Goal: Task Accomplishment & Management: Manage account settings

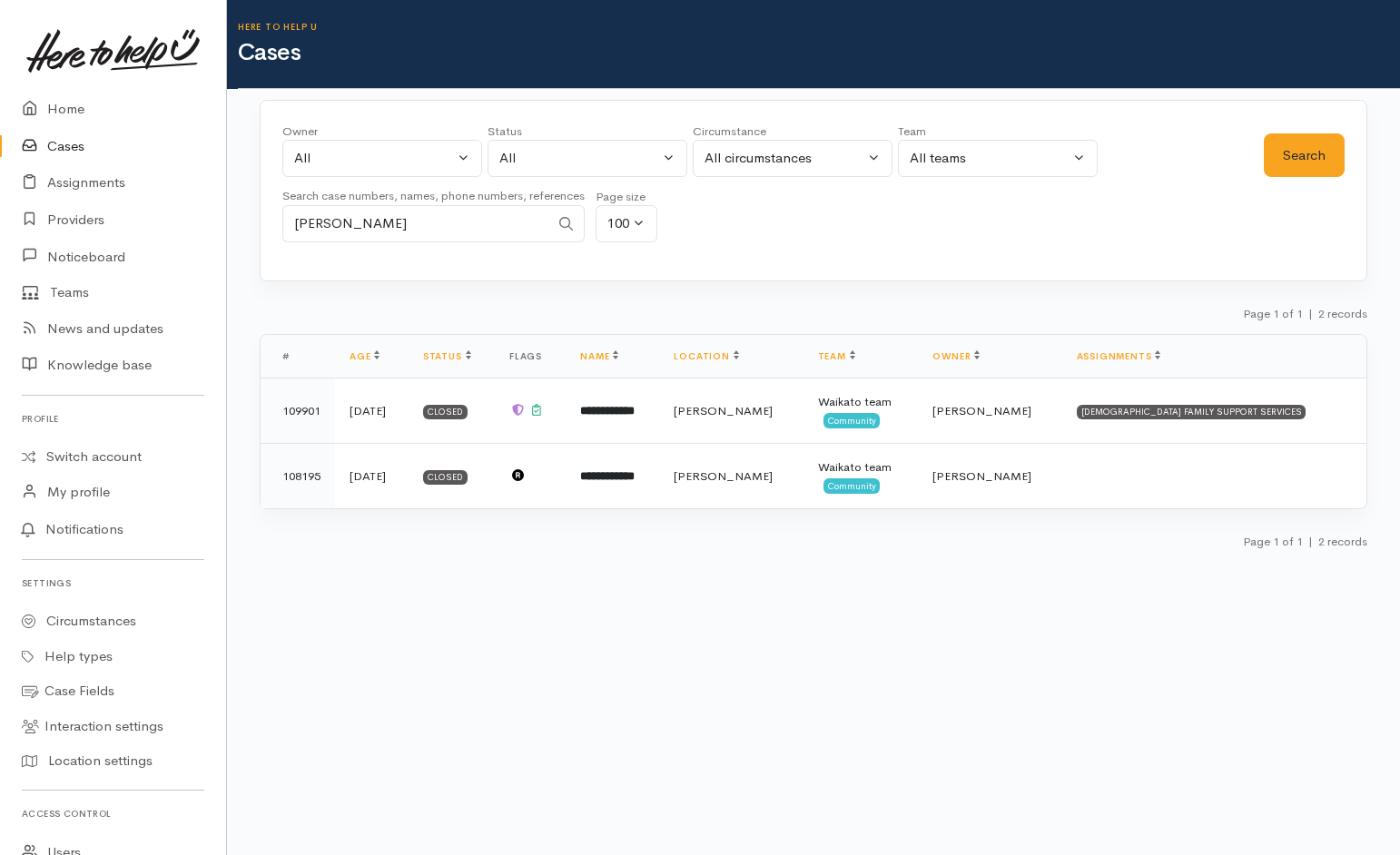
select select "All"
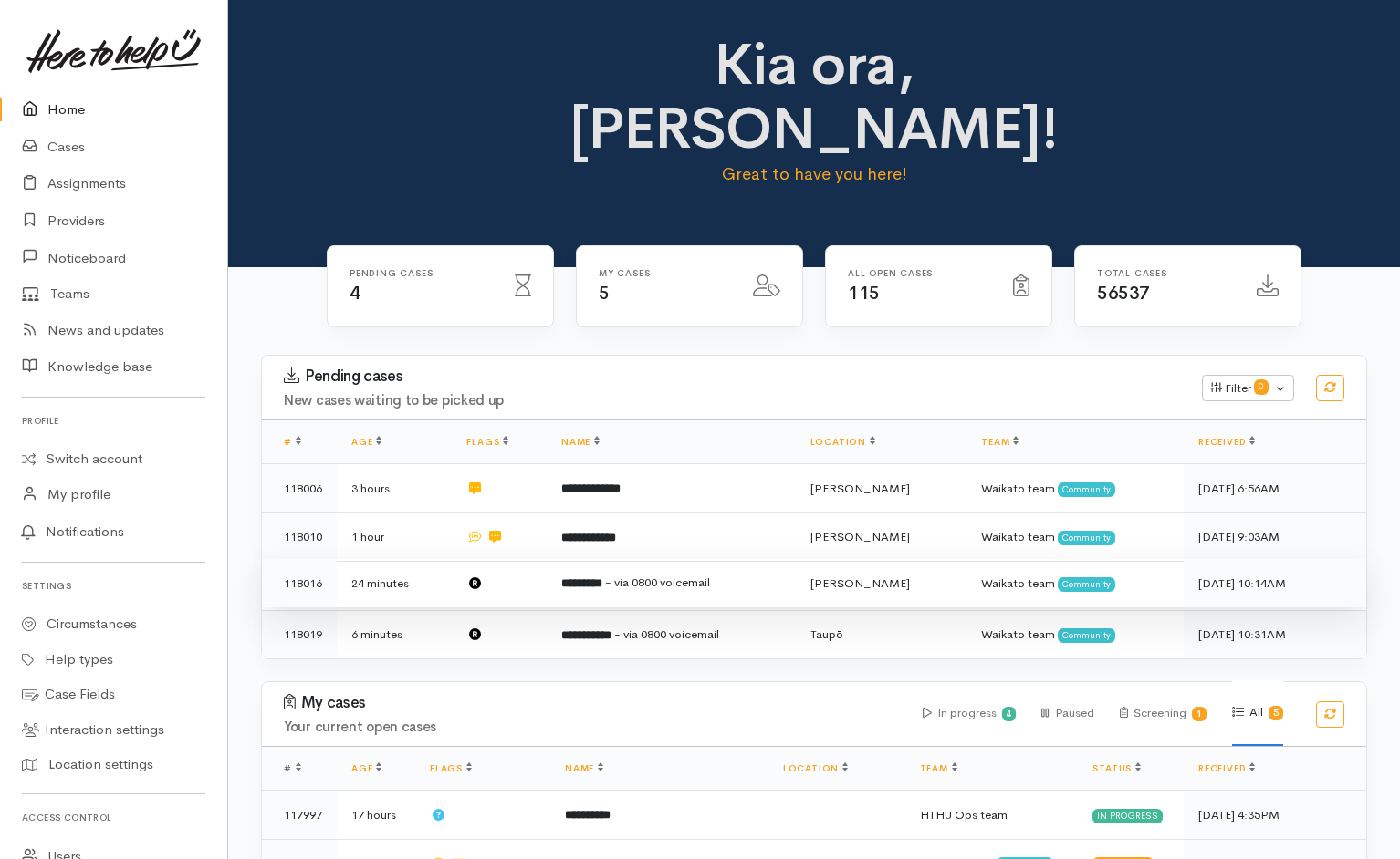
click at [525, 560] on td at bounding box center [499, 584] width 95 height 49
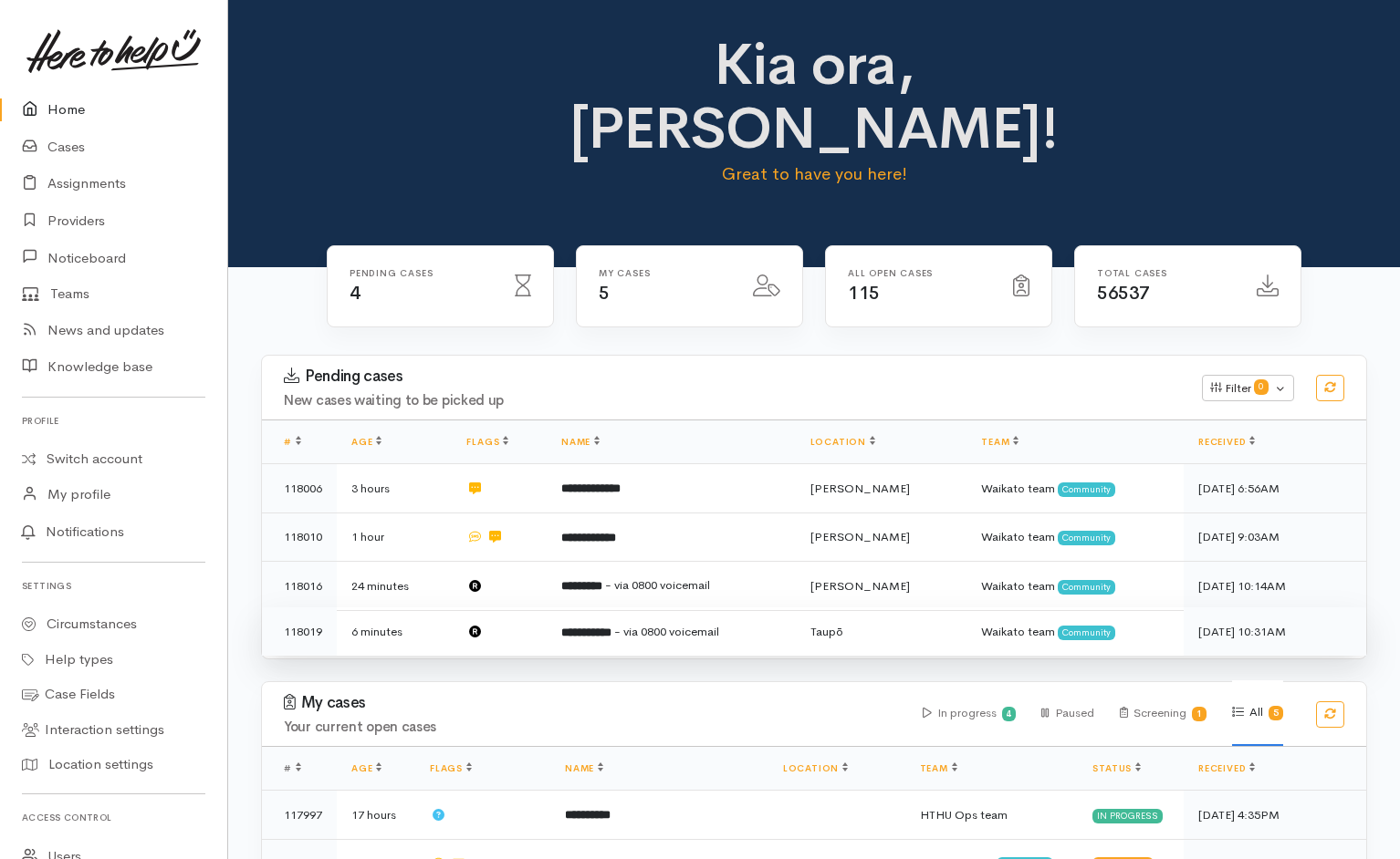
click at [541, 608] on td at bounding box center [499, 632] width 95 height 48
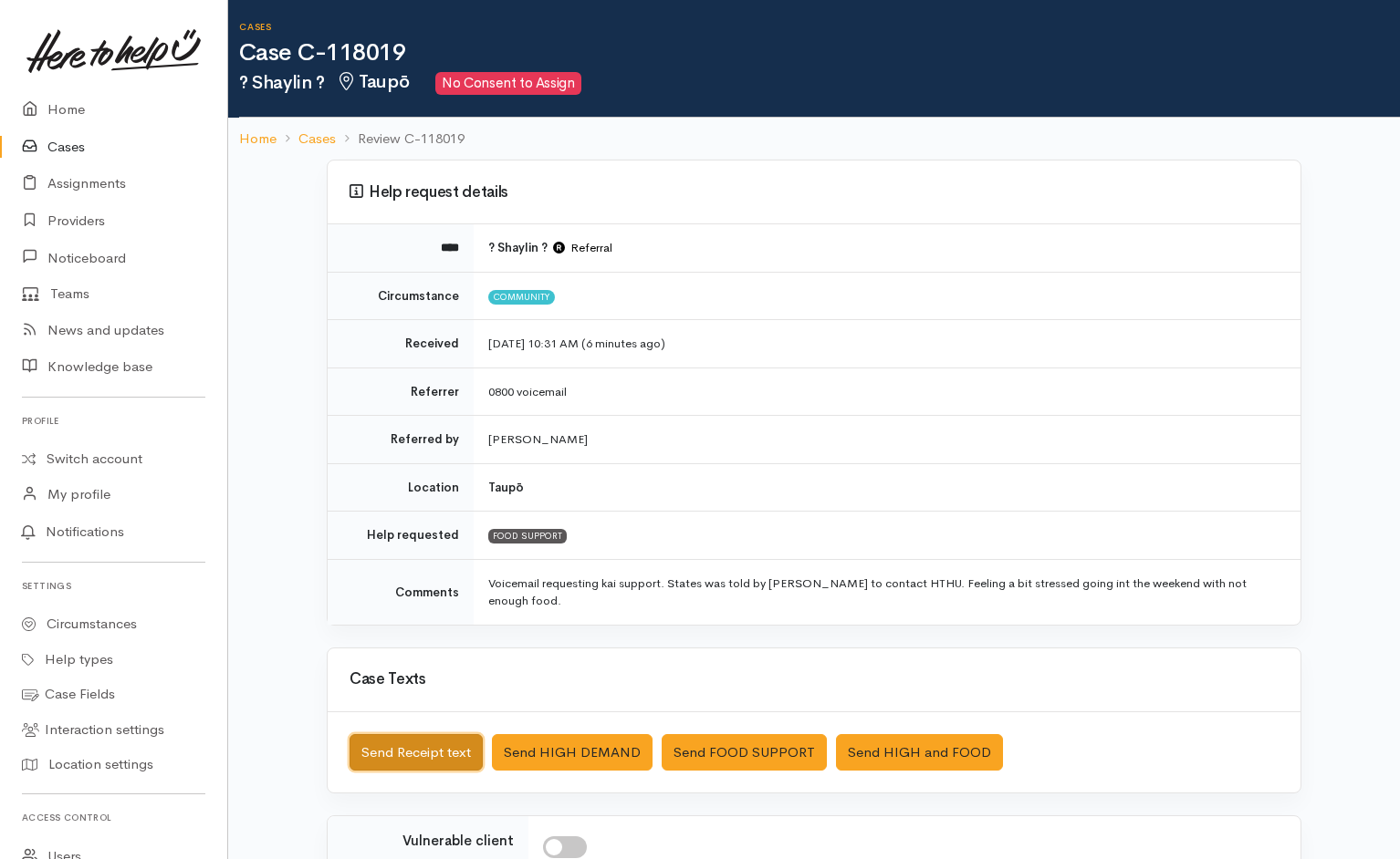
click at [435, 572] on button "Send Receipt text" at bounding box center [416, 752] width 134 height 37
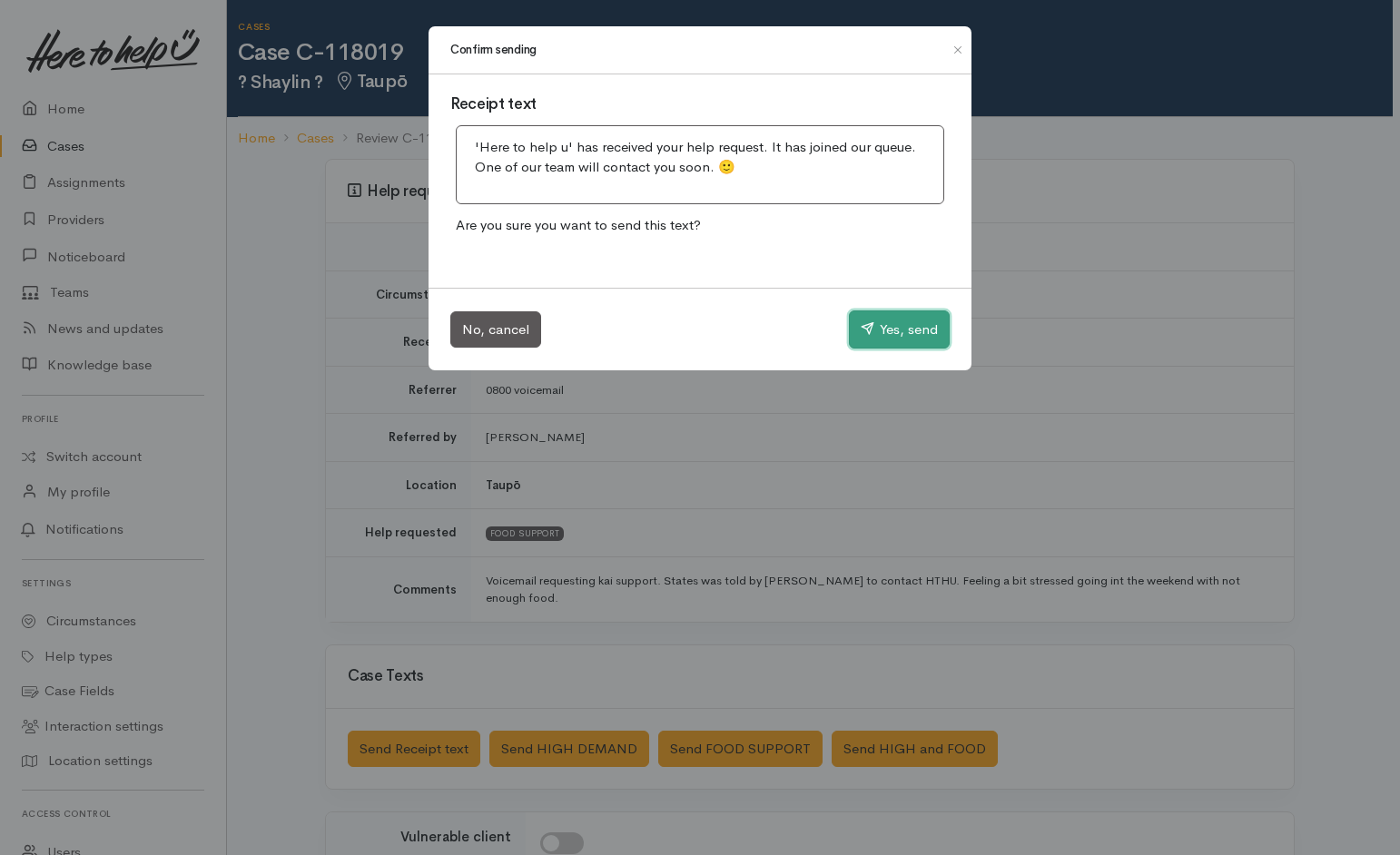
click at [899, 326] on button "Yes, send" at bounding box center [899, 329] width 101 height 38
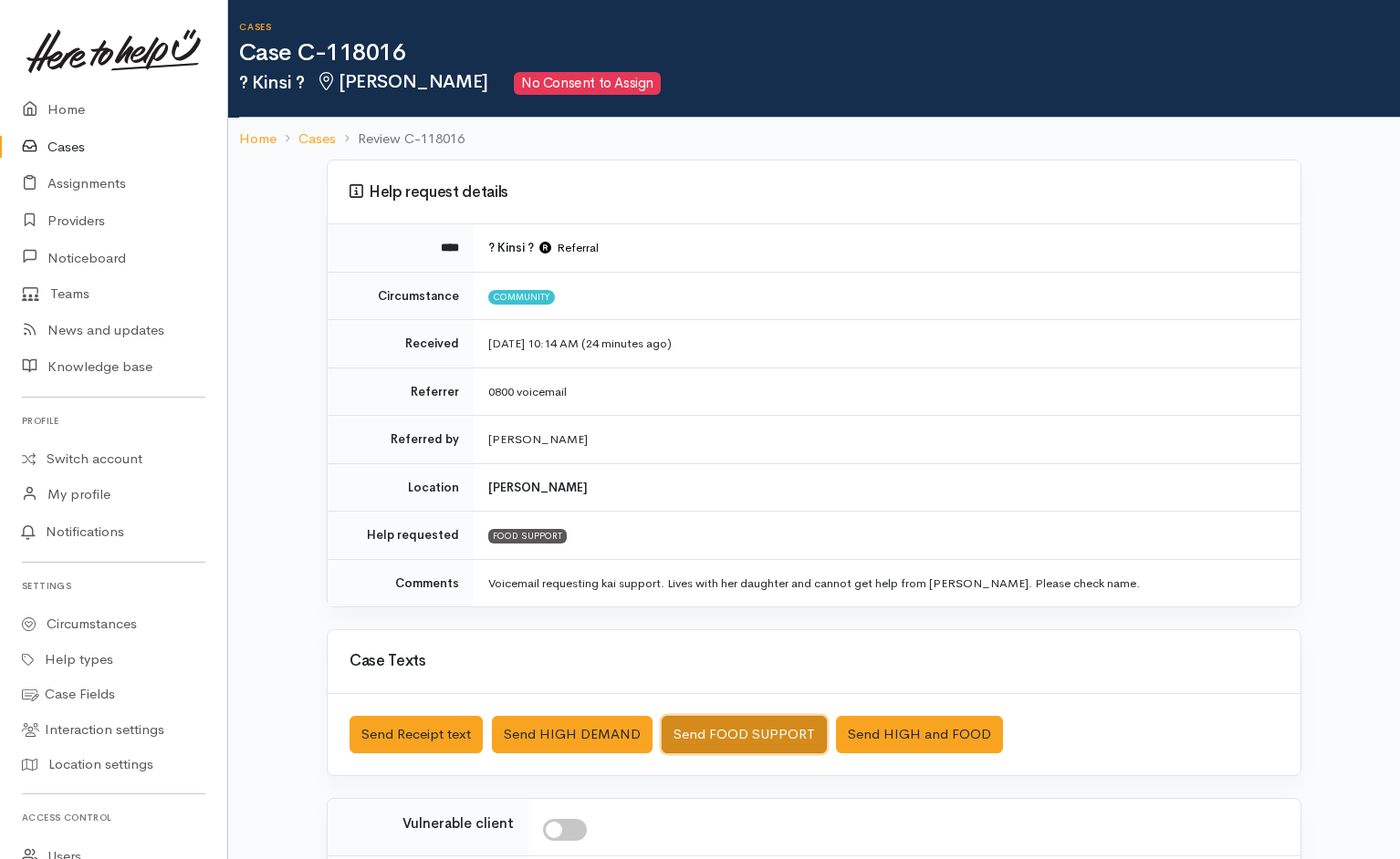
click at [809, 572] on button "Send FOOD SUPPORT" at bounding box center [744, 734] width 165 height 37
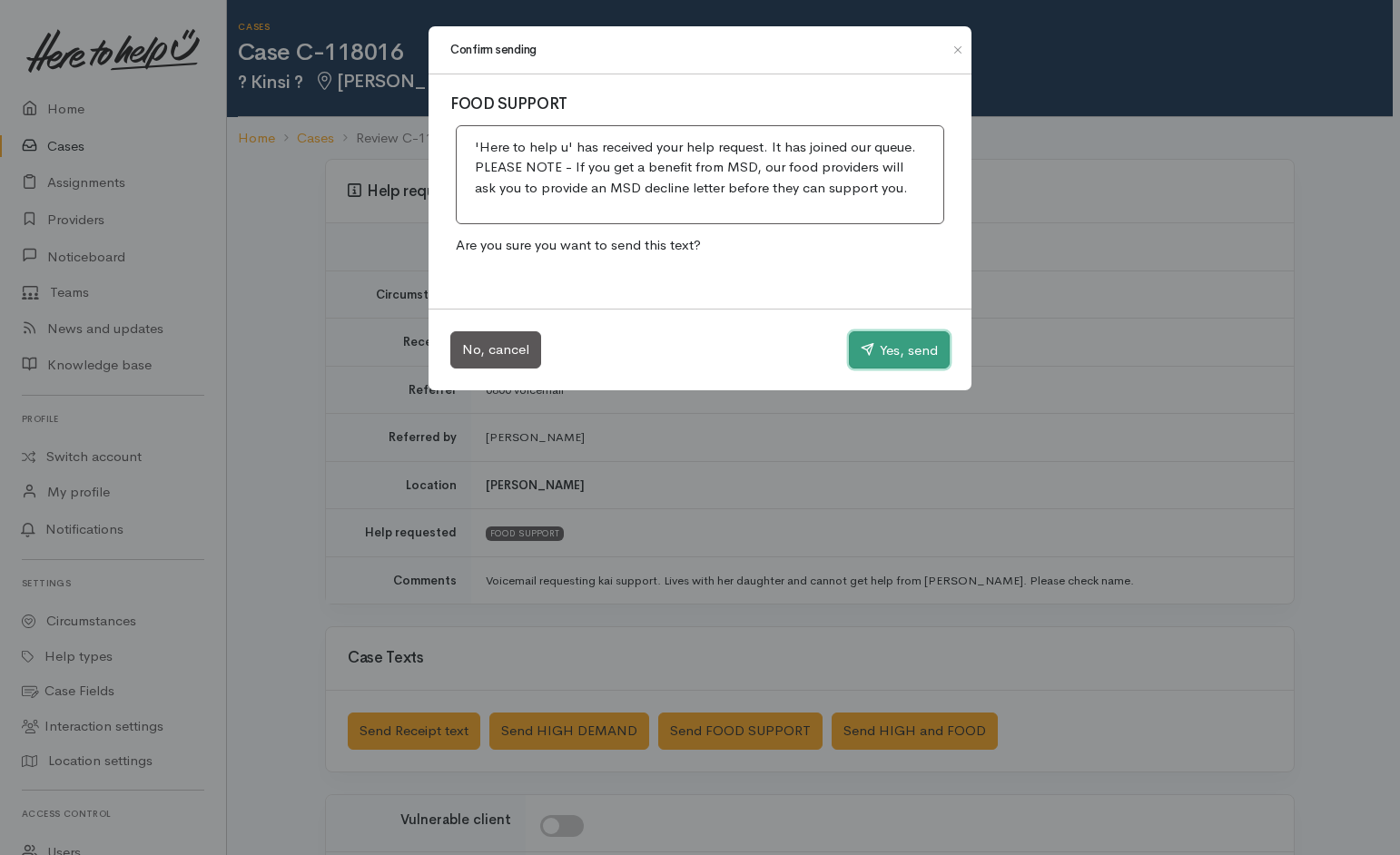
click at [880, 357] on button "Yes, send" at bounding box center [899, 351] width 101 height 38
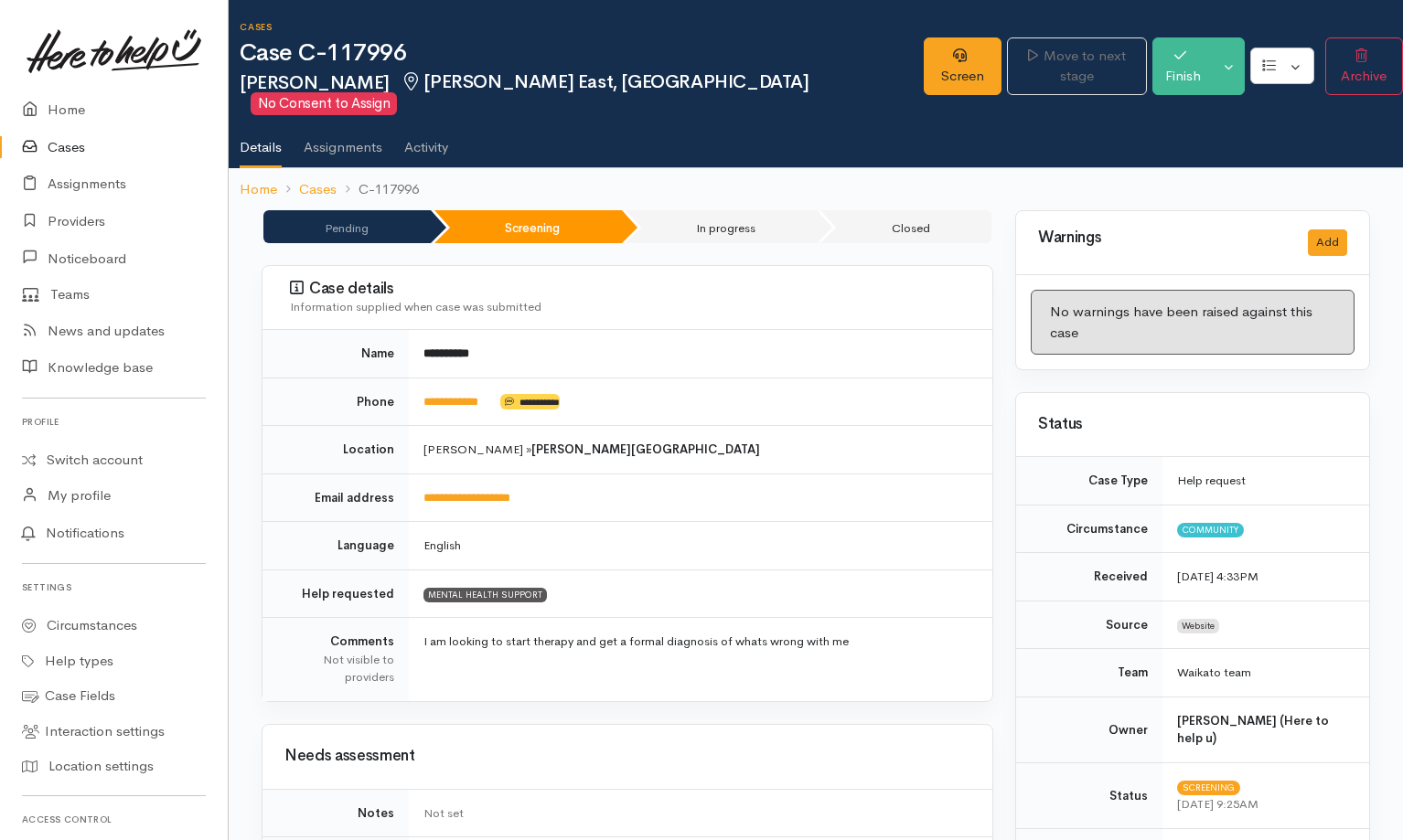
click at [88, 148] on link "Cases" at bounding box center [114, 147] width 228 height 37
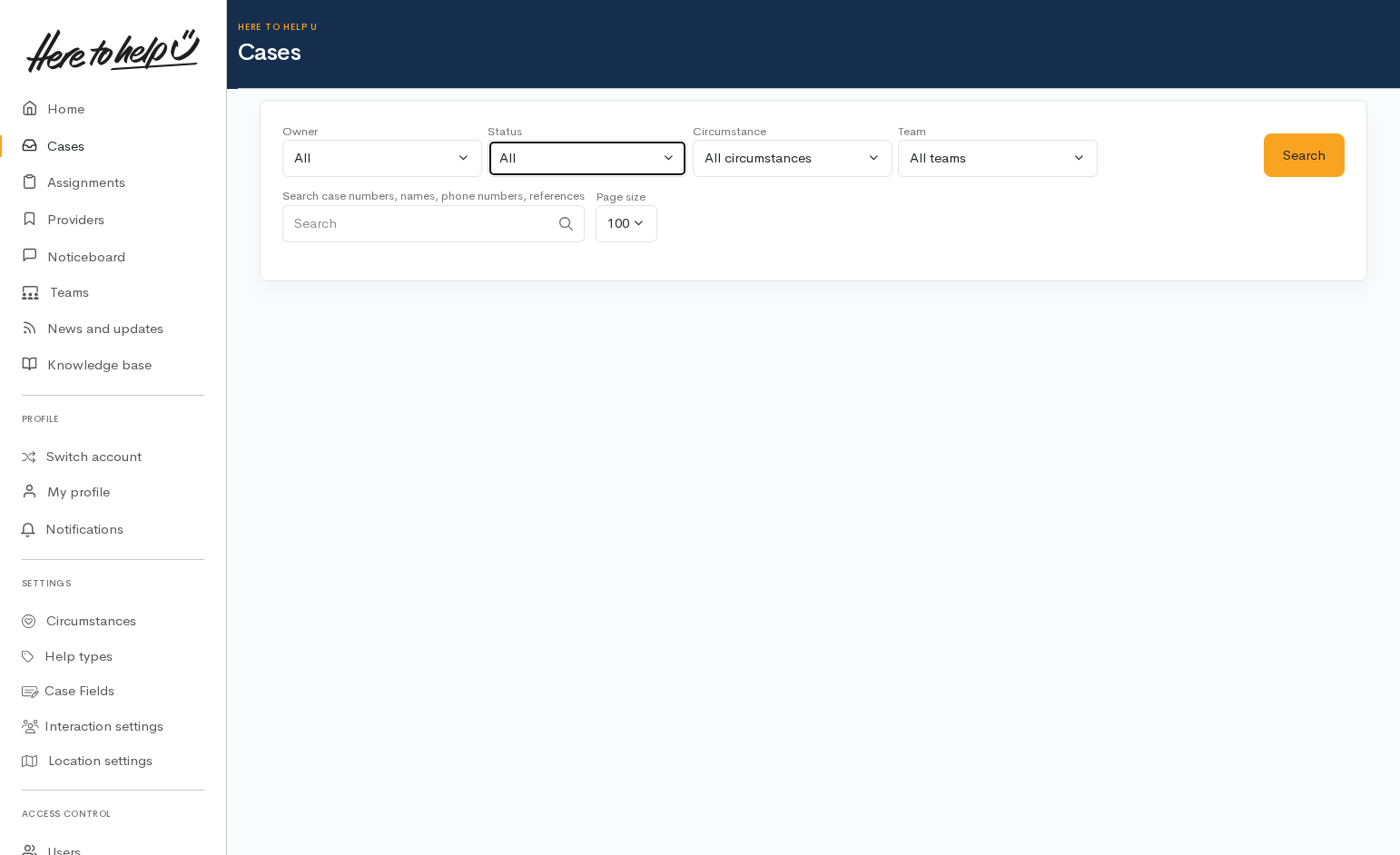
click at [578, 158] on div "All" at bounding box center [580, 158] width 160 height 21
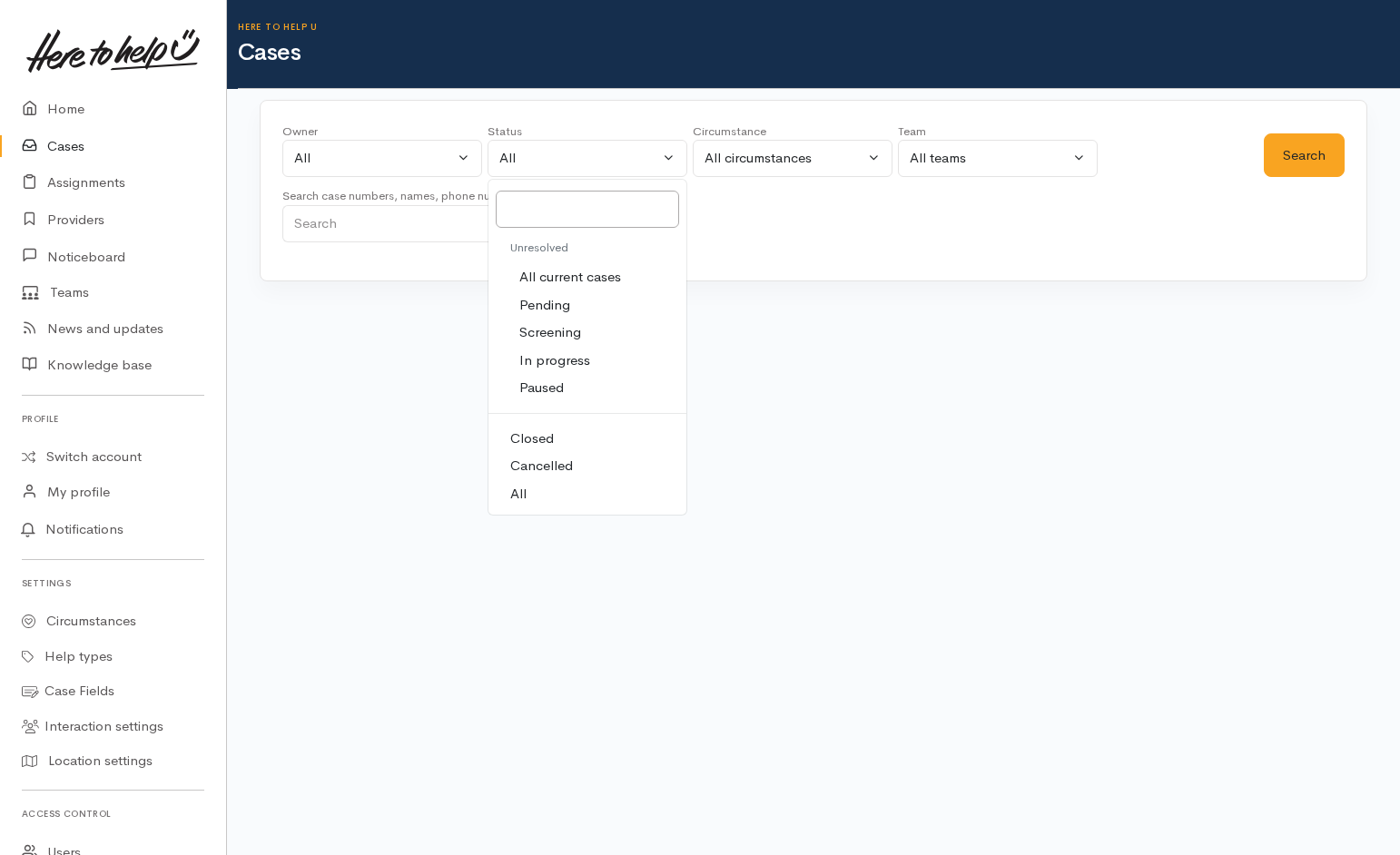
click at [571, 276] on span "All current cases" at bounding box center [570, 277] width 102 height 21
select select "Unresolved"
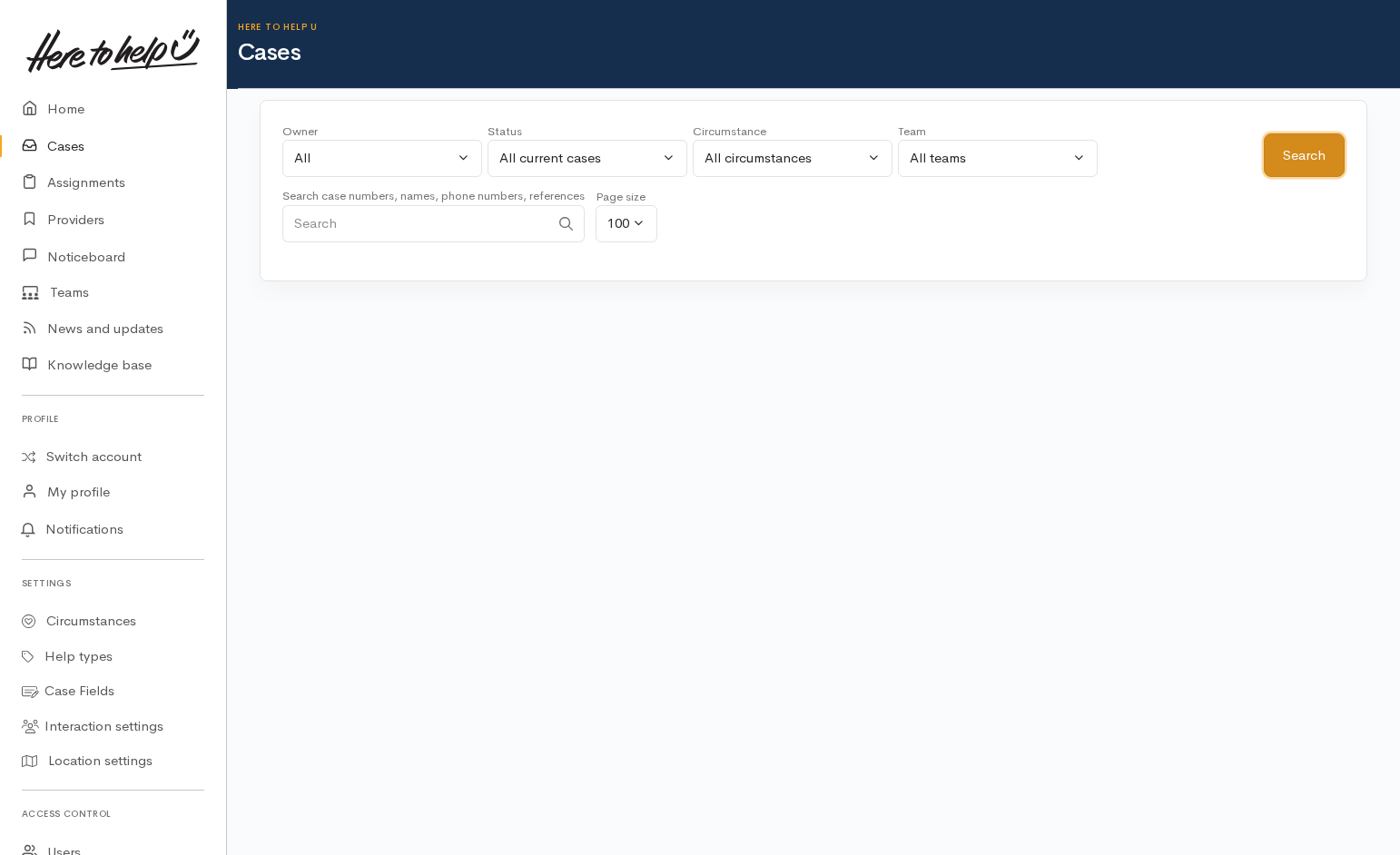
click at [1302, 164] on button "Search" at bounding box center [1305, 156] width 81 height 44
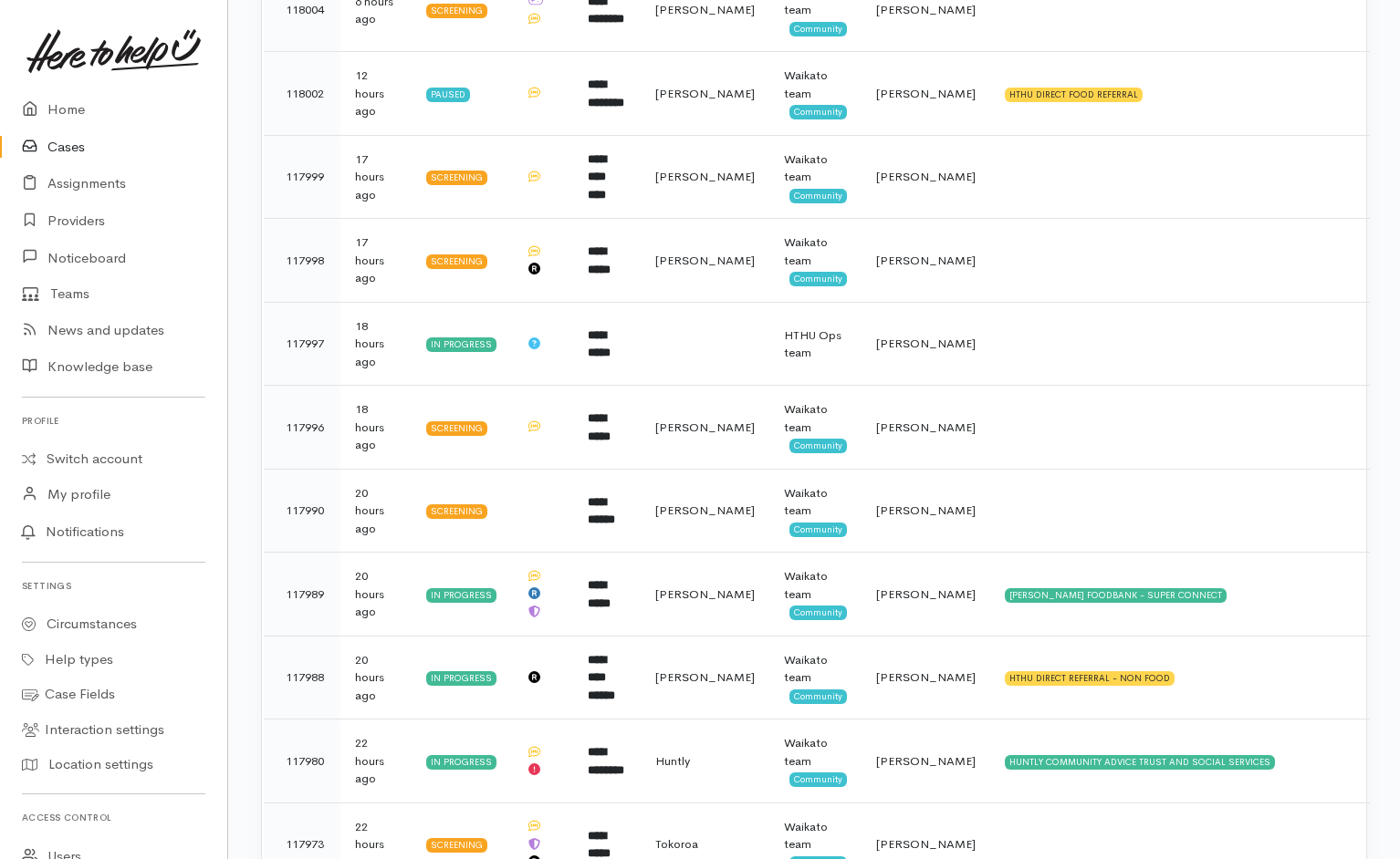
scroll to position [849, 0]
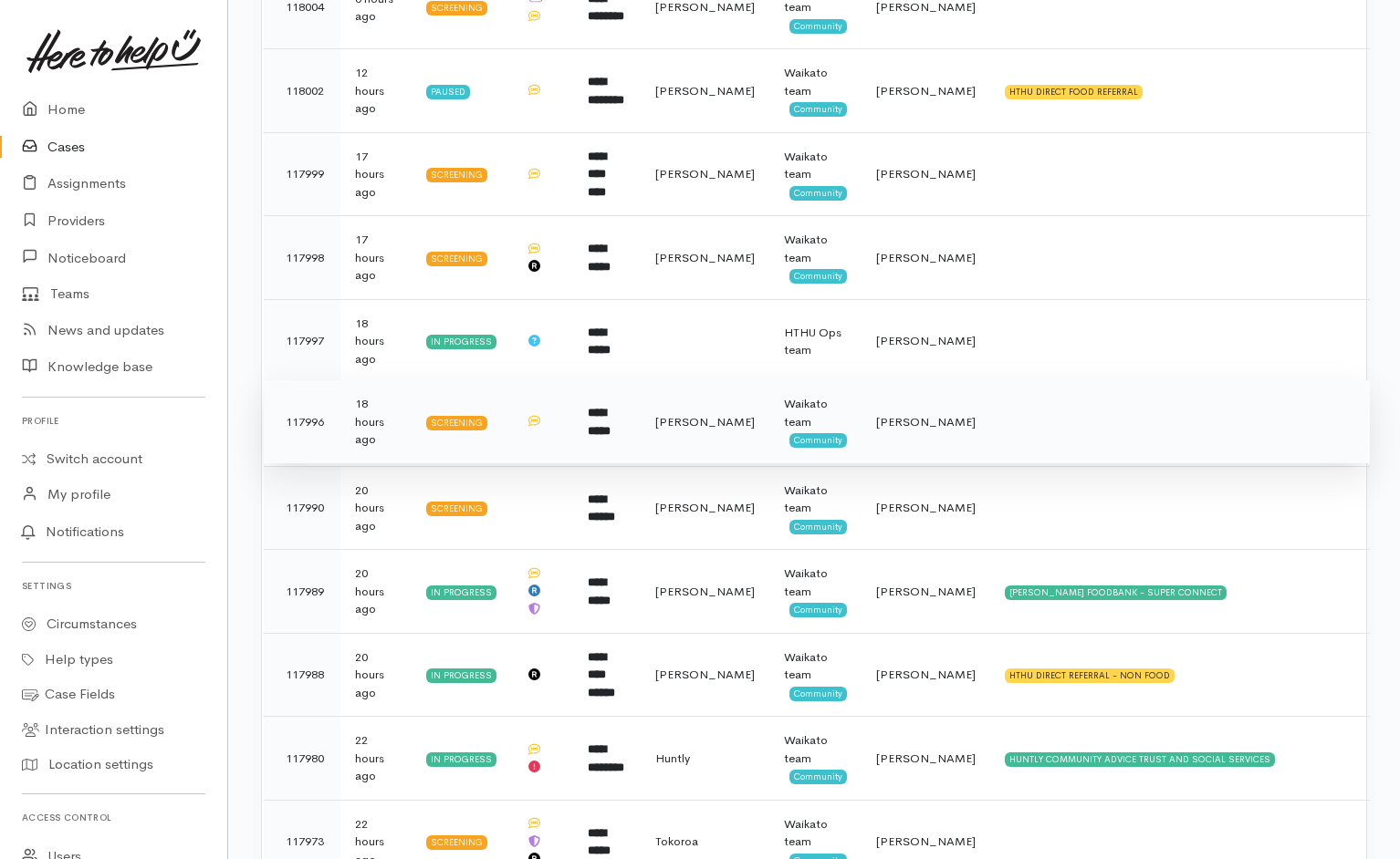
click at [1013, 404] on td at bounding box center [1179, 422] width 380 height 84
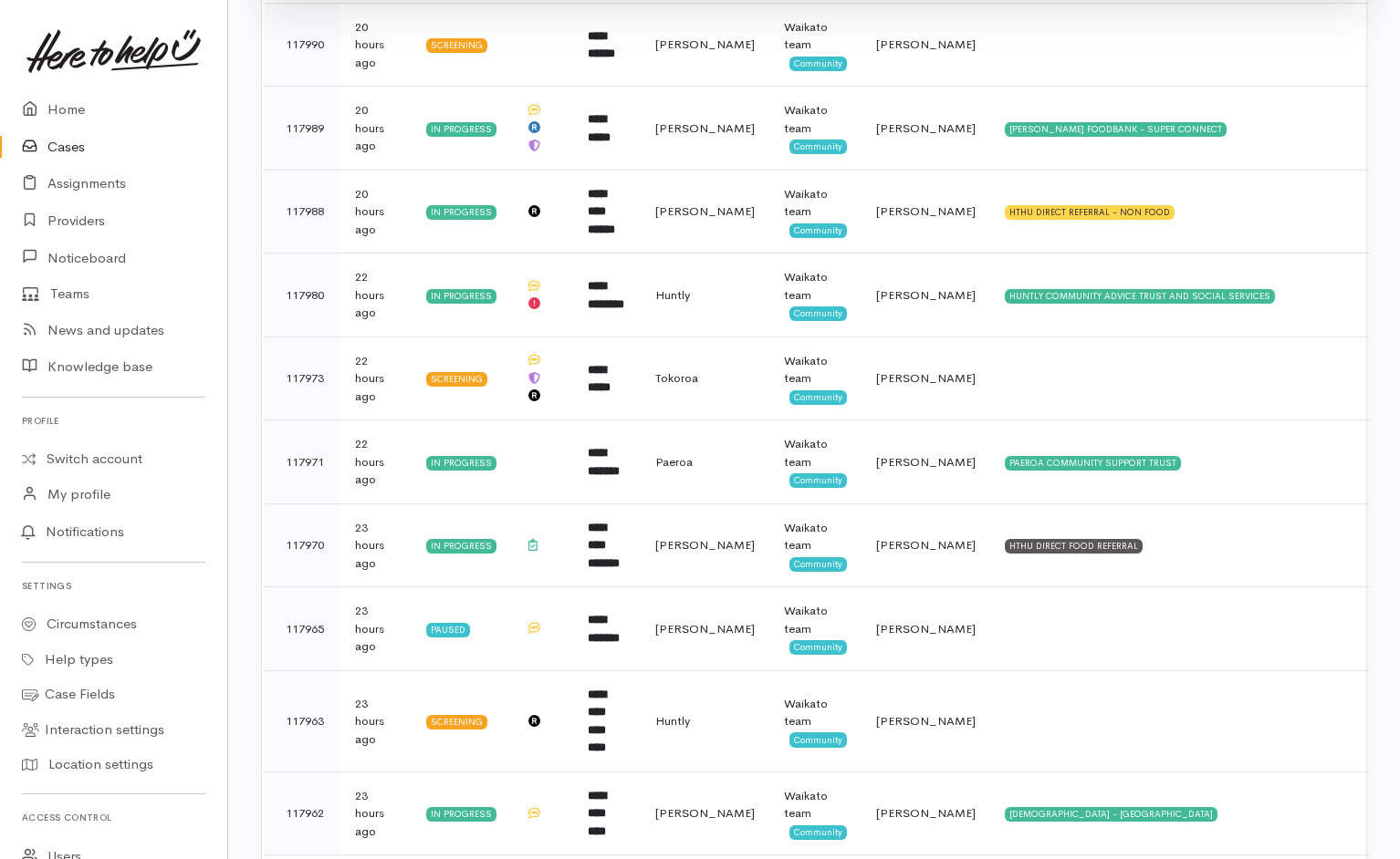
scroll to position [1335, 0]
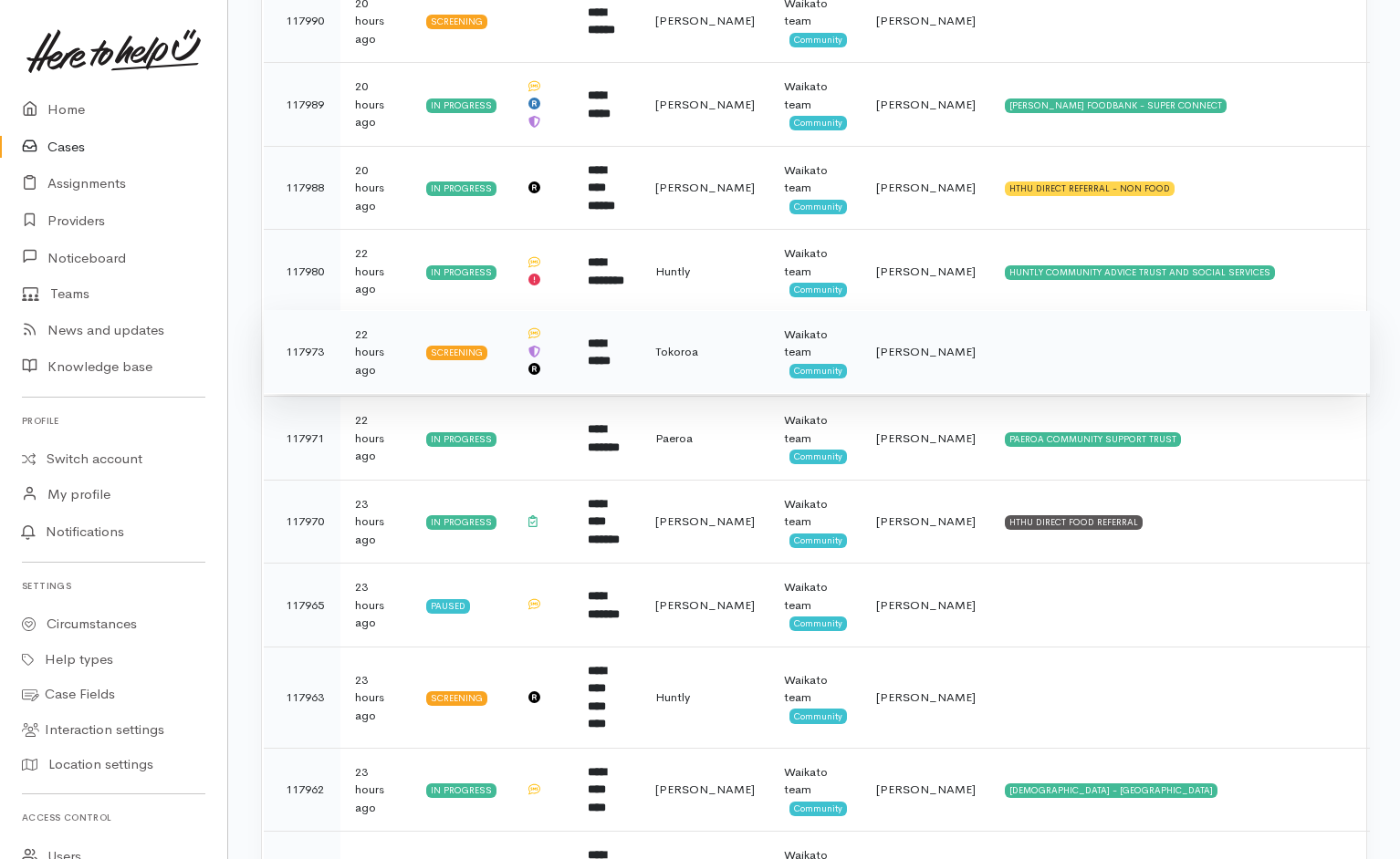
click at [1028, 336] on td at bounding box center [1179, 352] width 380 height 84
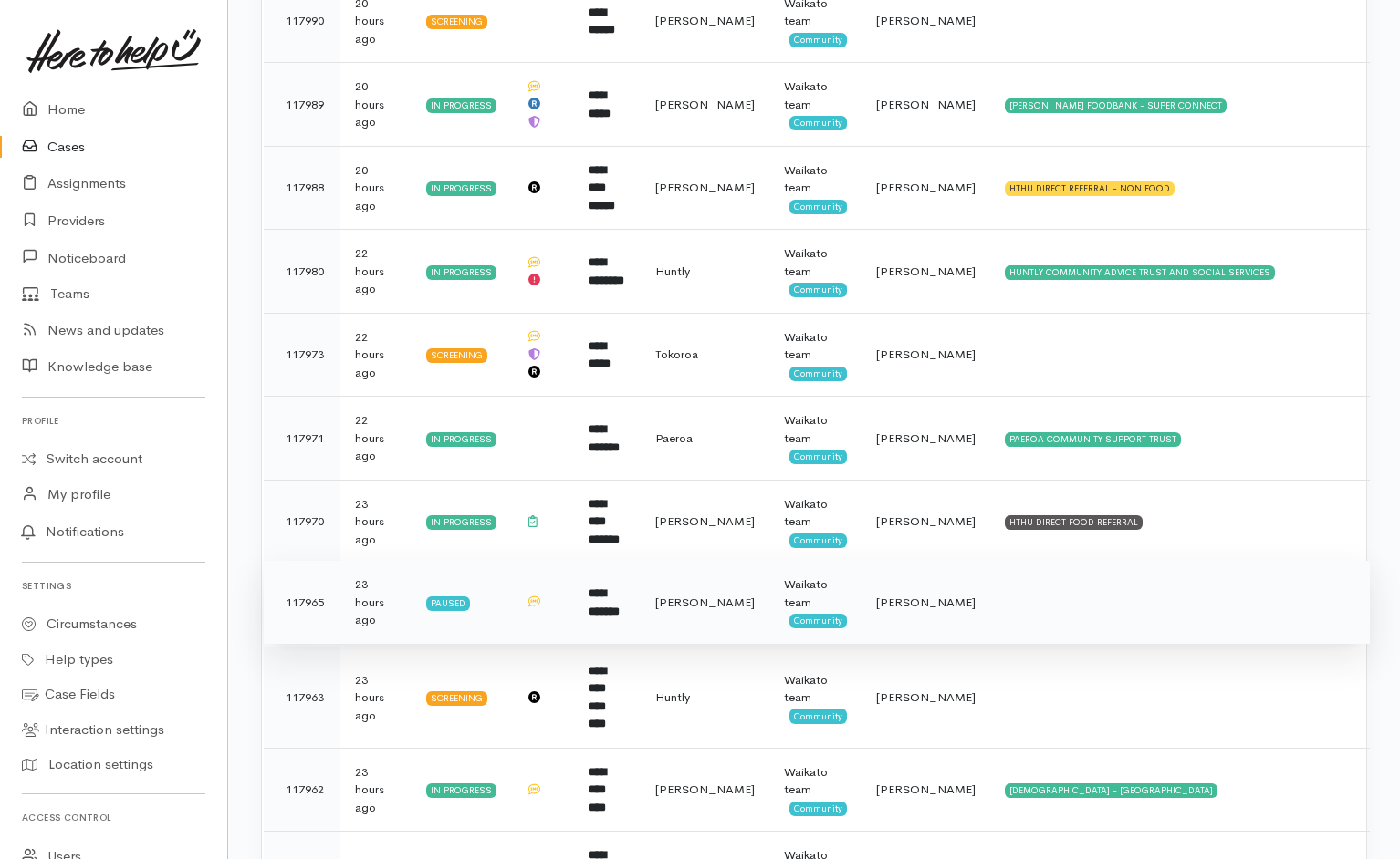
click at [1021, 586] on td at bounding box center [1179, 602] width 380 height 84
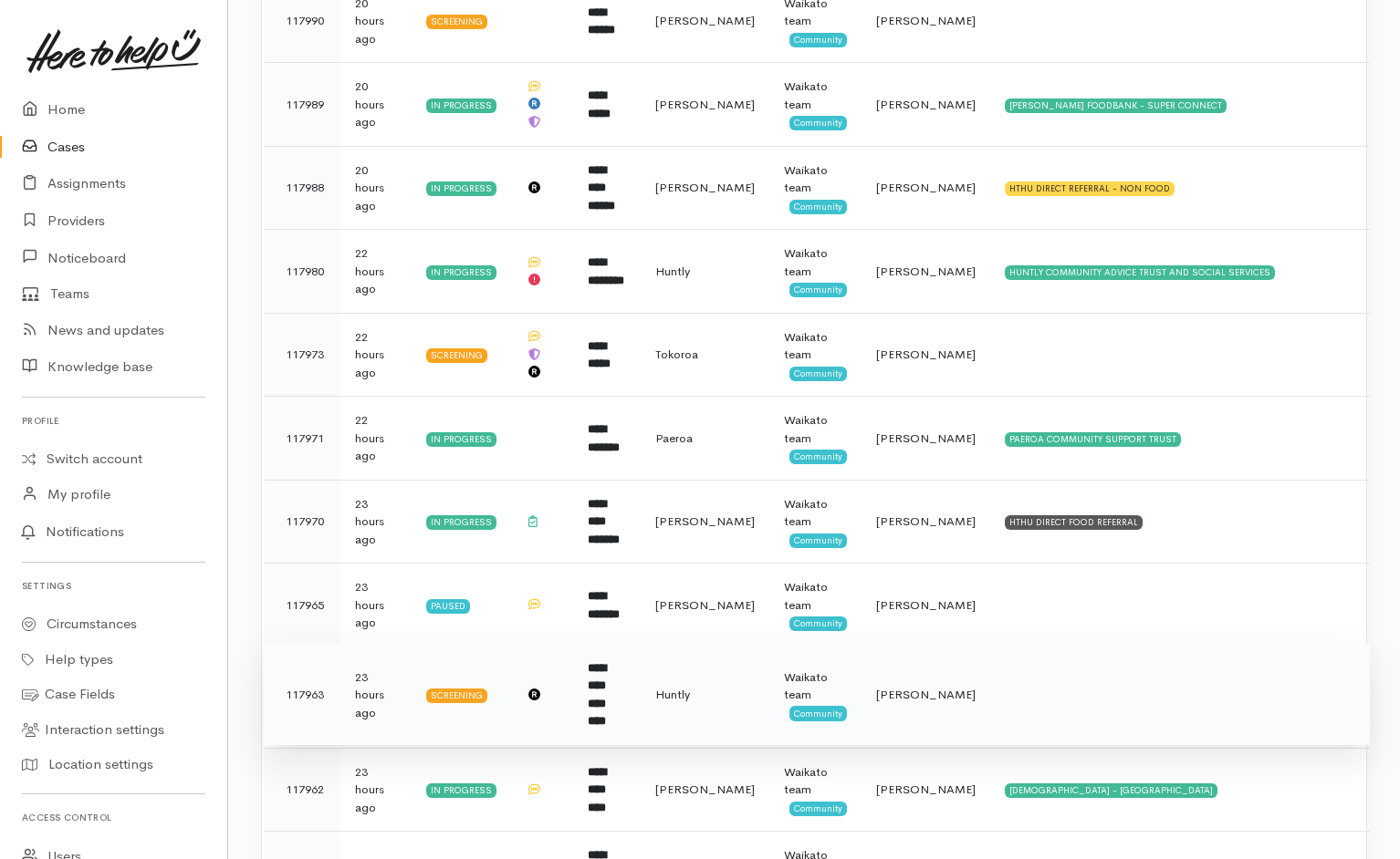
click at [1029, 675] on td at bounding box center [1179, 694] width 380 height 101
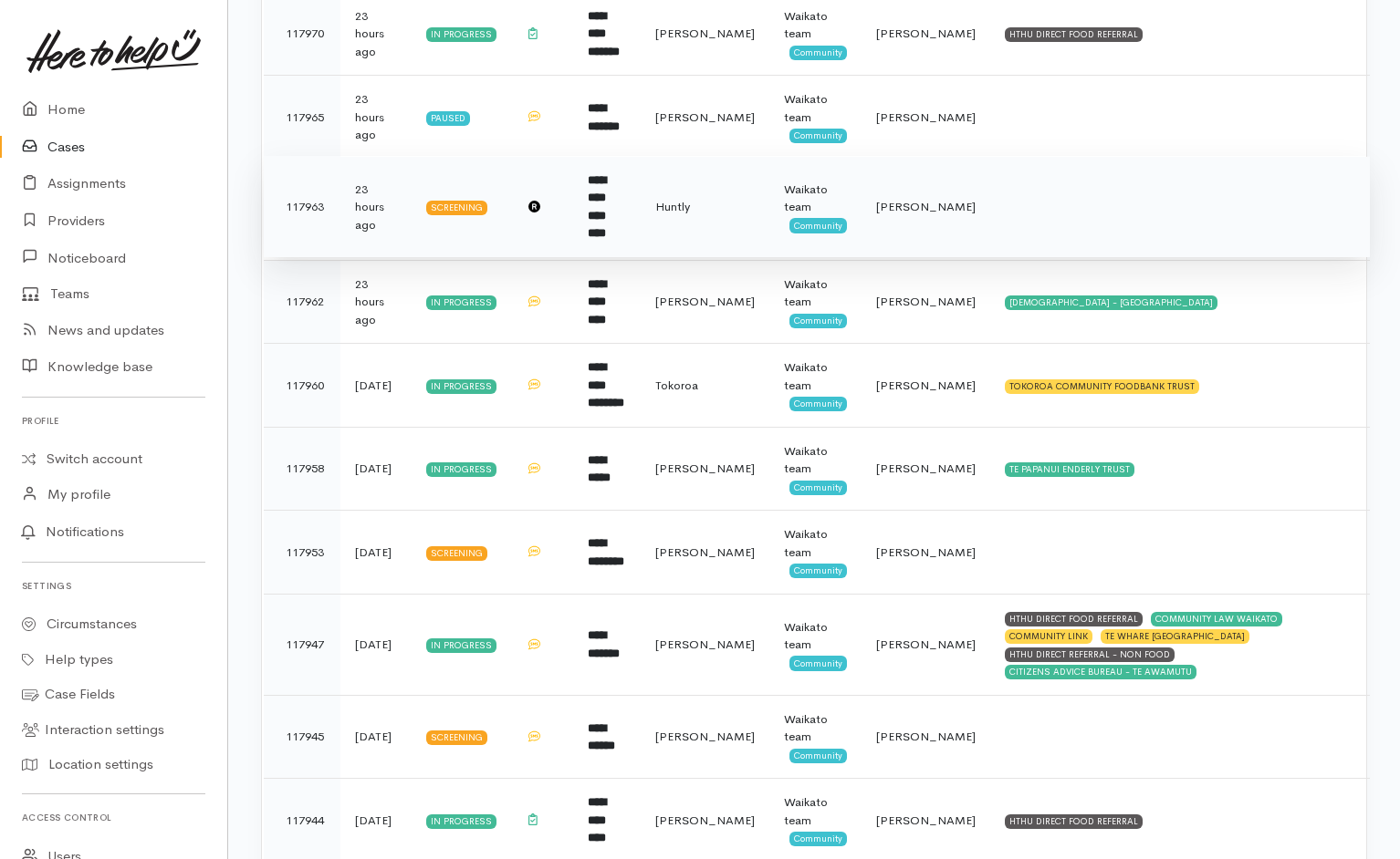
scroll to position [1864, 0]
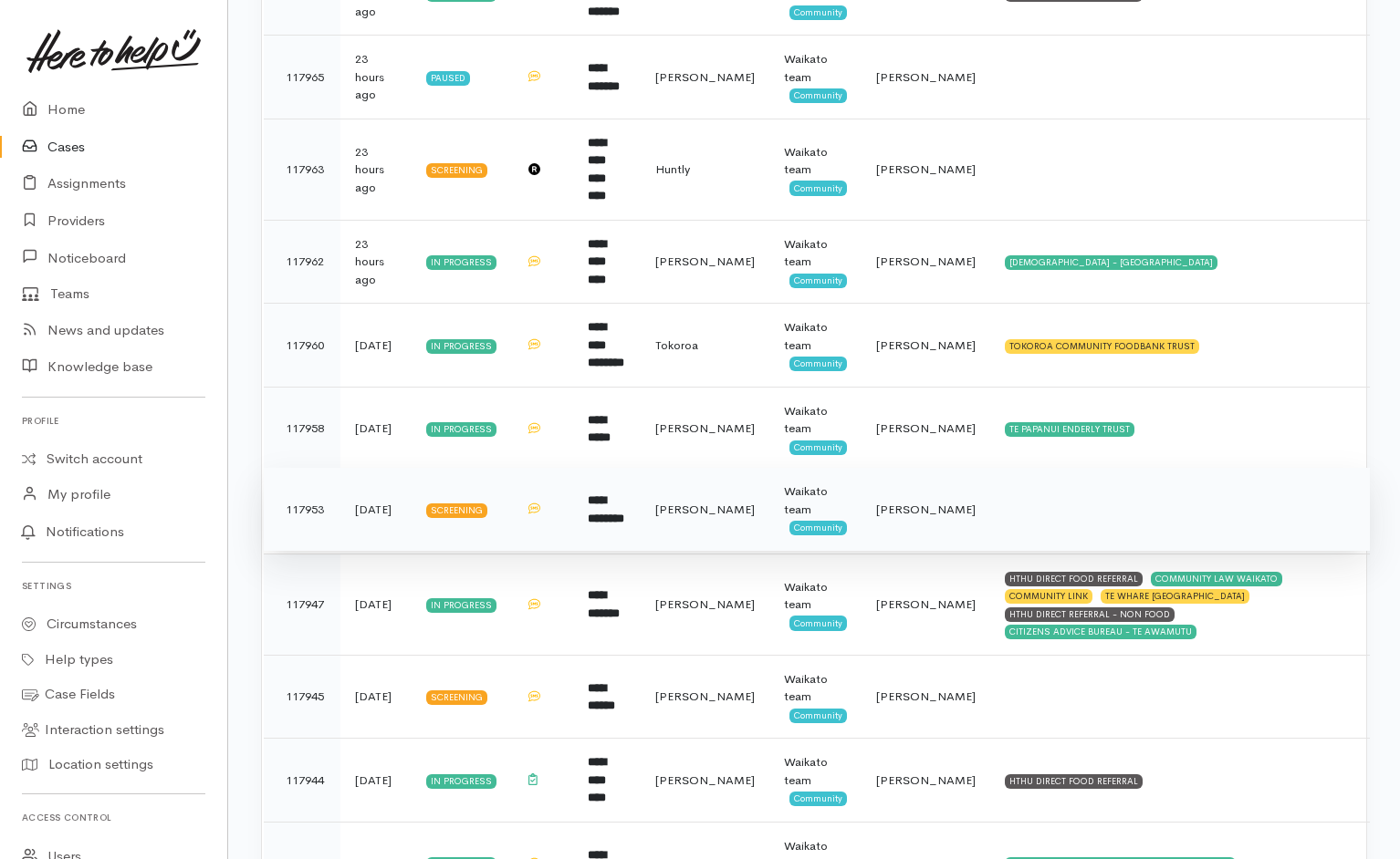
click at [1045, 486] on td at bounding box center [1179, 510] width 380 height 84
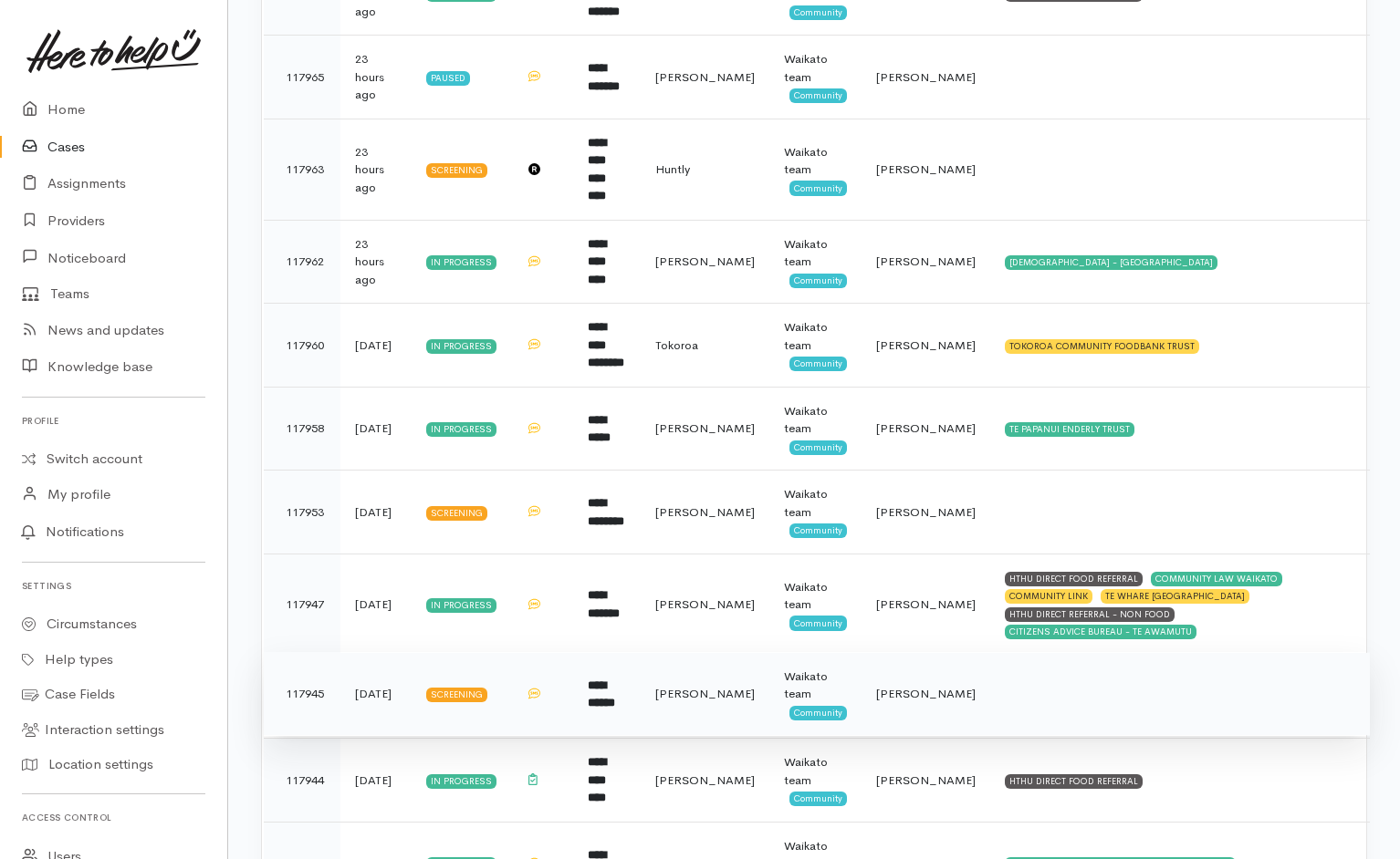
click at [1030, 662] on td at bounding box center [1179, 694] width 380 height 84
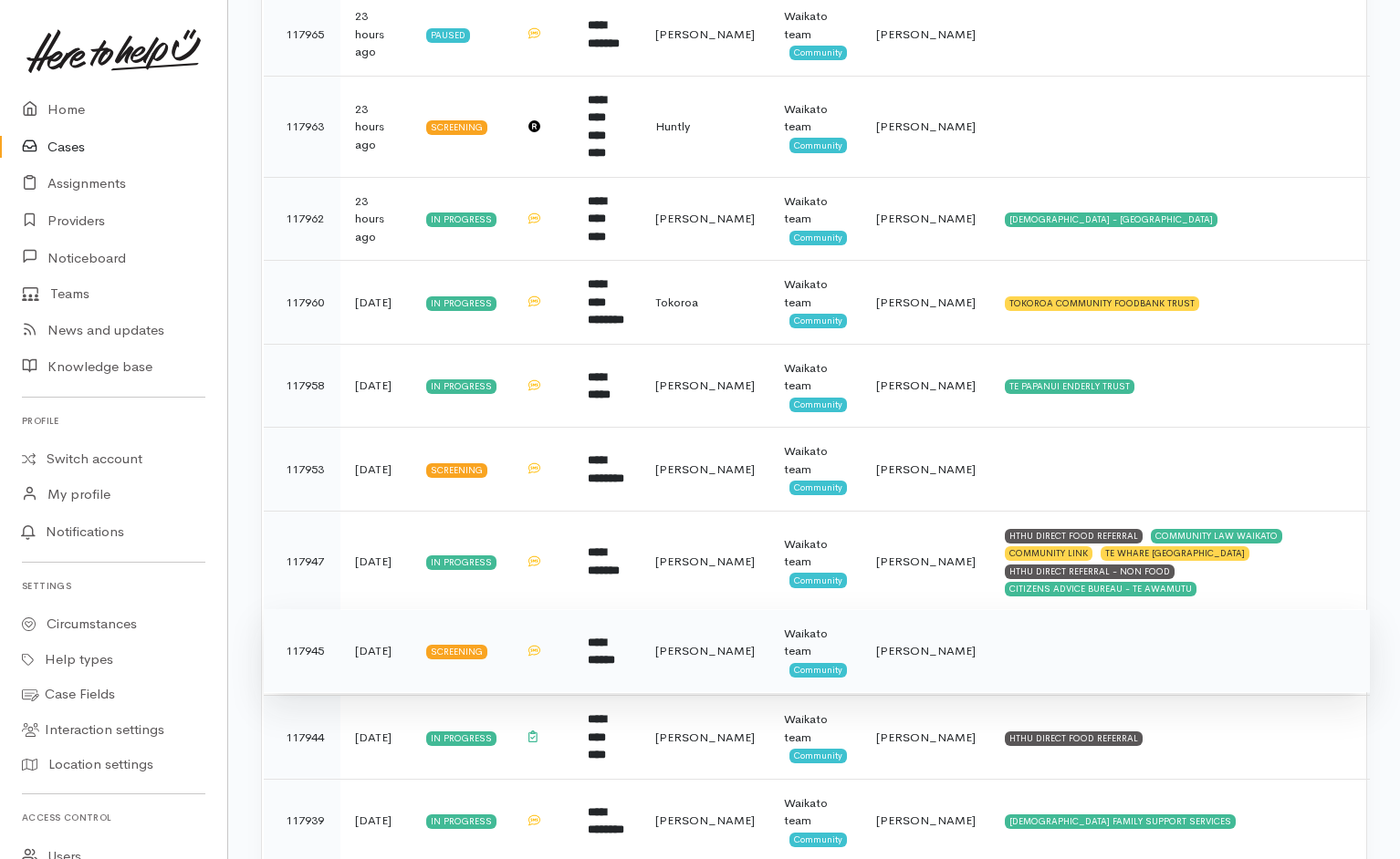
scroll to position [2371, 0]
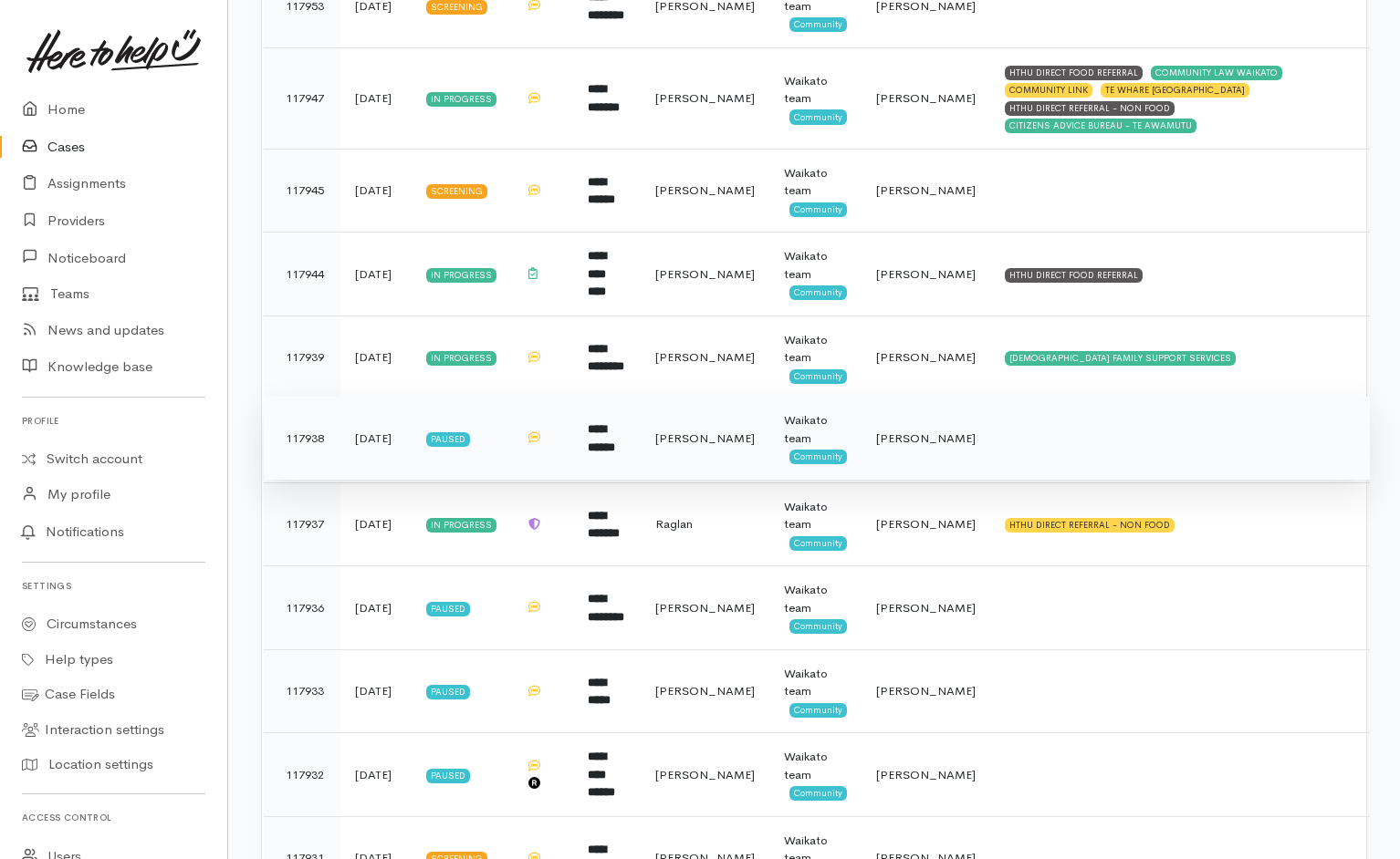
click at [1026, 417] on td at bounding box center [1179, 438] width 380 height 84
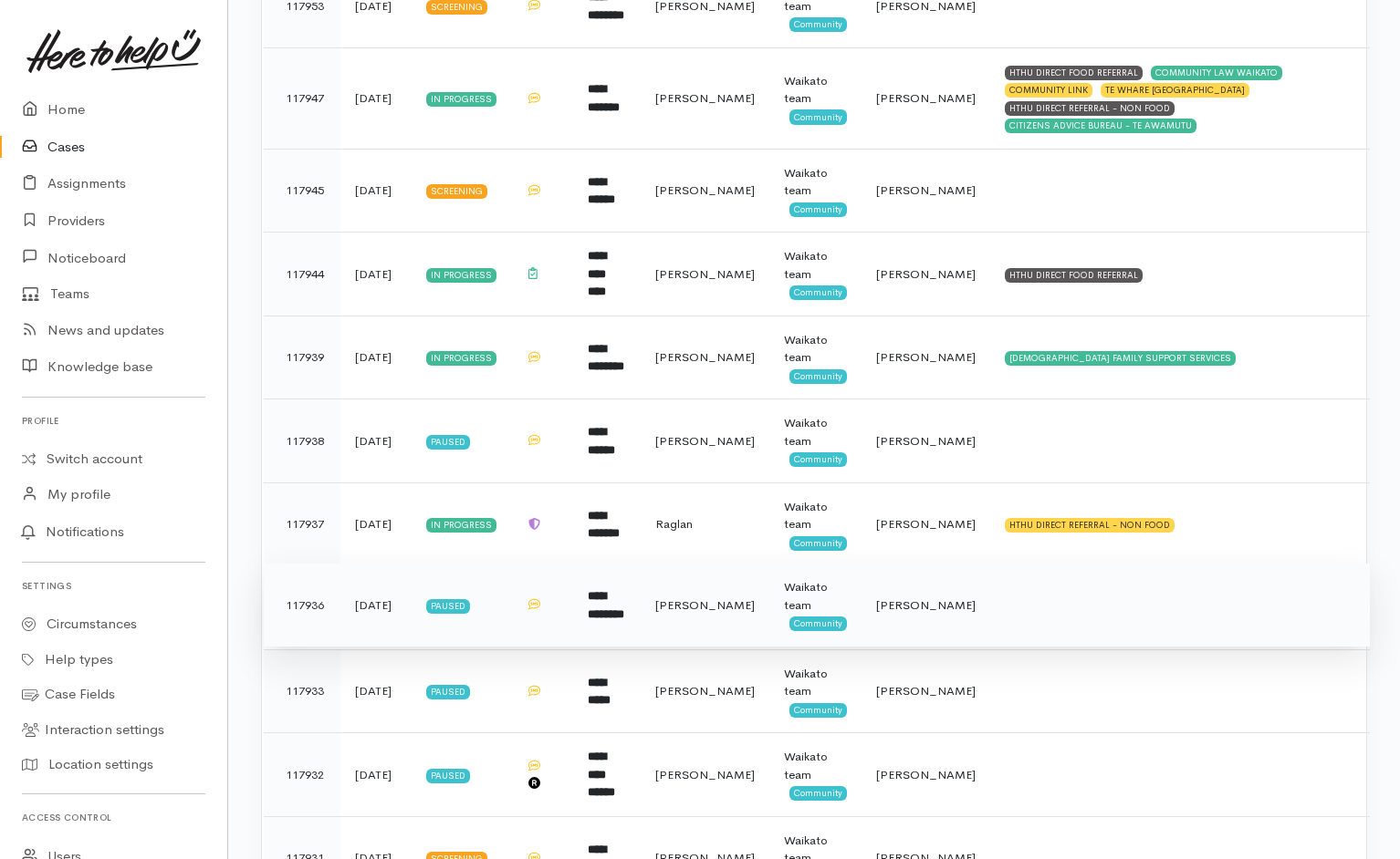
click at [1004, 592] on td at bounding box center [1179, 605] width 380 height 84
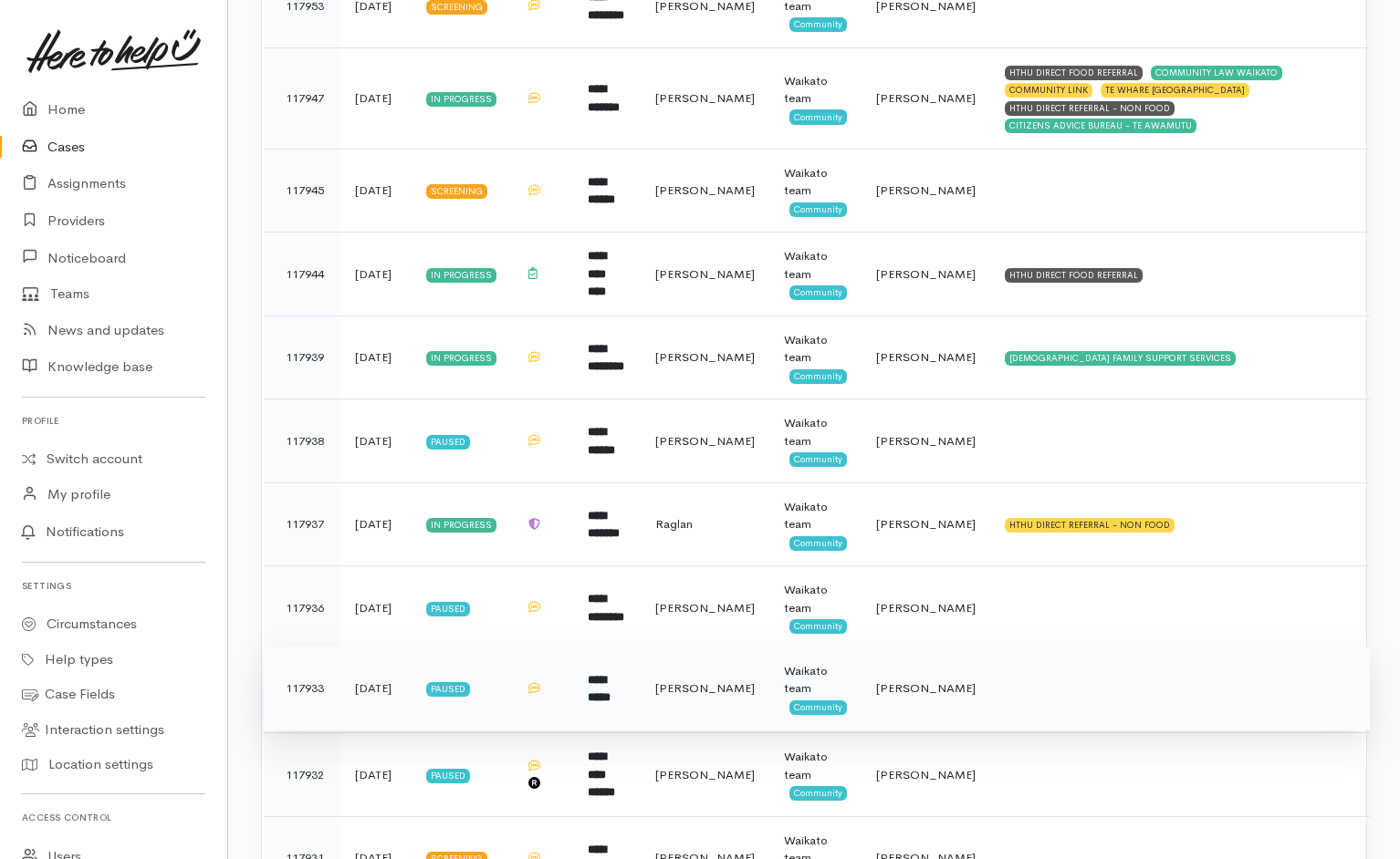
click at [1029, 671] on td at bounding box center [1179, 689] width 380 height 84
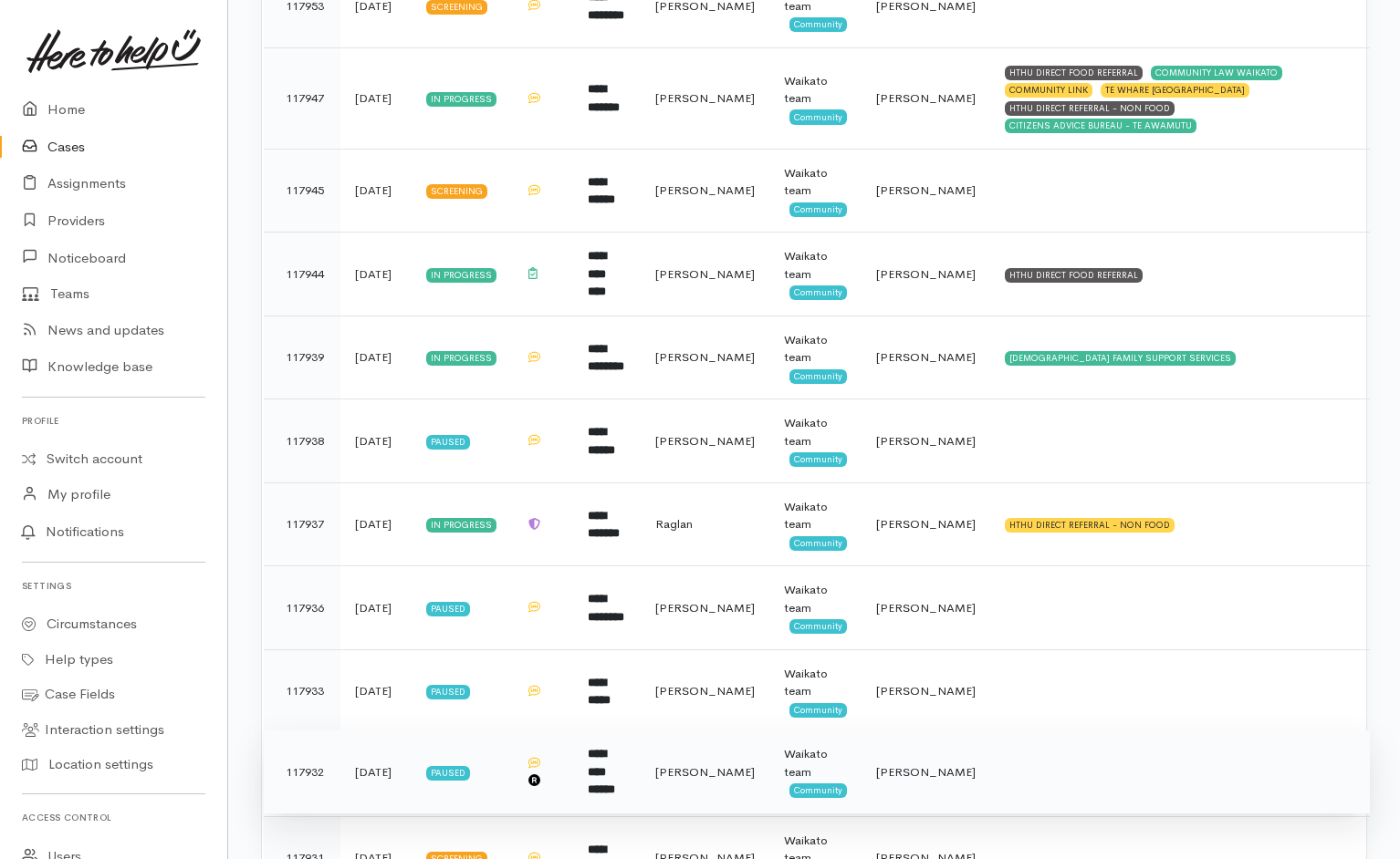
click at [1009, 743] on td at bounding box center [1179, 773] width 380 height 84
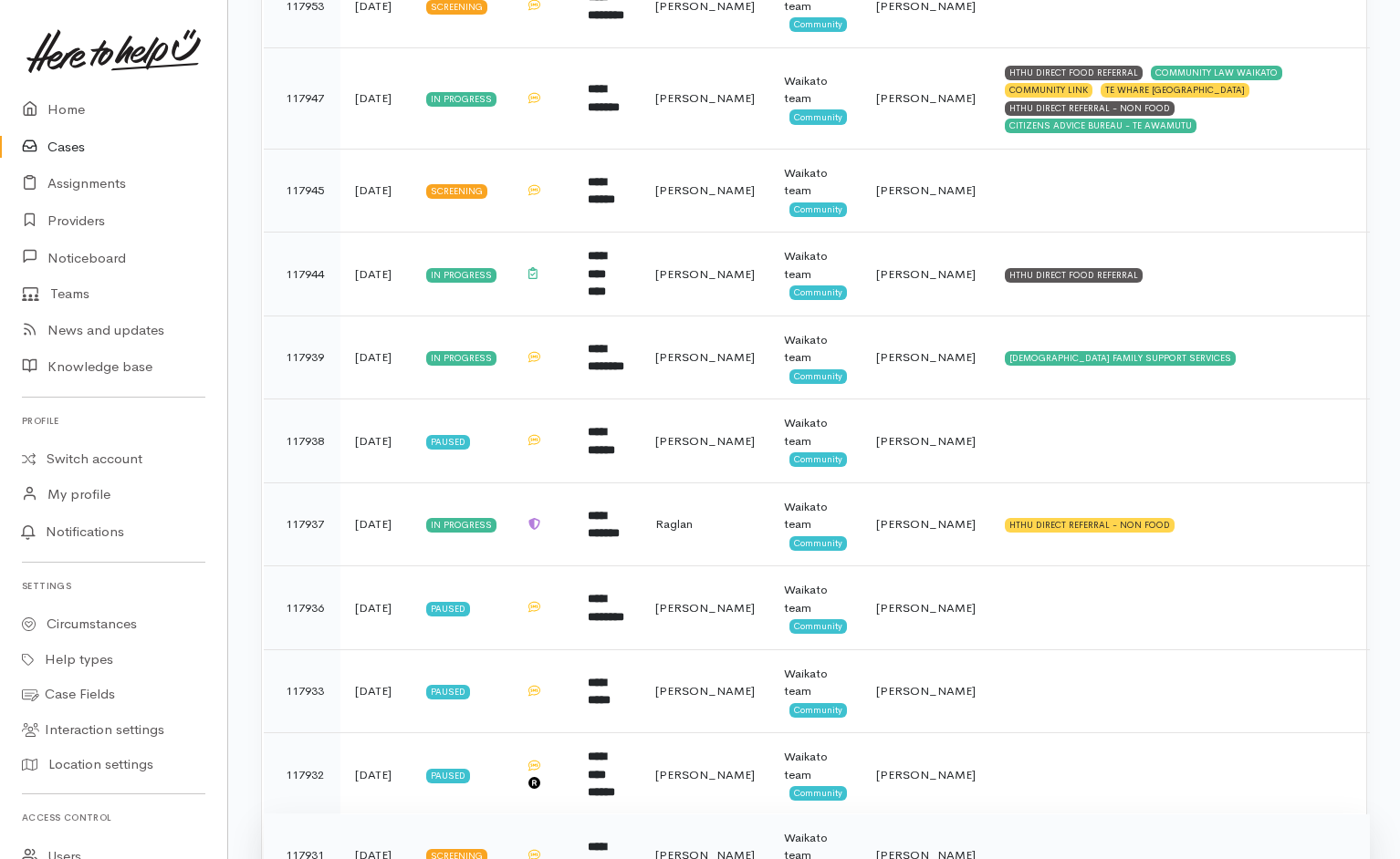
click at [998, 814] on td at bounding box center [1179, 855] width 380 height 84
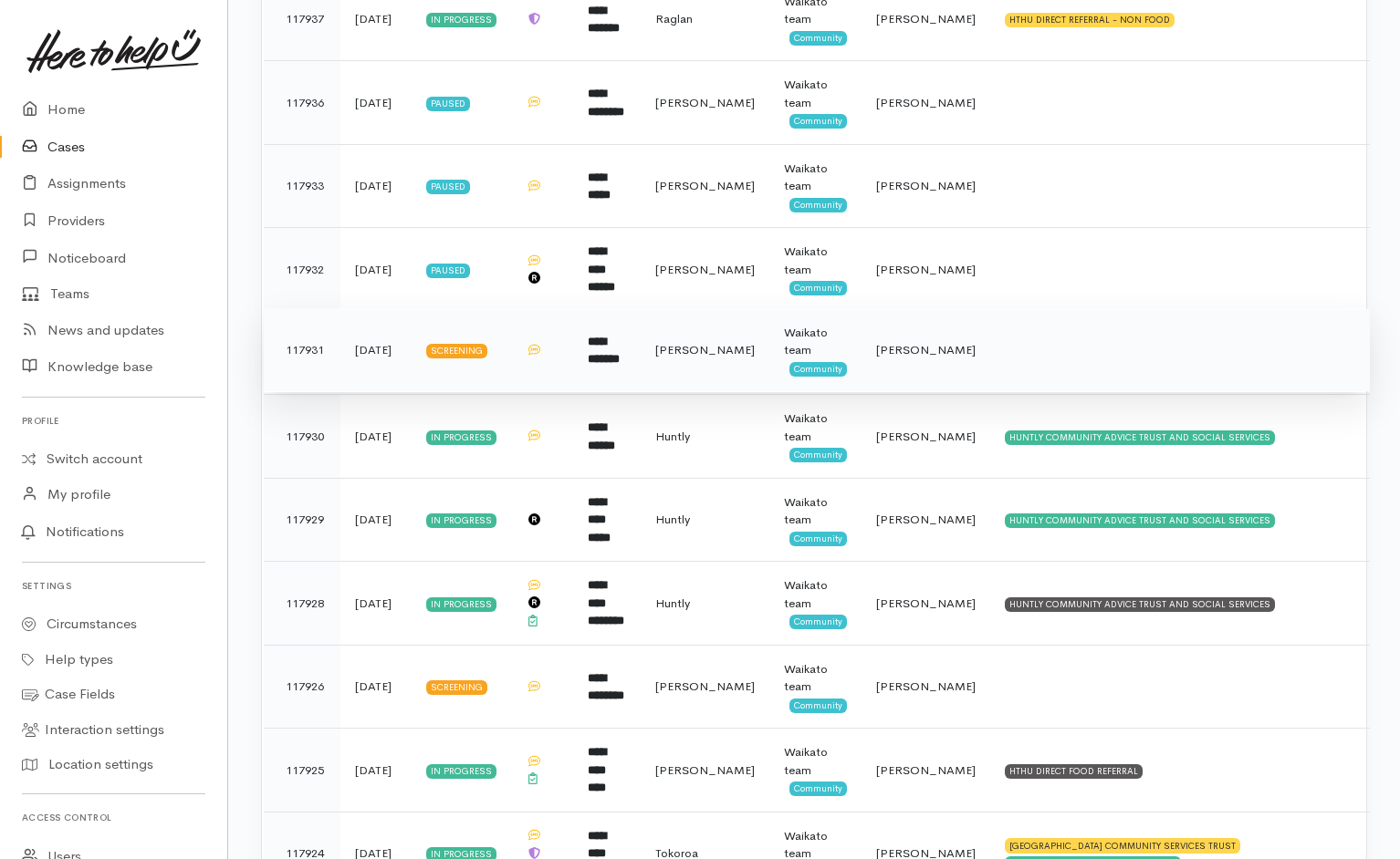
scroll to position [3243, 0]
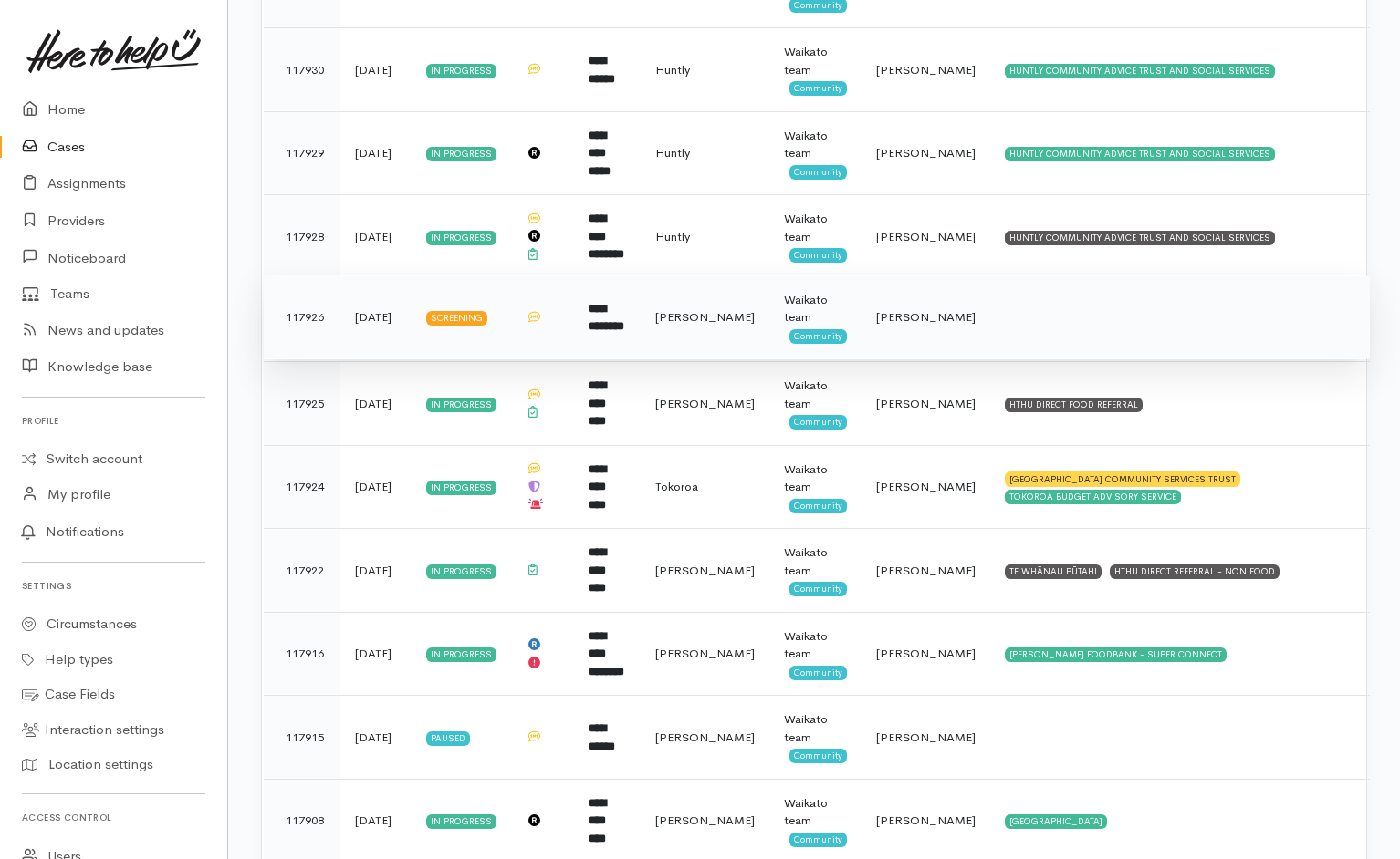
click at [1032, 296] on td at bounding box center [1179, 317] width 380 height 84
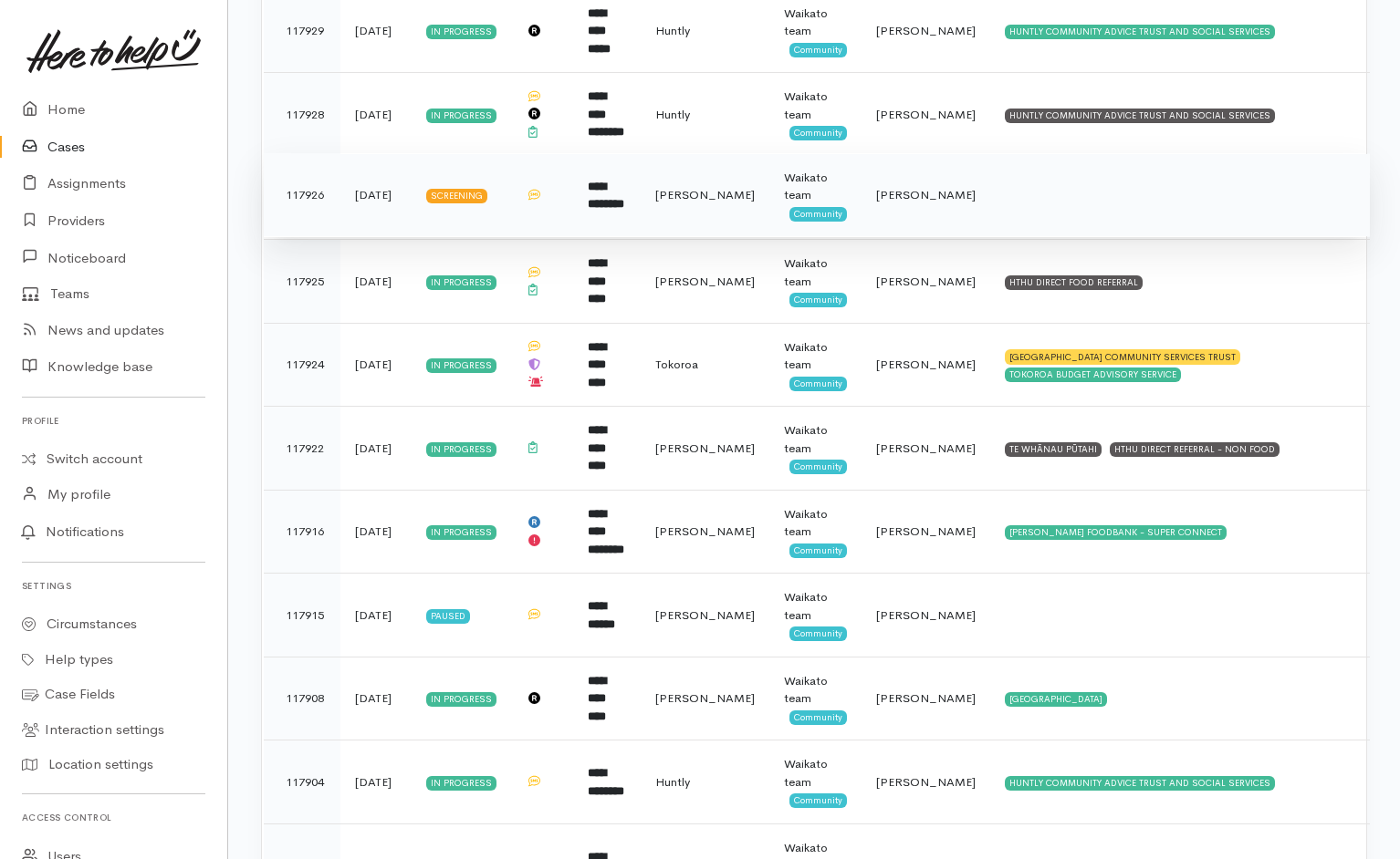
scroll to position [3539, 0]
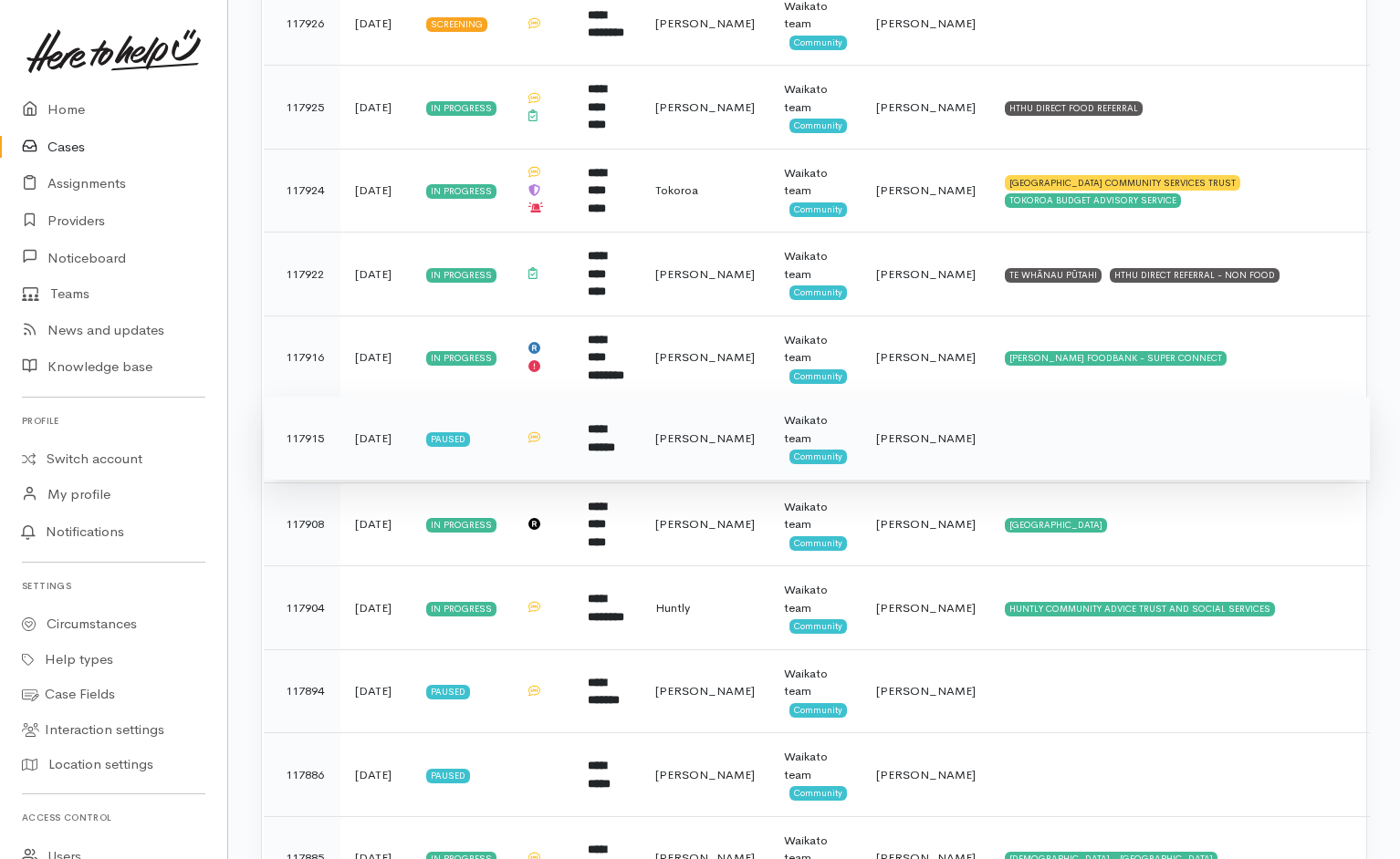
click at [1014, 411] on td at bounding box center [1179, 438] width 380 height 84
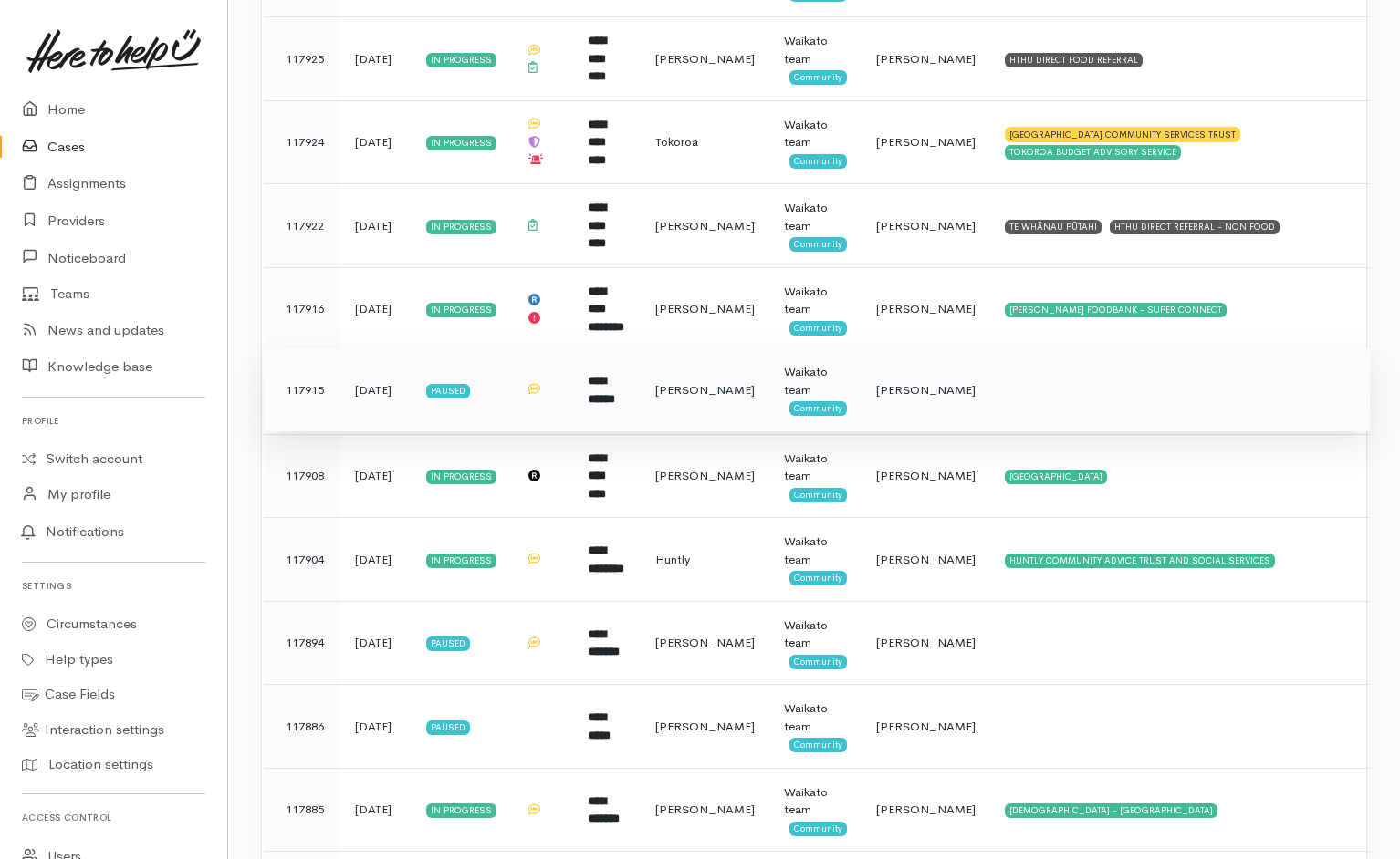
scroll to position [4028, 0]
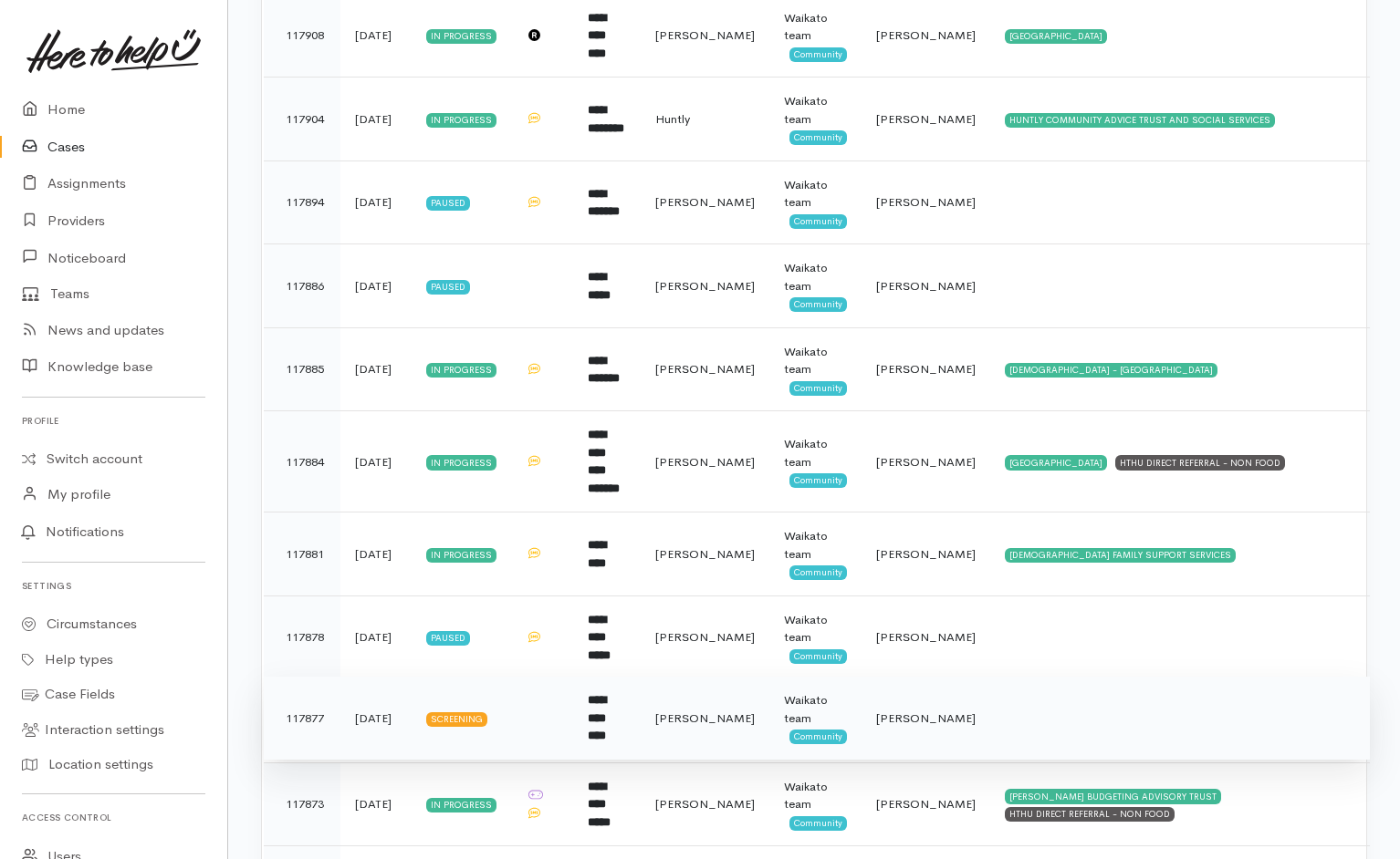
click at [997, 677] on td at bounding box center [1179, 719] width 380 height 84
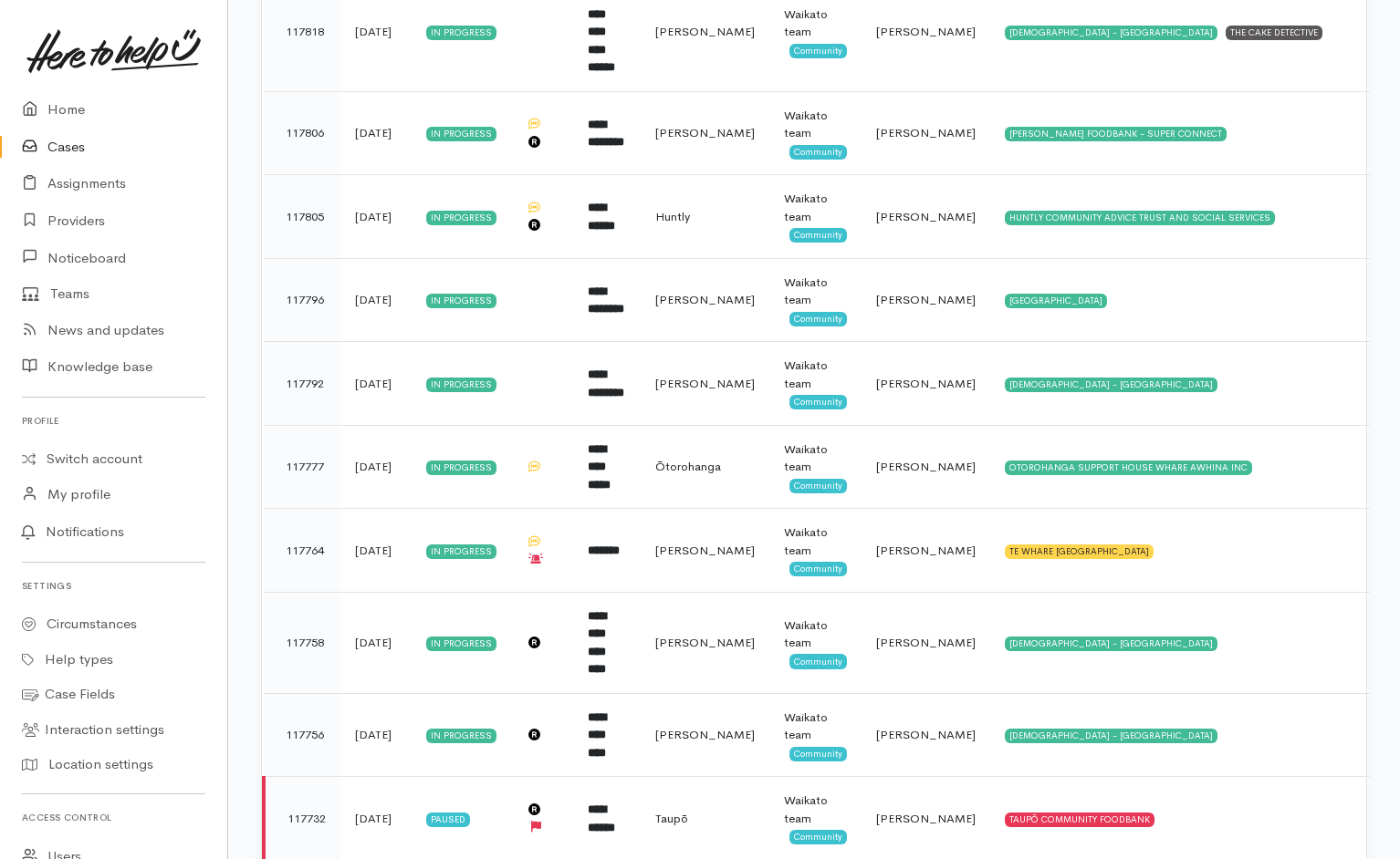
scroll to position [5070, 0]
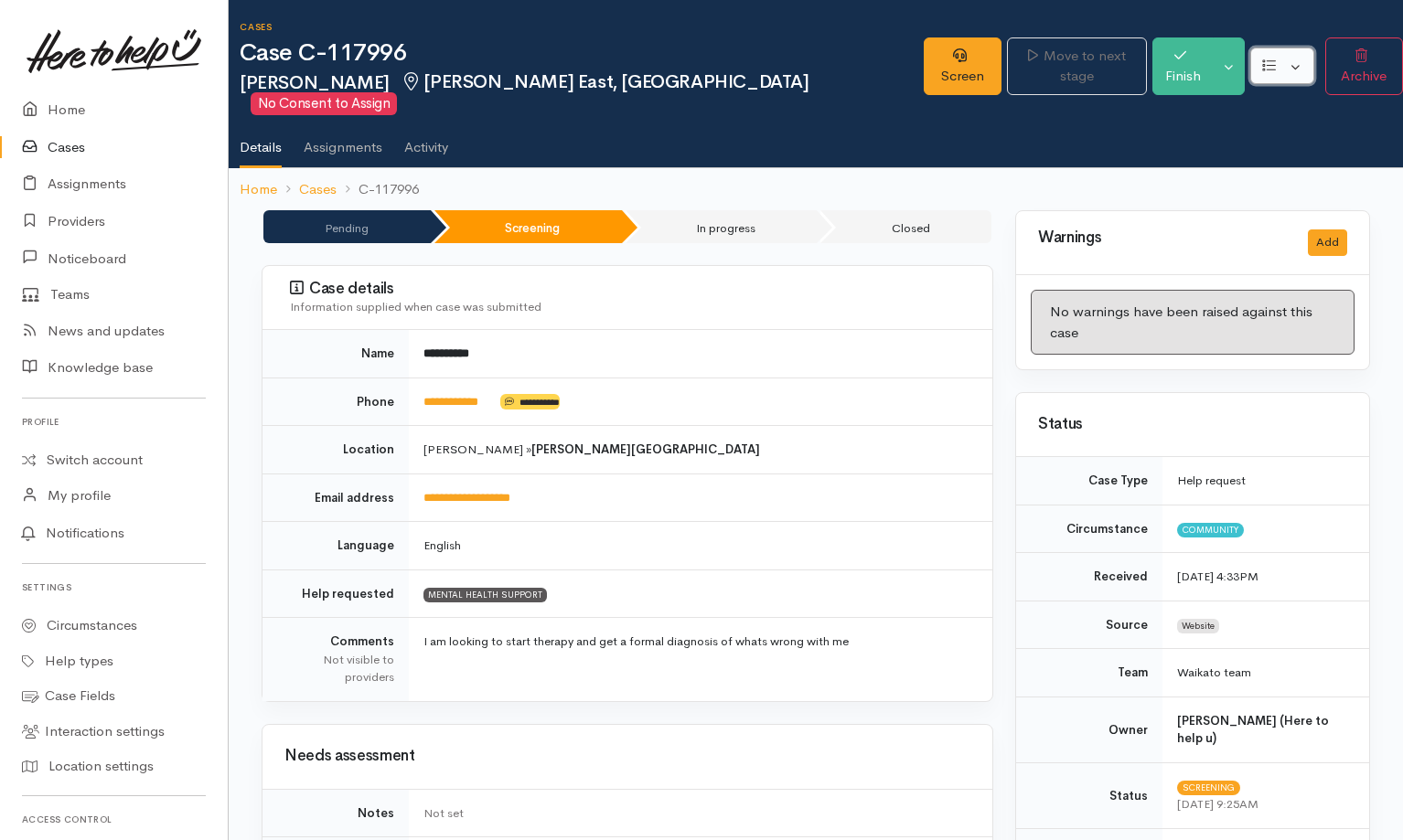
click at [932, 70] on button "button" at bounding box center [1281, 65] width 63 height 37
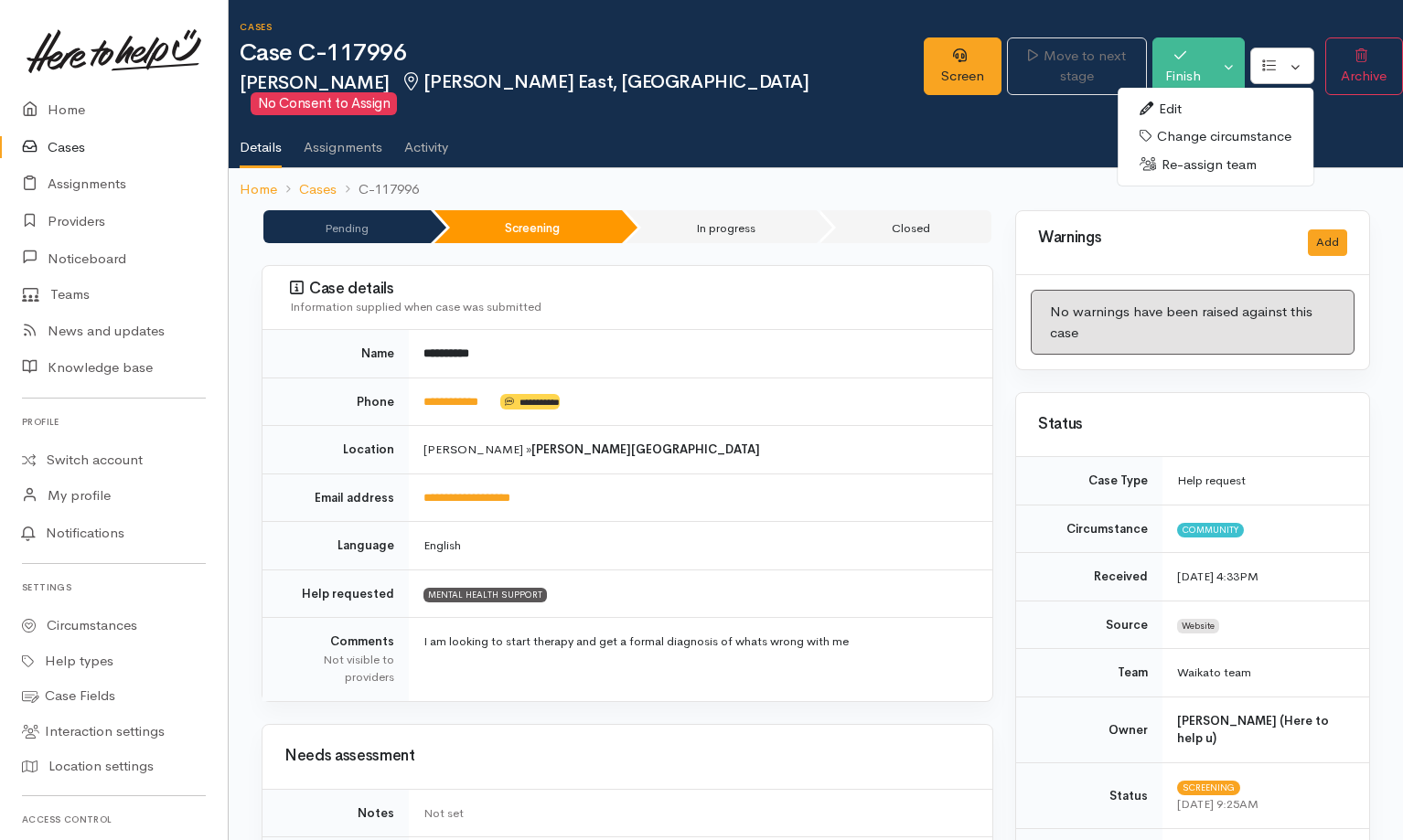
click at [932, 160] on link "Re-assign team" at bounding box center [1215, 165] width 196 height 28
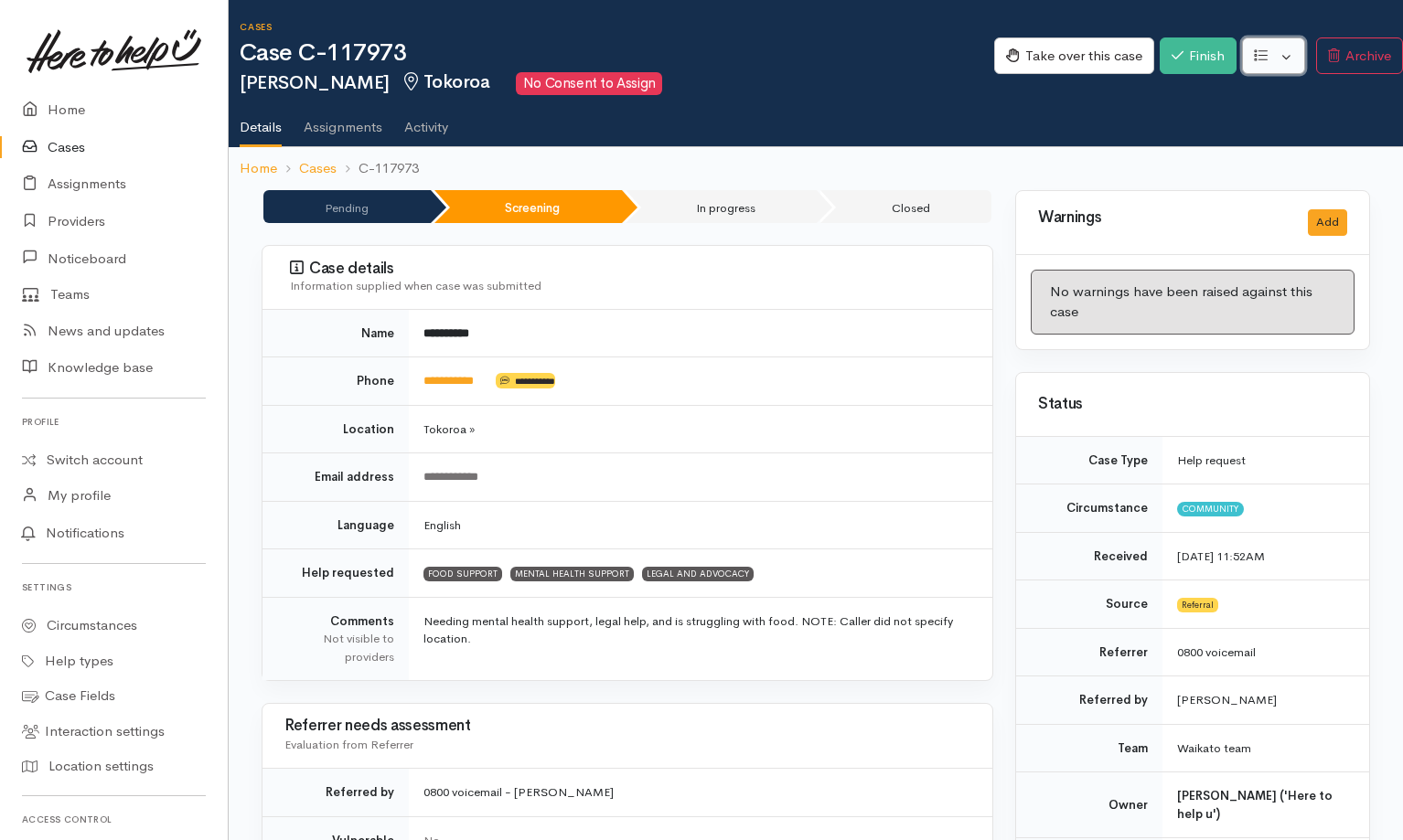
click at [932, 57] on button "button" at bounding box center [1273, 55] width 63 height 37
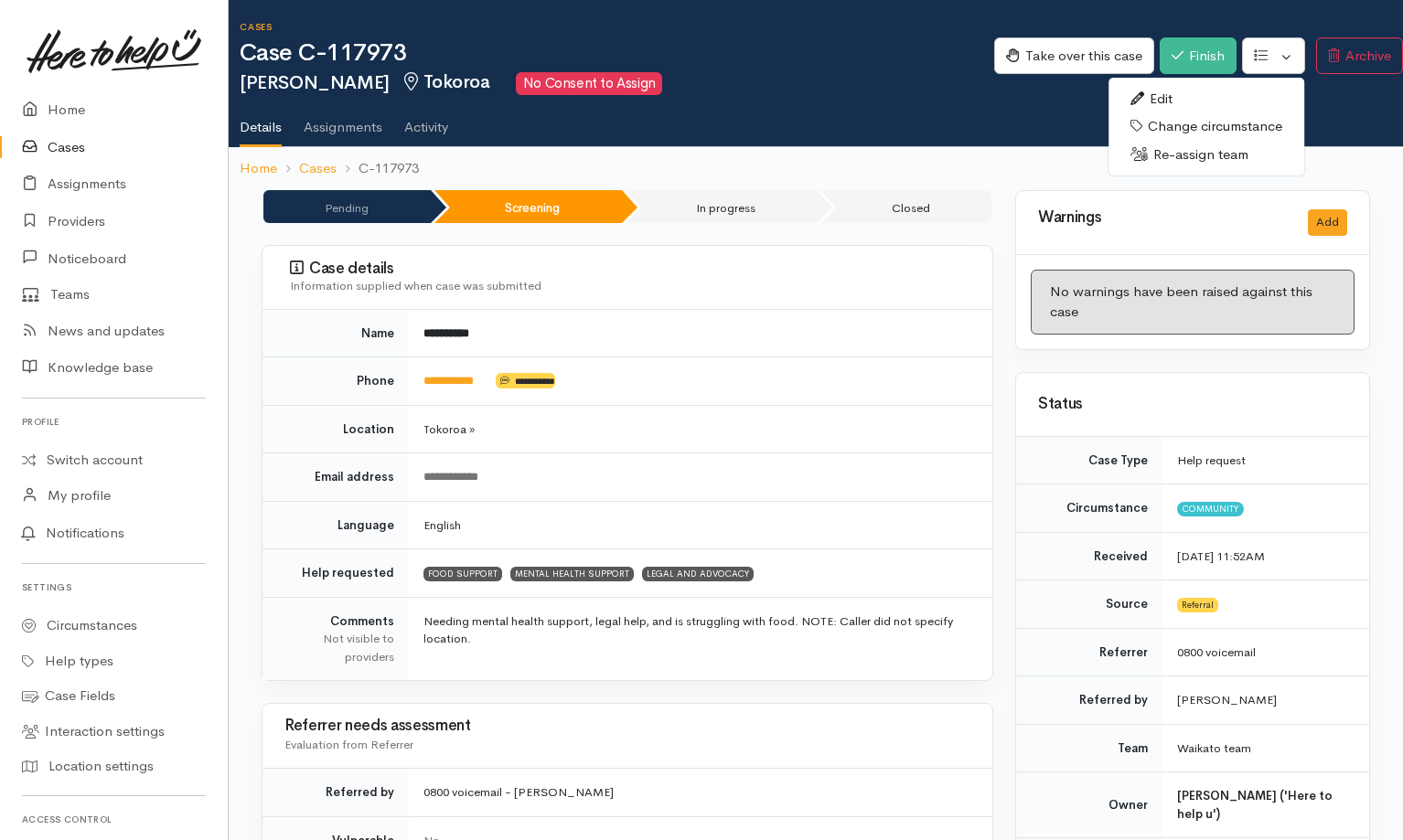
click at [932, 159] on link "Re-assign team" at bounding box center [1207, 155] width 196 height 28
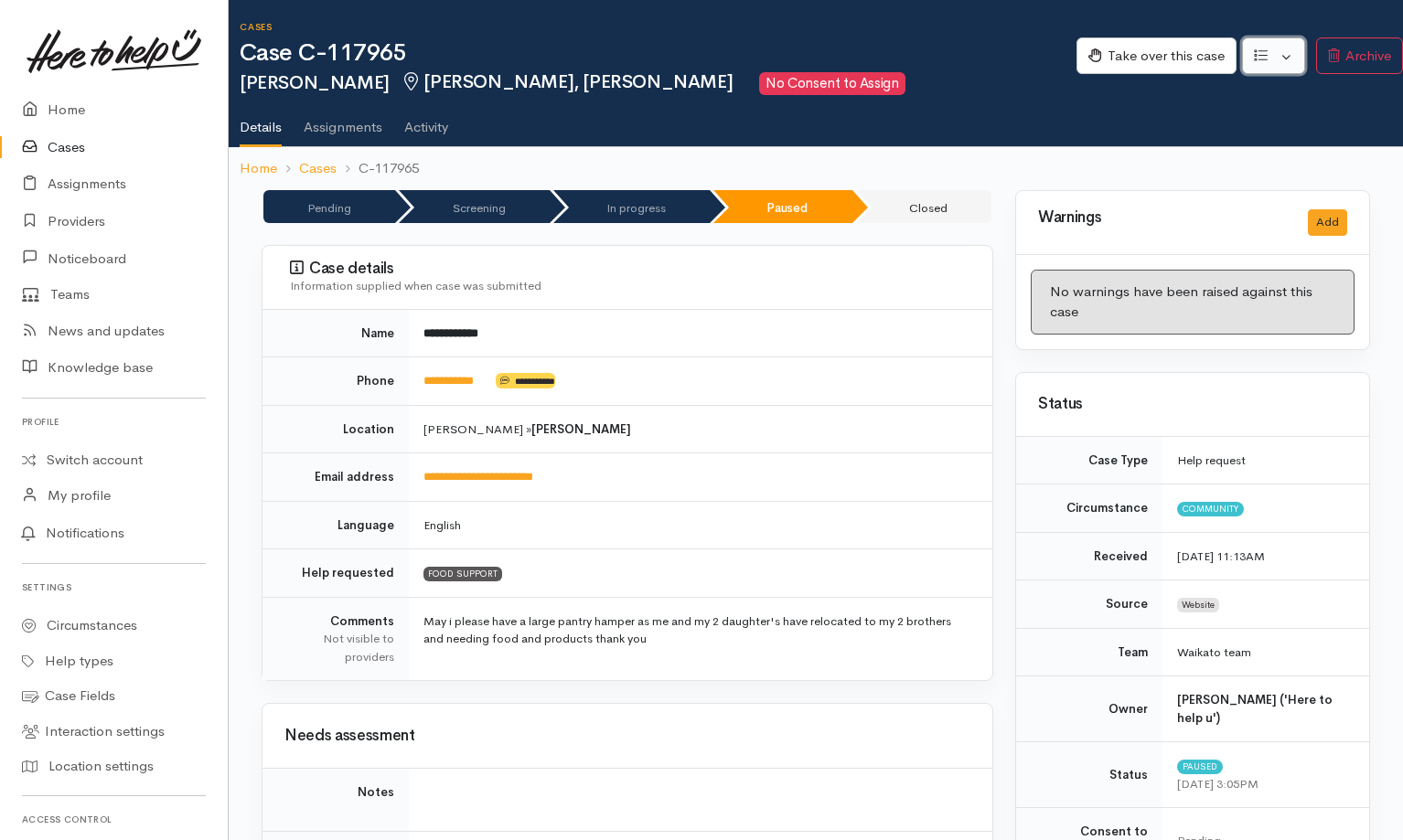
click at [932, 66] on button "button" at bounding box center [1273, 55] width 63 height 37
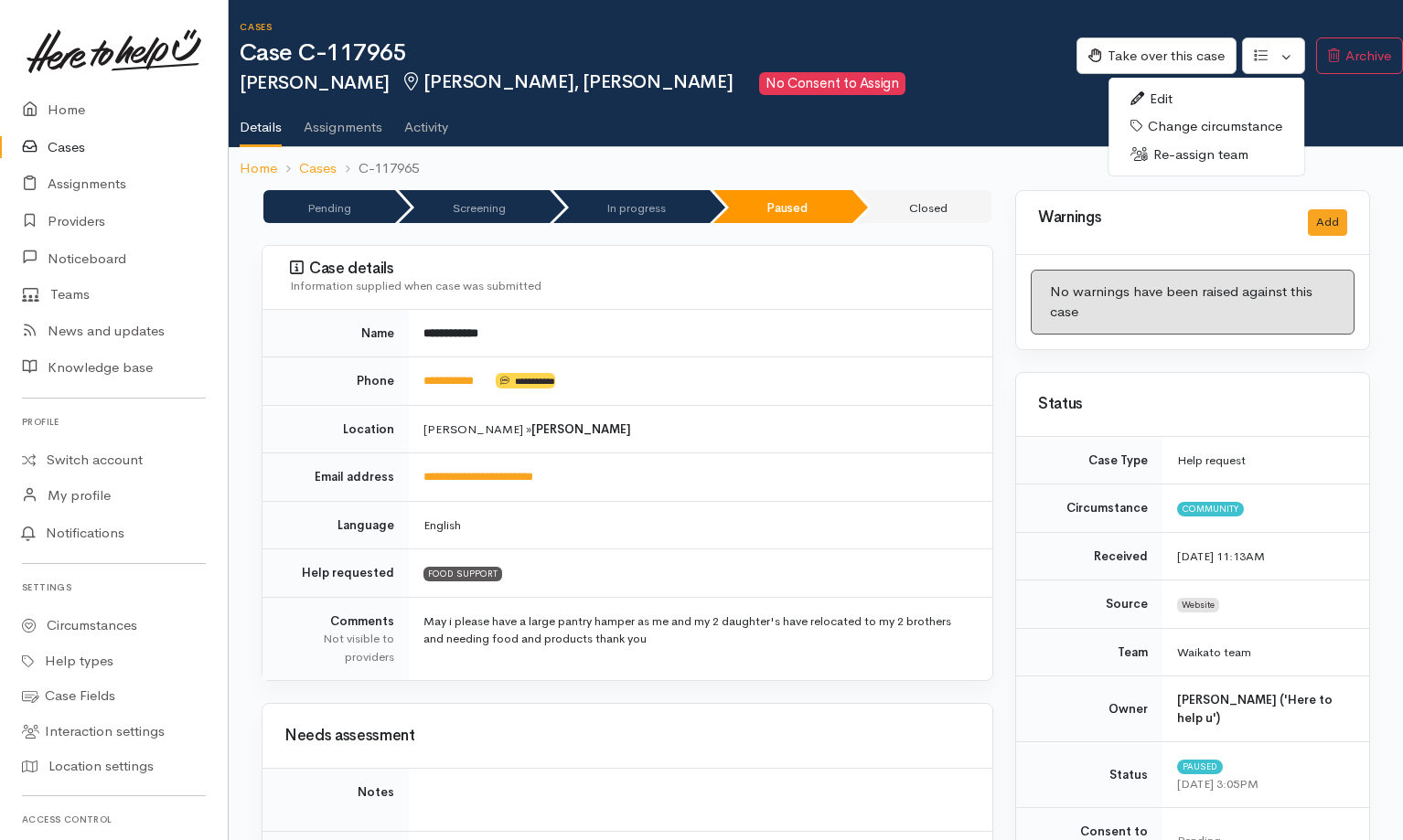
click at [932, 166] on link "Re-assign team" at bounding box center [1207, 155] width 196 height 28
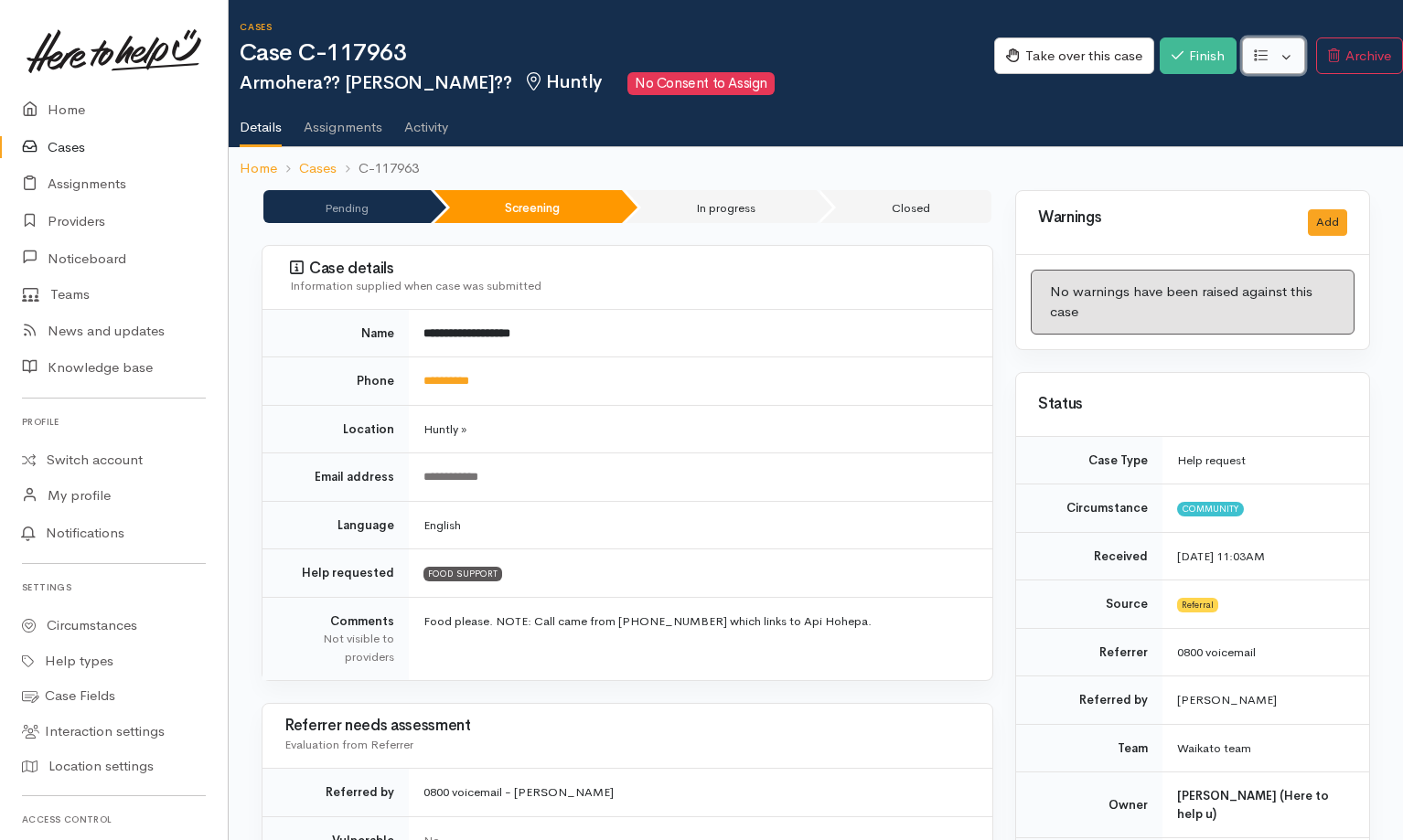
click at [932, 58] on button "button" at bounding box center [1273, 55] width 63 height 37
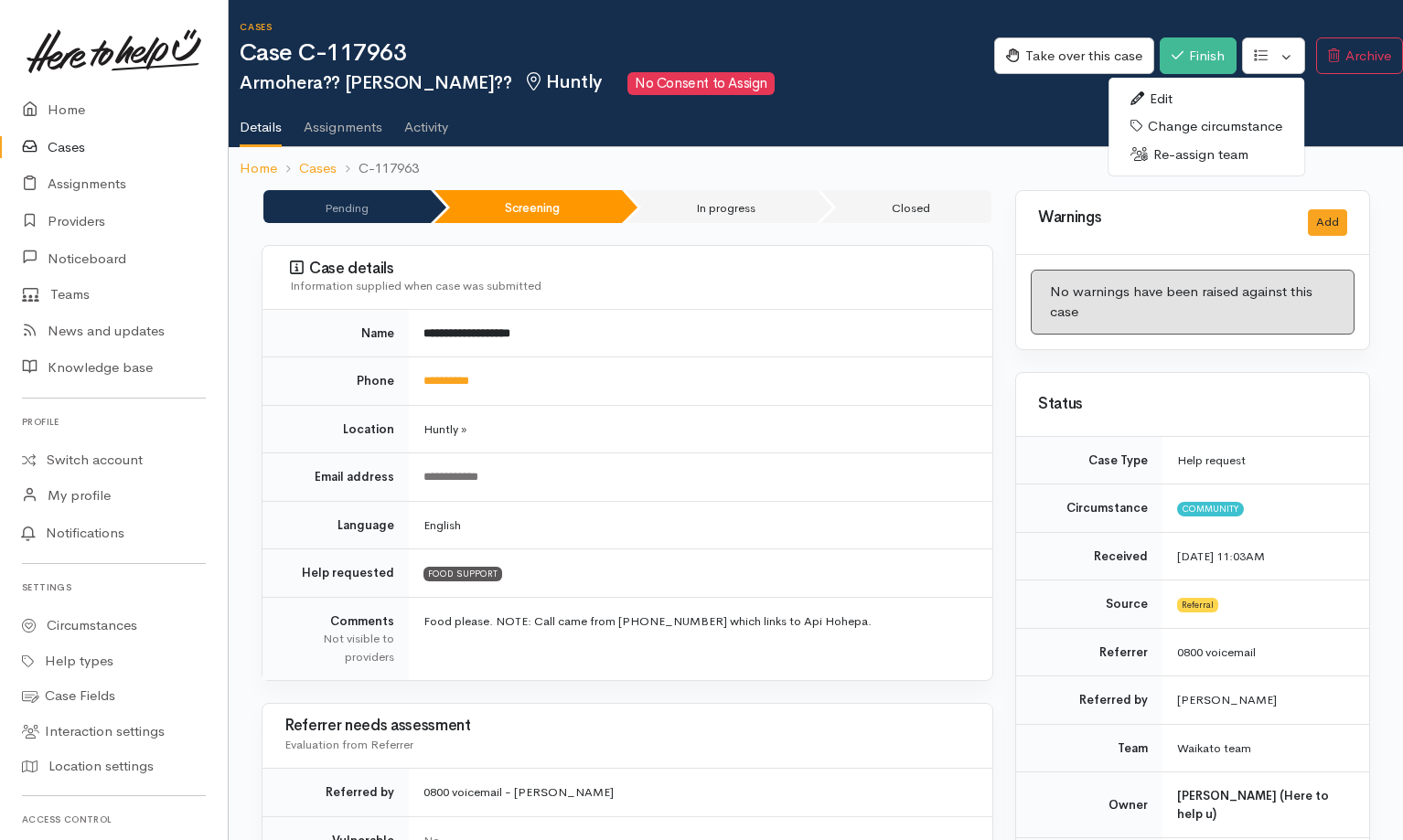
click at [932, 159] on link "Re-assign team" at bounding box center [1207, 155] width 196 height 28
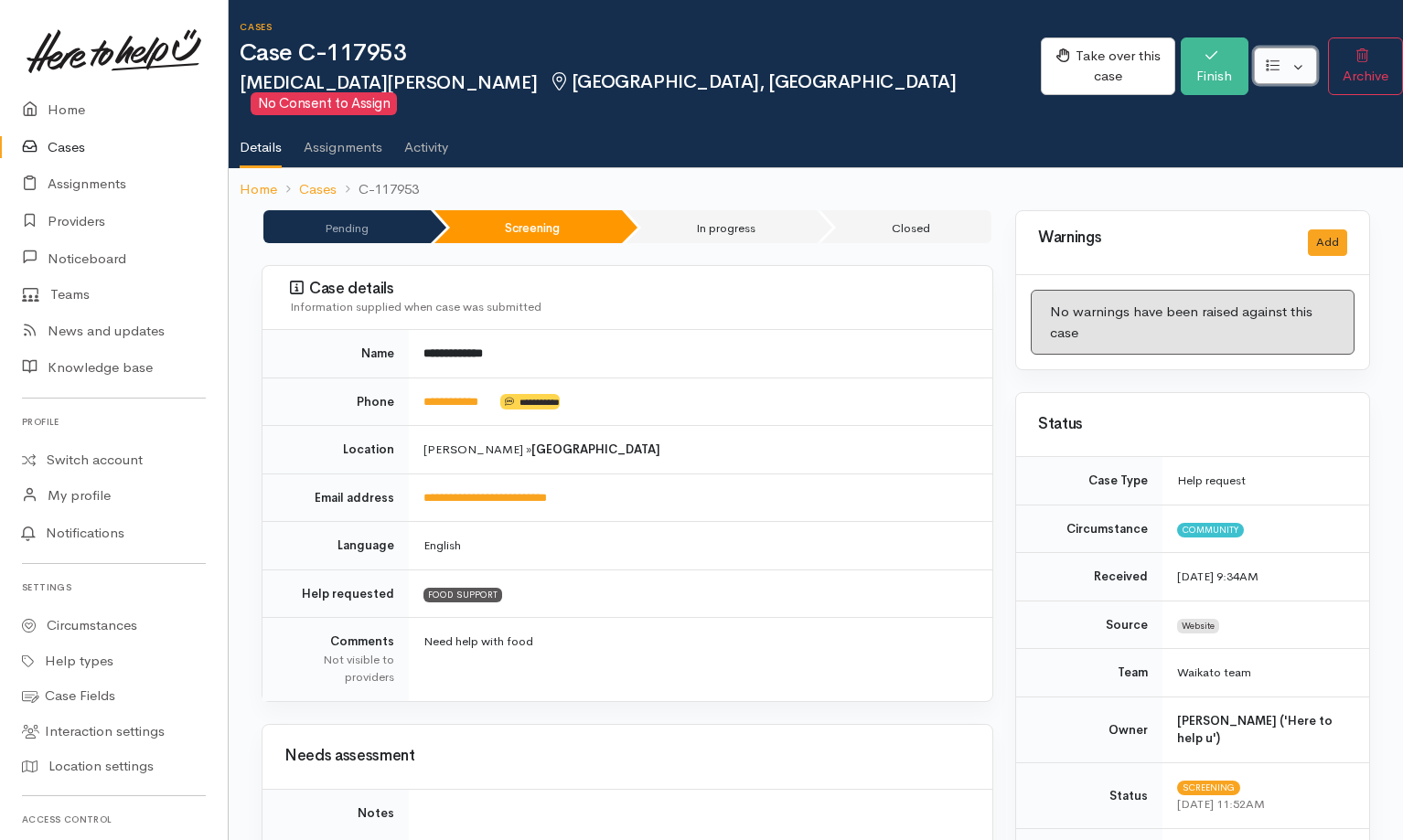
click at [932, 50] on button "button" at bounding box center [1285, 65] width 63 height 37
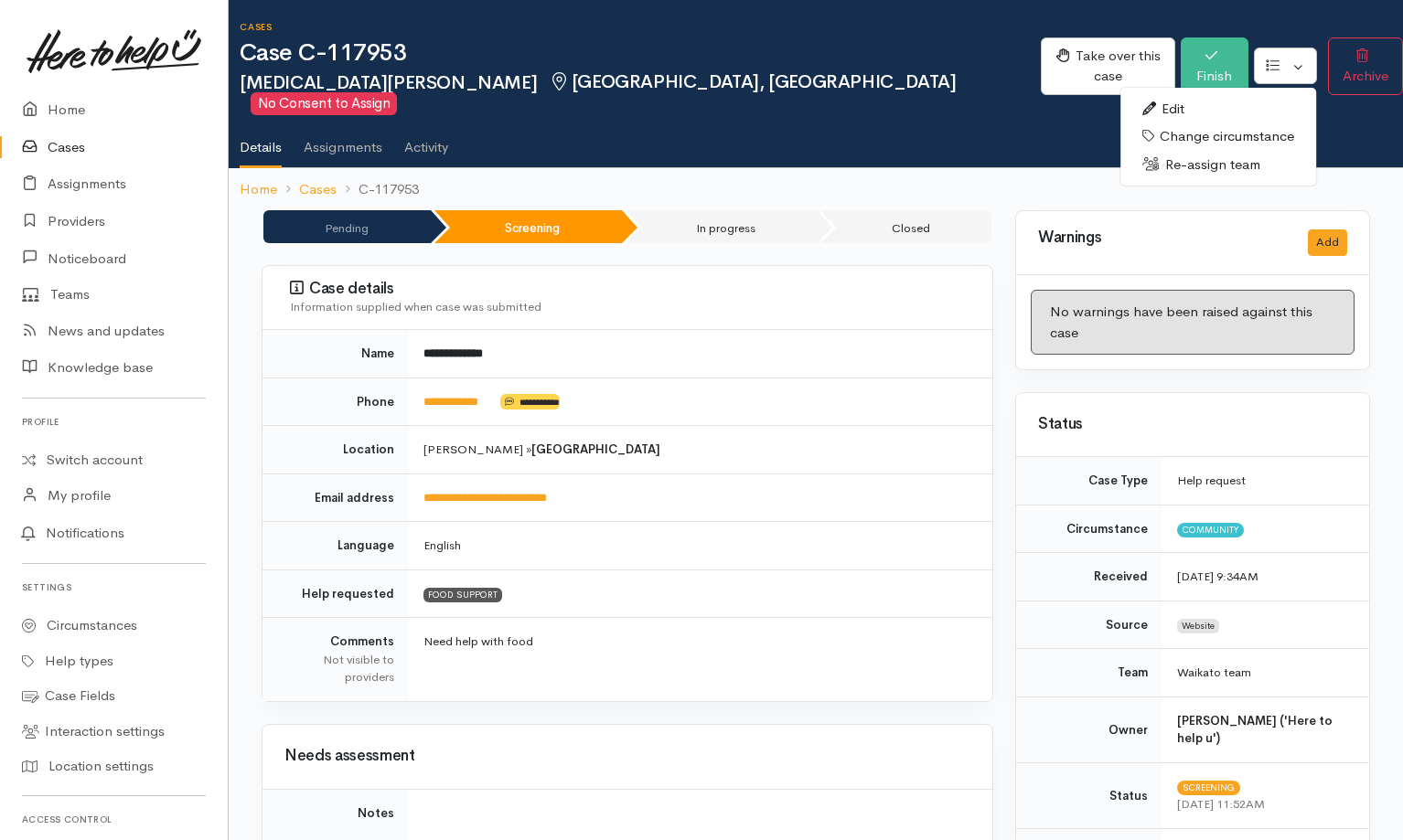
click at [932, 159] on link "Re-assign team" at bounding box center [1218, 165] width 196 height 28
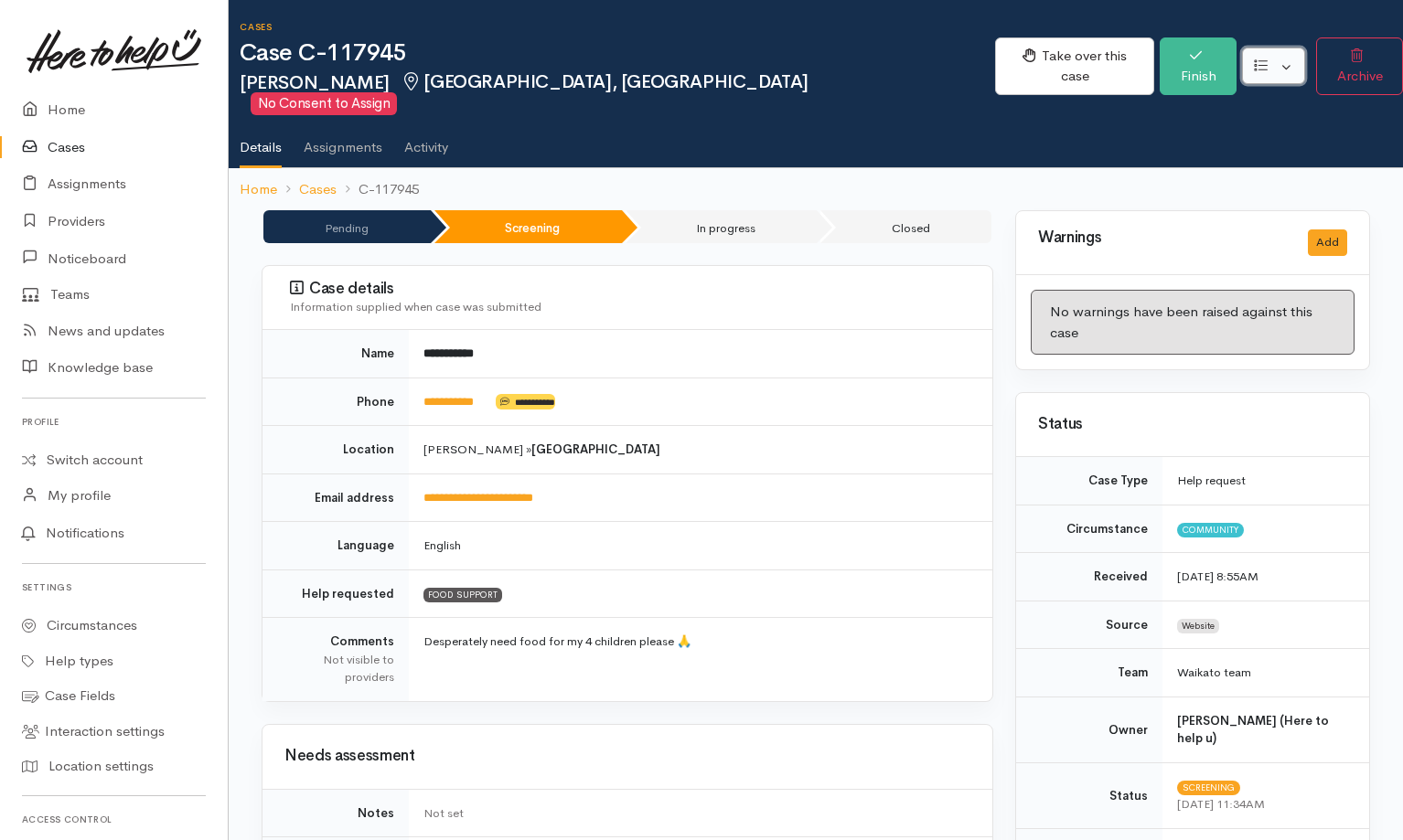
click at [932, 57] on button "button" at bounding box center [1273, 65] width 63 height 37
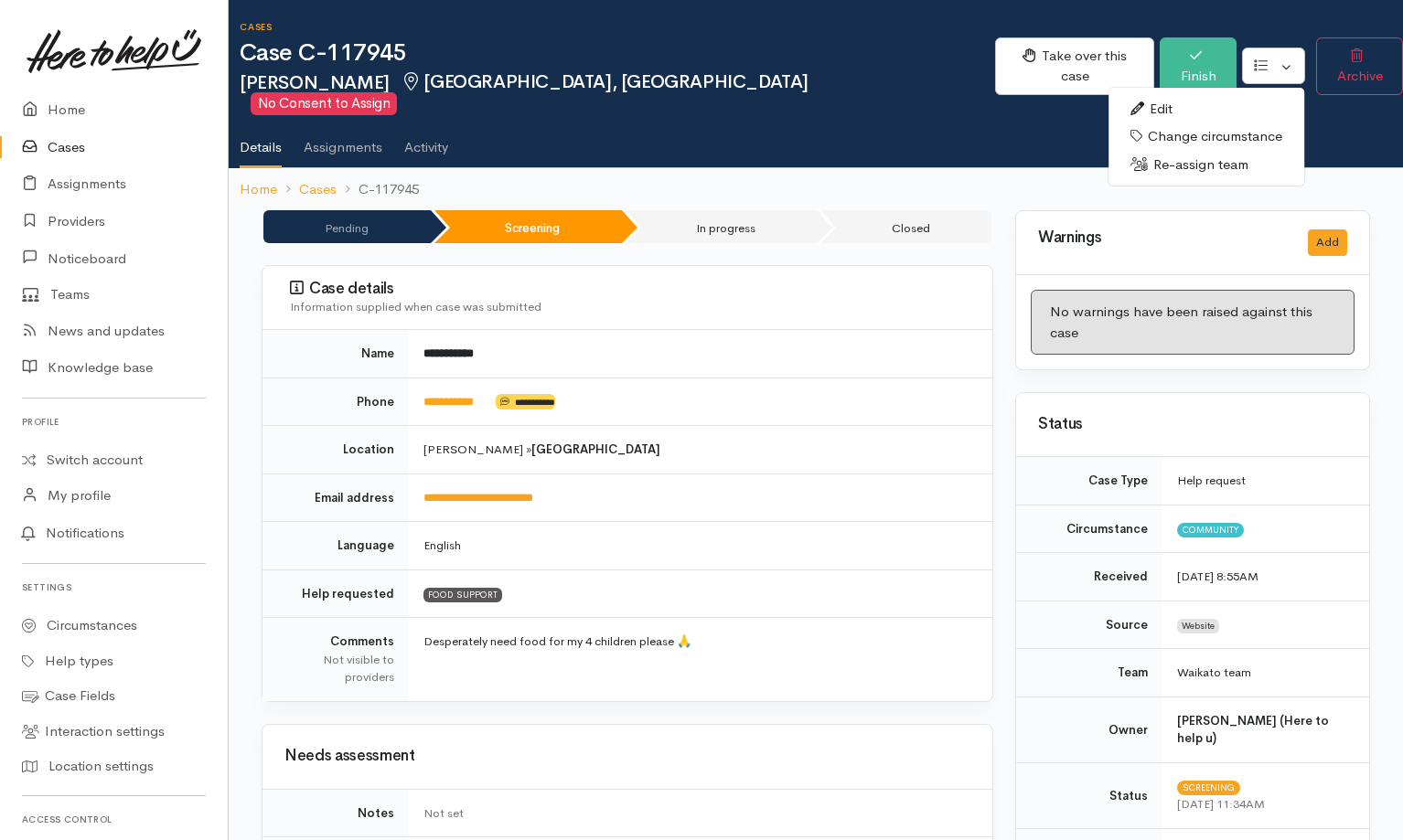
click at [932, 166] on link "Re-assign team" at bounding box center [1207, 165] width 196 height 28
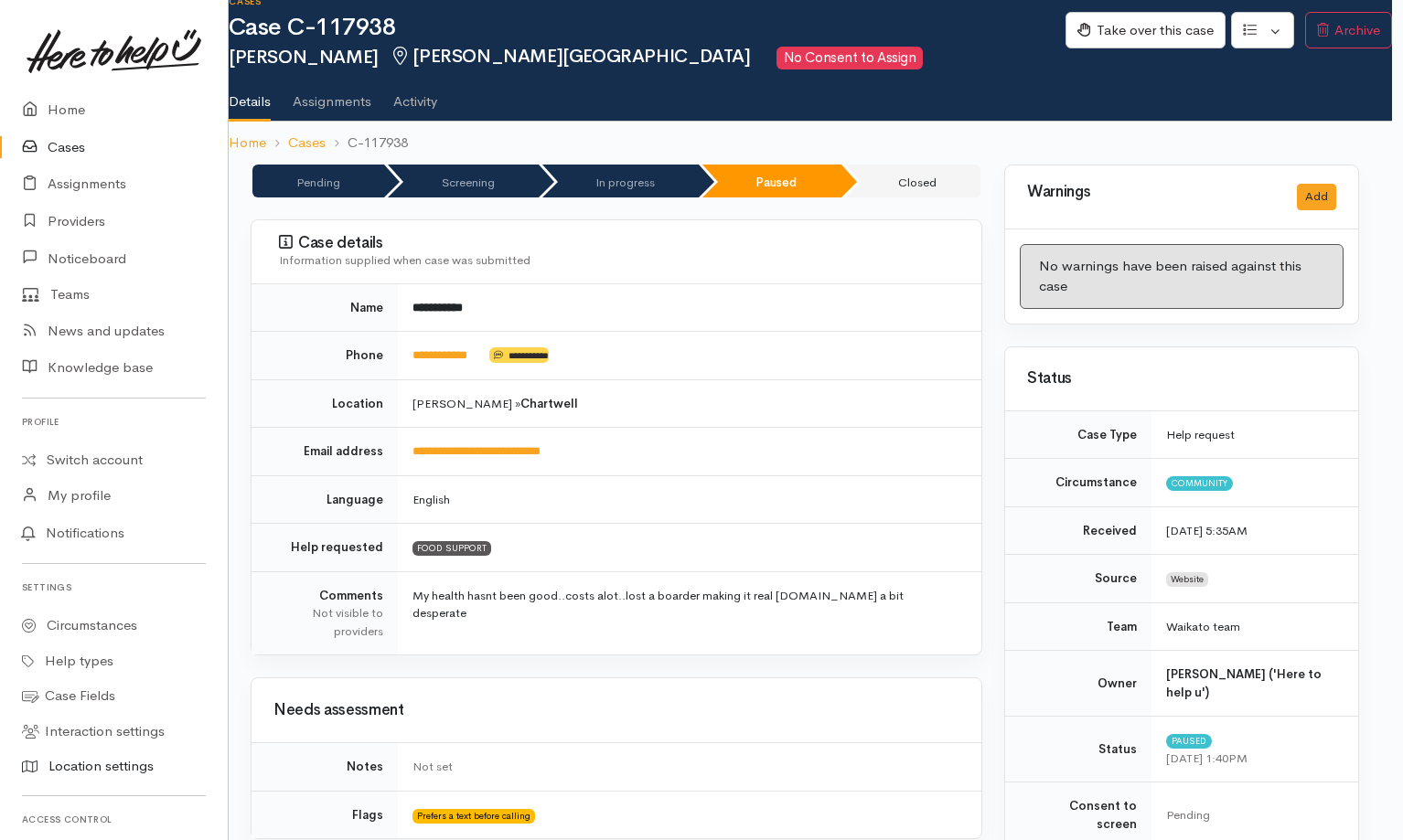
scroll to position [0, 11]
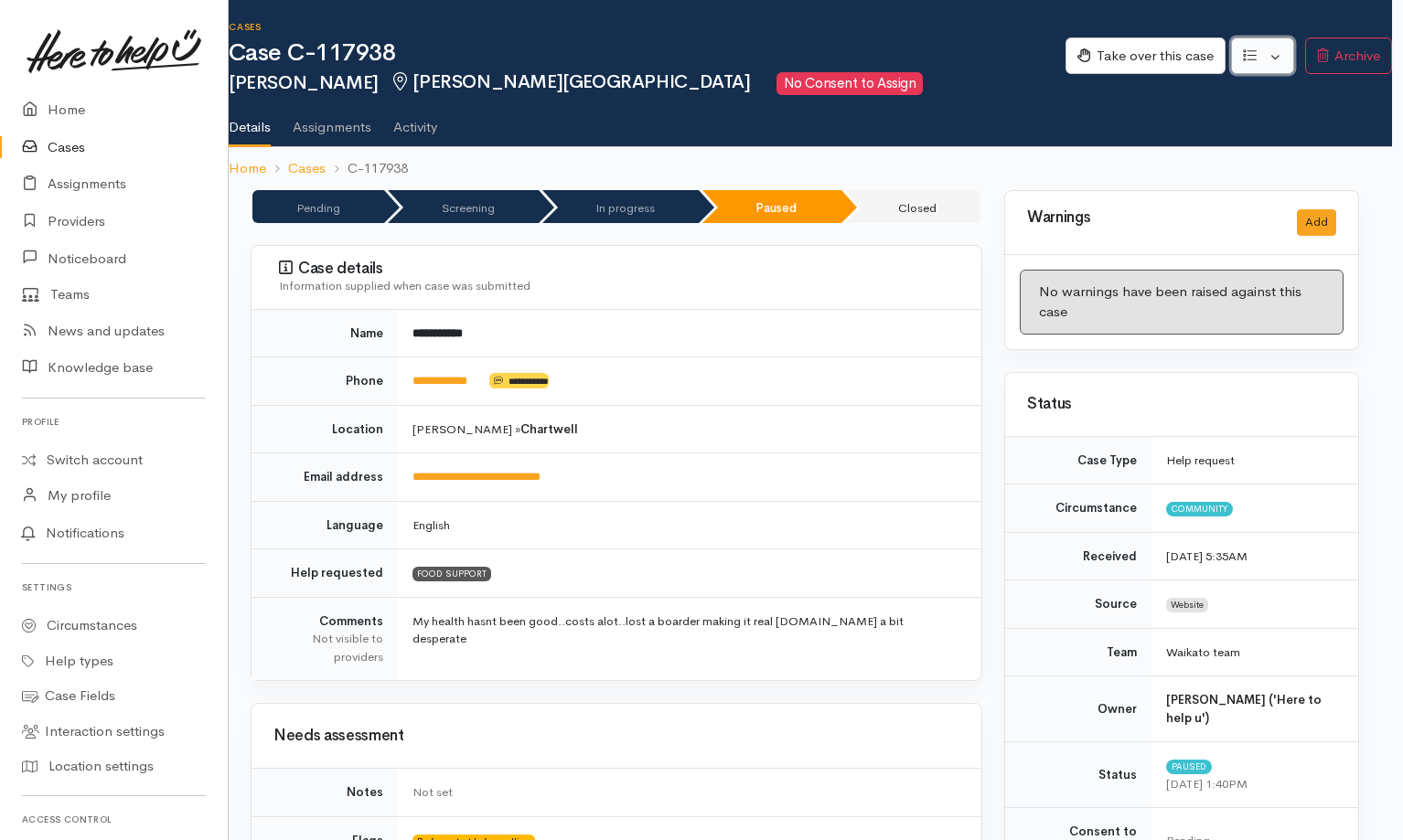
click at [932, 62] on button "button" at bounding box center [1263, 55] width 63 height 37
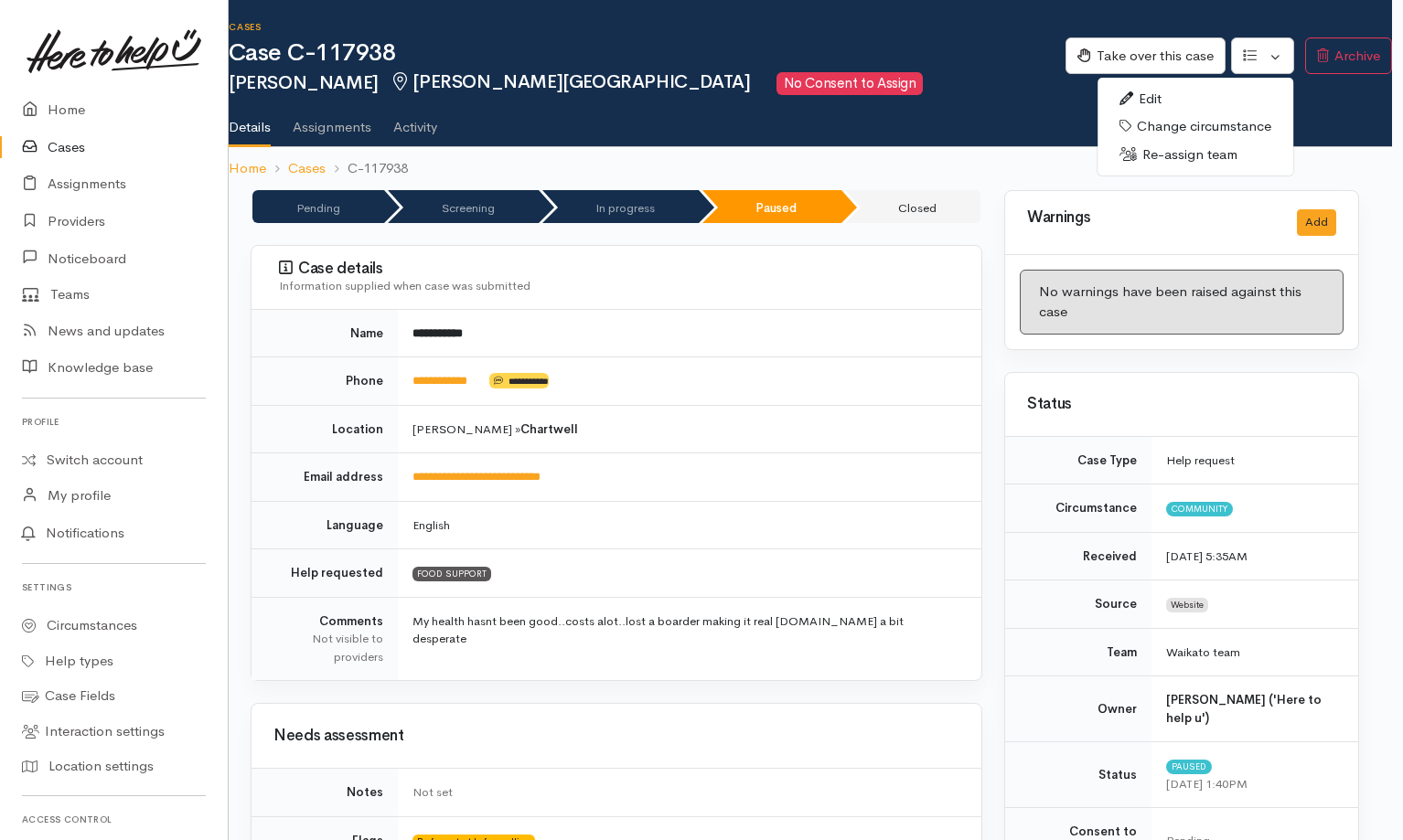
click at [932, 164] on link "Re-assign team" at bounding box center [1195, 155] width 196 height 28
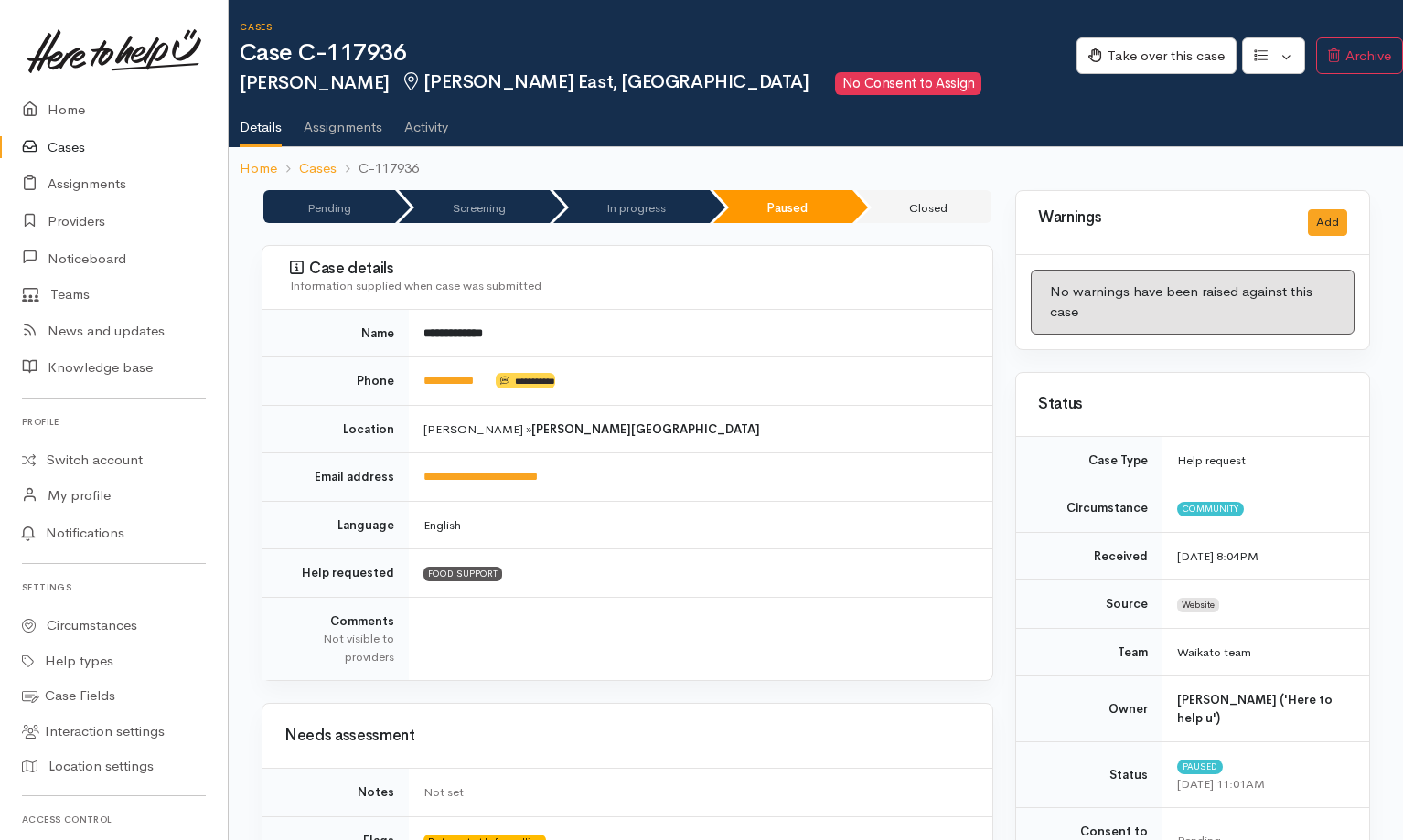
click at [932, 95] on ul "Details Assignments Activity" at bounding box center [820, 121] width 1163 height 52
click at [932, 64] on button "button" at bounding box center [1273, 55] width 63 height 37
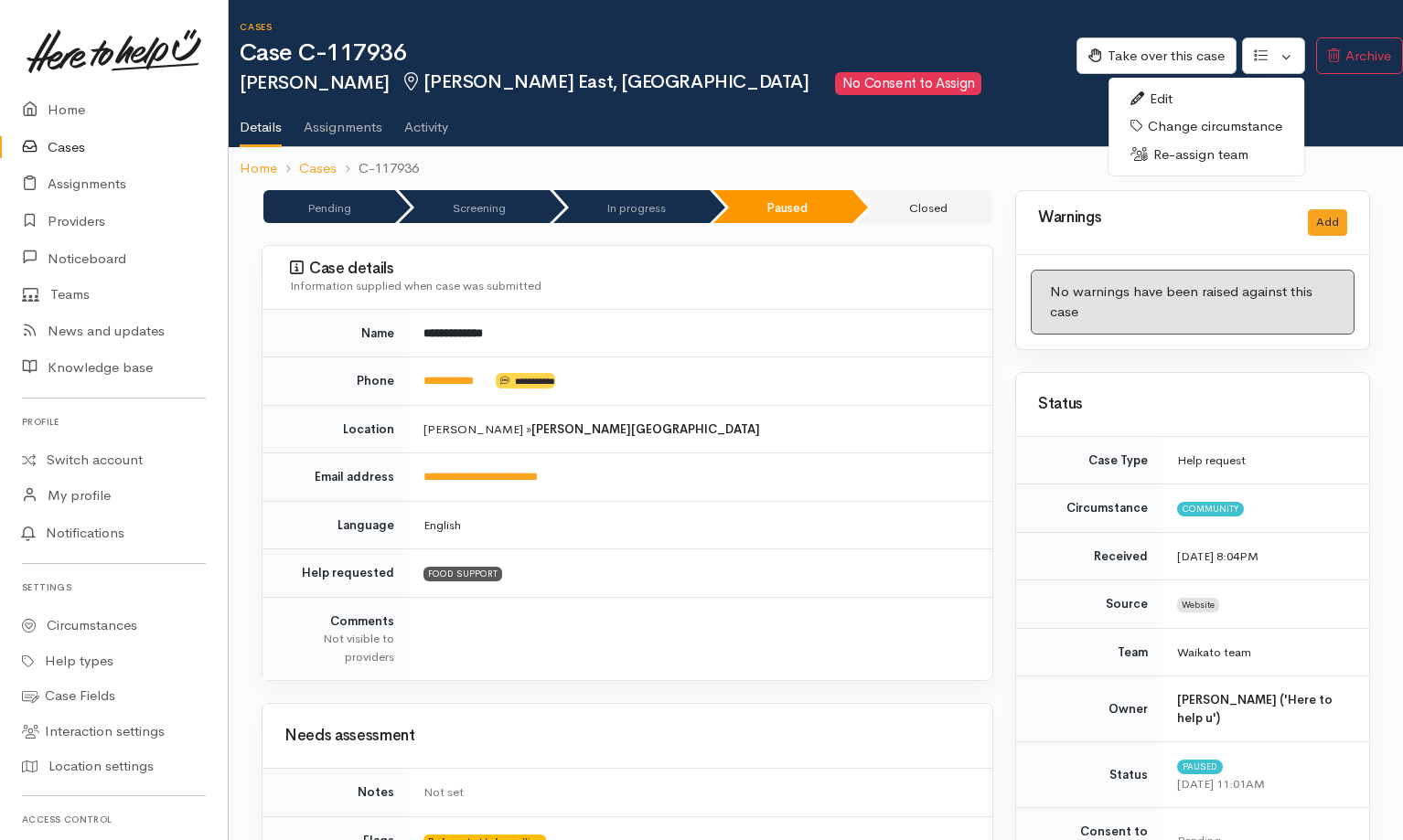
click at [932, 160] on link "Re-assign team" at bounding box center [1207, 155] width 196 height 28
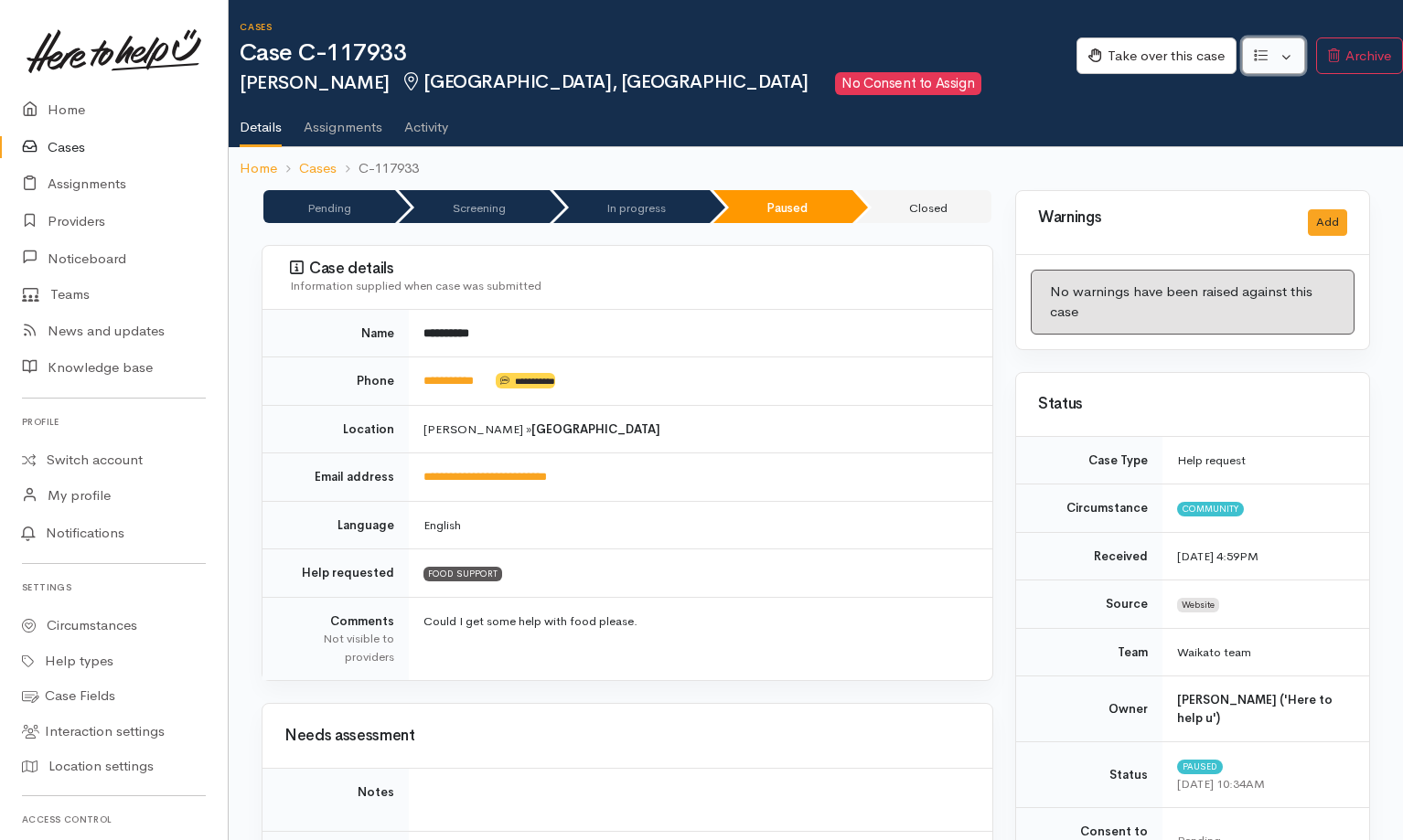
click at [932, 61] on button "button" at bounding box center [1273, 55] width 63 height 37
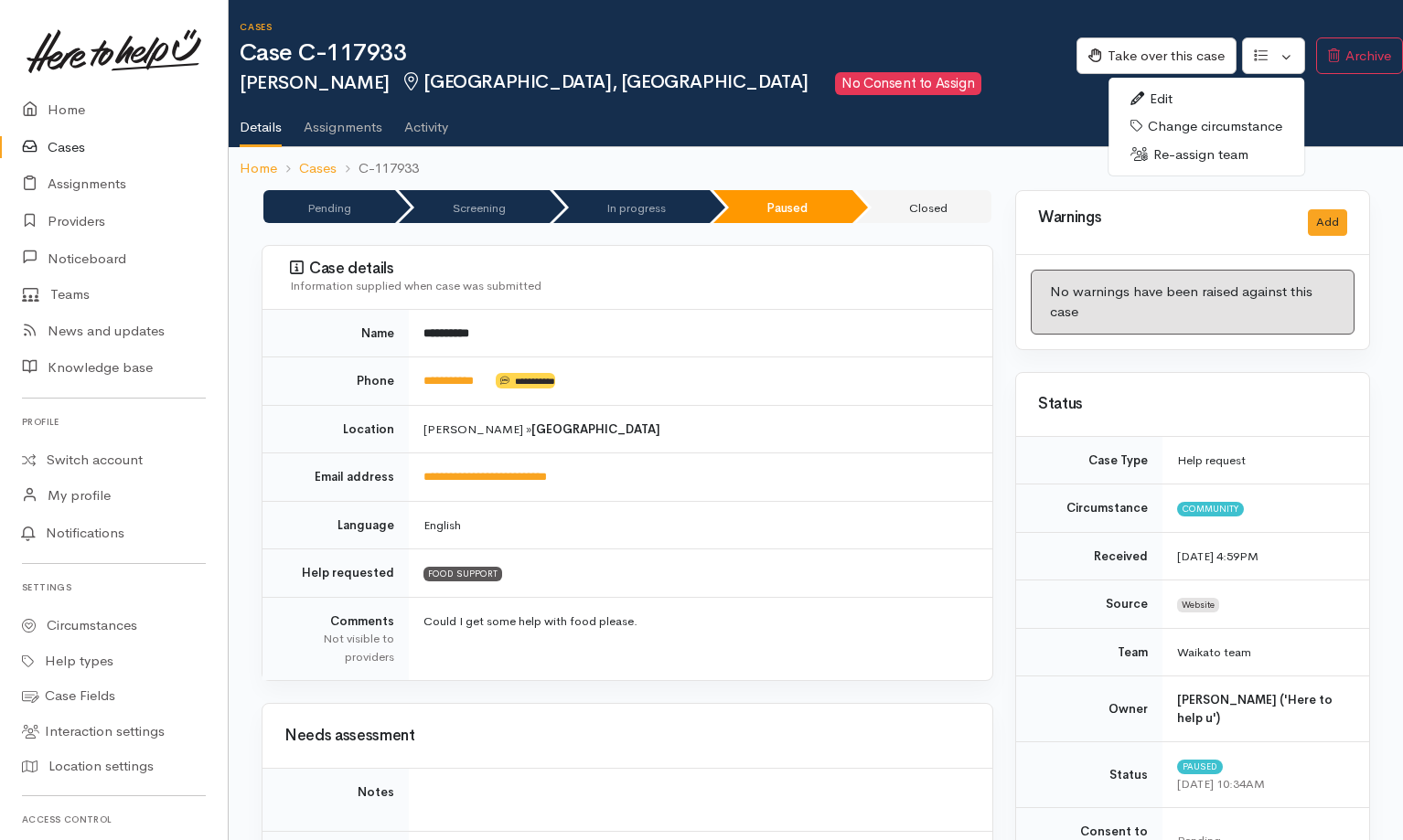
click at [932, 164] on link "Re-assign team" at bounding box center [1207, 155] width 196 height 28
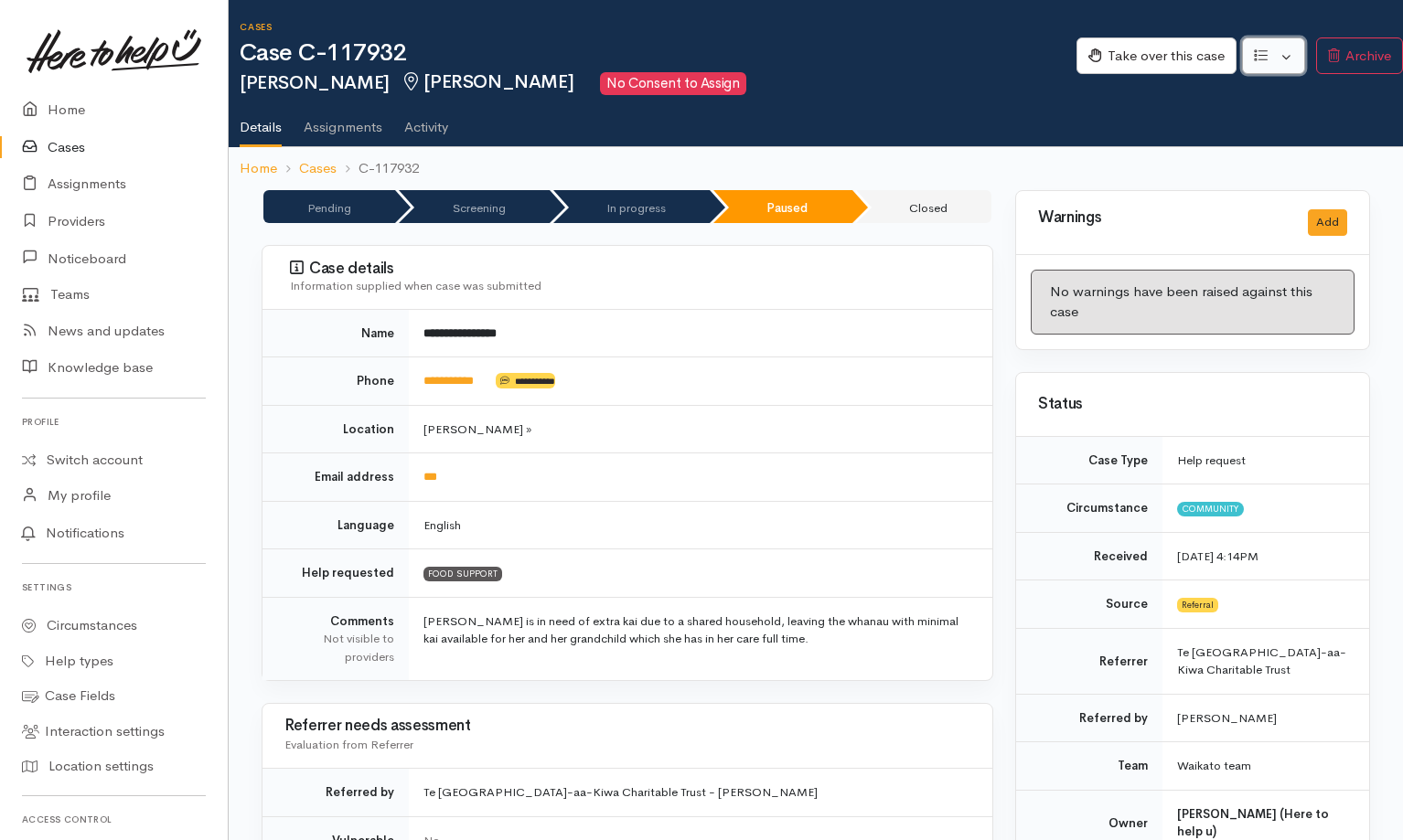
click at [932, 47] on button "button" at bounding box center [1273, 55] width 63 height 37
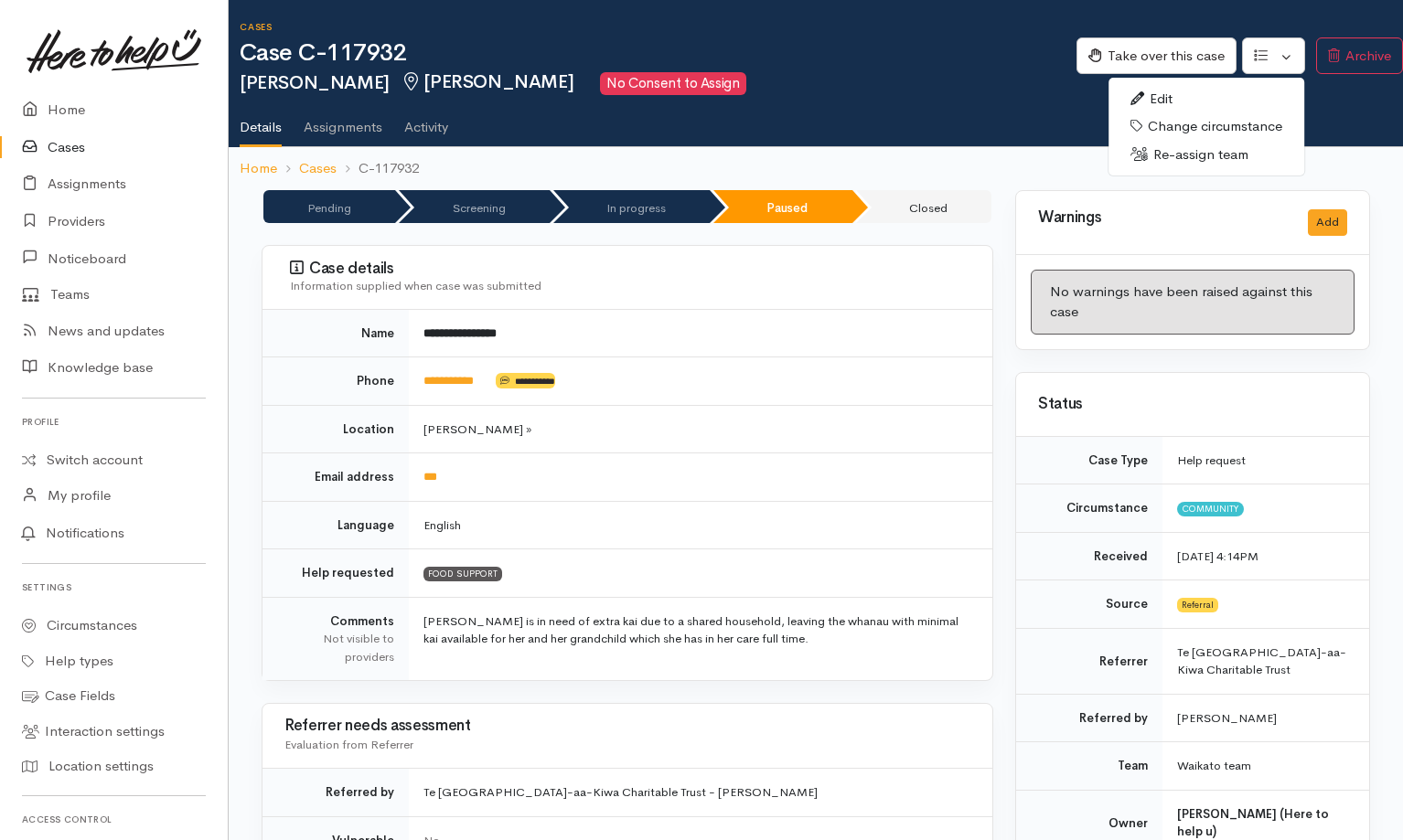
click at [932, 165] on link "Re-assign team" at bounding box center [1207, 155] width 196 height 28
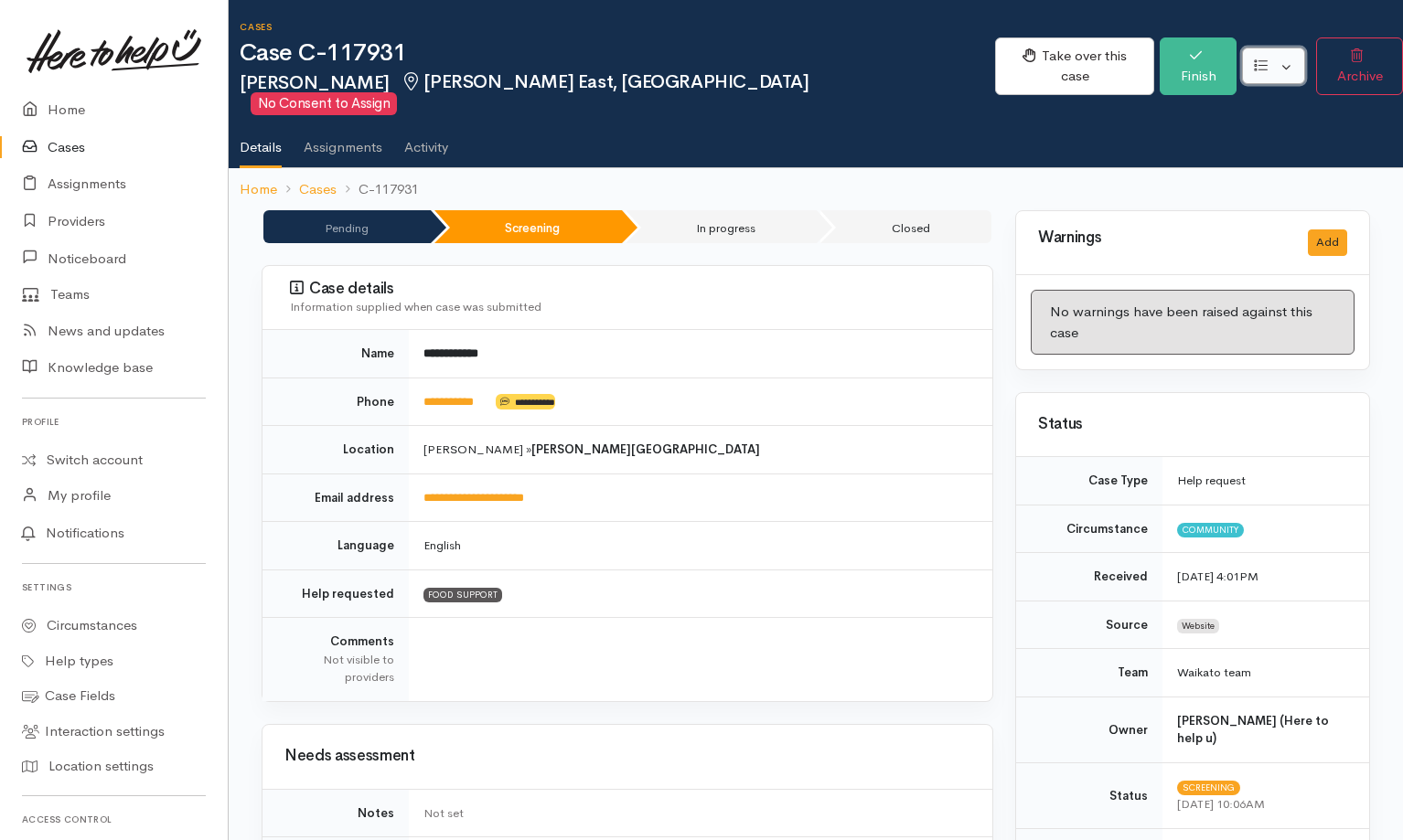
click at [932, 68] on button "button" at bounding box center [1273, 65] width 63 height 37
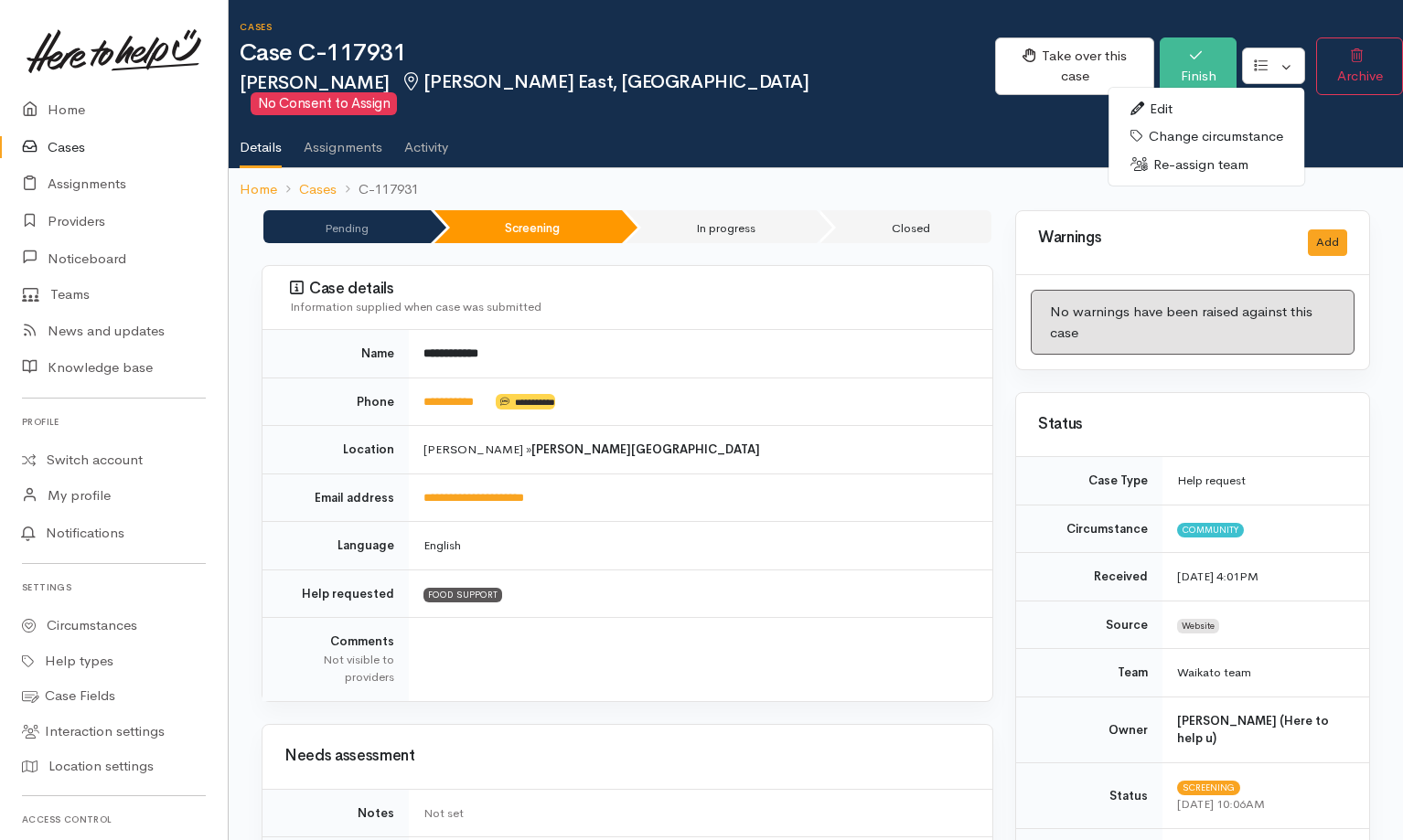
click at [932, 160] on link "Re-assign team" at bounding box center [1207, 165] width 196 height 28
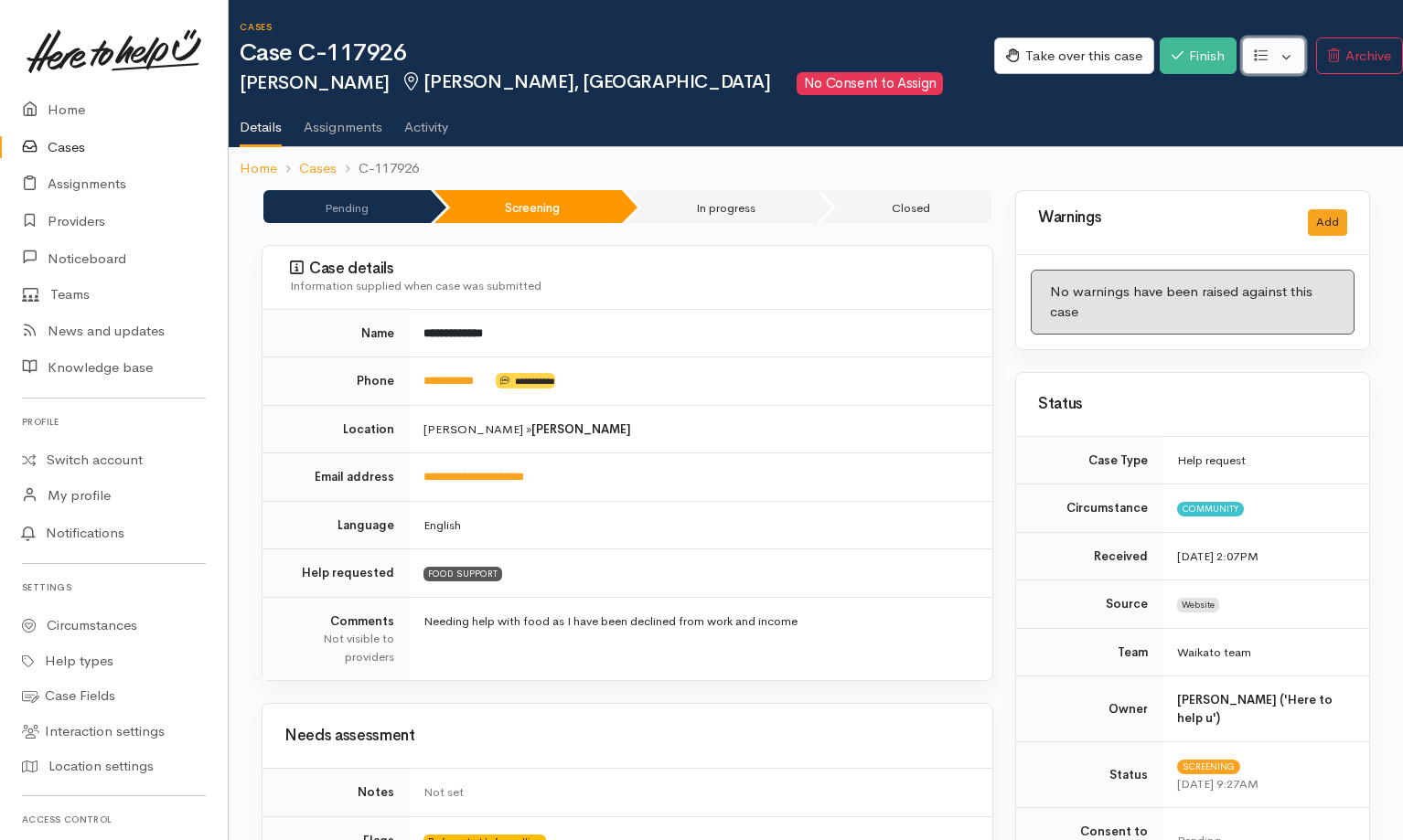
click at [932, 48] on button "button" at bounding box center [1273, 55] width 63 height 37
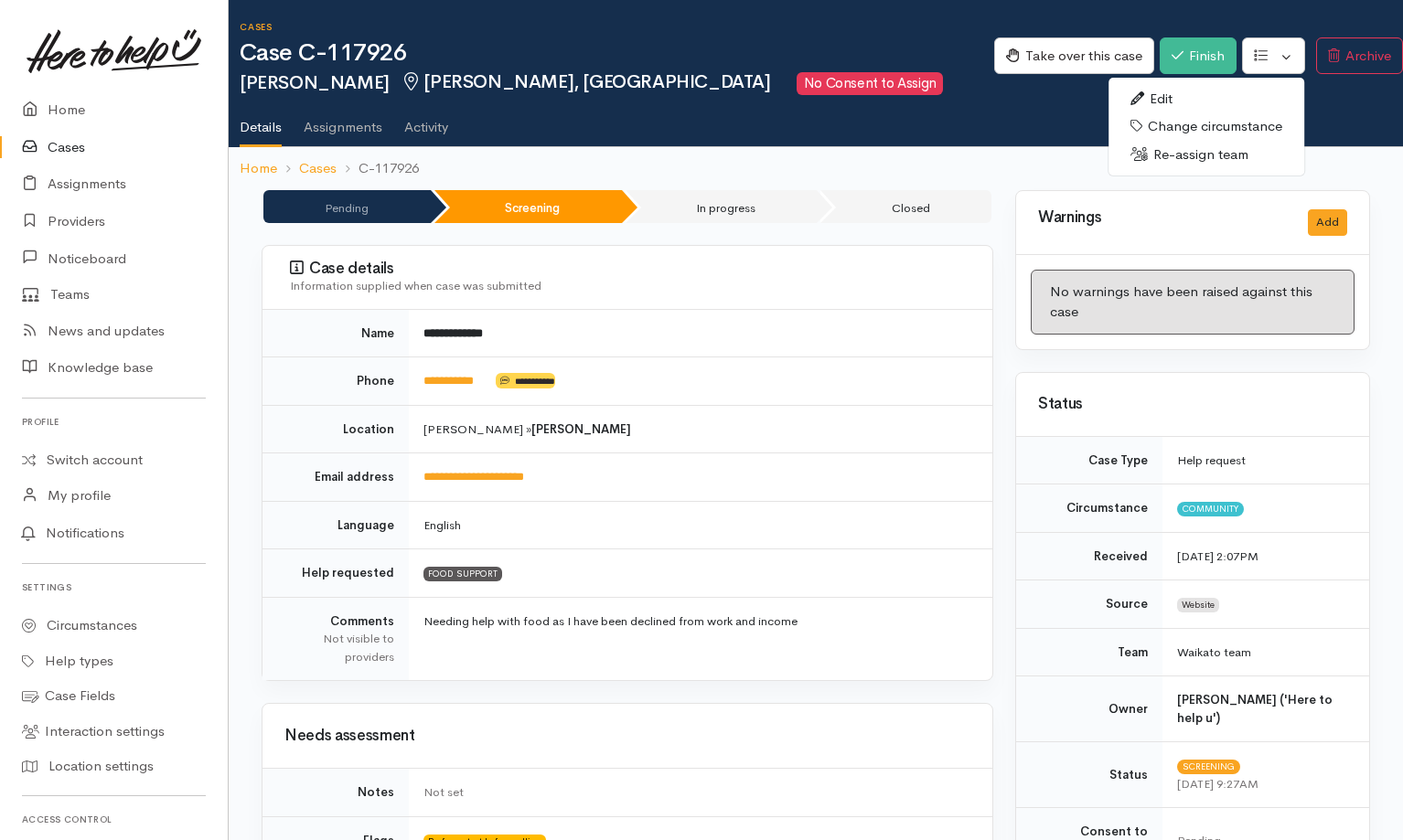
click at [932, 150] on link "Re-assign team" at bounding box center [1207, 155] width 196 height 28
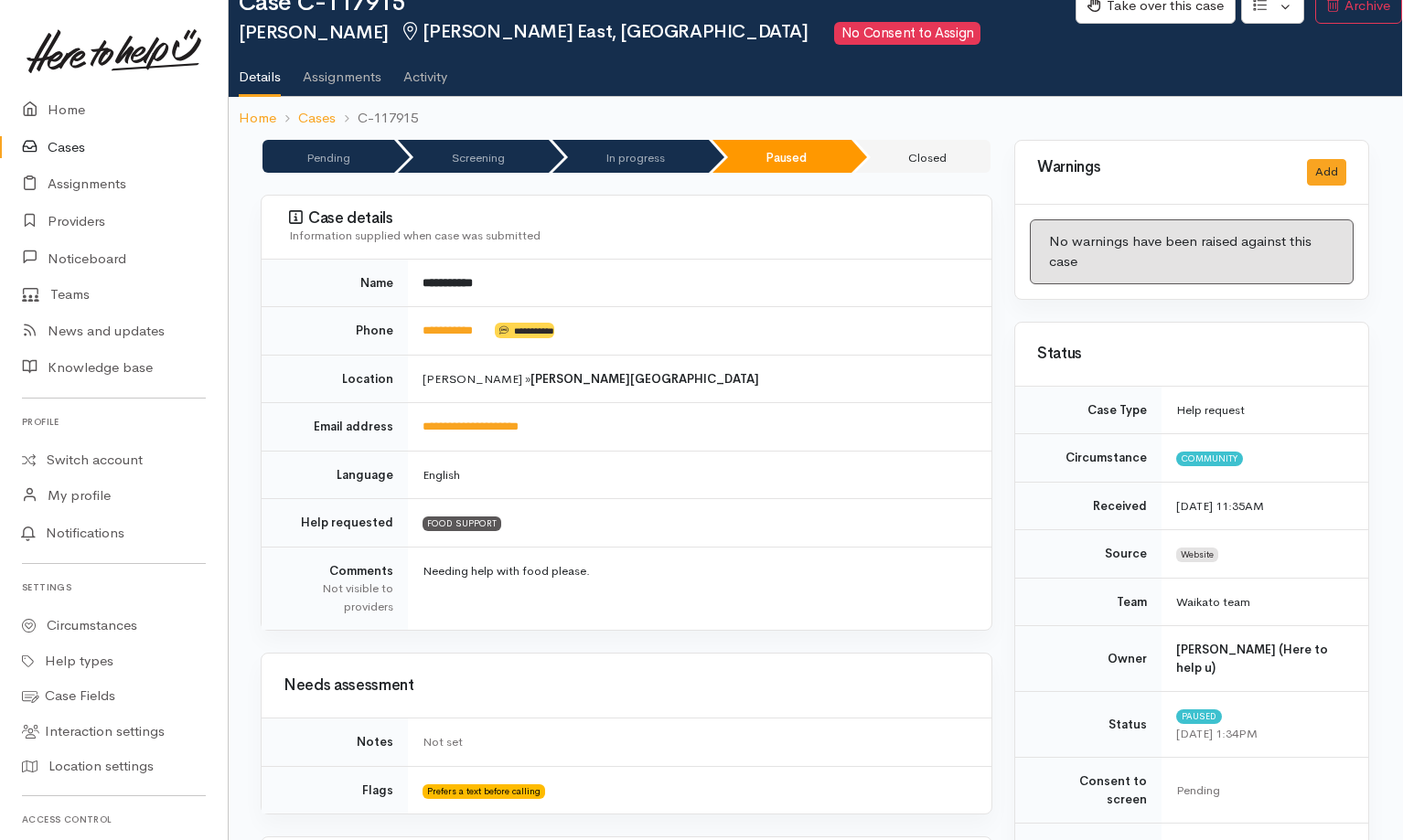
scroll to position [0, 1]
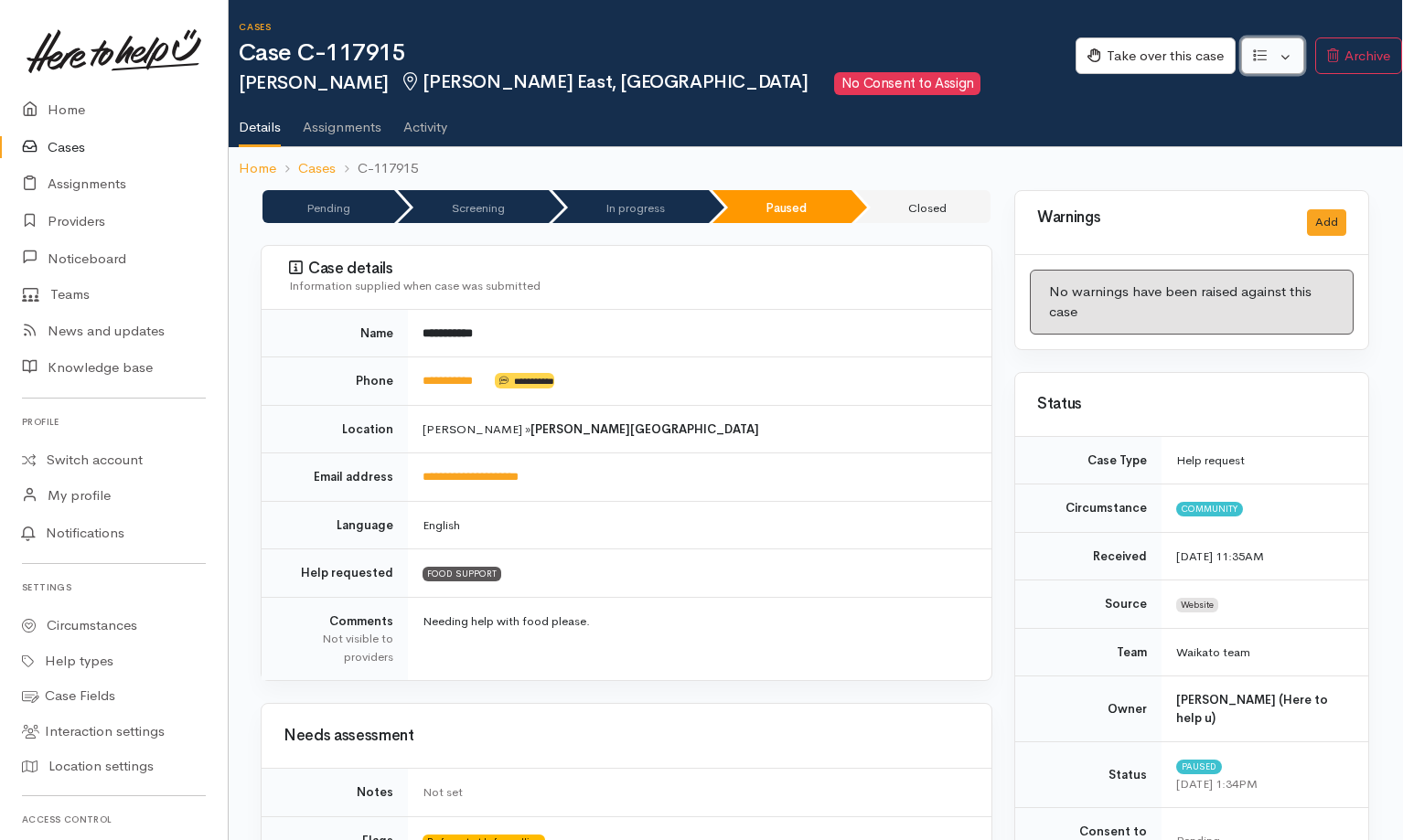
click at [932, 62] on button "button" at bounding box center [1272, 55] width 63 height 37
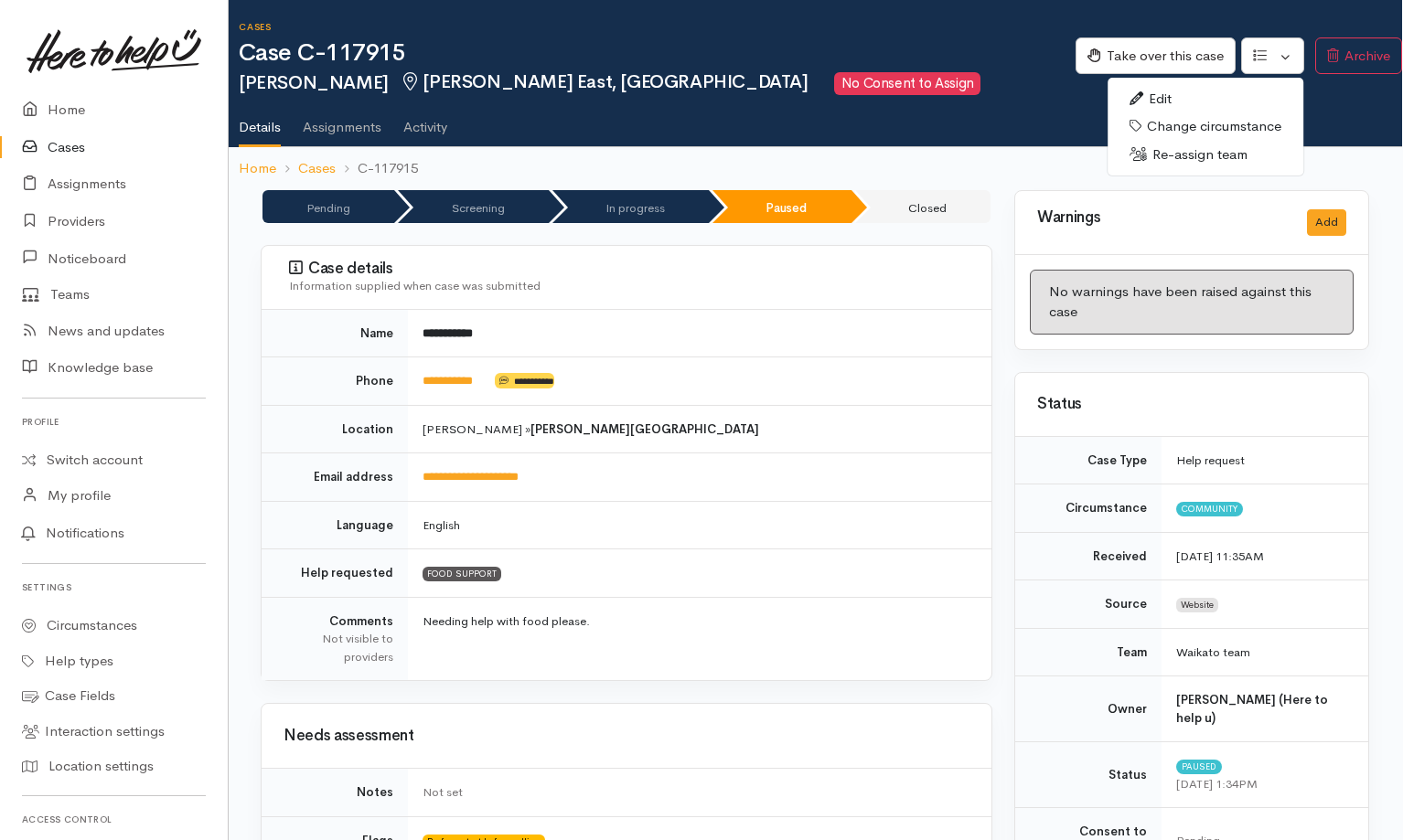
click at [932, 154] on link "Re-assign team" at bounding box center [1206, 155] width 196 height 28
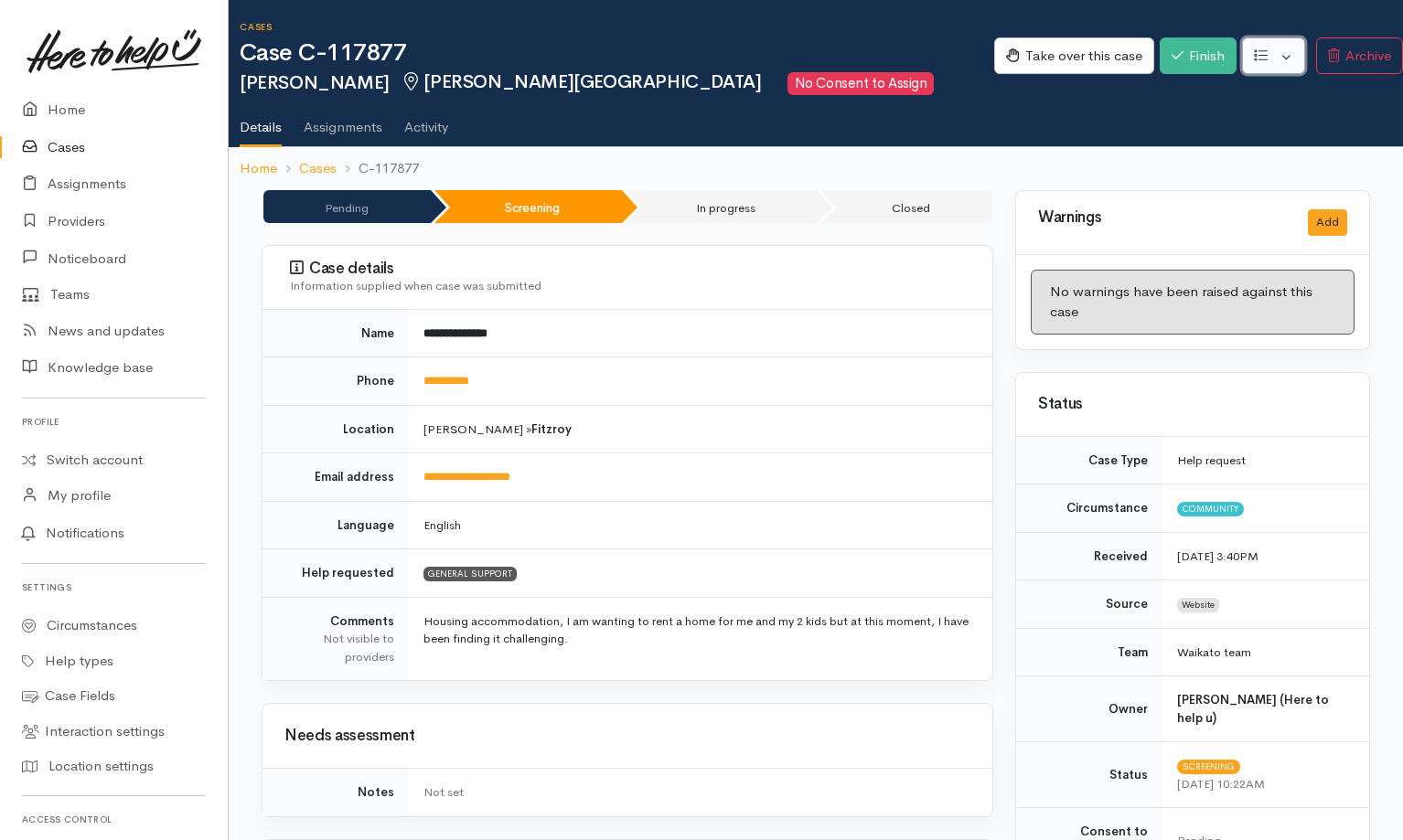
click at [932, 55] on button "button" at bounding box center [1273, 55] width 63 height 37
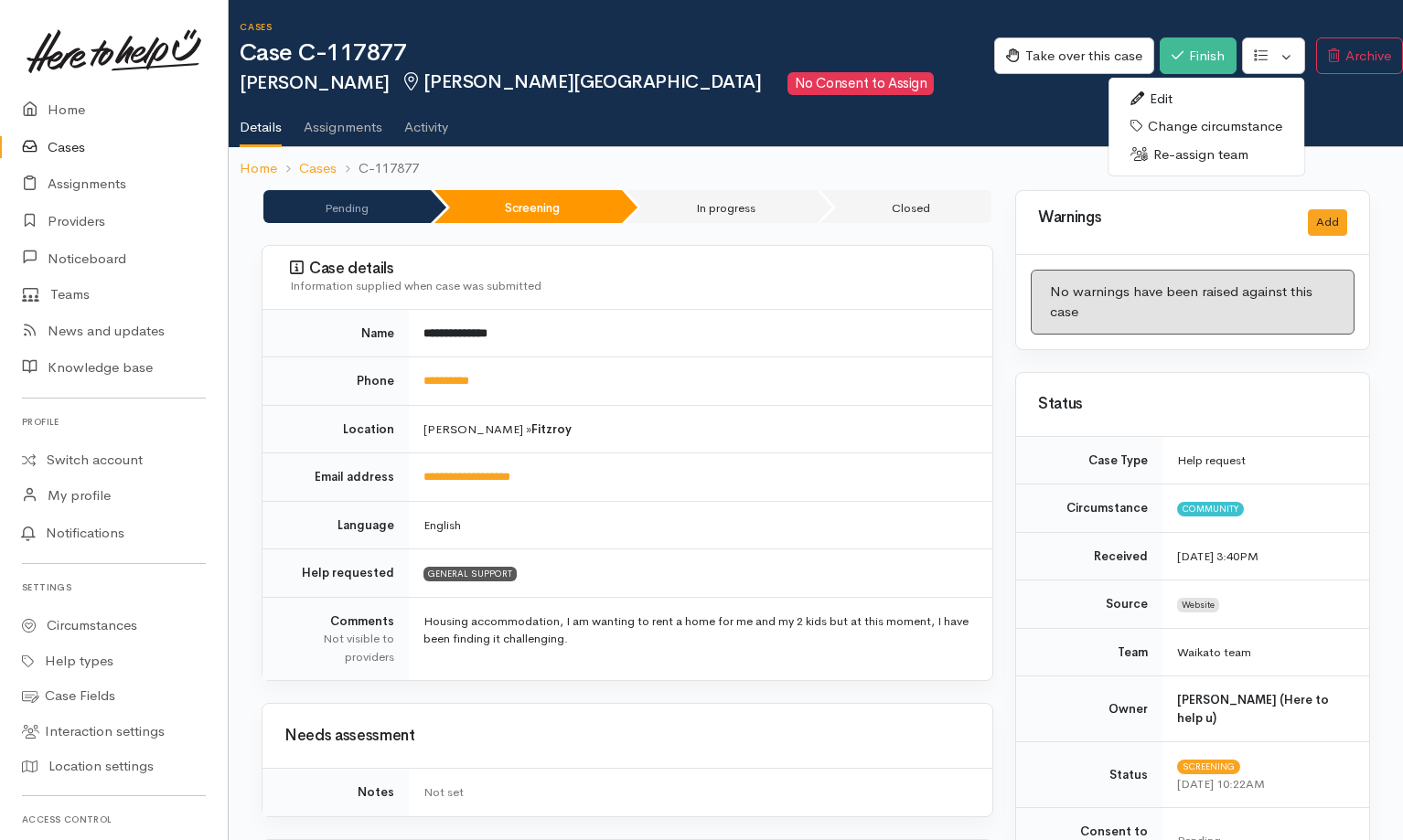
click at [932, 156] on link "Re-assign team" at bounding box center [1207, 155] width 196 height 28
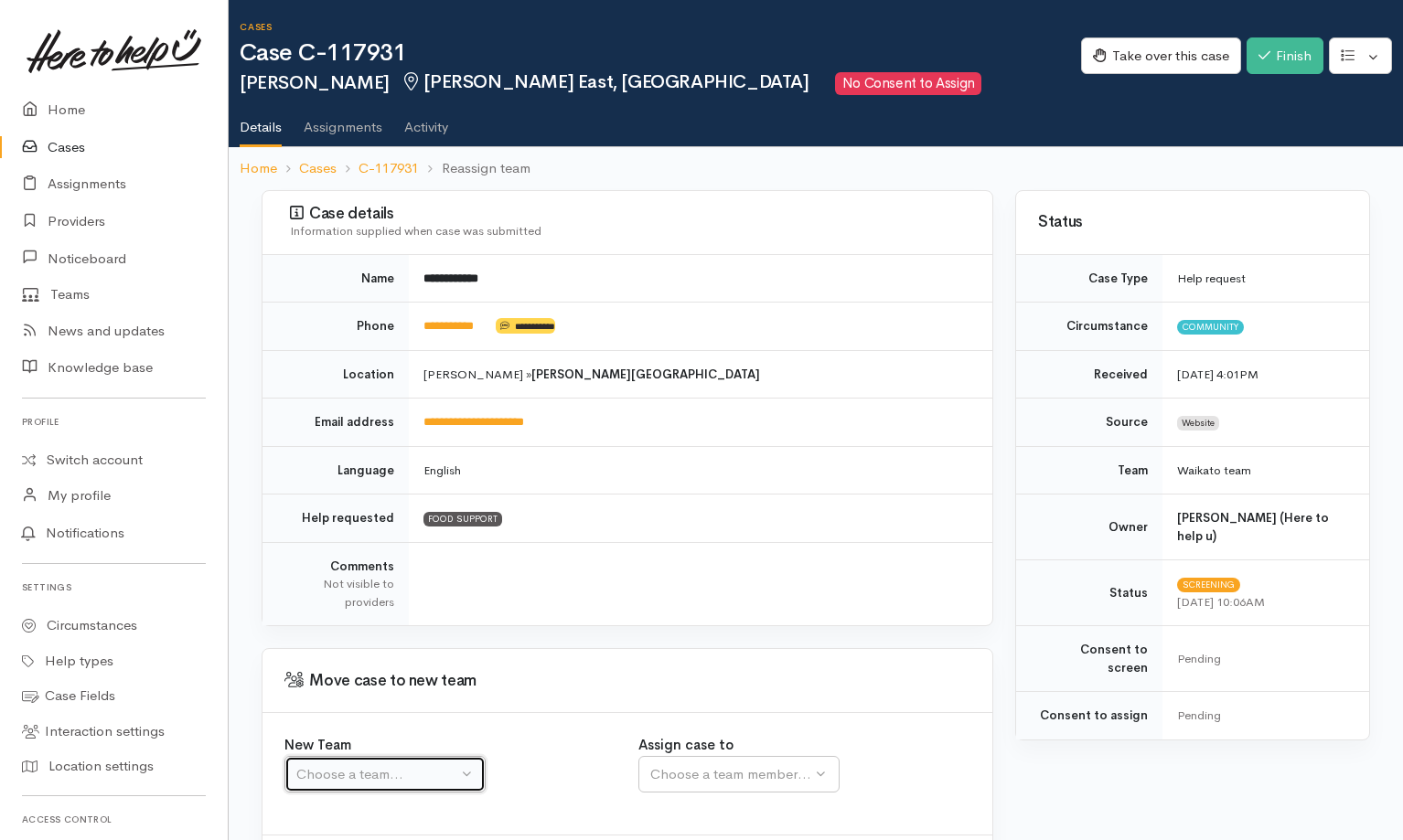
click at [458, 767] on button "Choose a team..." at bounding box center [385, 775] width 201 height 37
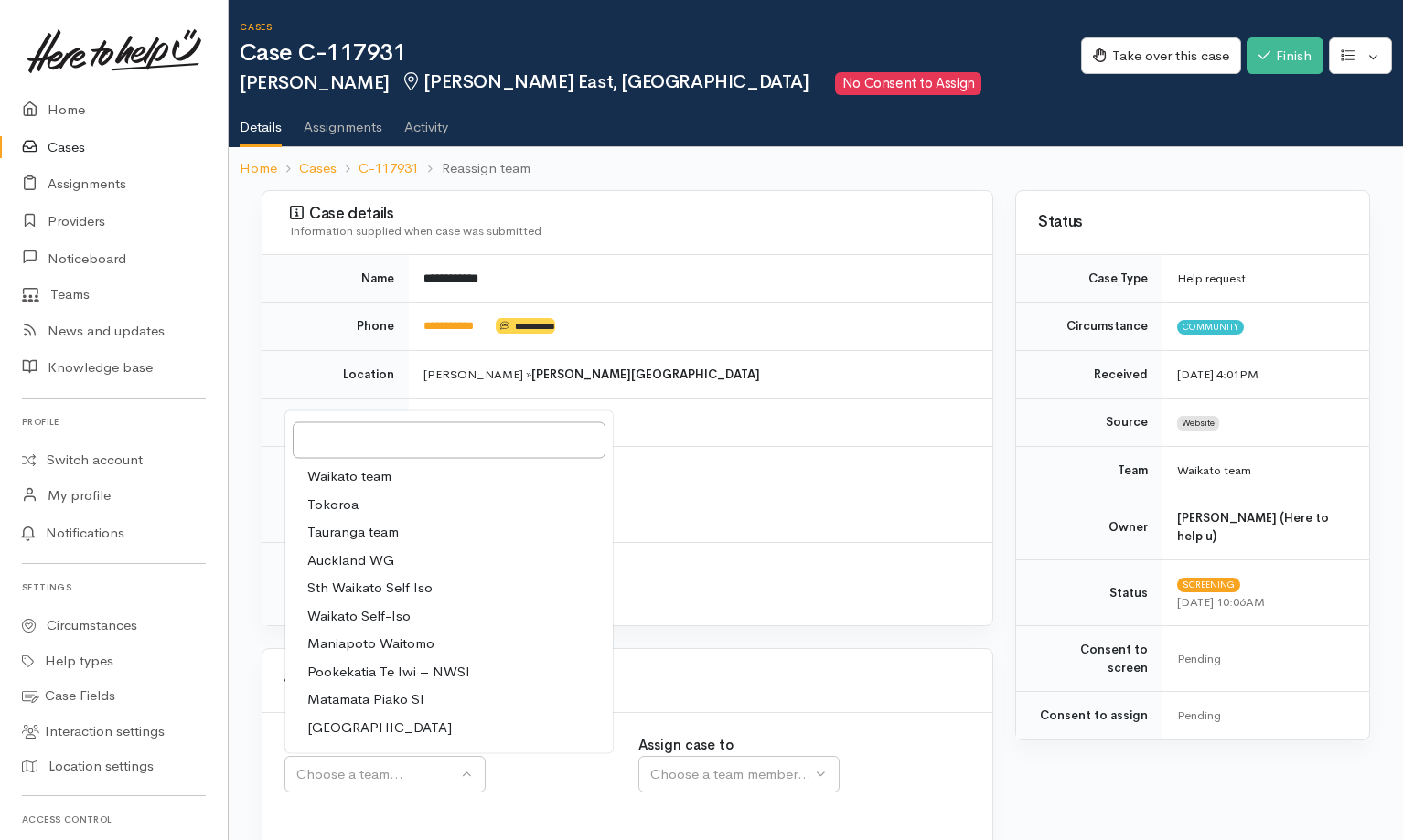
click at [398, 481] on link "Waikato team" at bounding box center [449, 476] width 327 height 28
select select "1"
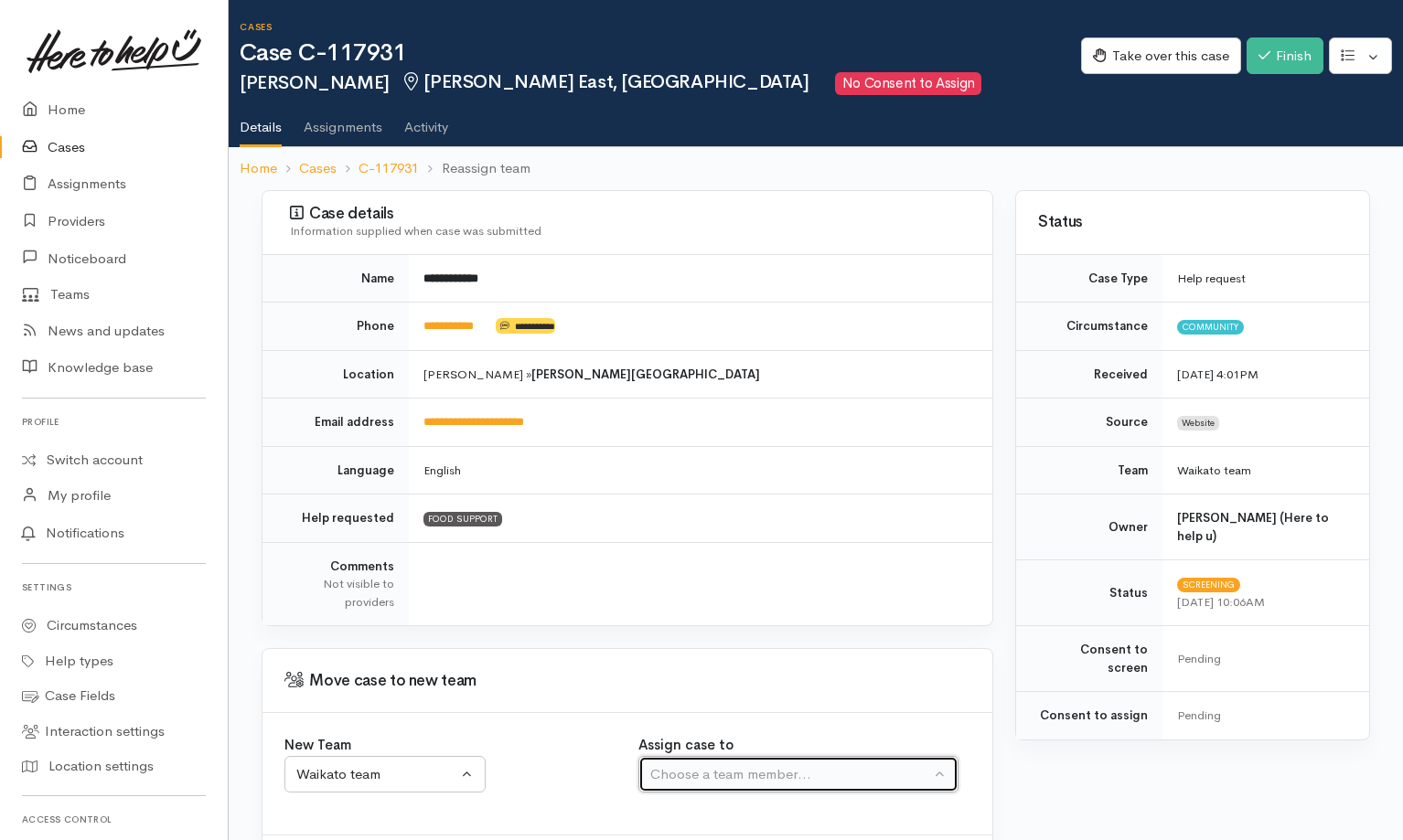
click at [729, 784] on div "Choose a team member..." at bounding box center [790, 775] width 280 height 21
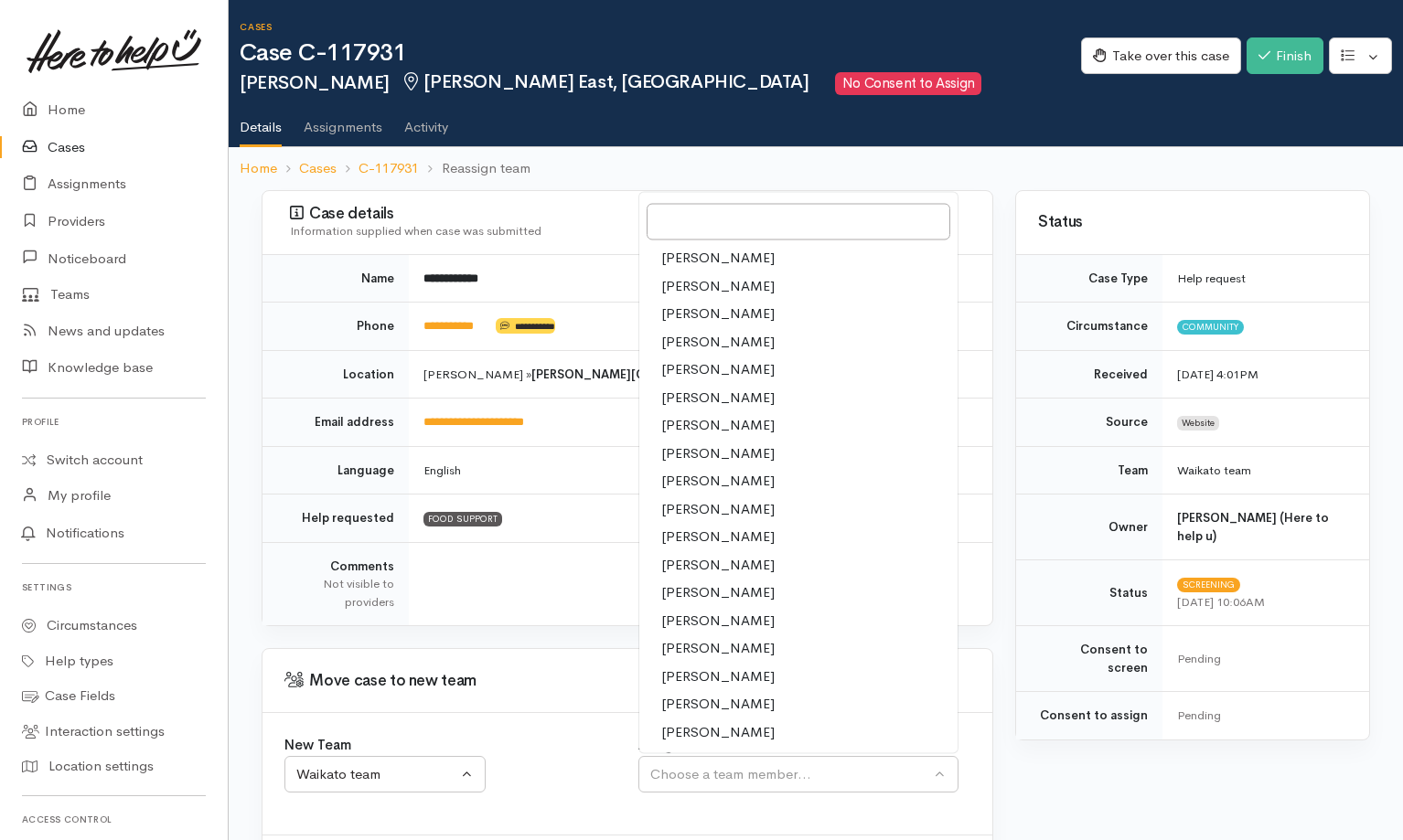
click at [698, 531] on span "[PERSON_NAME]" at bounding box center [718, 537] width 113 height 21
select select "1759"
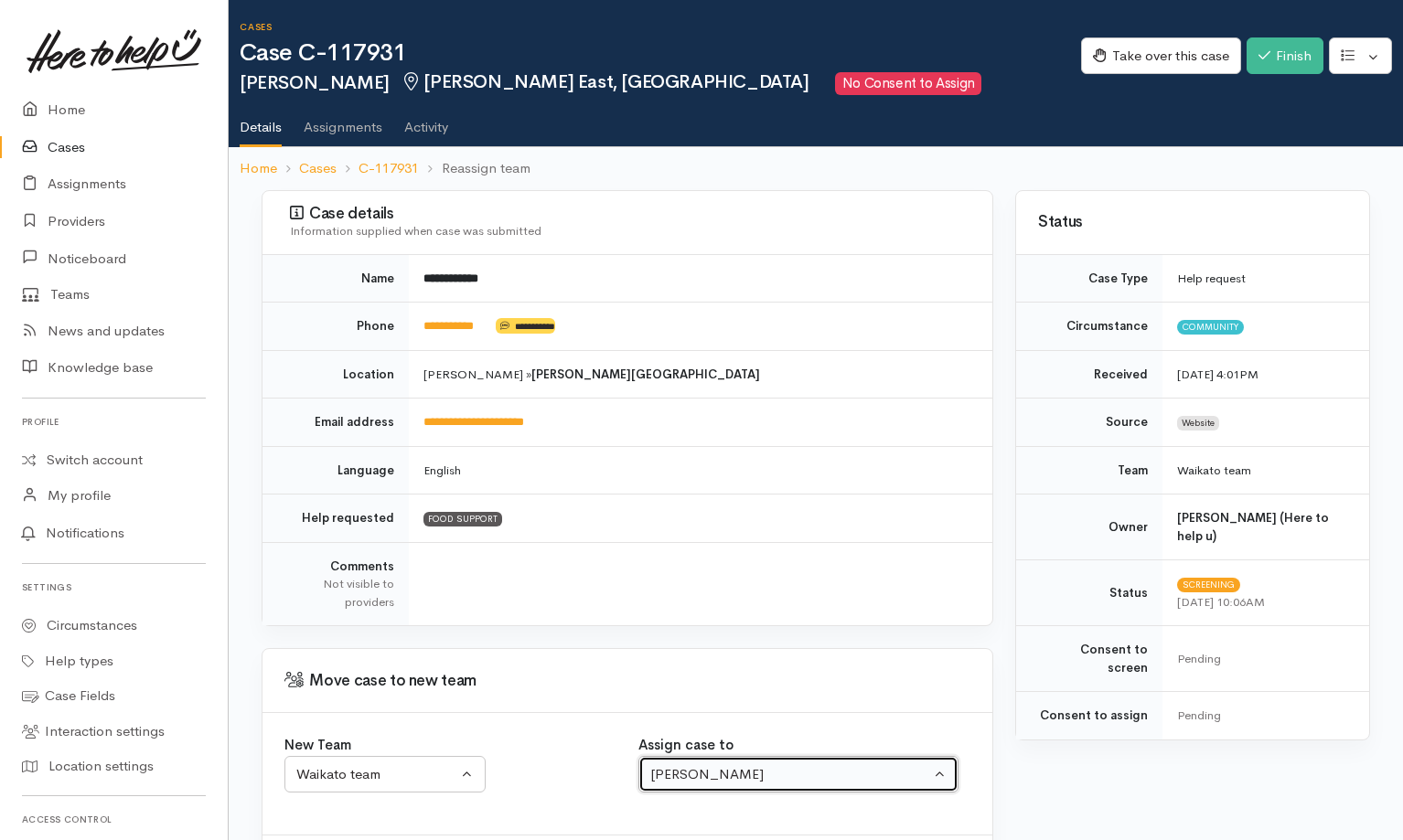
scroll to position [92, 0]
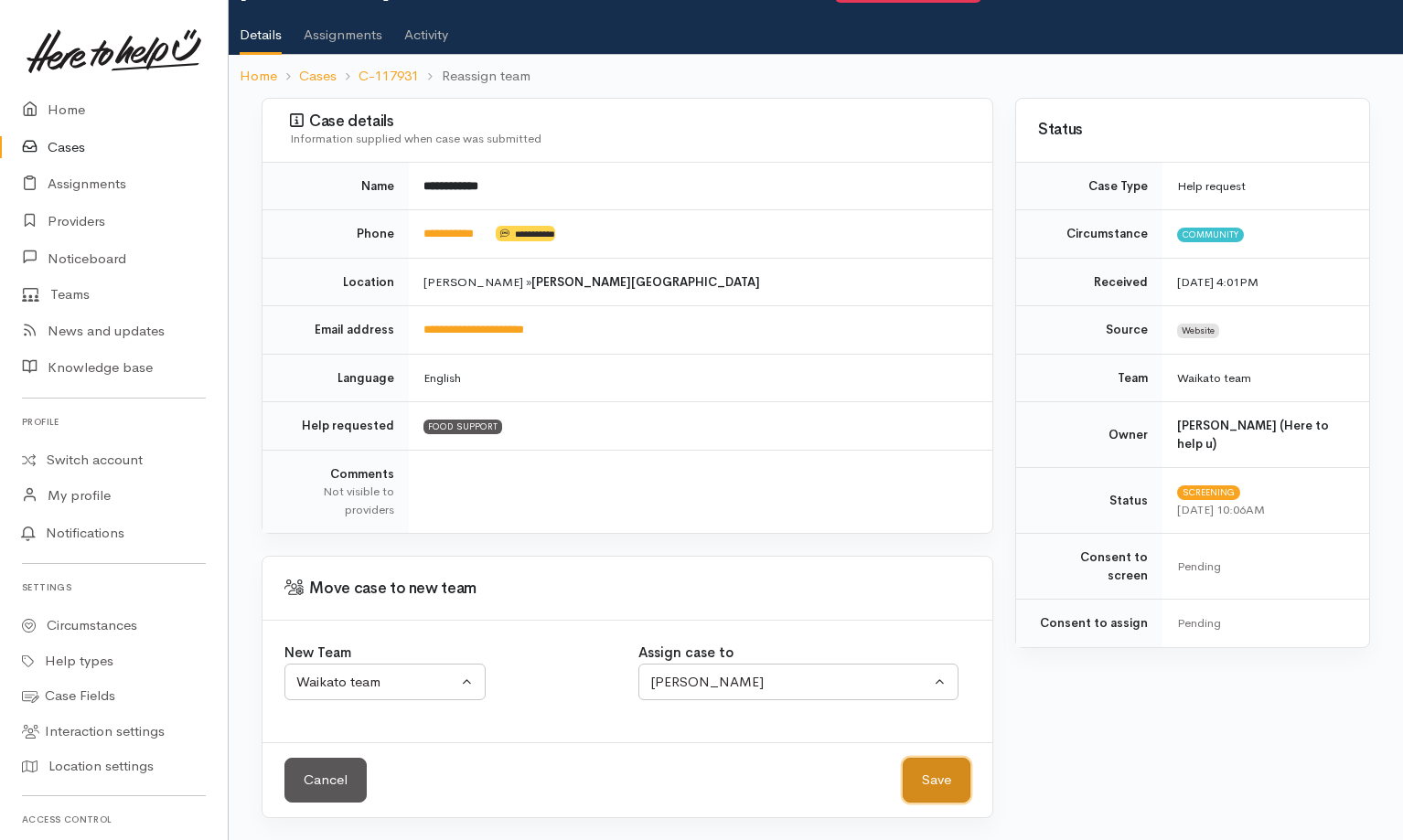
click at [918, 772] on button "Save" at bounding box center [936, 780] width 67 height 45
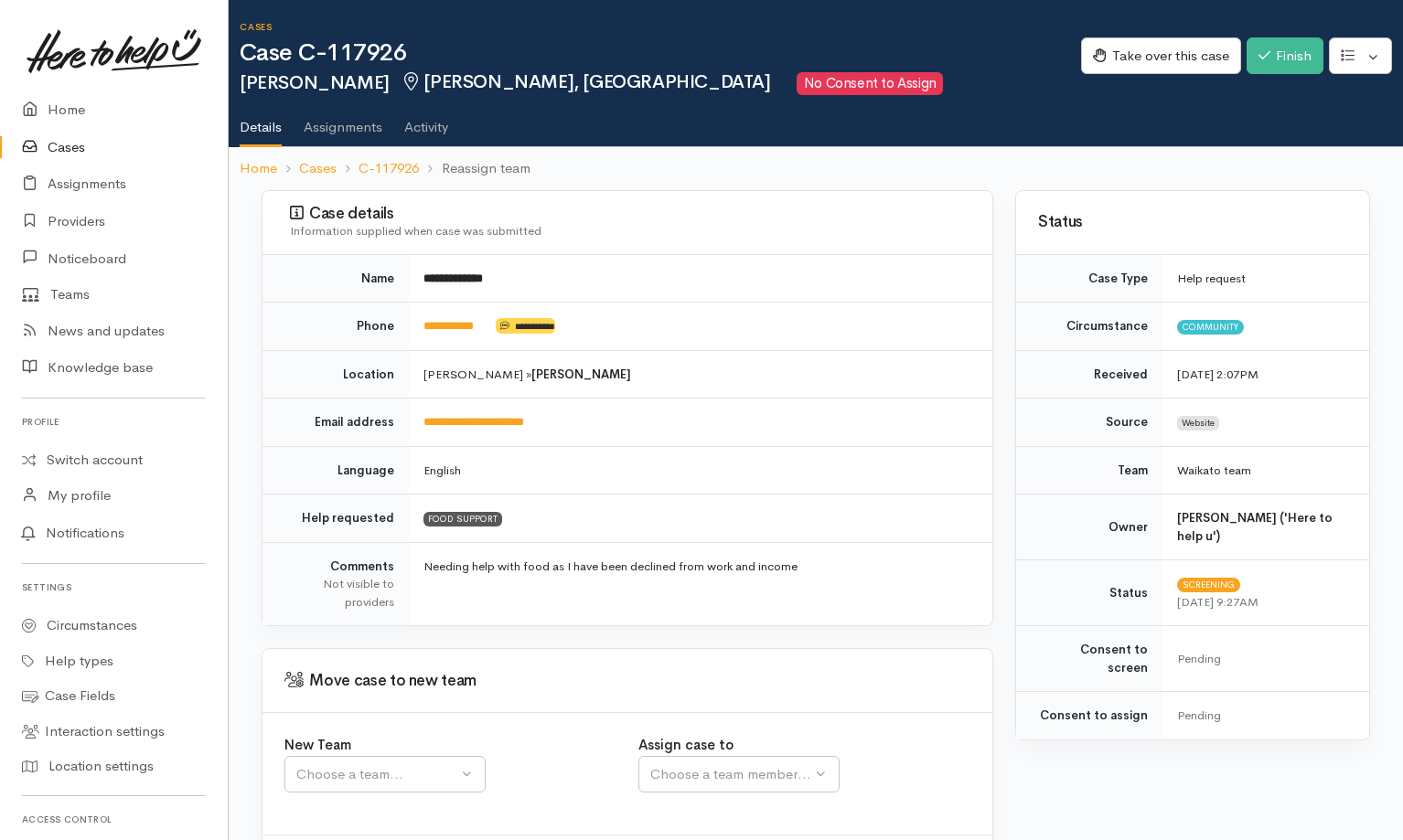
scroll to position [92, 0]
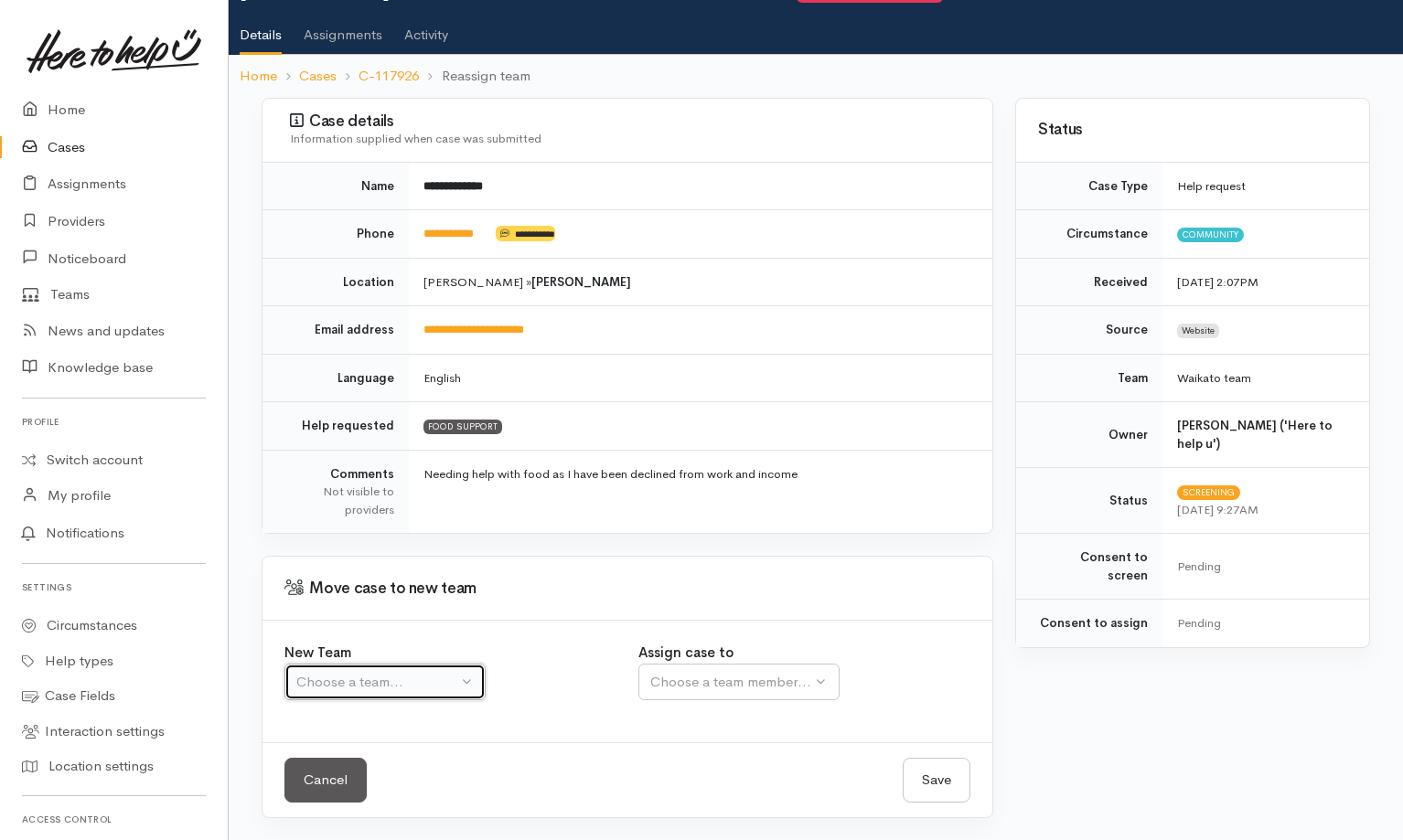
click at [433, 694] on button "Choose a team..." at bounding box center [385, 681] width 201 height 37
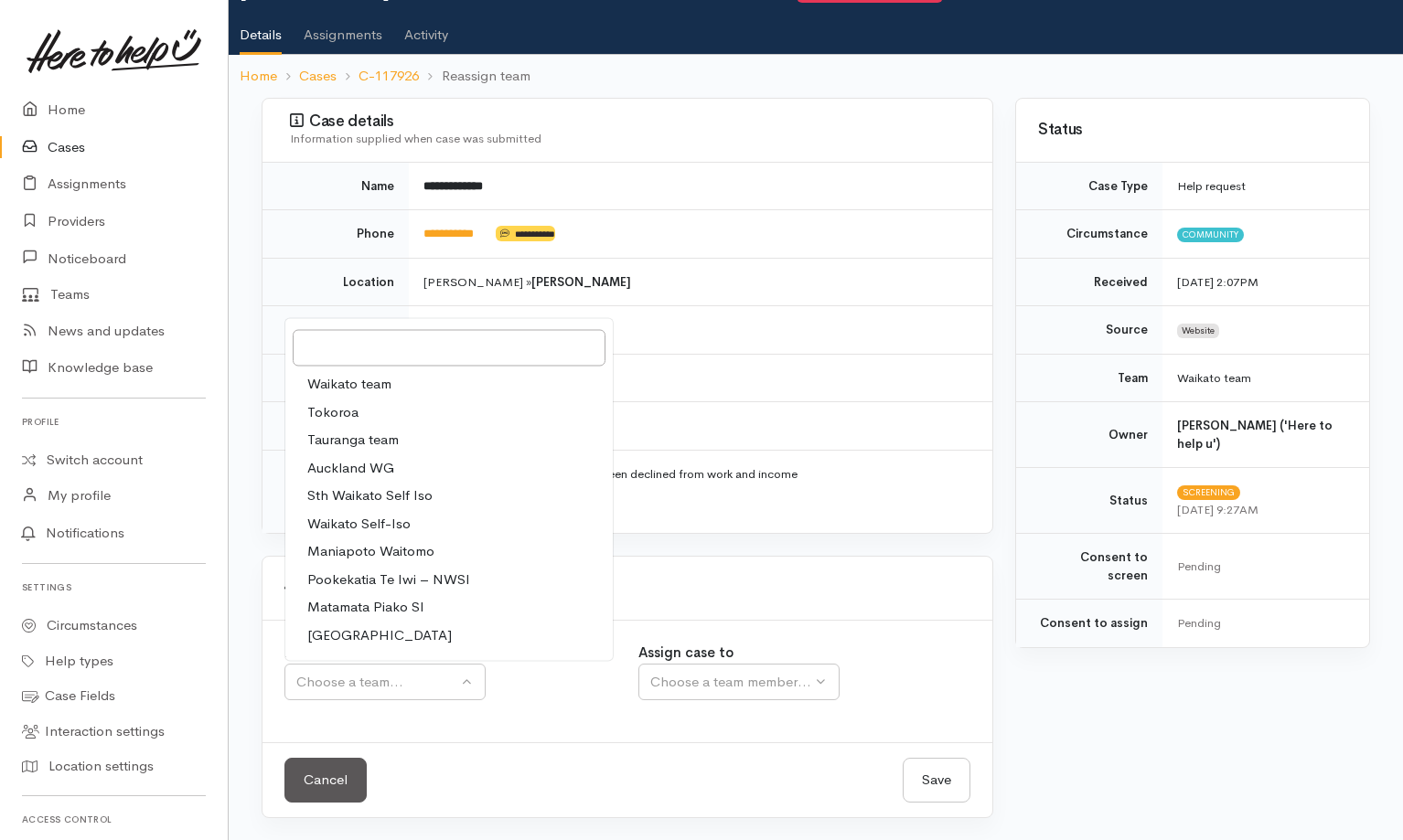
click at [404, 384] on link "Waikato team" at bounding box center [449, 384] width 327 height 28
select select "1"
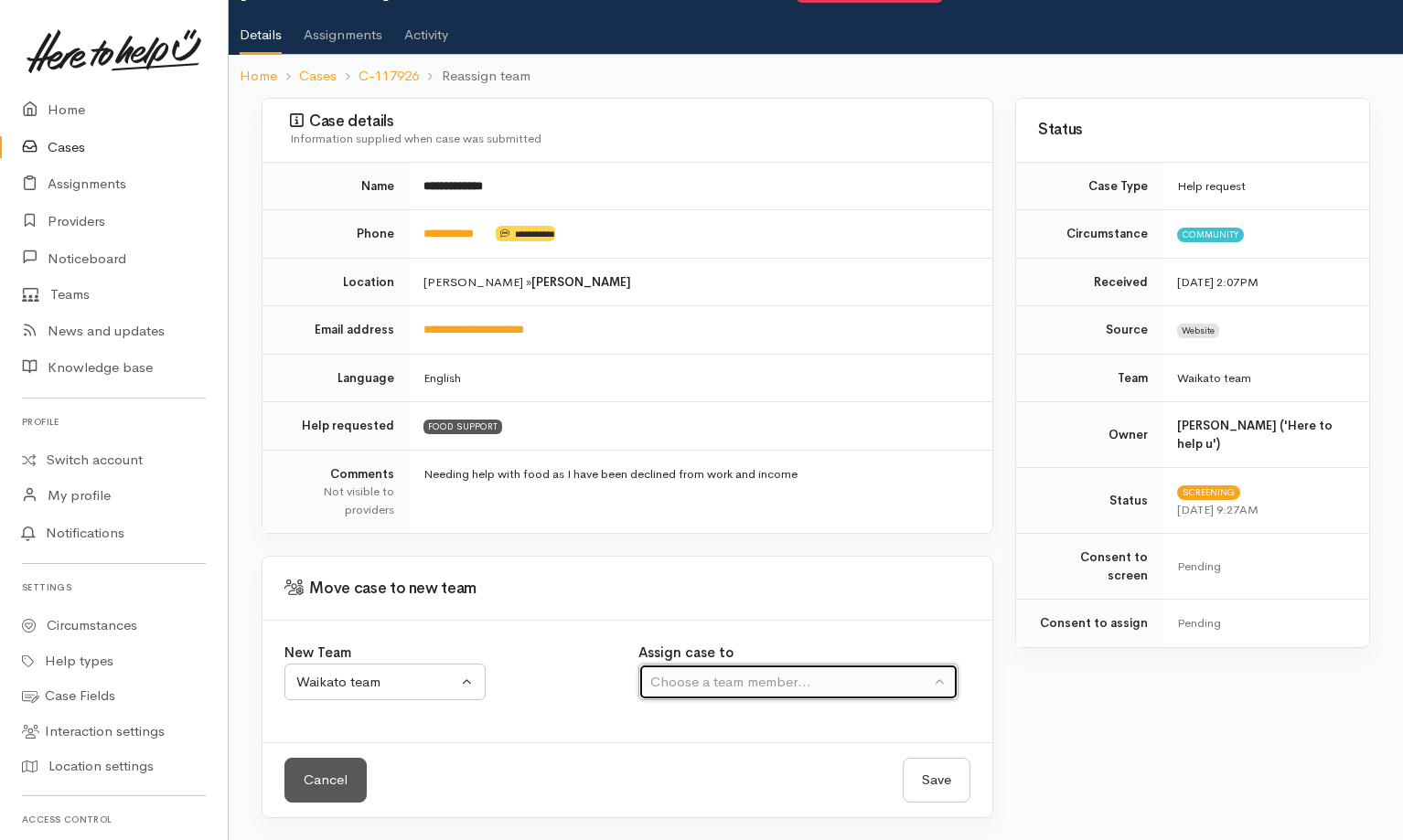
click at [821, 681] on div "Choose a team member..." at bounding box center [790, 682] width 280 height 21
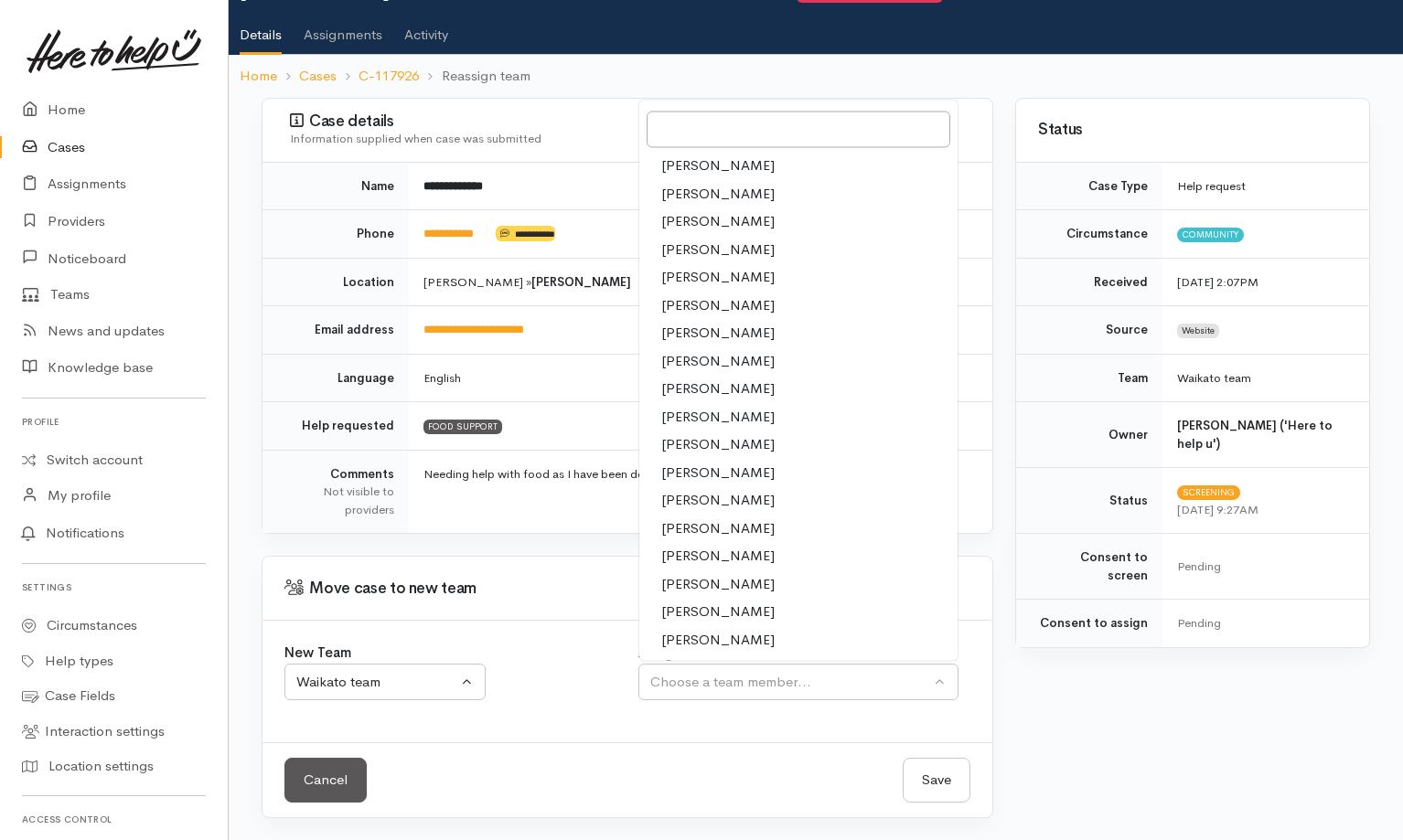
click at [703, 450] on span "[PERSON_NAME]" at bounding box center [718, 445] width 113 height 21
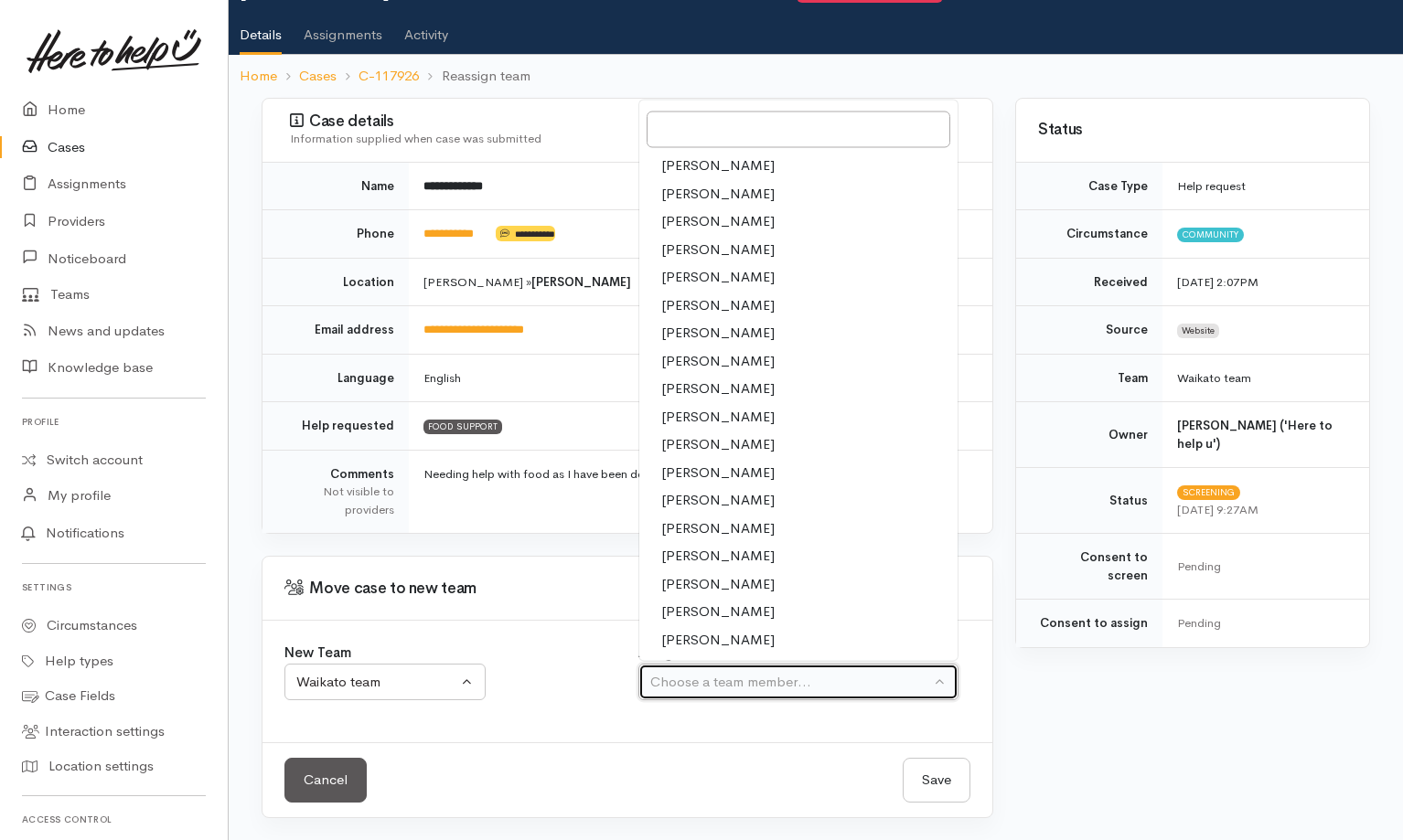
select select "1759"
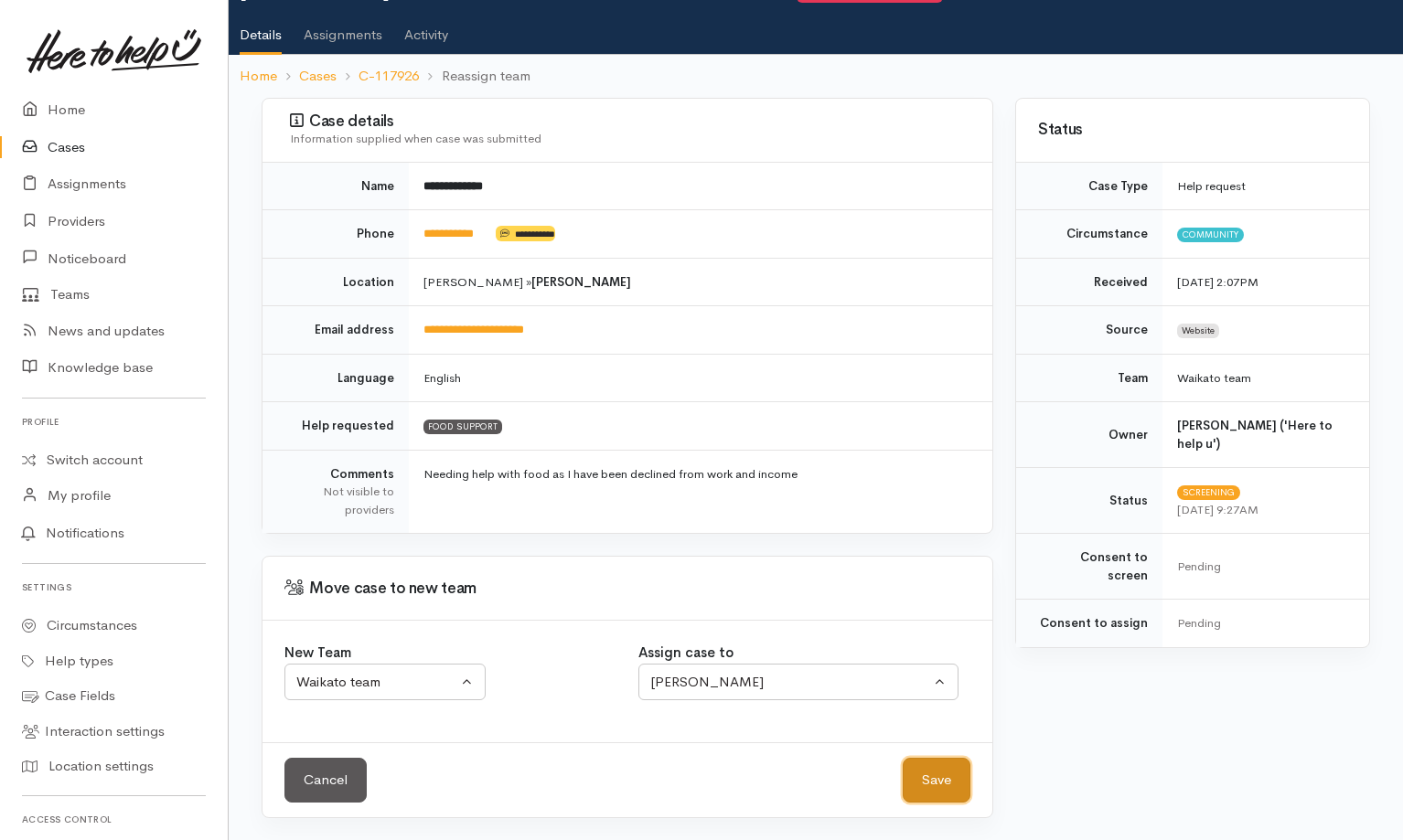
click at [942, 779] on button "Save" at bounding box center [936, 780] width 67 height 45
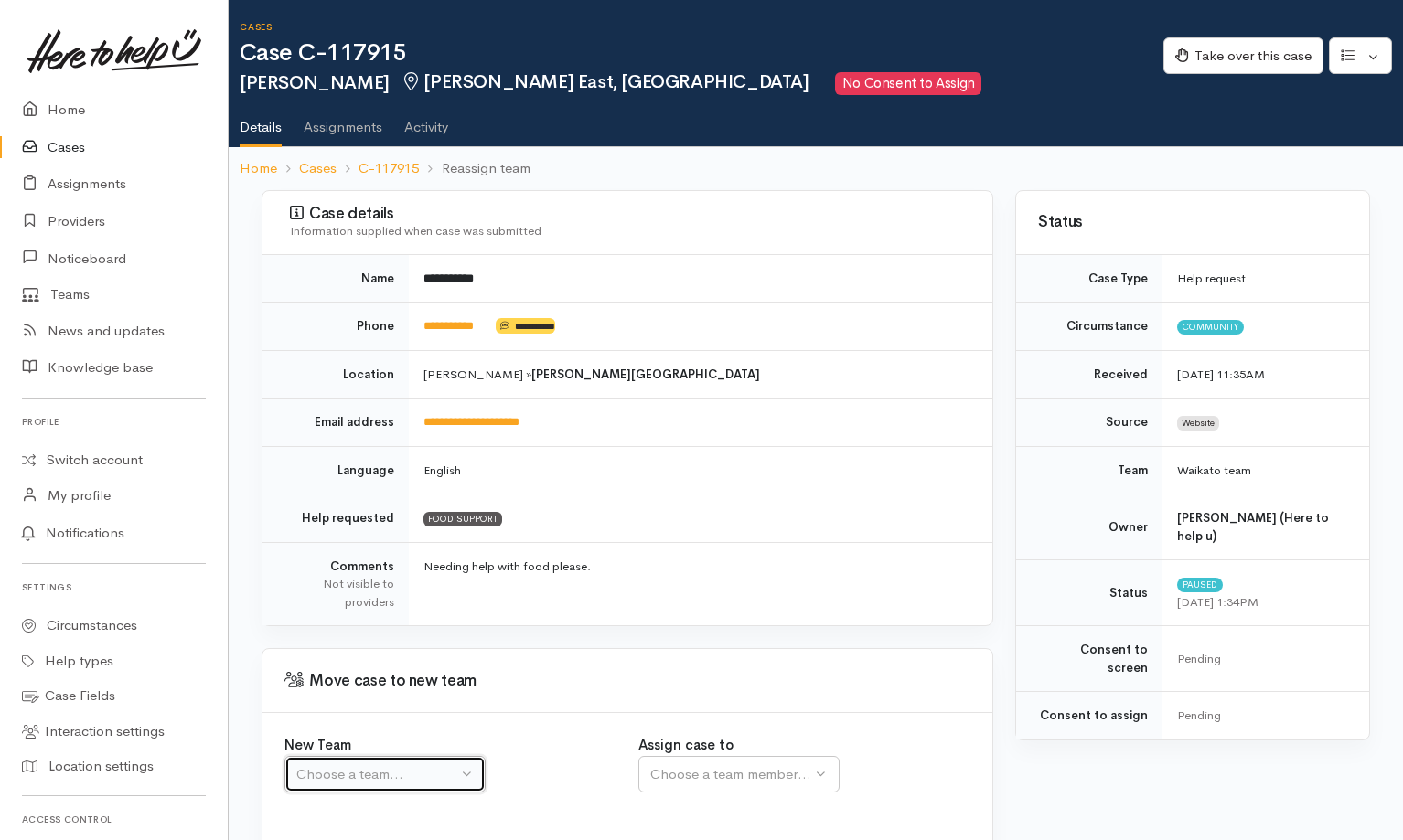
click at [458, 776] on button "Choose a team..." at bounding box center [385, 775] width 201 height 37
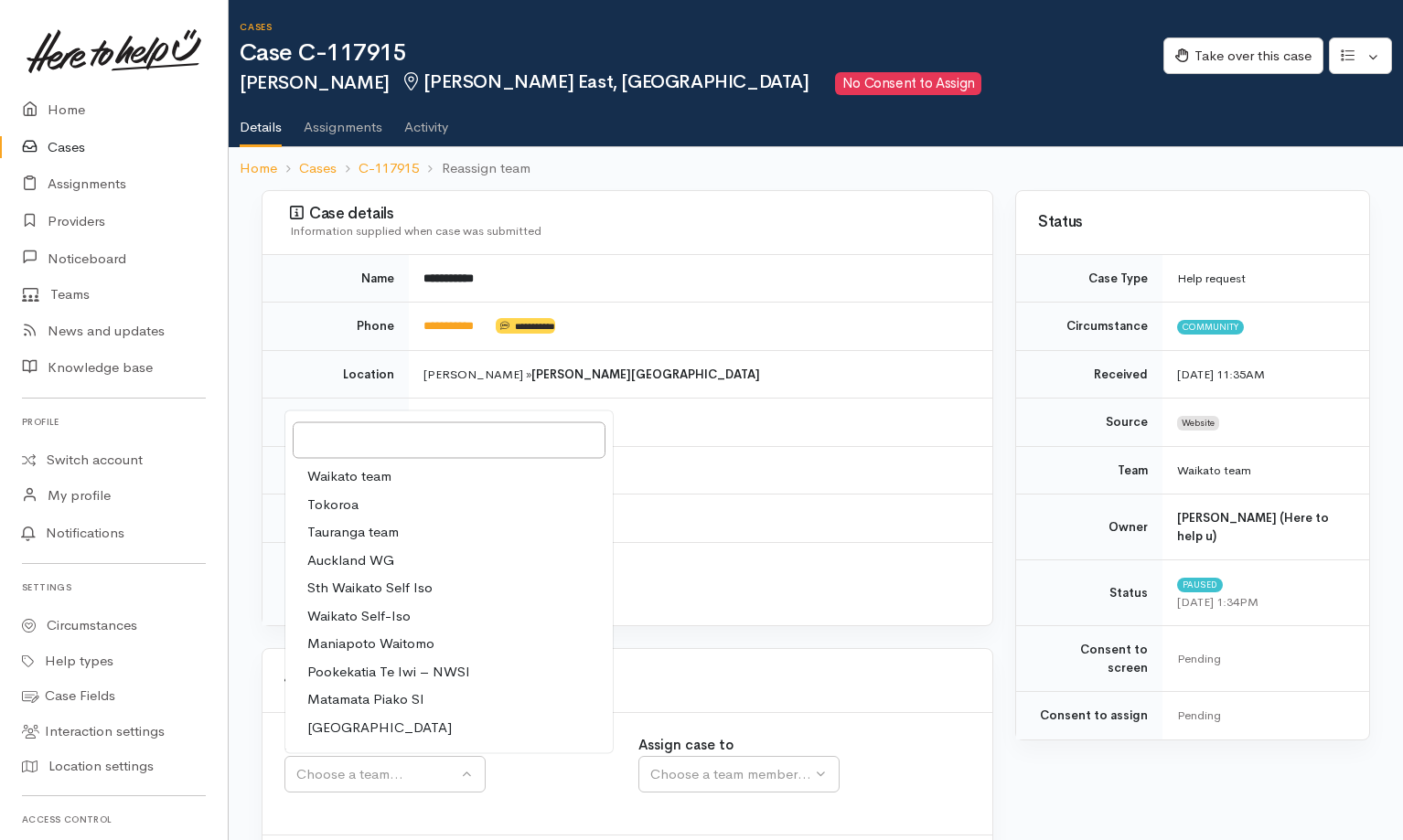
click at [383, 478] on span "Waikato team" at bounding box center [349, 476] width 84 height 21
select select "1"
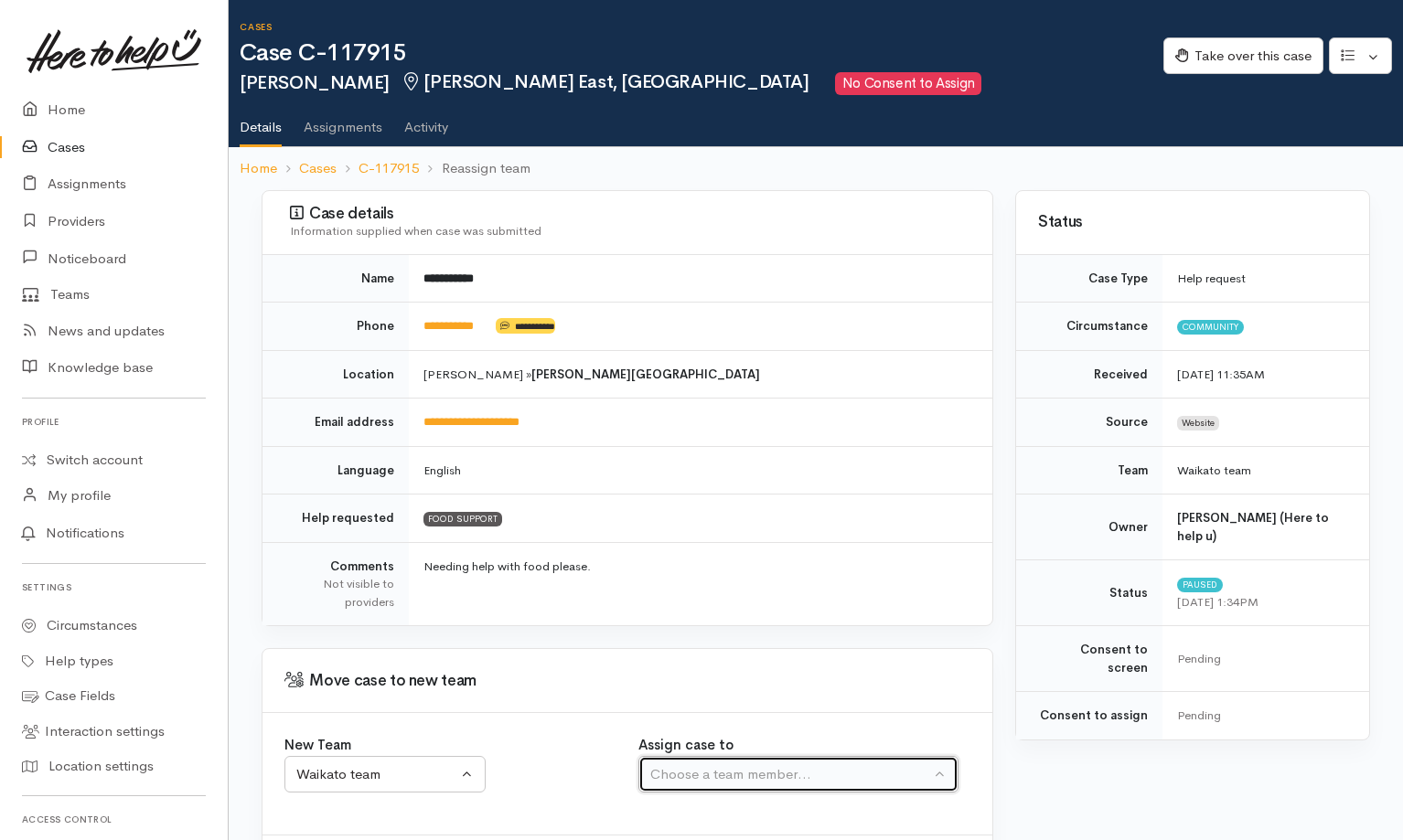
click at [736, 778] on div "Choose a team member..." at bounding box center [790, 775] width 280 height 21
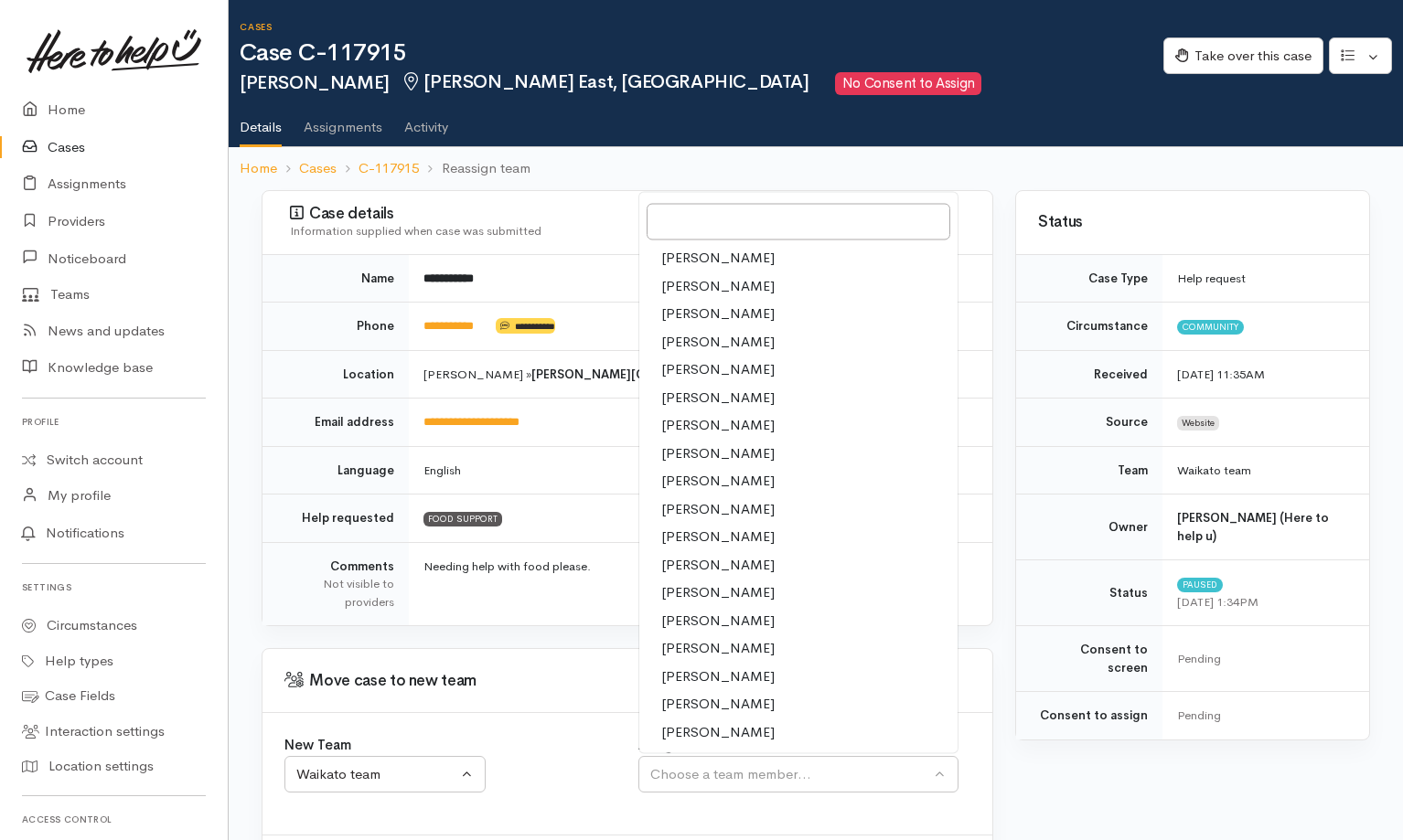
click at [704, 541] on span "[PERSON_NAME]" at bounding box center [718, 537] width 113 height 21
select select "1759"
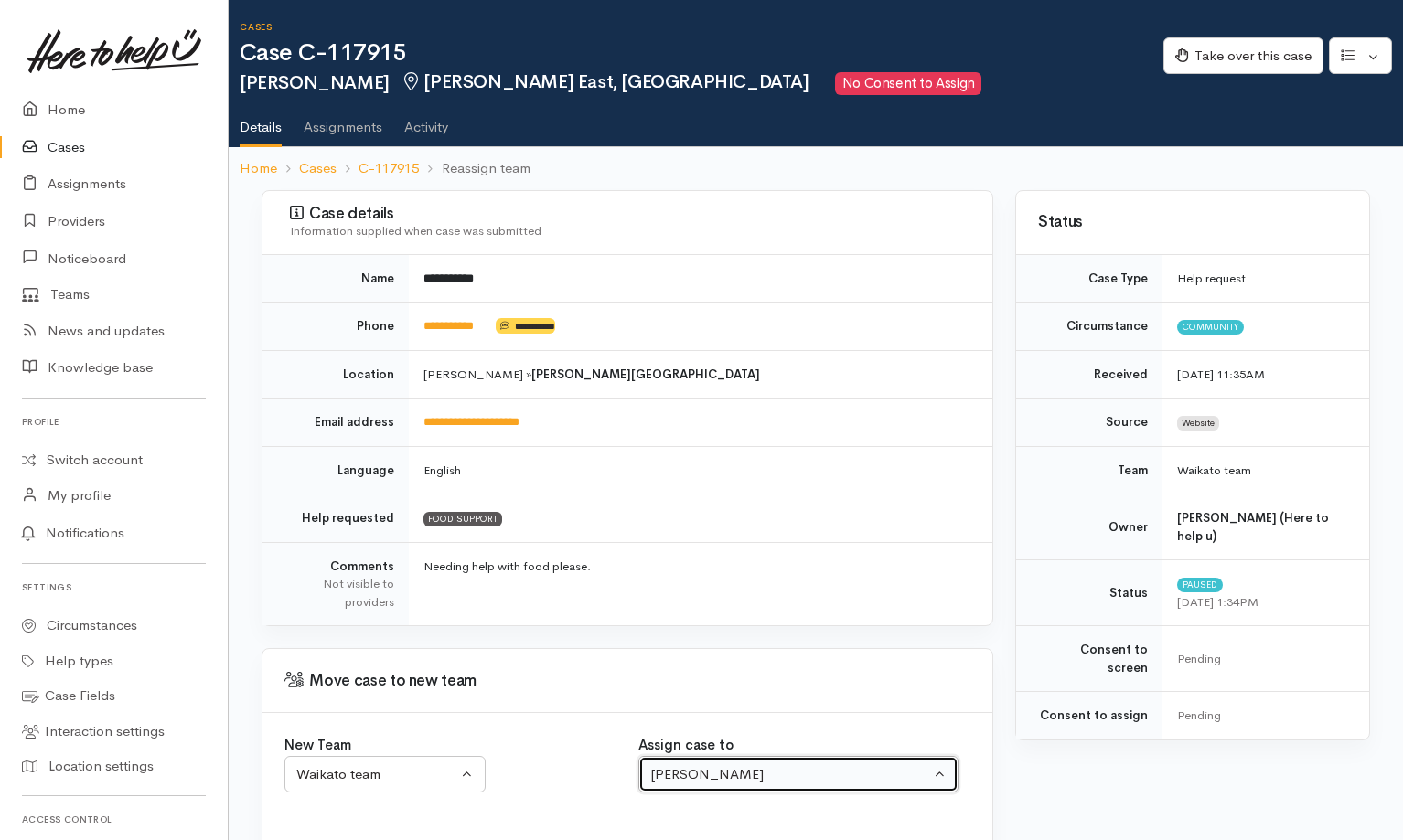
scroll to position [92, 0]
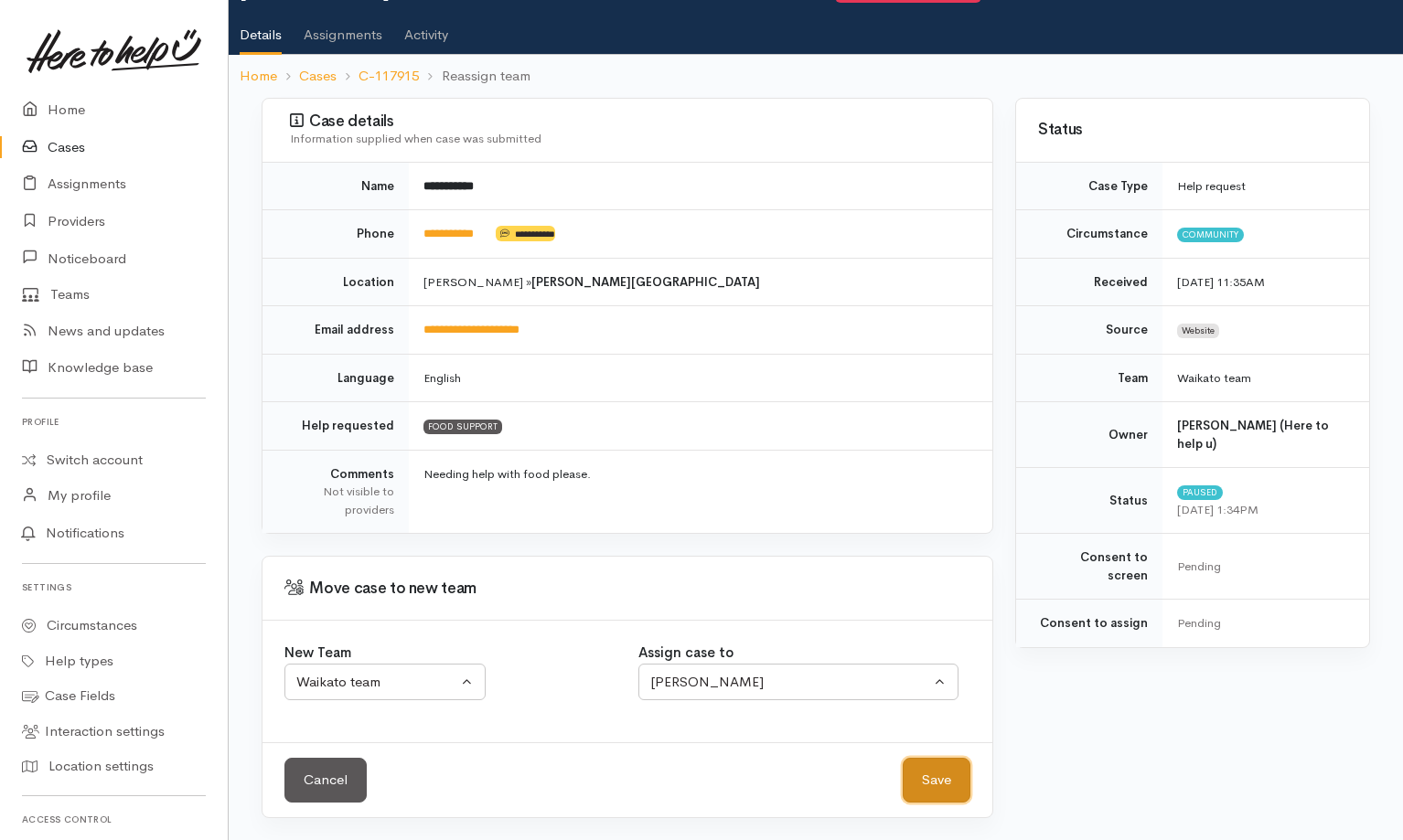
click at [936, 780] on button "Save" at bounding box center [936, 780] width 67 height 45
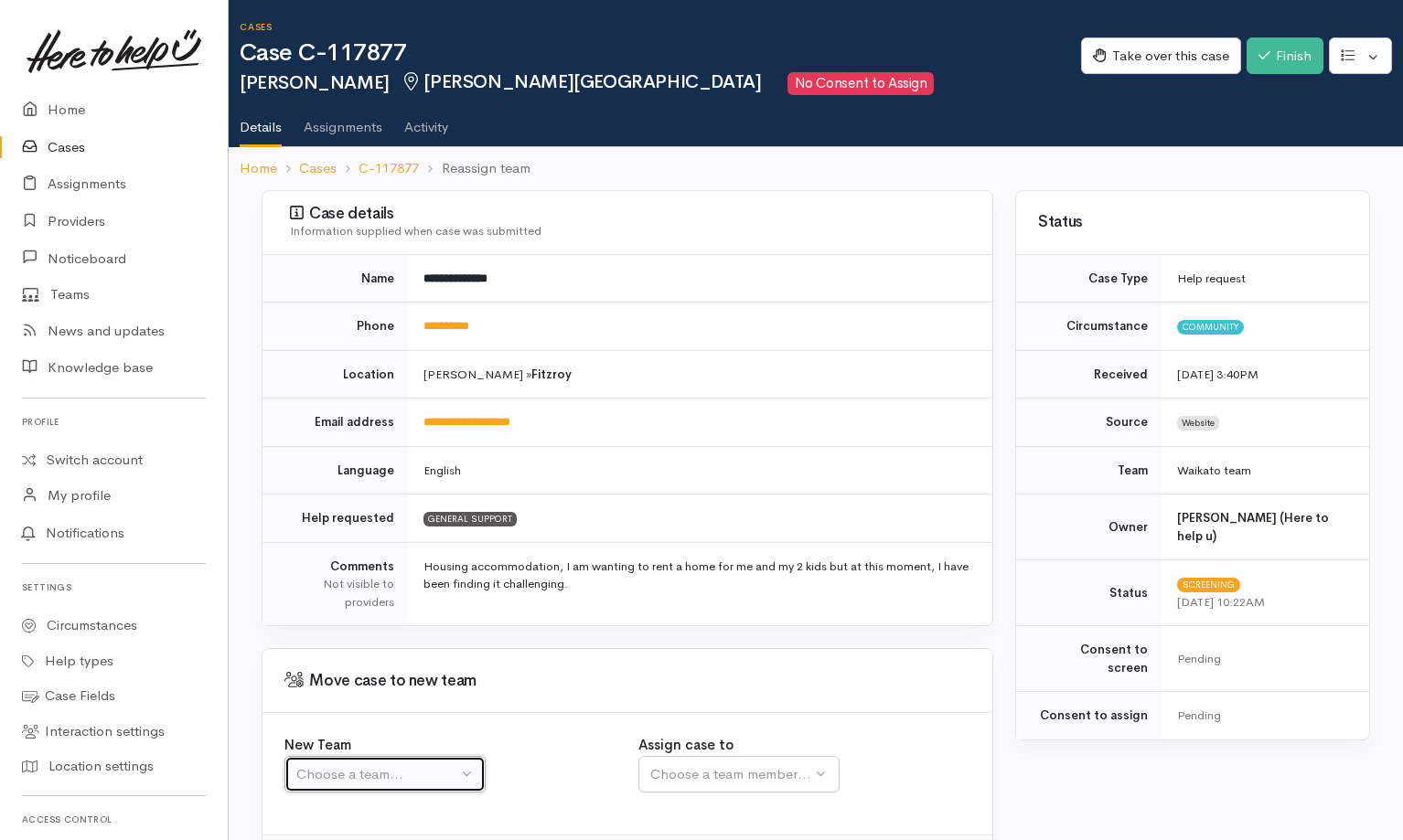
click at [407, 771] on div "Choose a team..." at bounding box center [377, 775] width 161 height 21
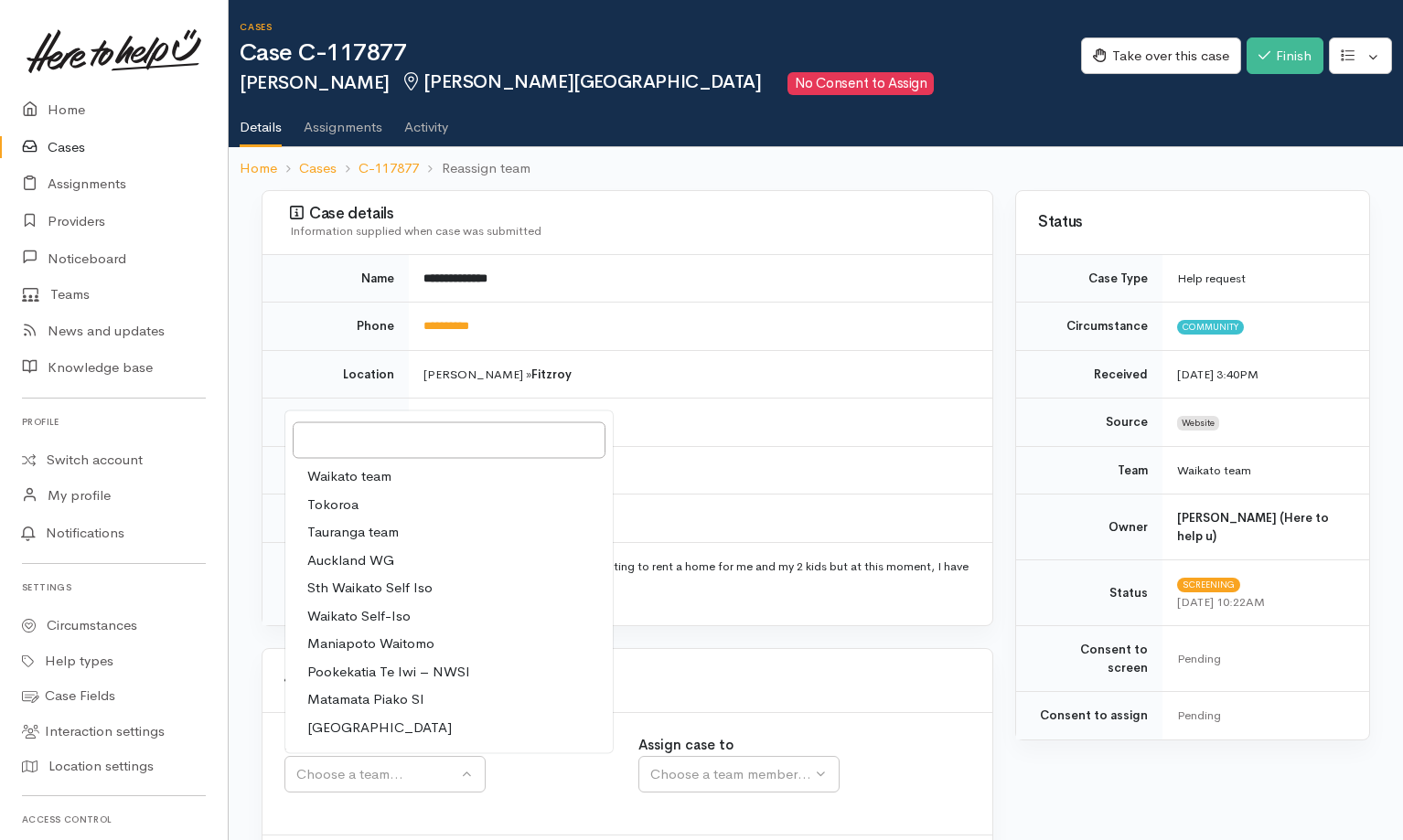
click at [432, 480] on link "Waikato team" at bounding box center [449, 476] width 327 height 28
select select "1"
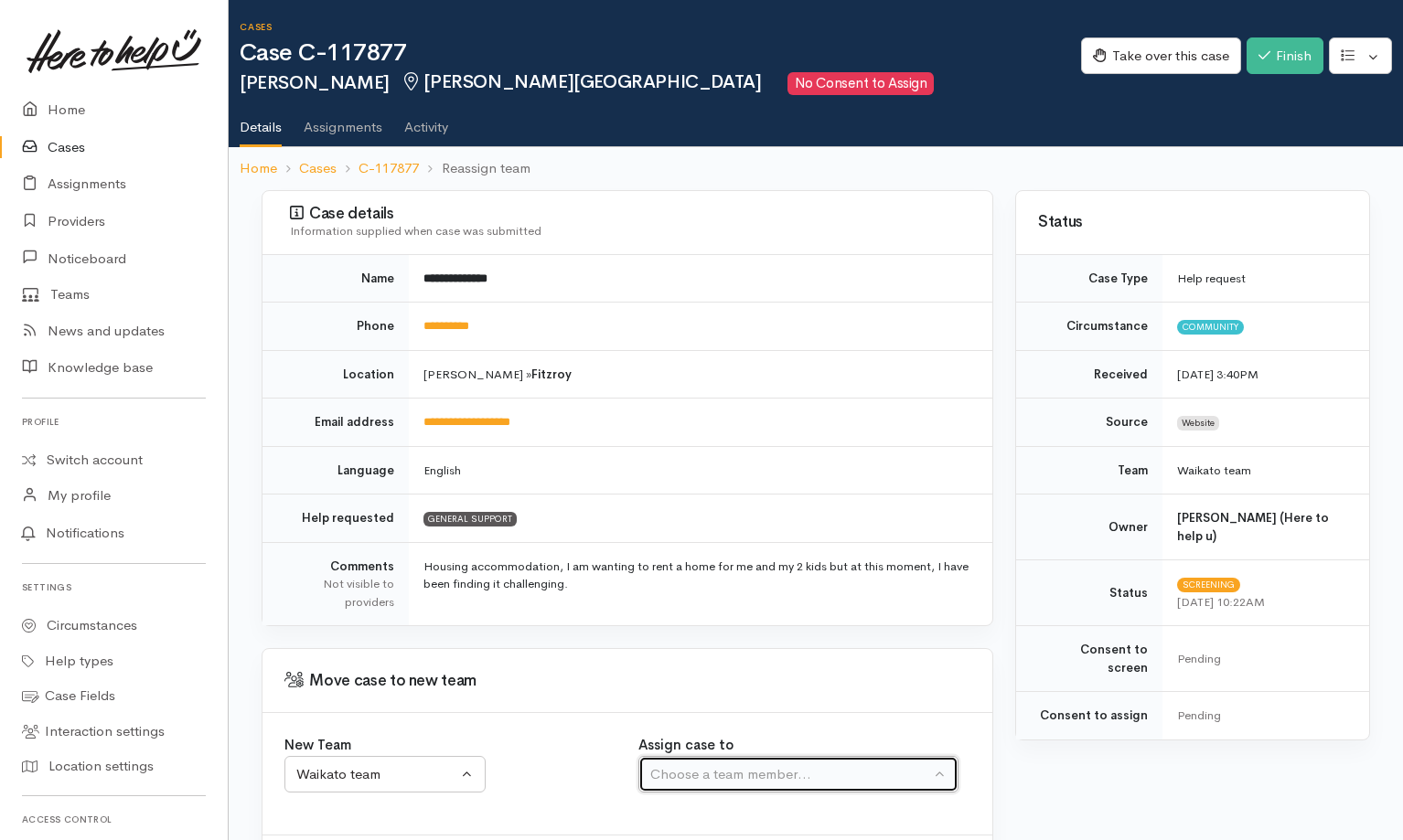
click at [722, 772] on div "Choose a team member..." at bounding box center [790, 775] width 280 height 21
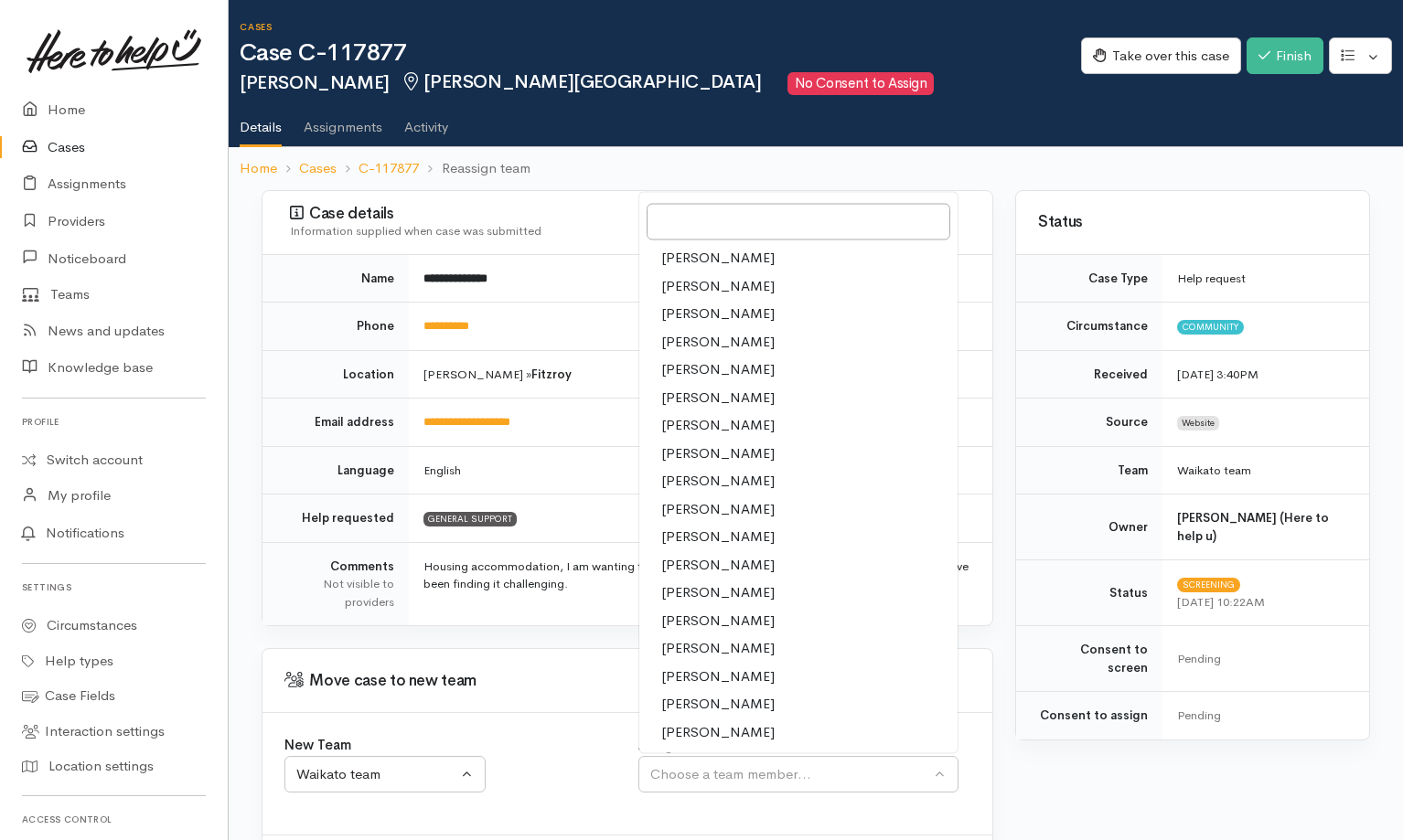
click at [728, 536] on span "[PERSON_NAME]" at bounding box center [718, 537] width 113 height 21
select select "1759"
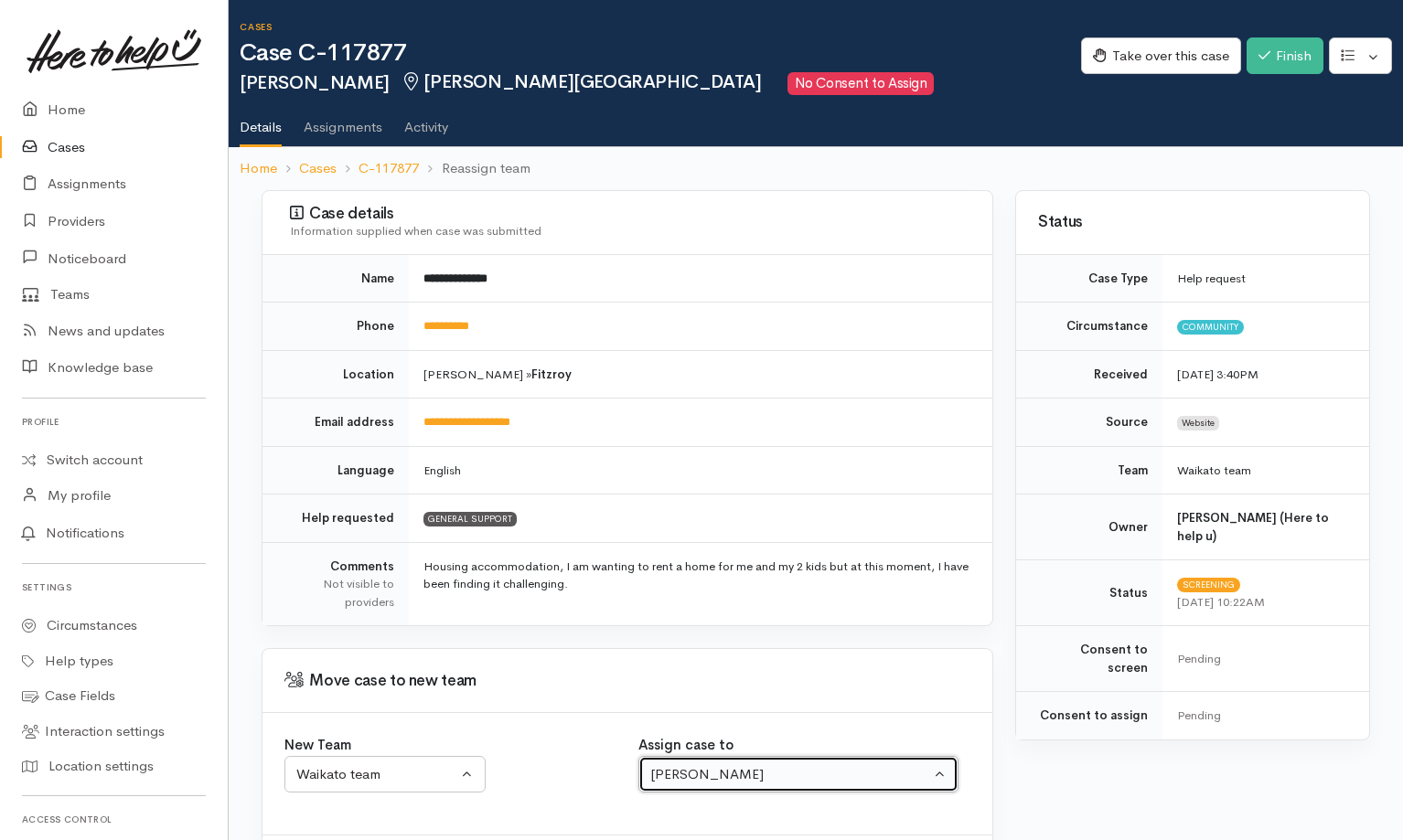
scroll to position [92, 0]
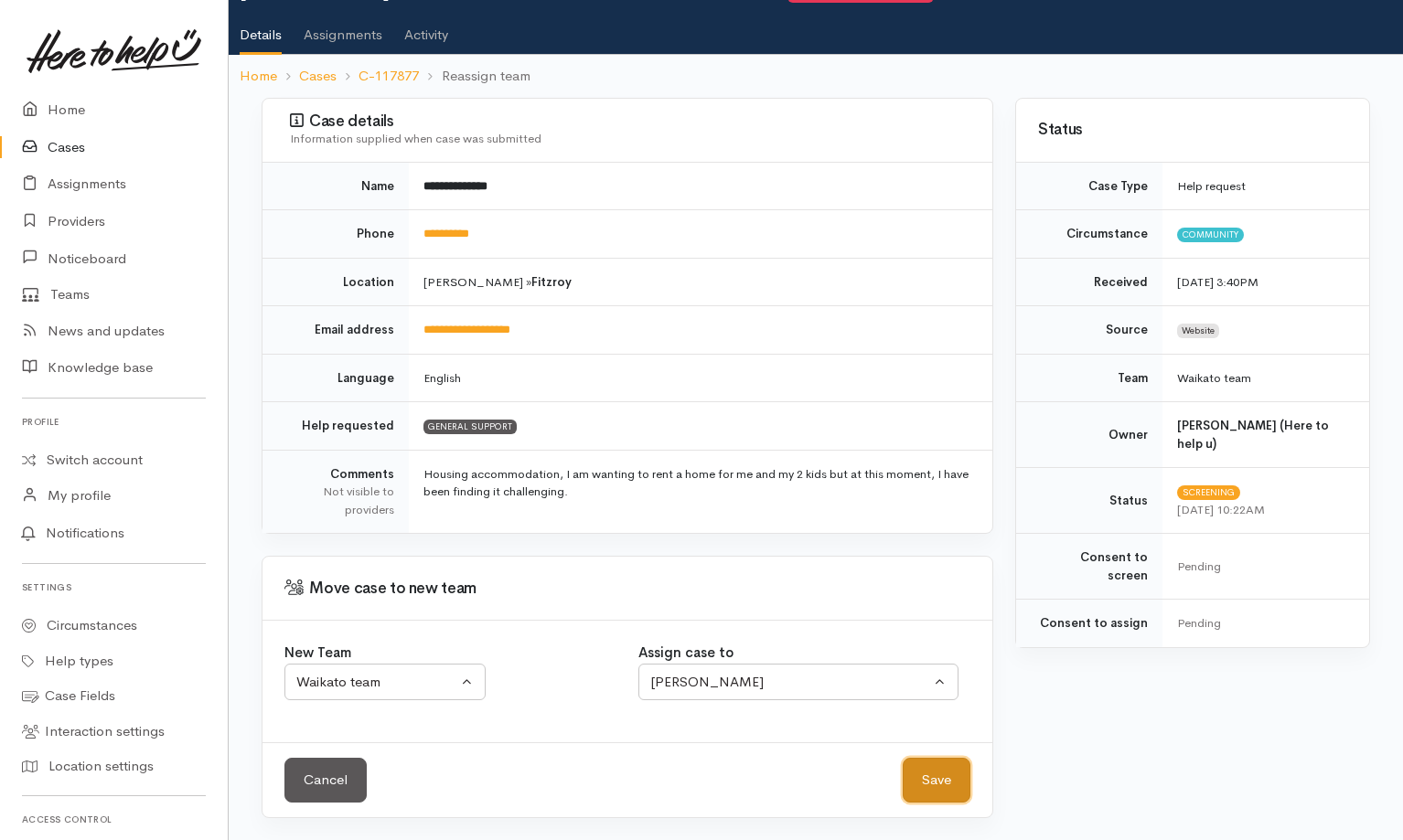
click at [948, 774] on button "Save" at bounding box center [936, 780] width 67 height 45
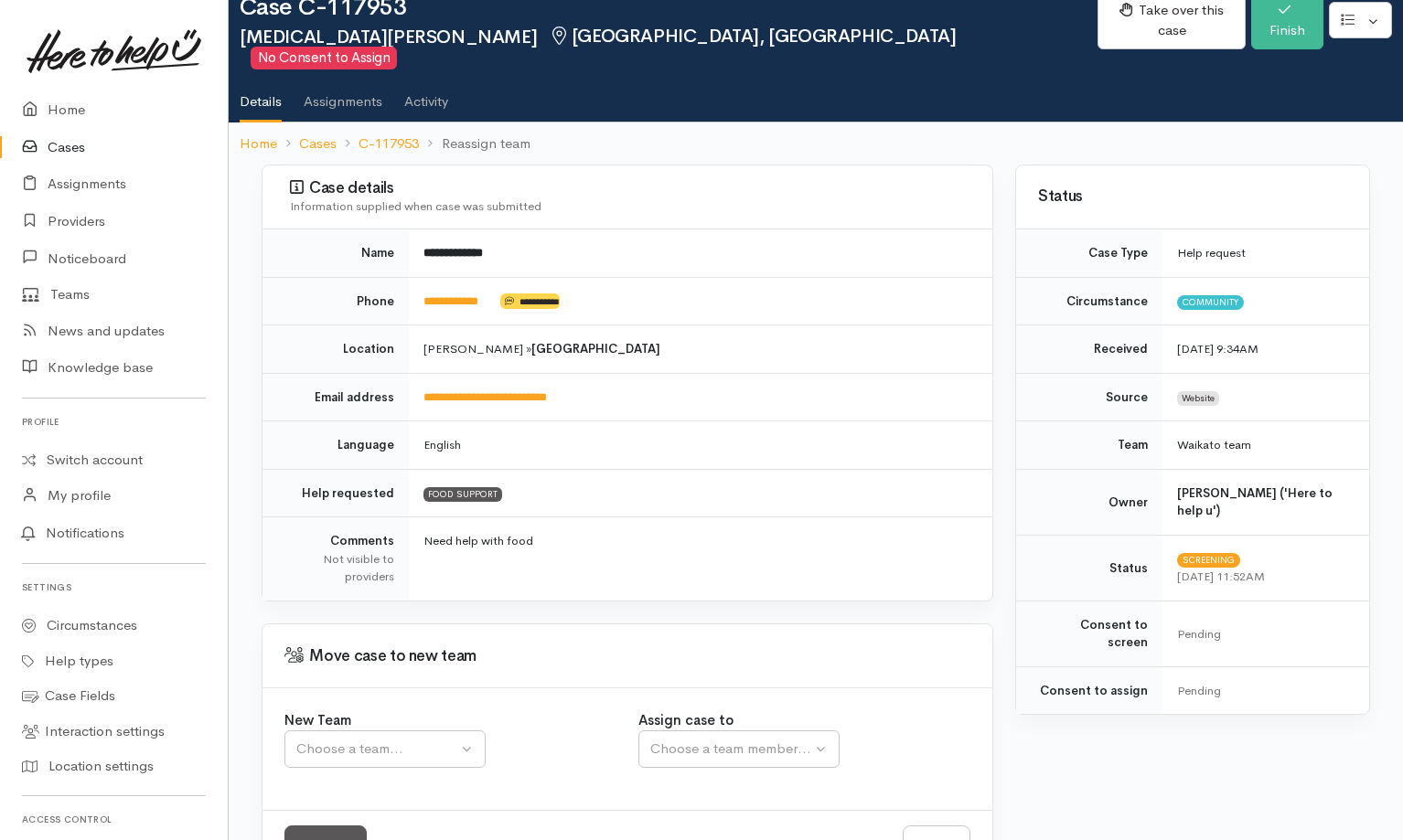
scroll to position [92, 0]
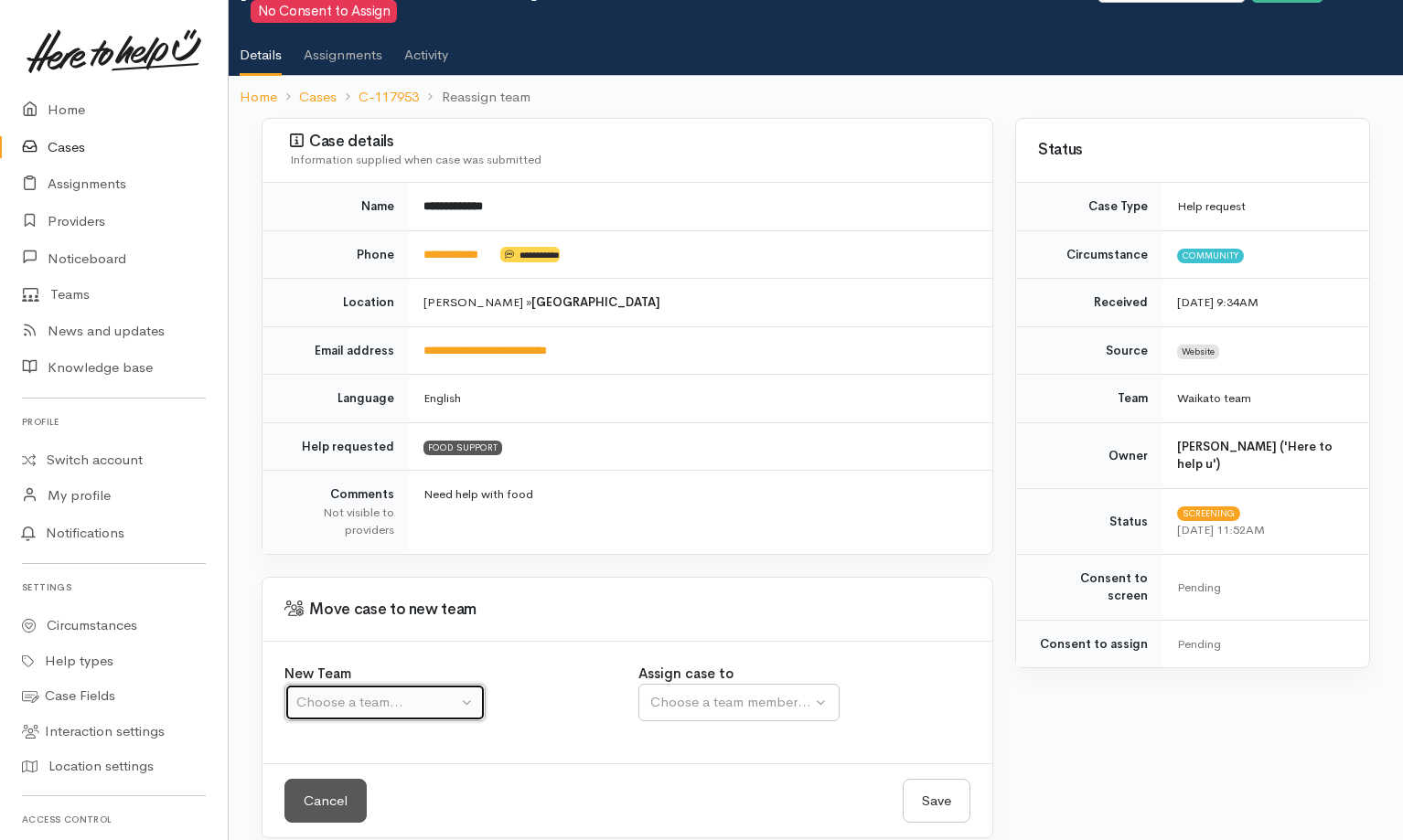
click at [393, 692] on div "Choose a team..." at bounding box center [377, 702] width 161 height 21
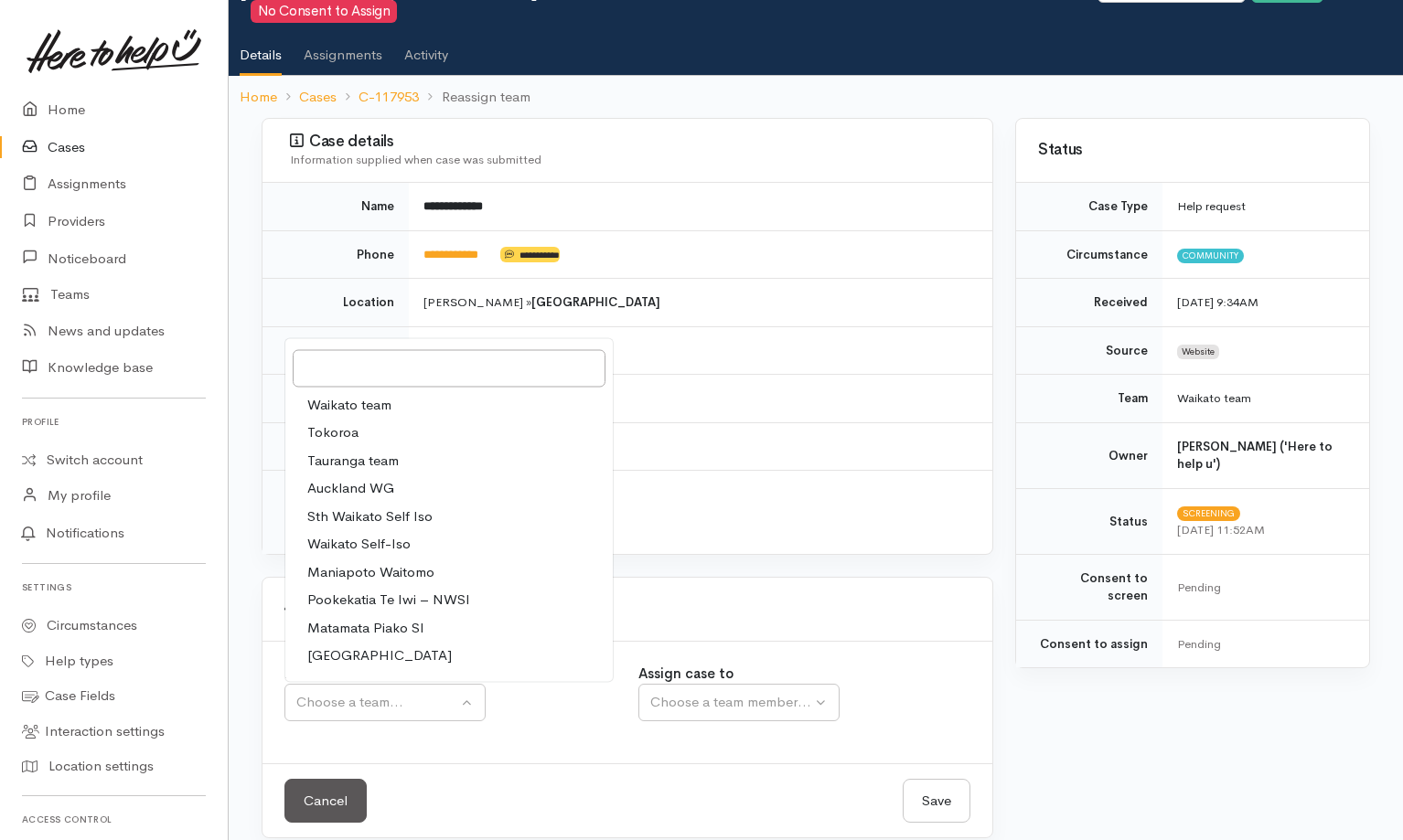
click at [421, 419] on link "Tokoroa" at bounding box center [449, 433] width 327 height 28
select select "2"
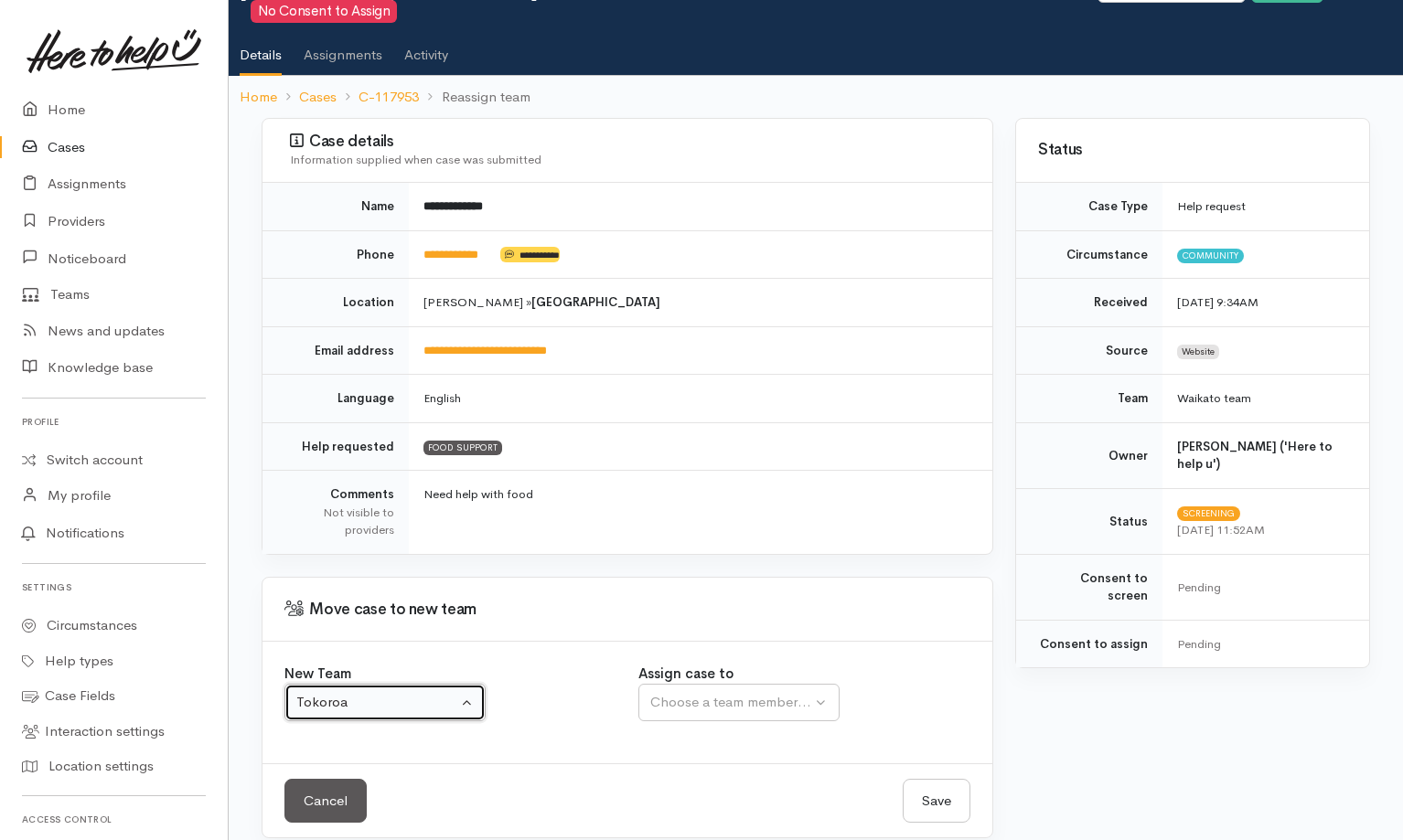
select select
click at [432, 692] on div "Tokoroa" at bounding box center [377, 702] width 161 height 21
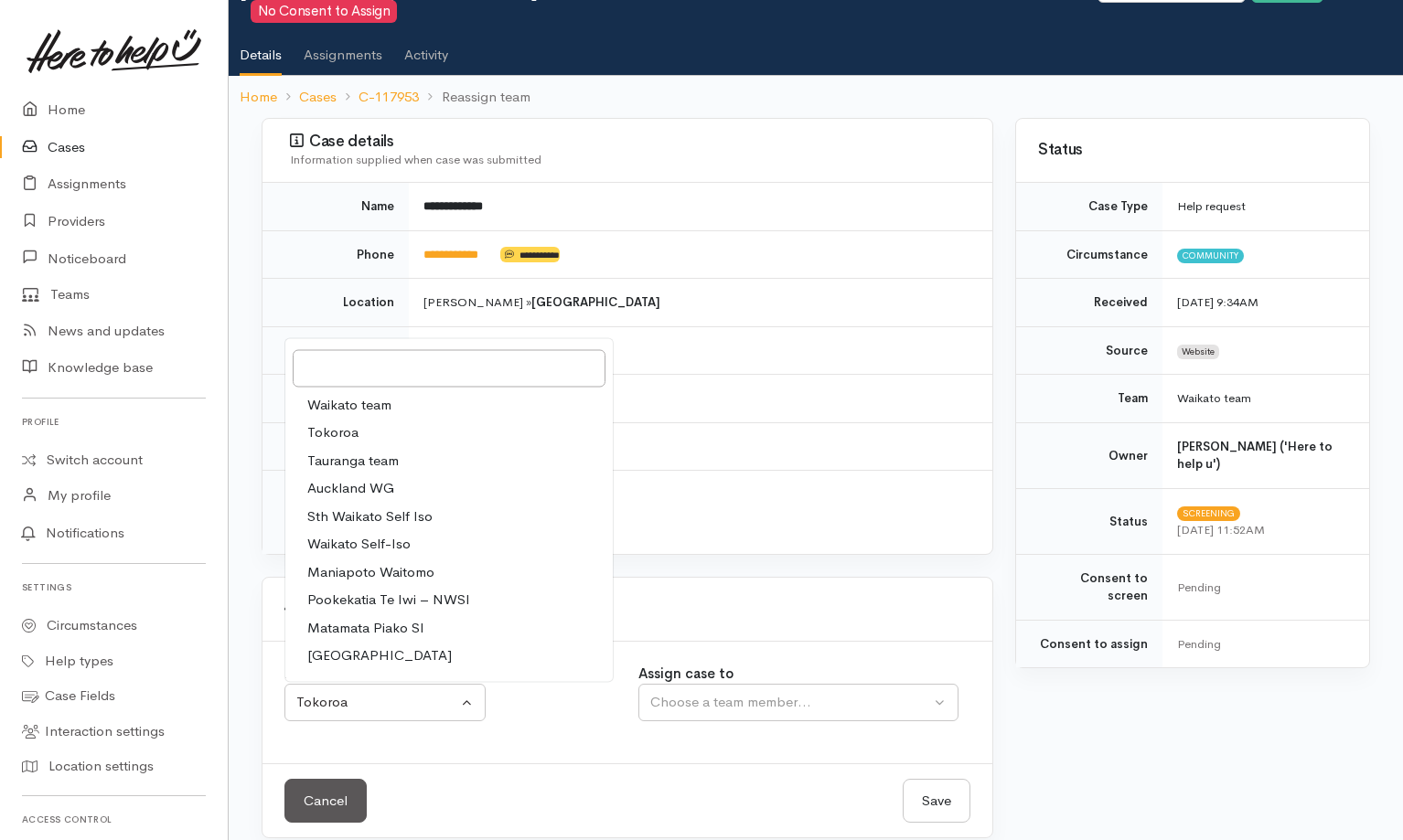
click at [421, 390] on link "Waikato team" at bounding box center [449, 404] width 327 height 28
select select "1"
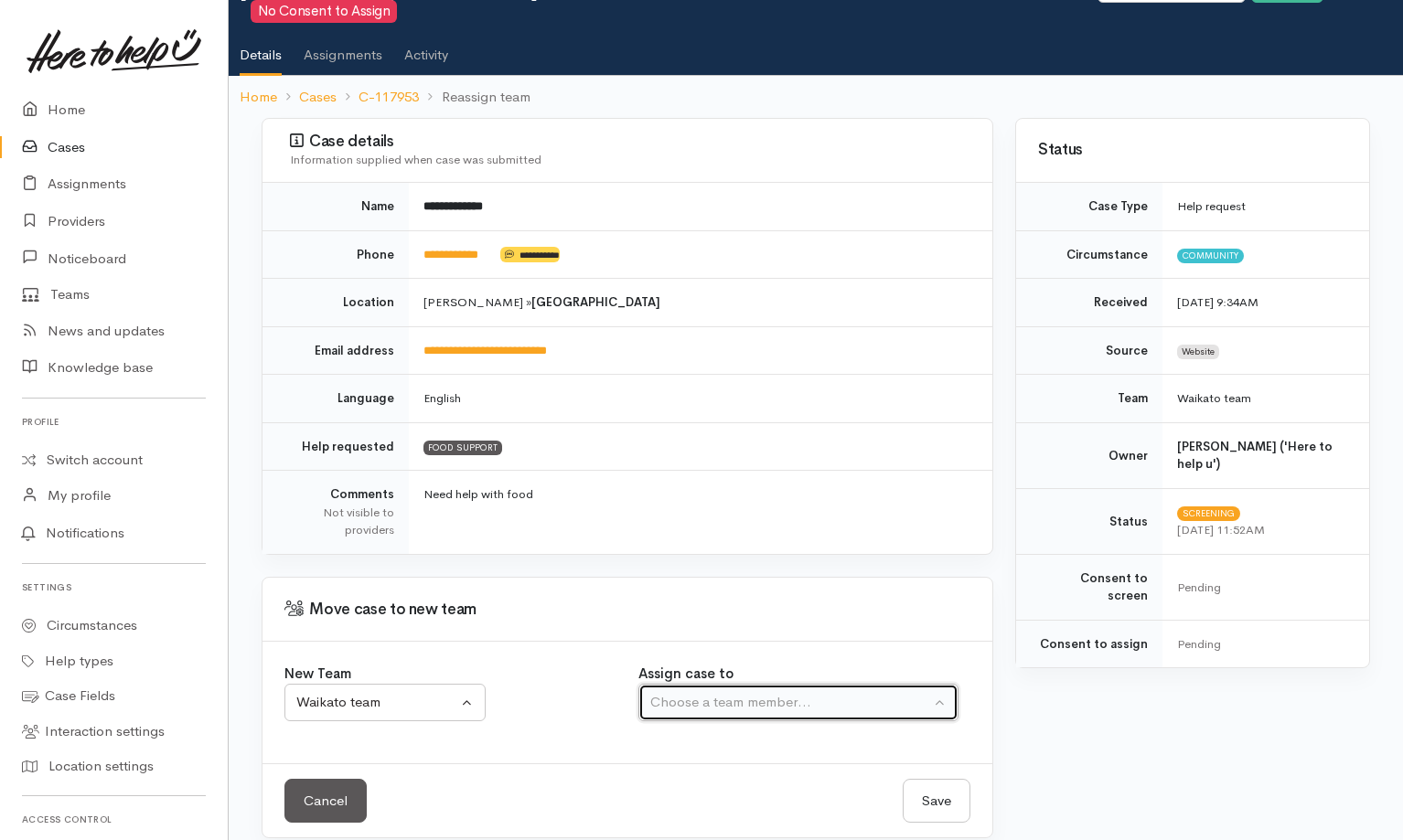
click at [809, 696] on button "Choose a team member..." at bounding box center [797, 702] width 320 height 37
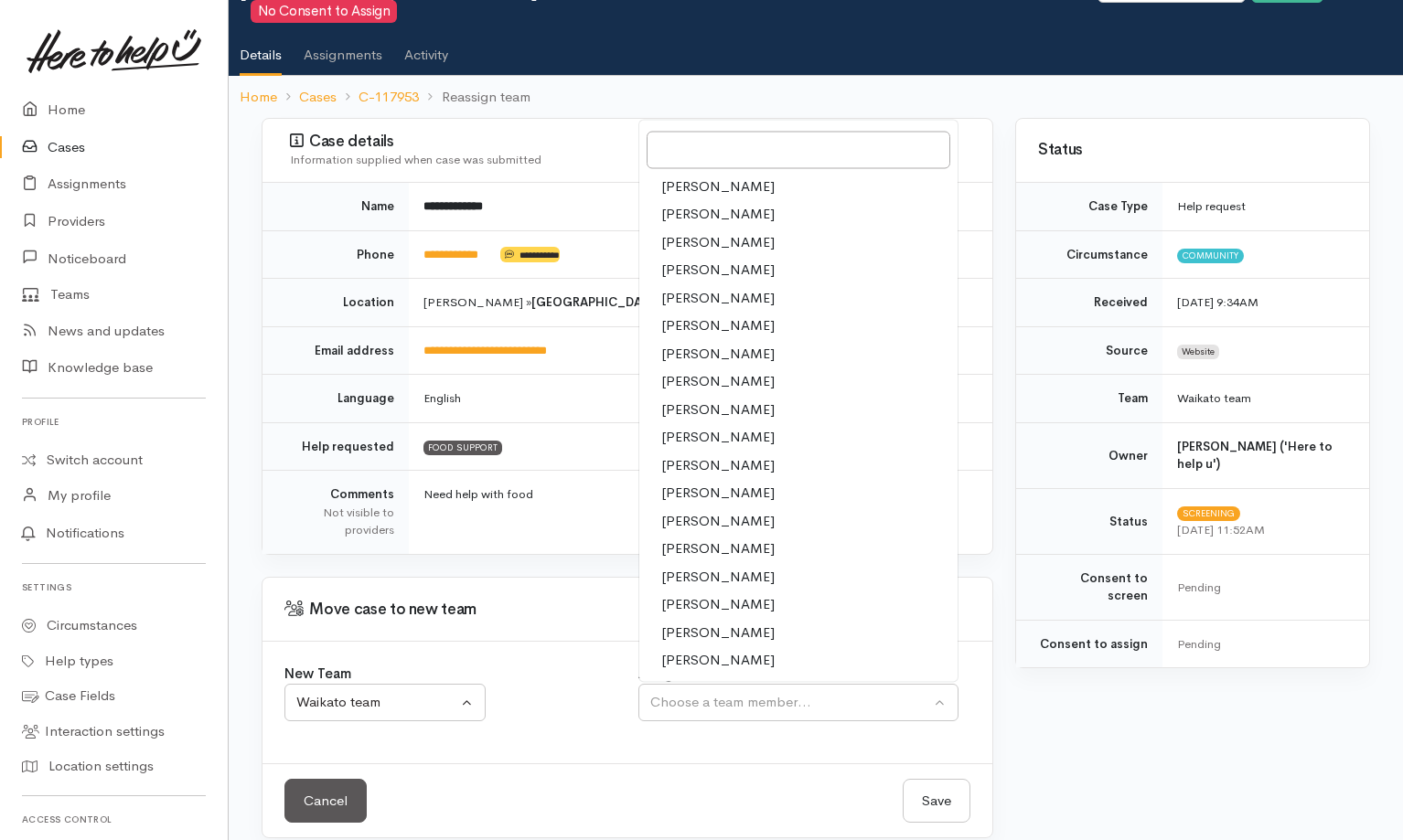
click at [717, 622] on span "[PERSON_NAME]" at bounding box center [718, 632] width 113 height 21
select select "2106"
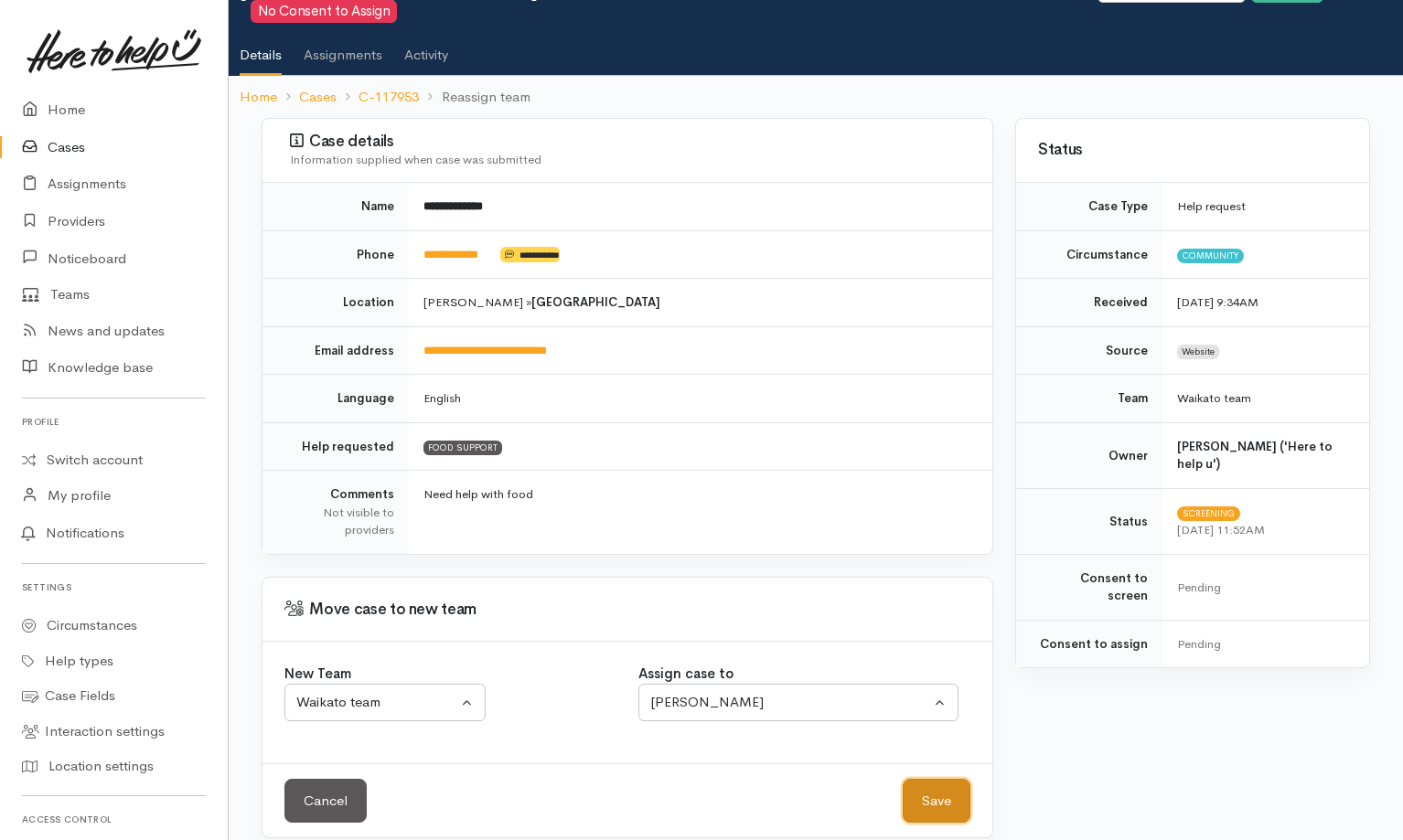
click at [940, 790] on button "Save" at bounding box center [936, 801] width 67 height 45
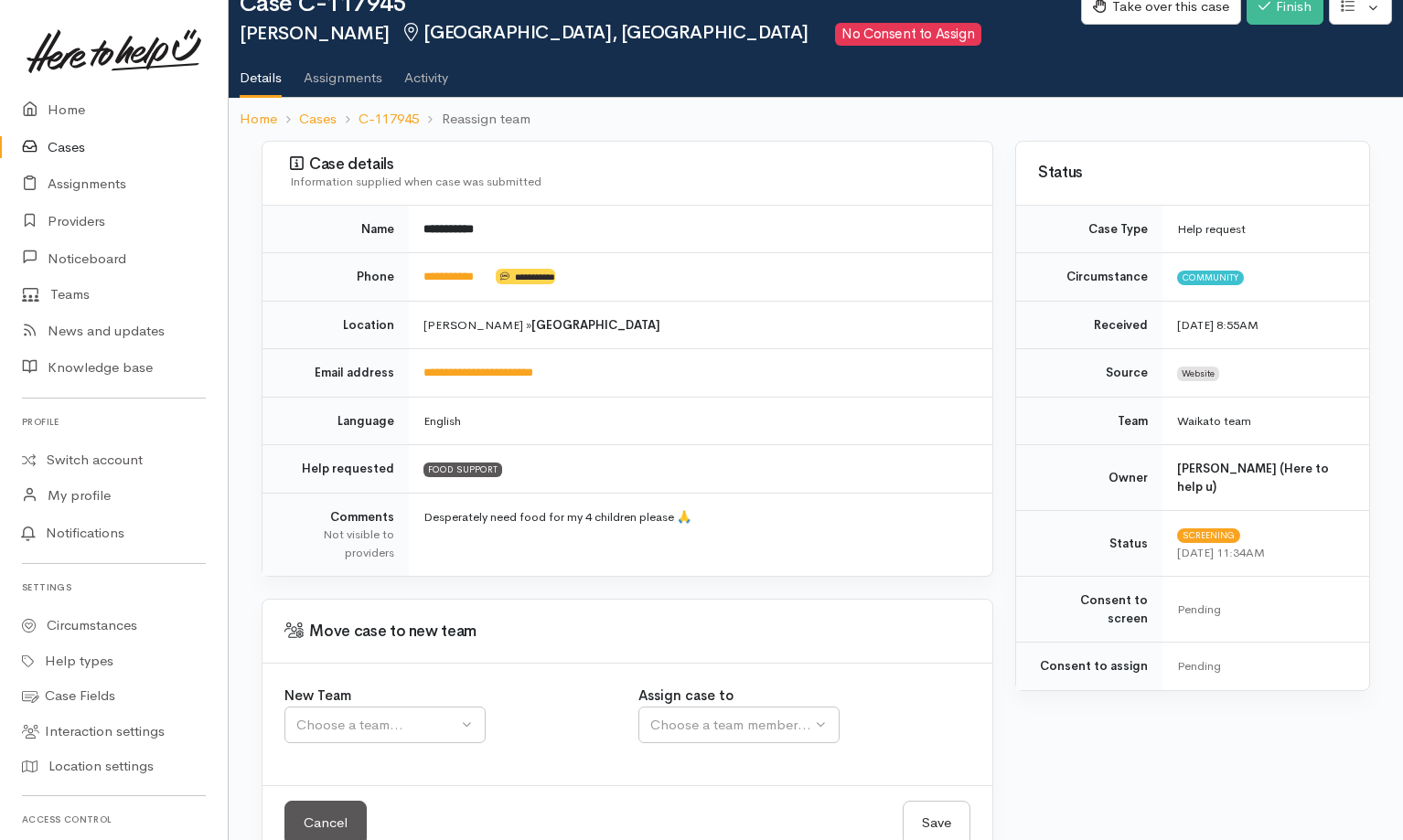
scroll to position [92, 0]
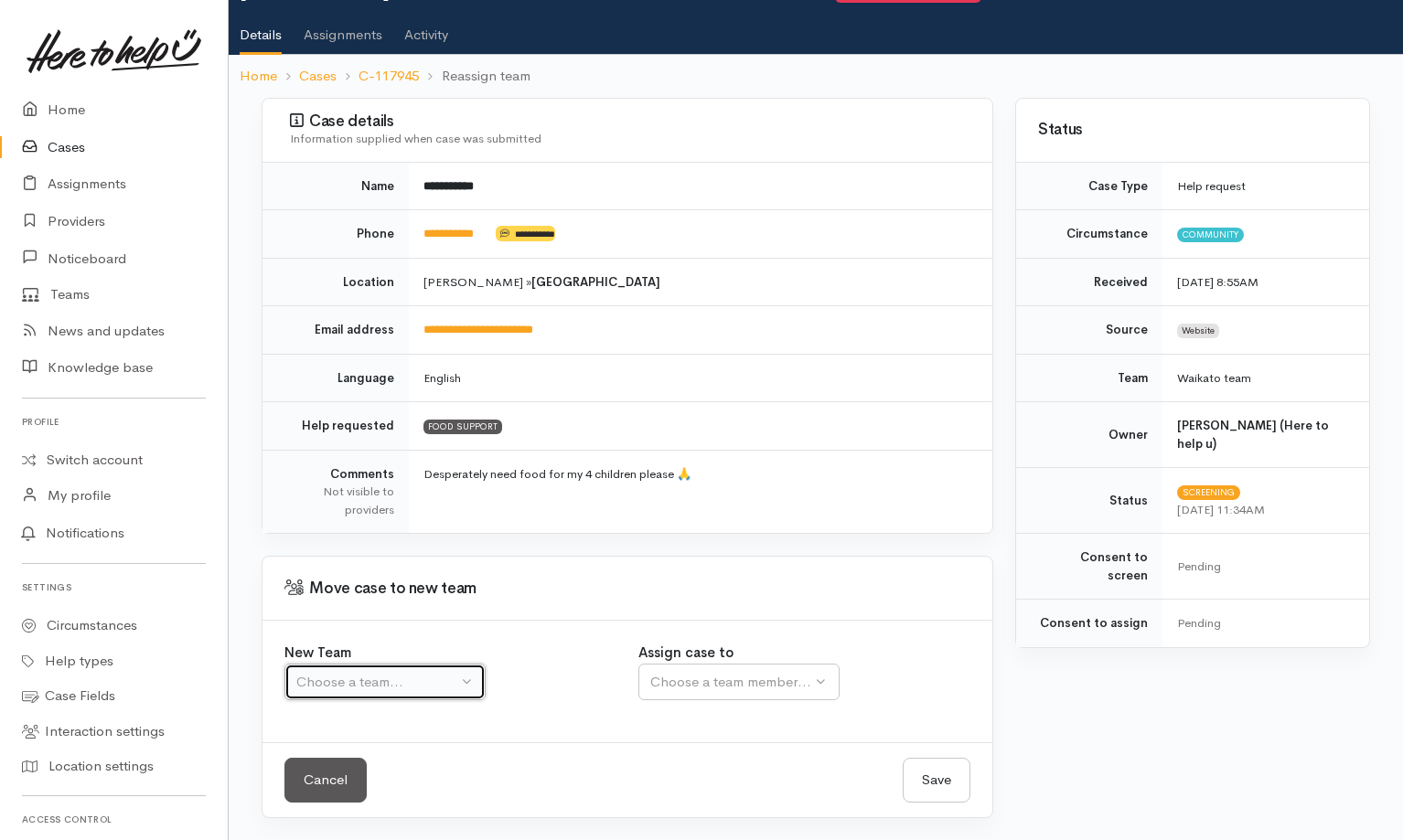
click at [412, 689] on div "Choose a team..." at bounding box center [377, 682] width 161 height 21
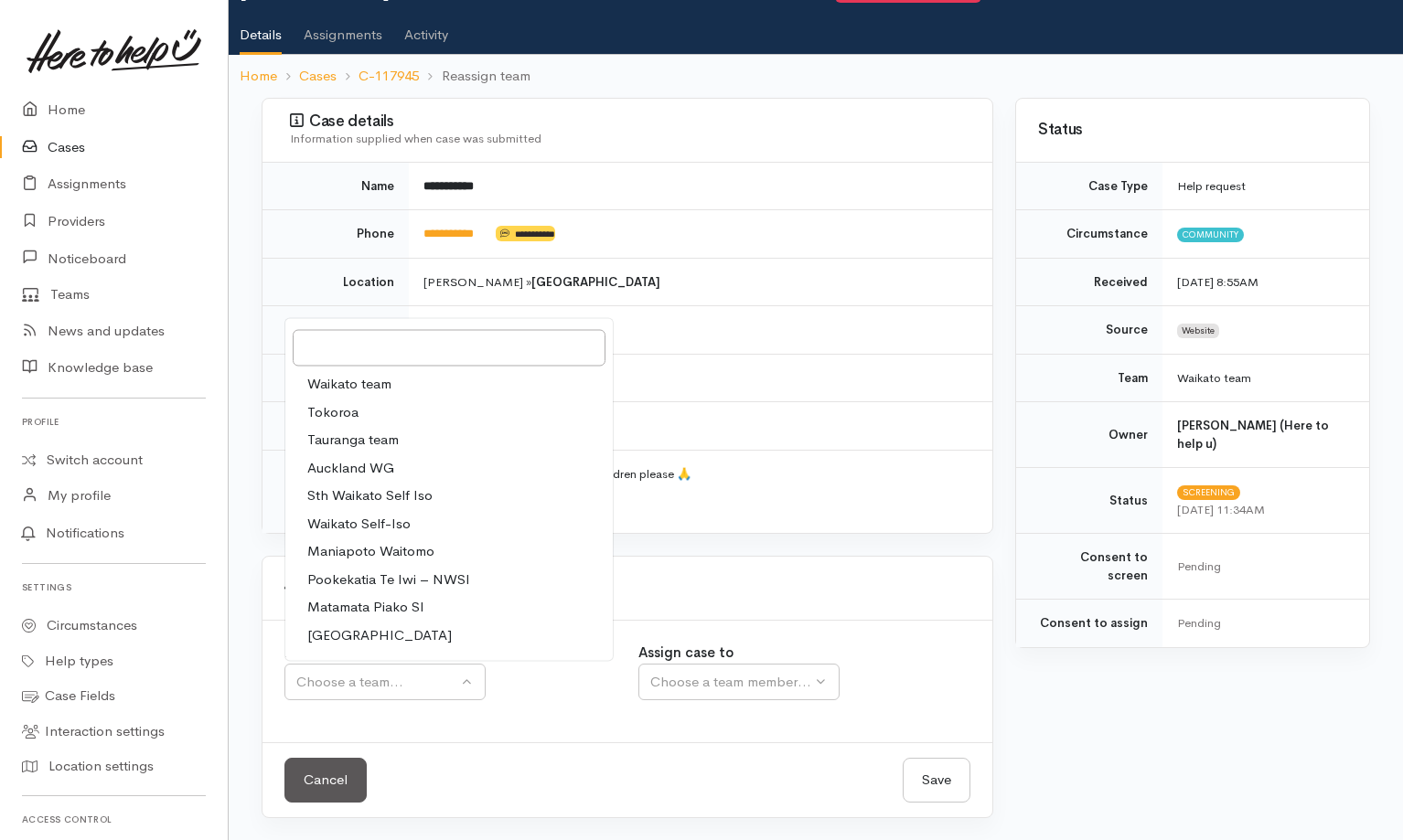
click at [388, 383] on span "Waikato team" at bounding box center [349, 384] width 84 height 21
select select "1"
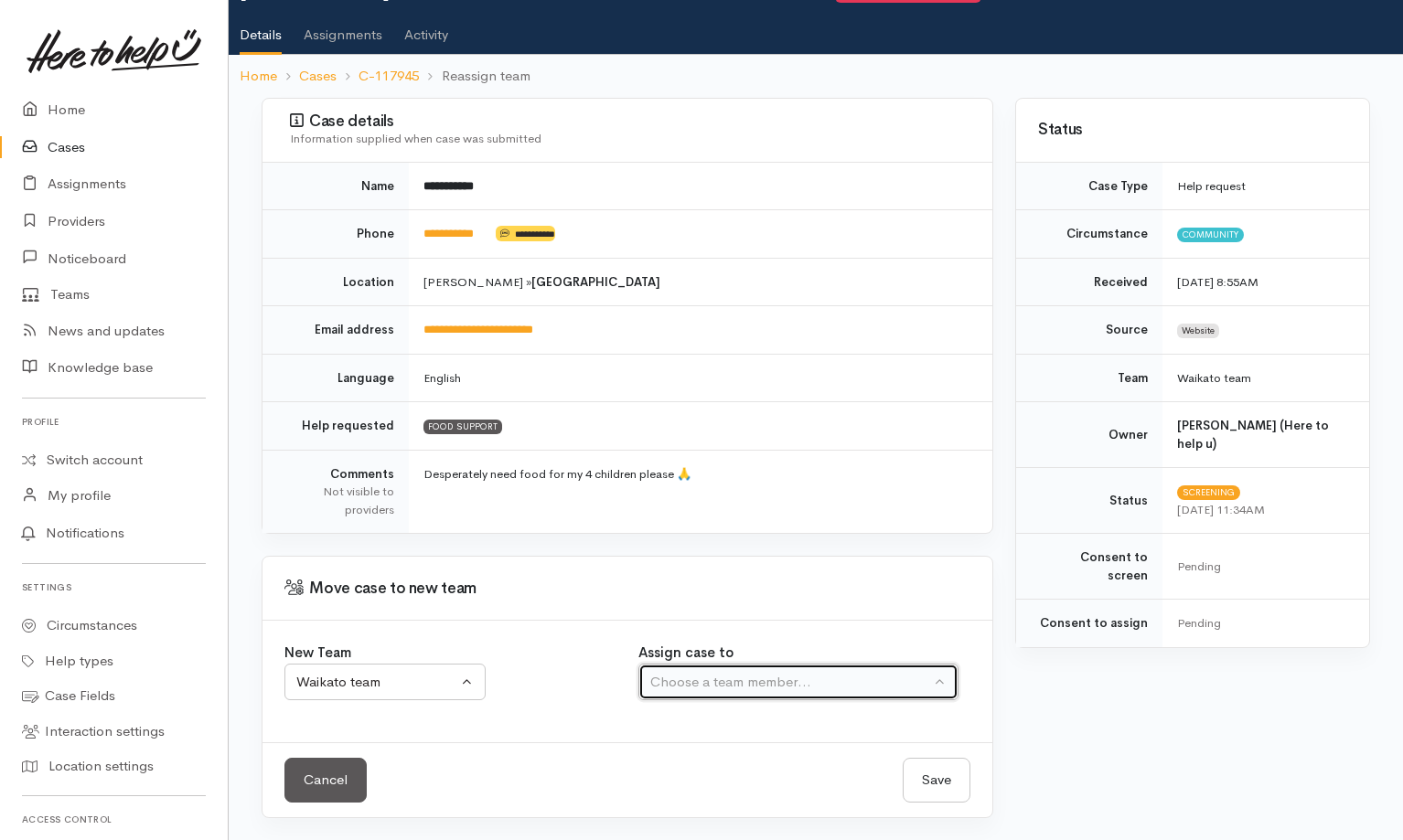
click at [756, 694] on button "Choose a team member..." at bounding box center [797, 681] width 320 height 37
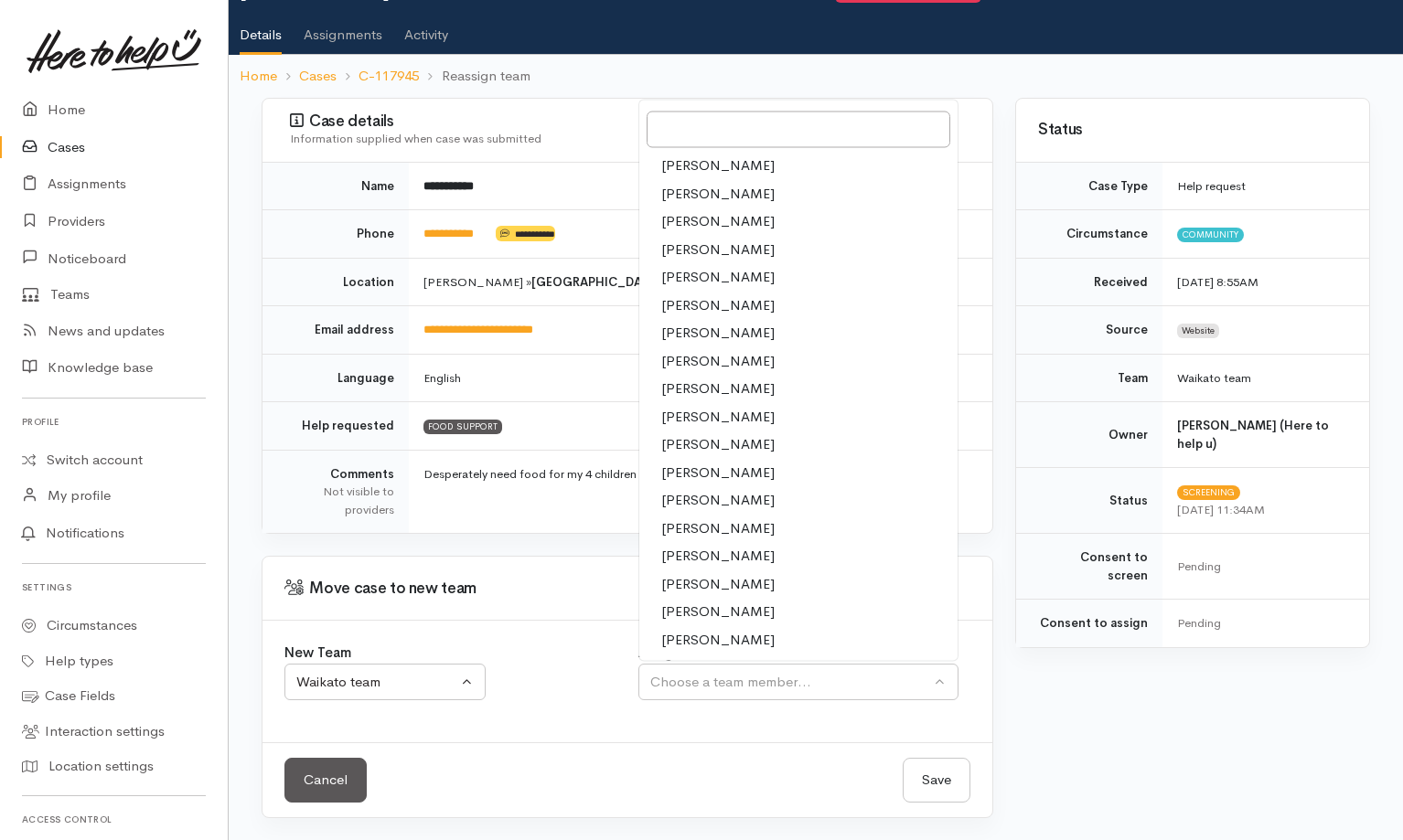
click at [711, 614] on span "[PERSON_NAME]" at bounding box center [718, 612] width 113 height 21
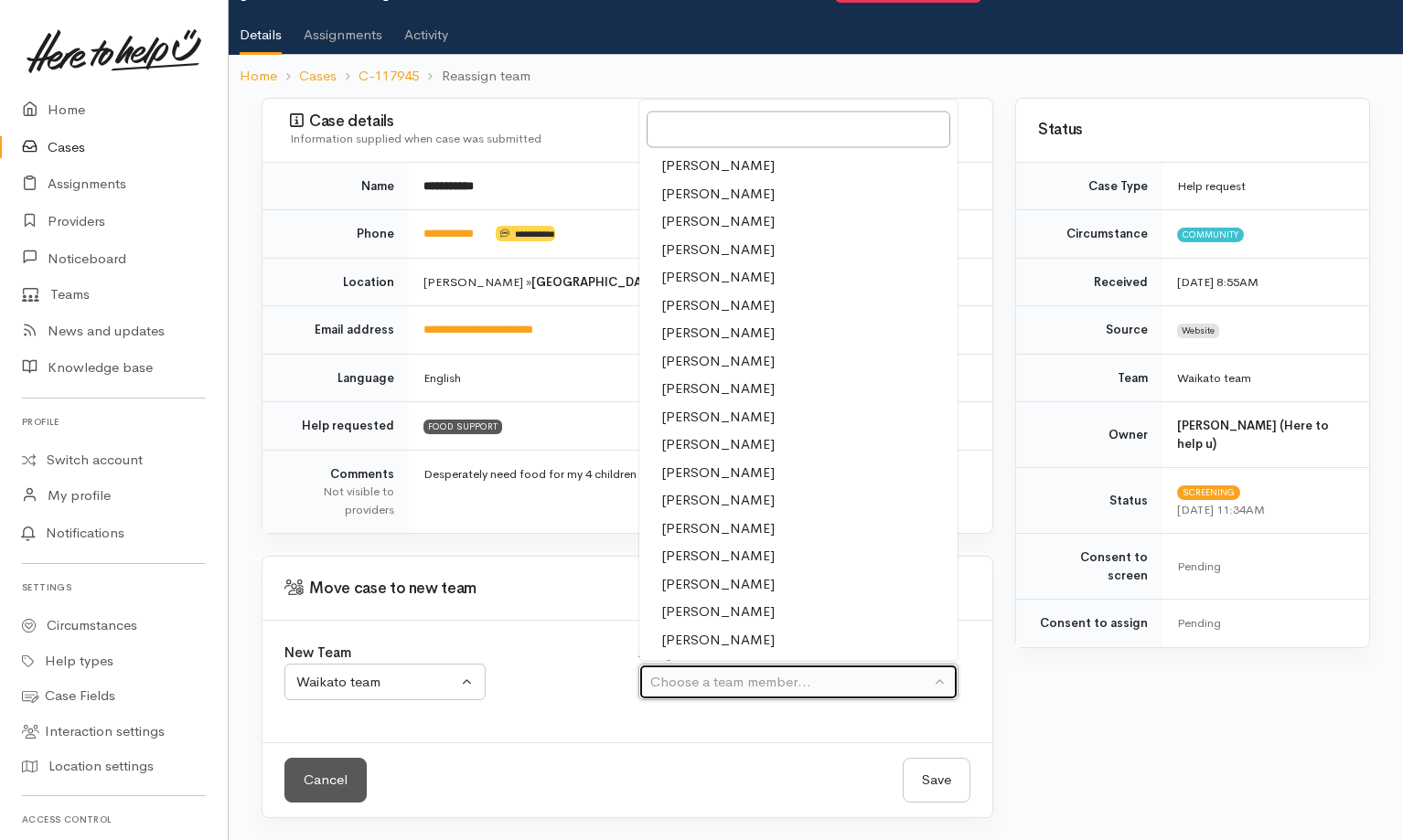
select select "2106"
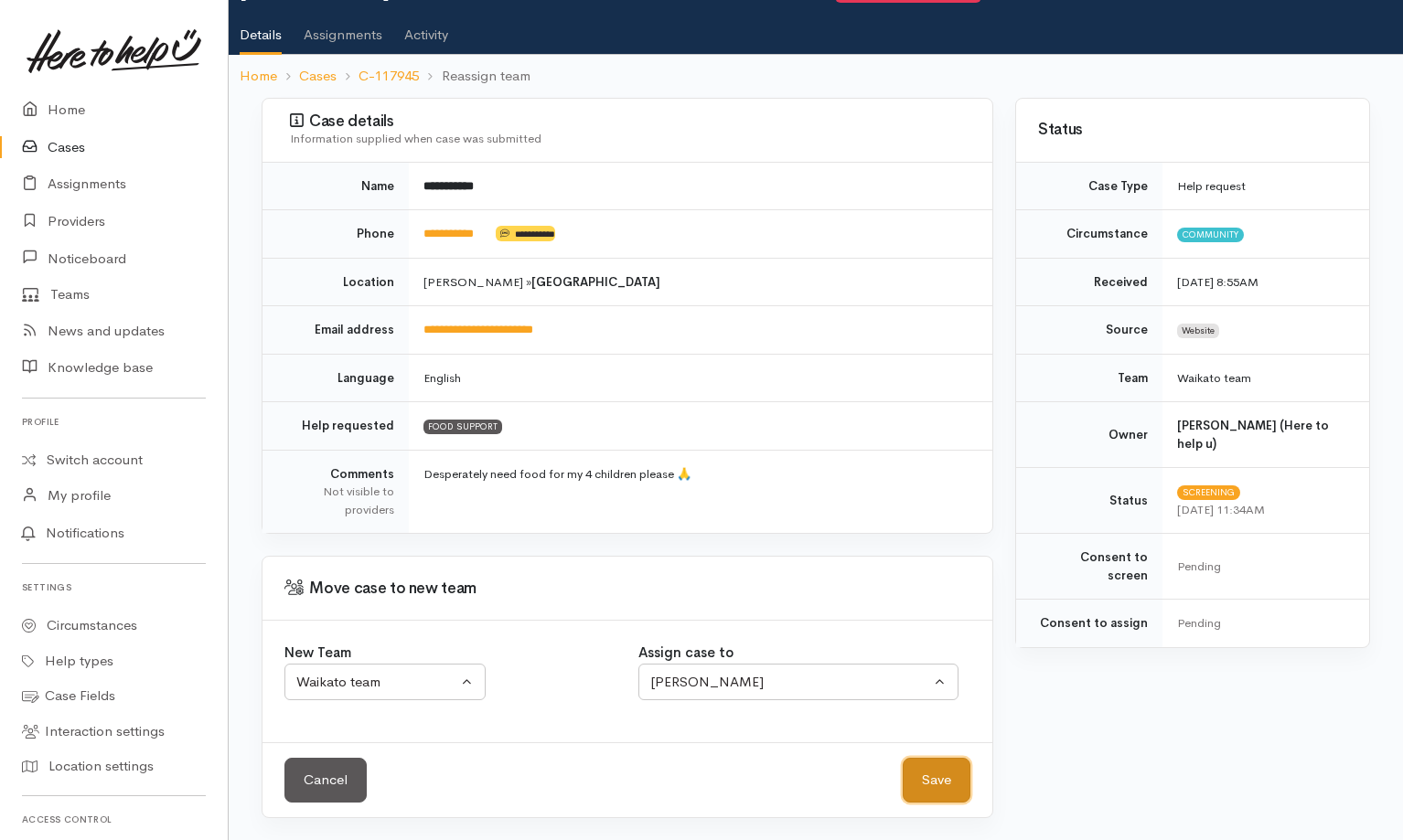
click at [923, 793] on button "Save" at bounding box center [936, 780] width 67 height 45
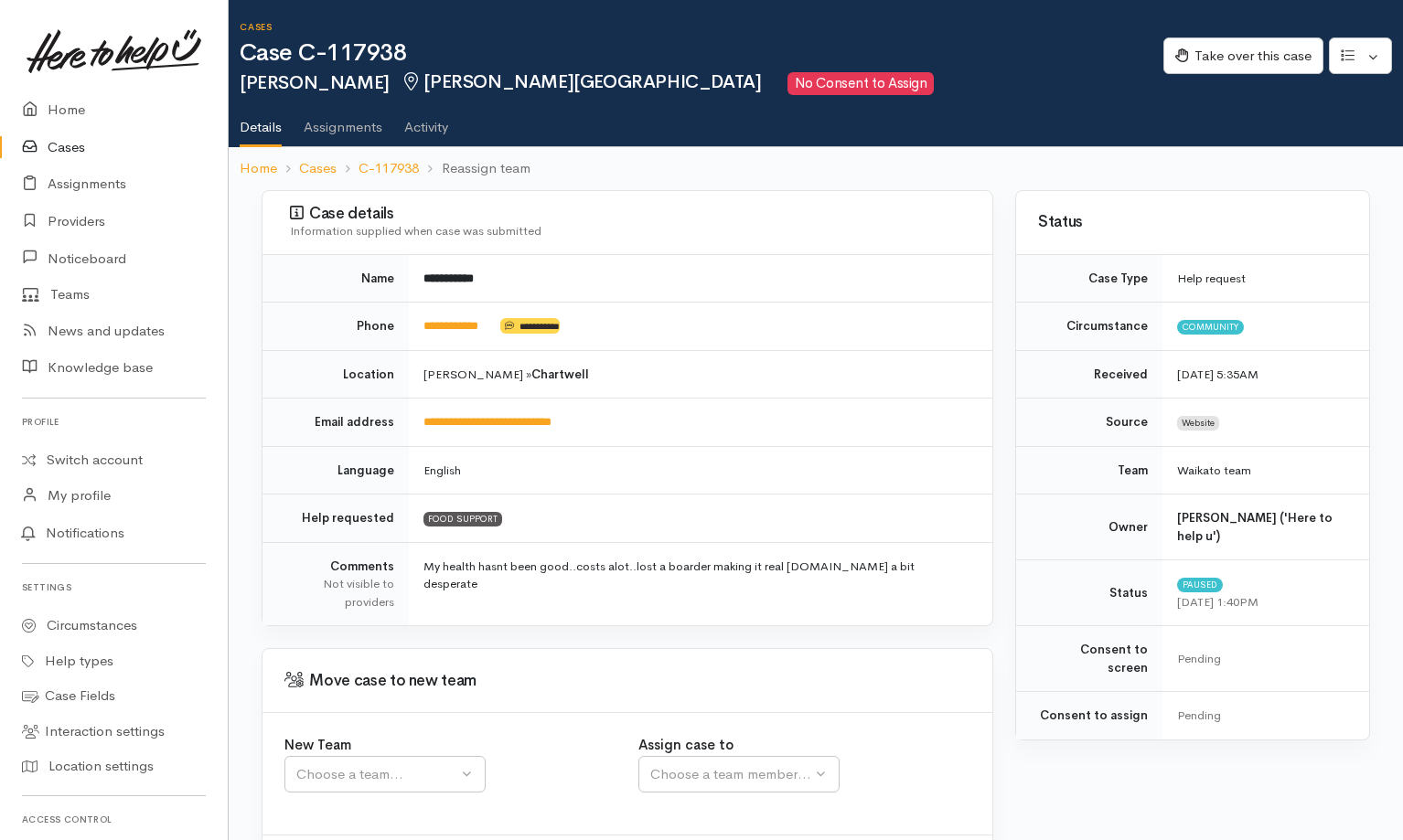
scroll to position [92, 0]
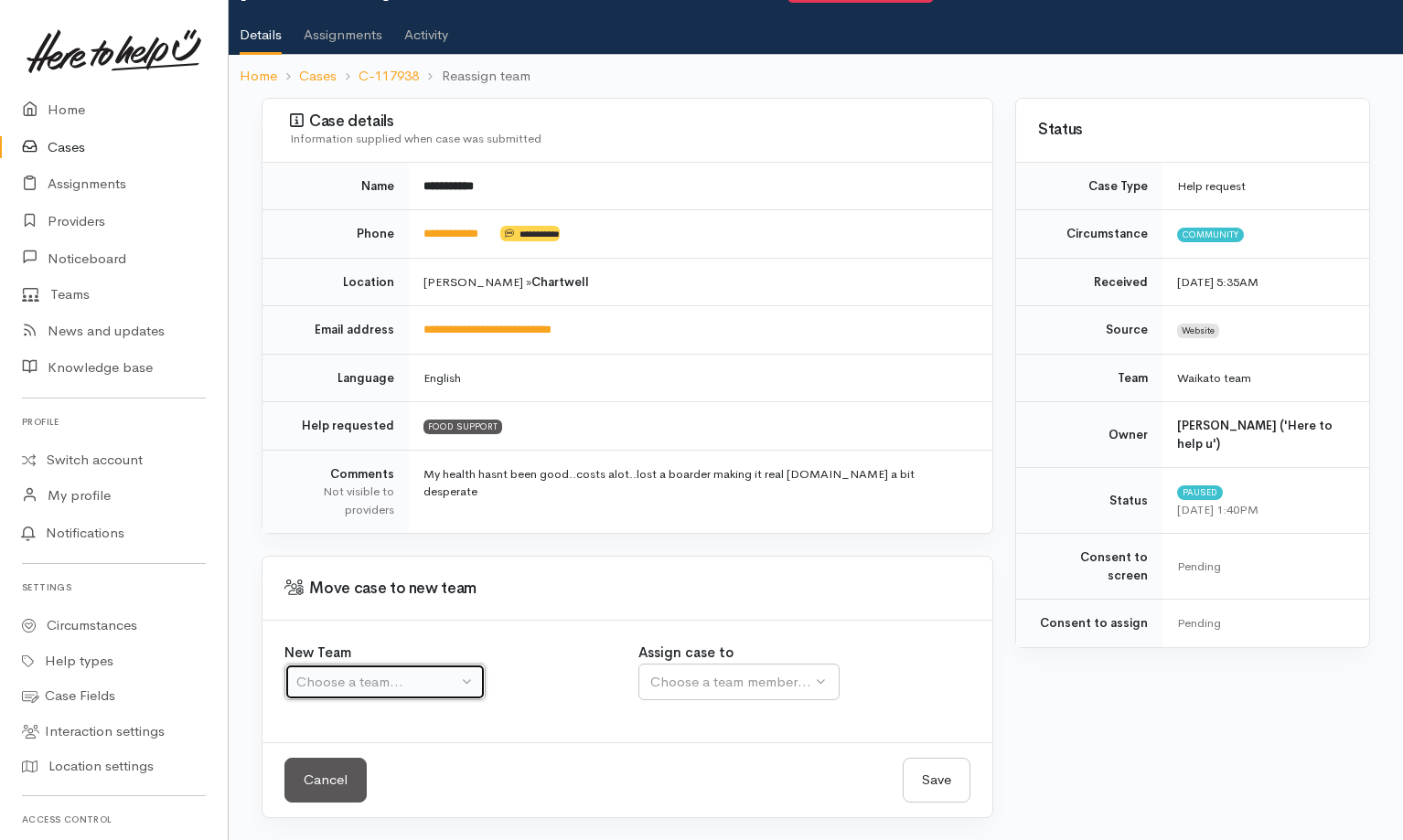
click at [435, 683] on div "Choose a team..." at bounding box center [377, 682] width 161 height 21
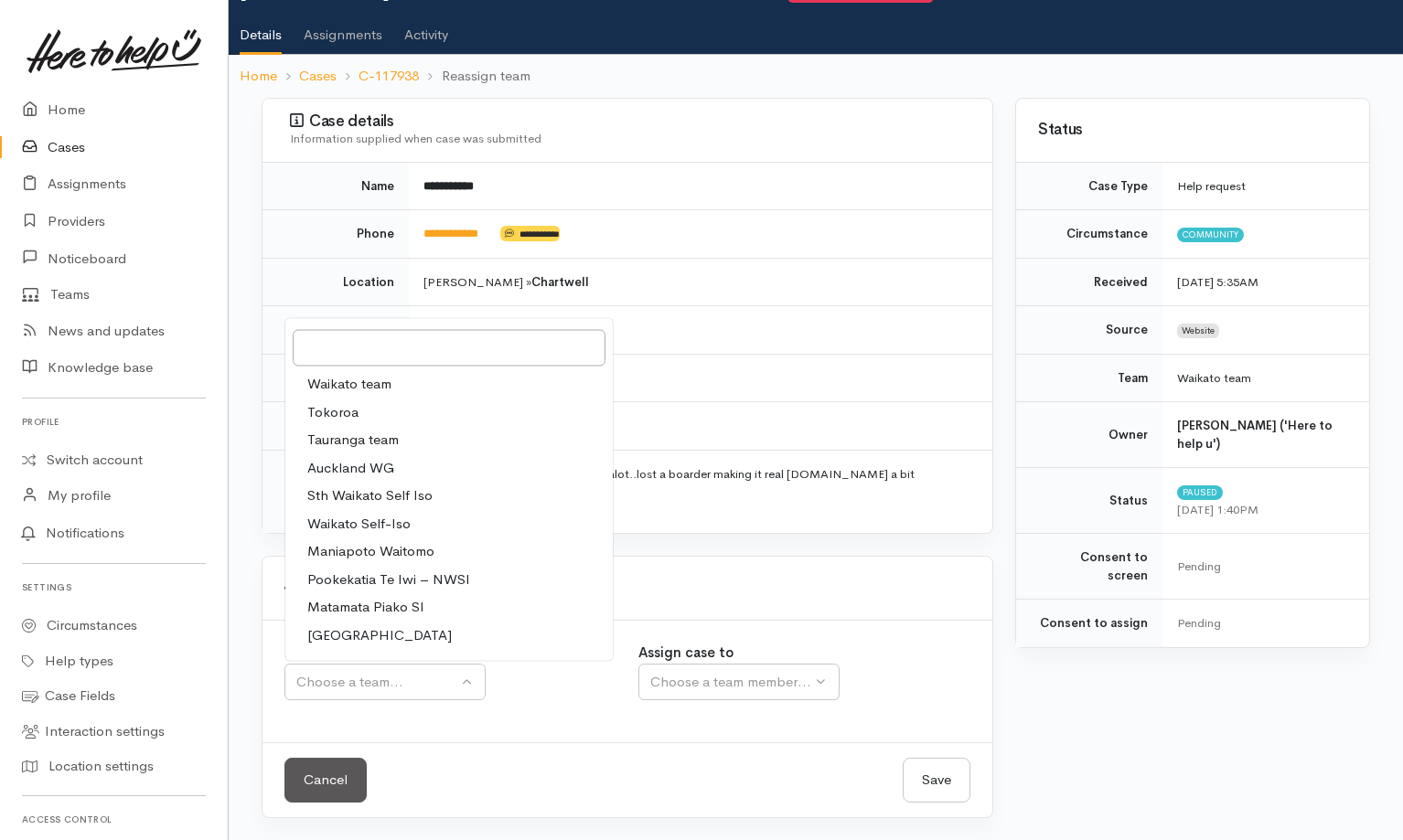
click at [411, 383] on link "Waikato team" at bounding box center [449, 384] width 327 height 28
select select "1"
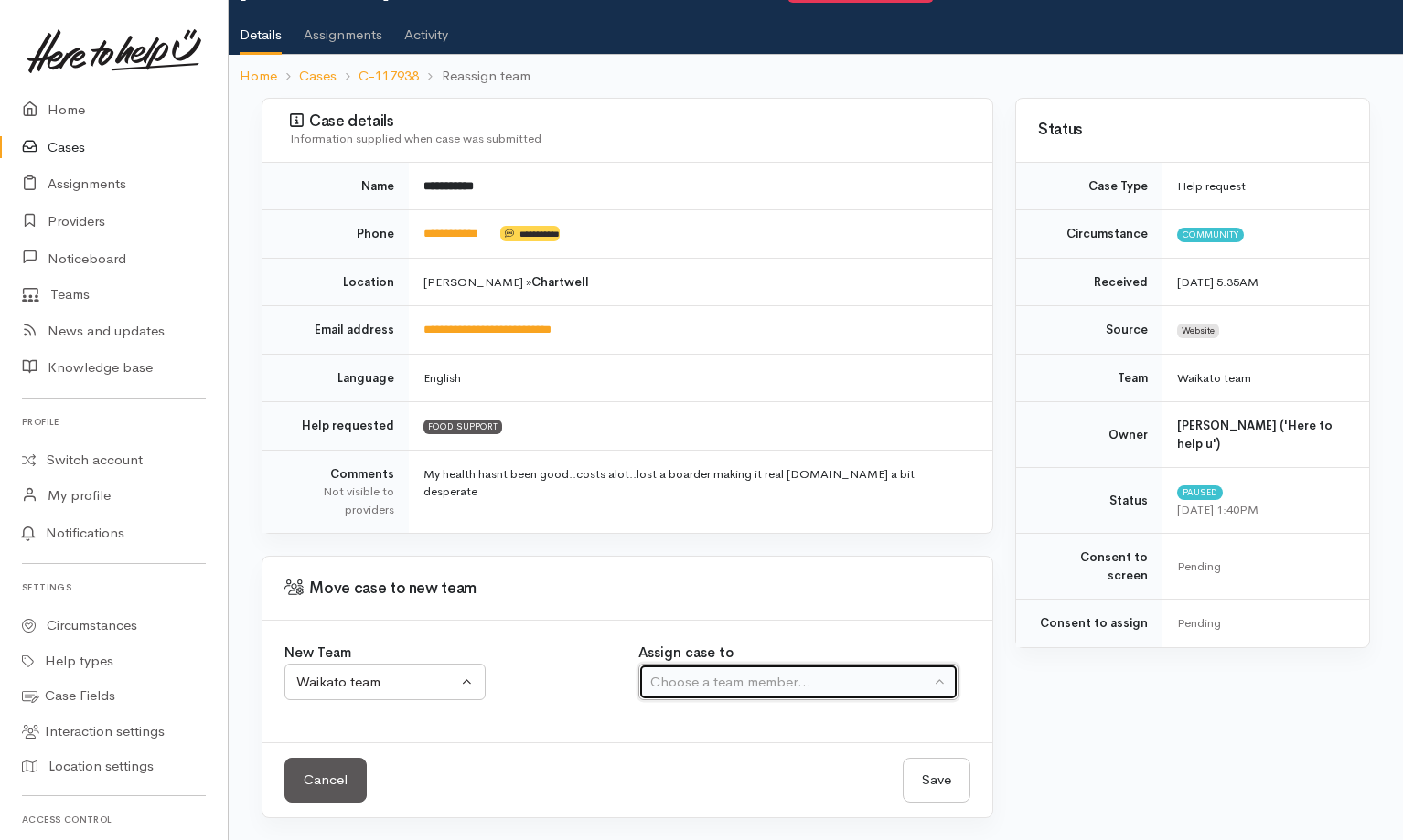
click at [772, 677] on div "Choose a team member..." at bounding box center [790, 682] width 280 height 21
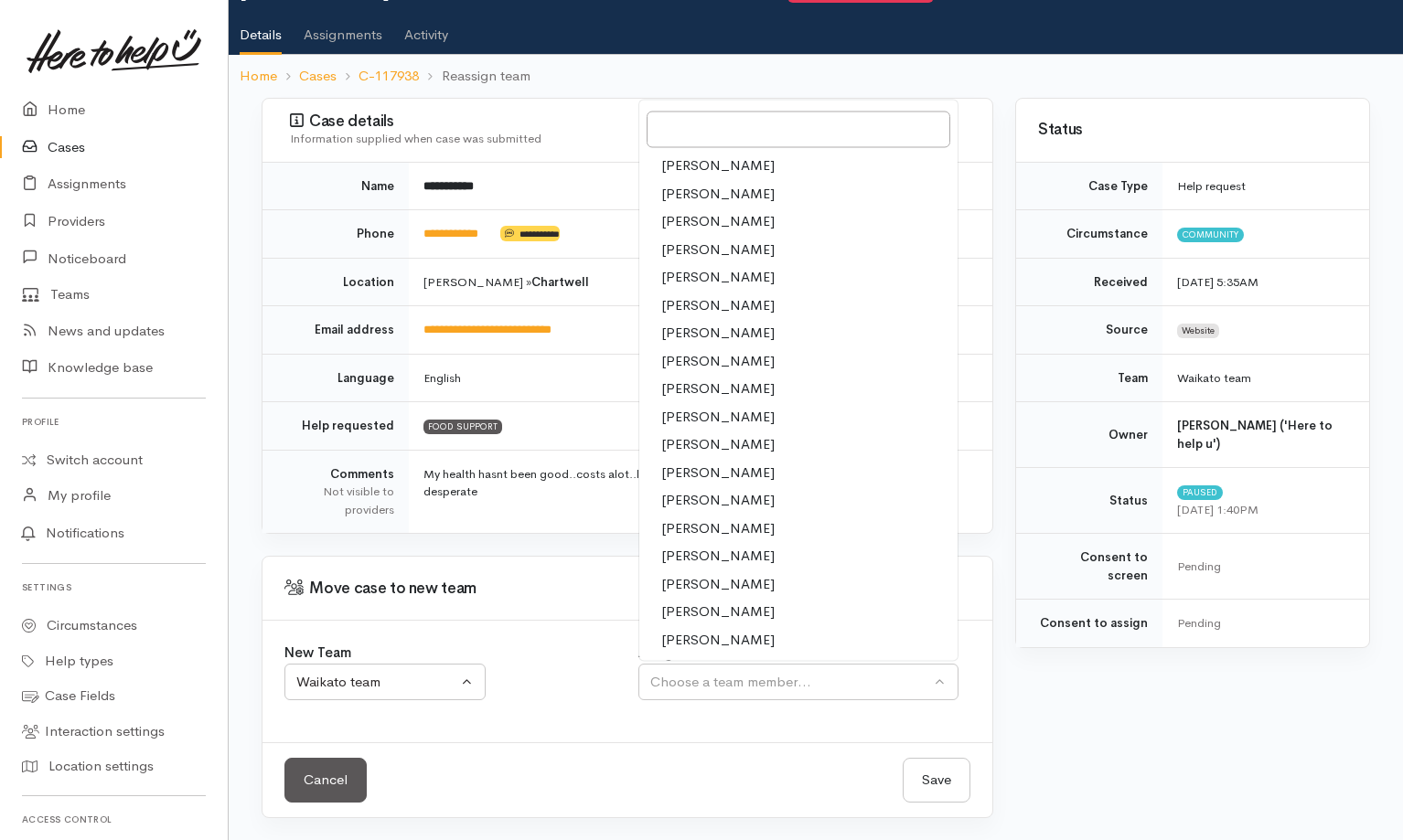
click at [745, 610] on span "[PERSON_NAME]" at bounding box center [718, 612] width 113 height 21
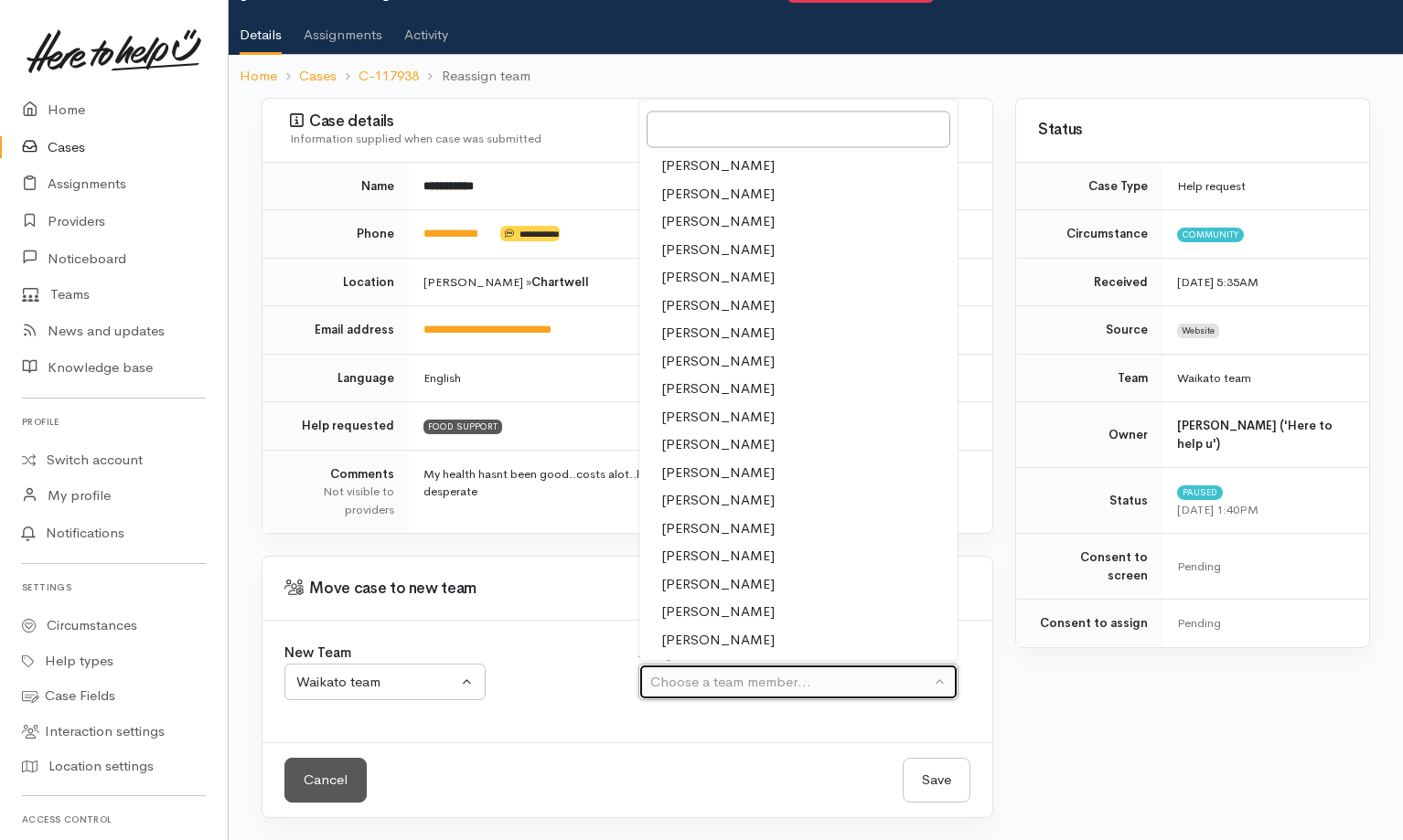
select select "2106"
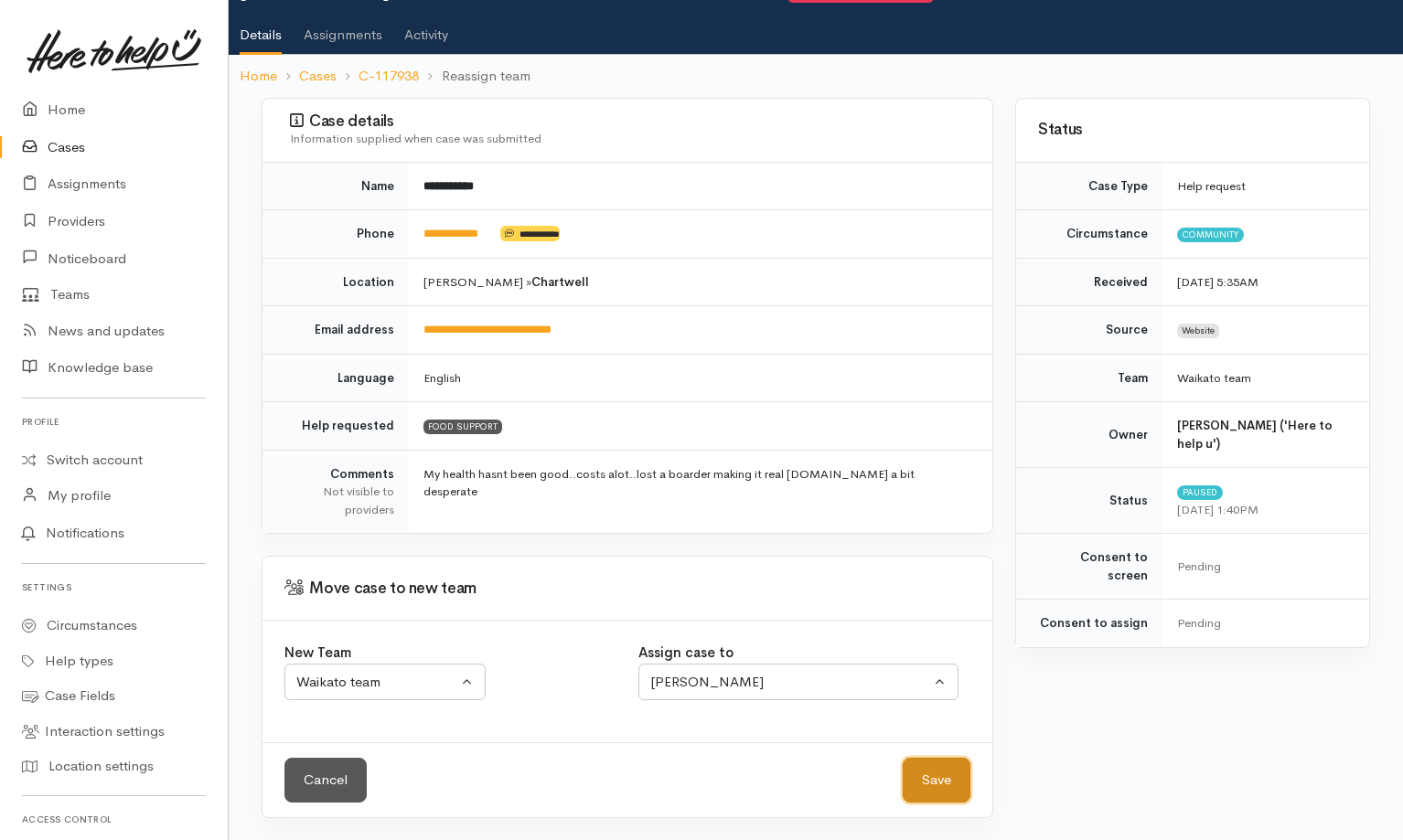
click at [903, 781] on button "Save" at bounding box center [936, 780] width 67 height 45
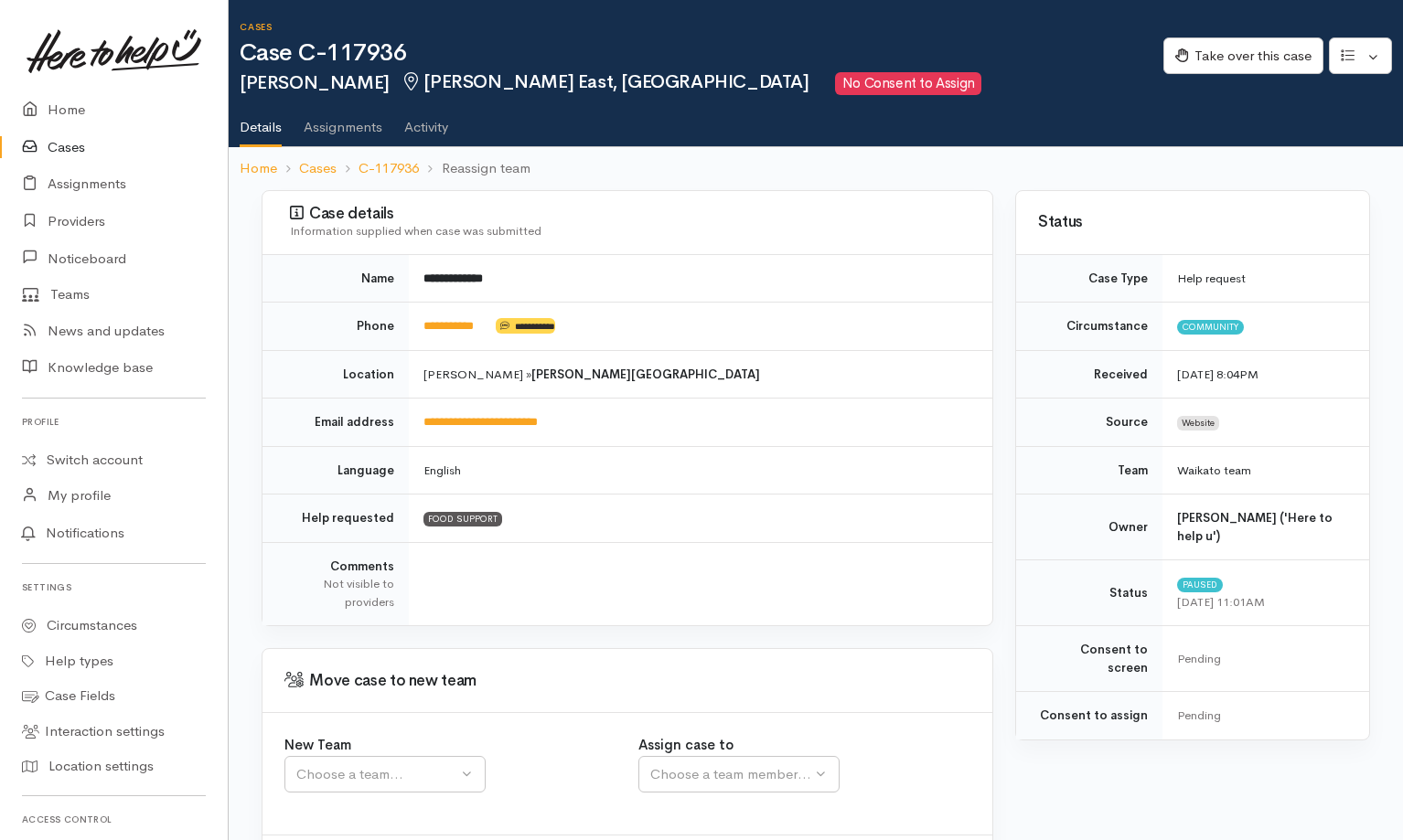
scroll to position [92, 0]
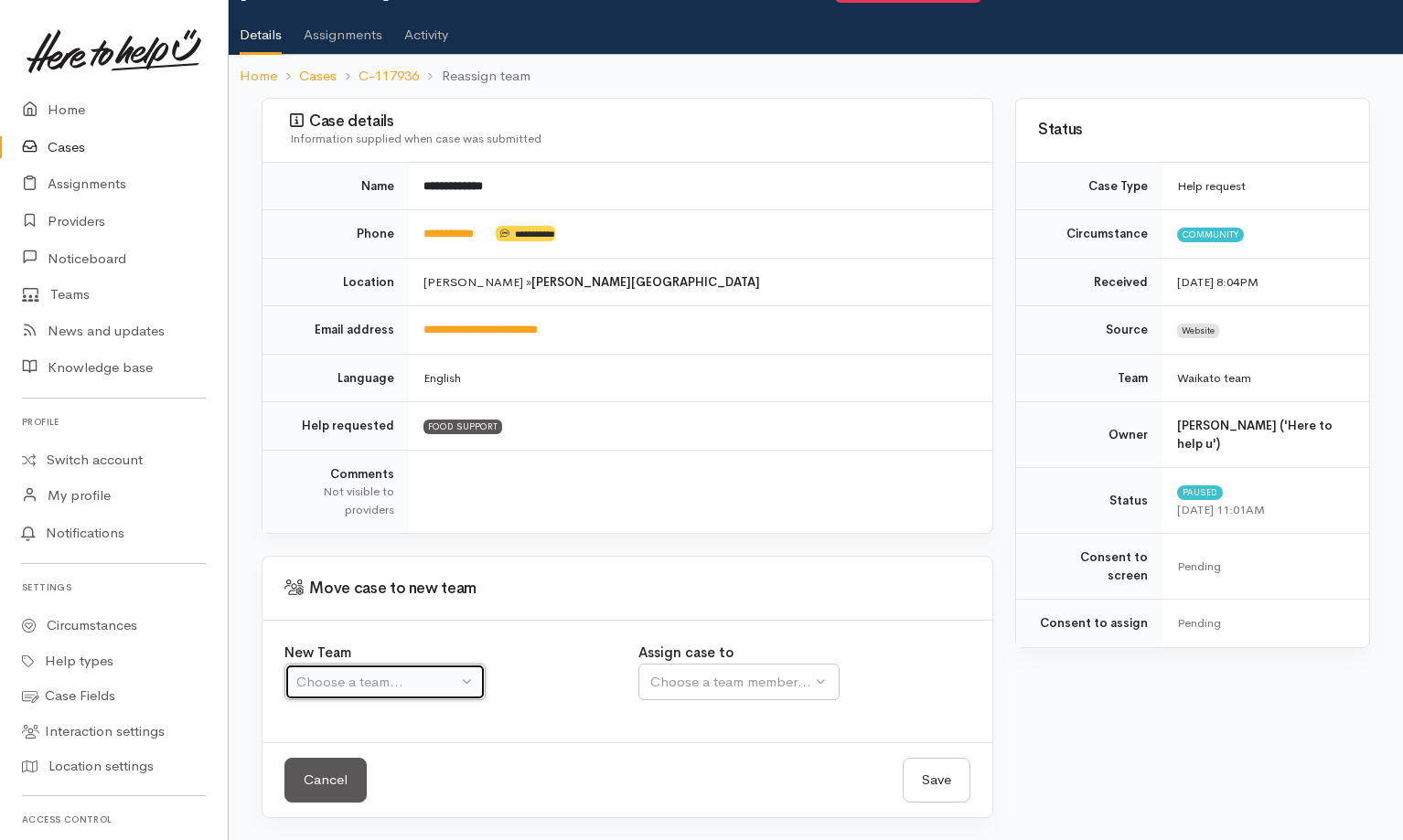
click at [448, 679] on div "Choose a team..." at bounding box center [377, 682] width 161 height 21
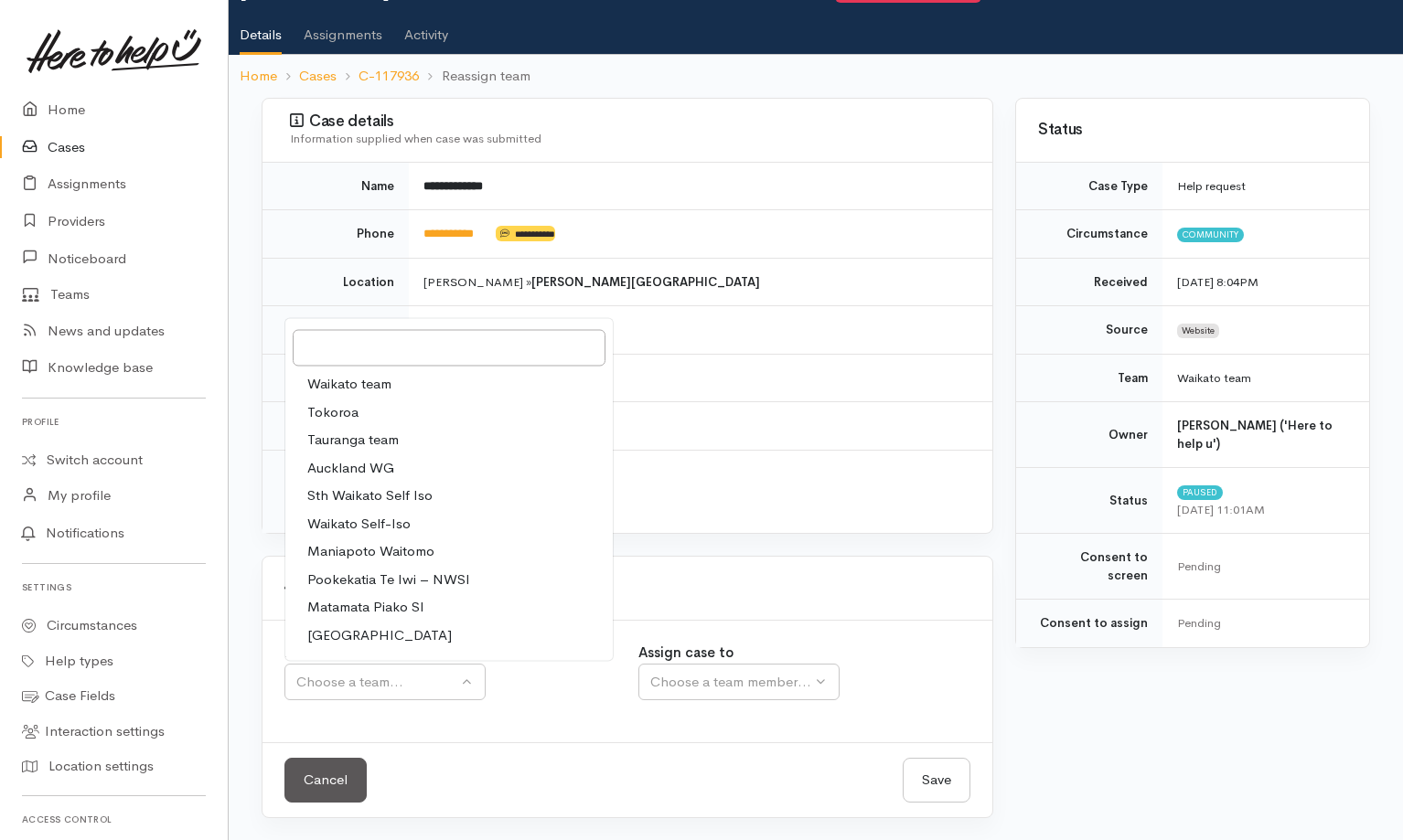
click at [437, 386] on link "Waikato team" at bounding box center [449, 384] width 327 height 28
select select "1"
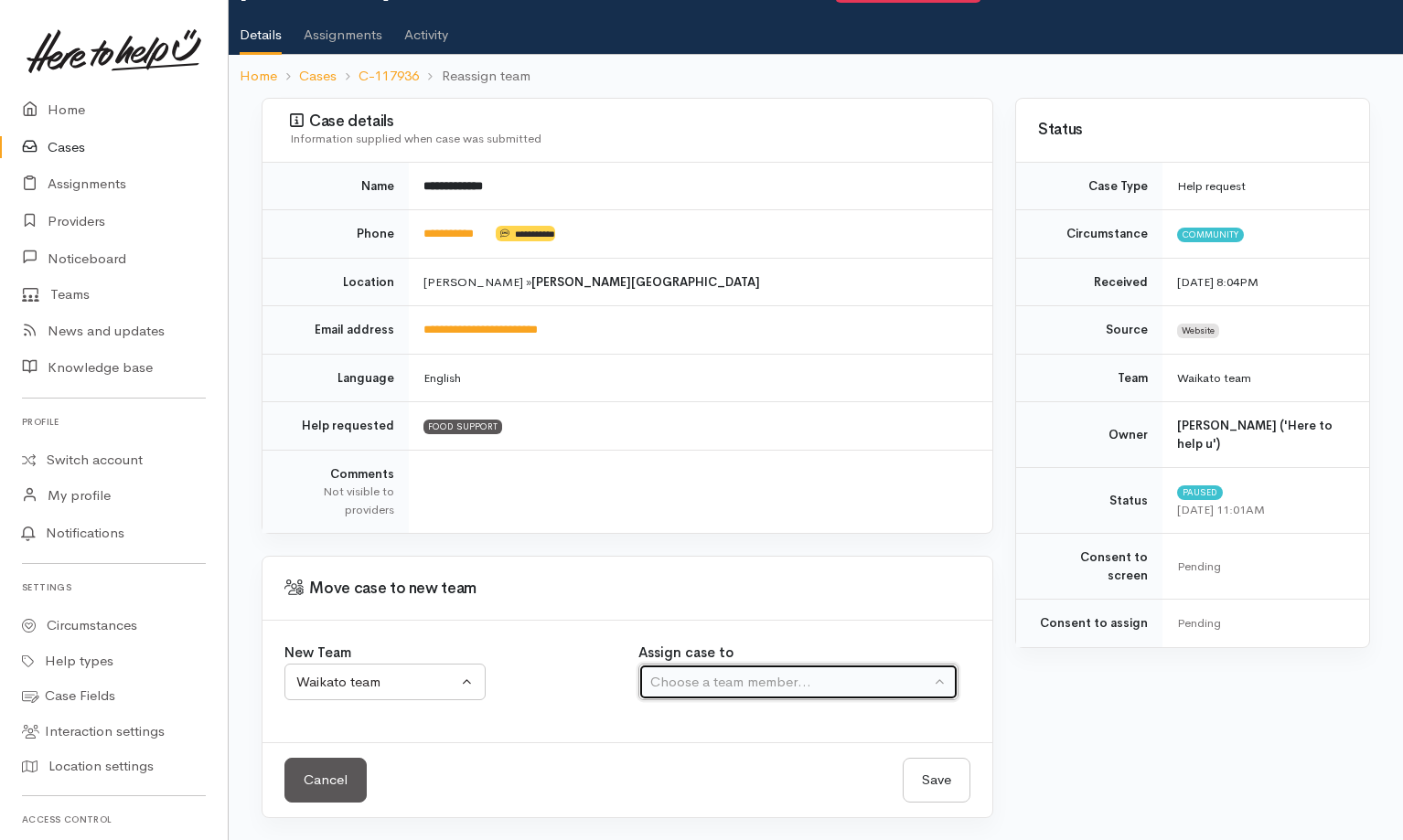
click at [790, 697] on button "Choose a team member..." at bounding box center [797, 681] width 320 height 37
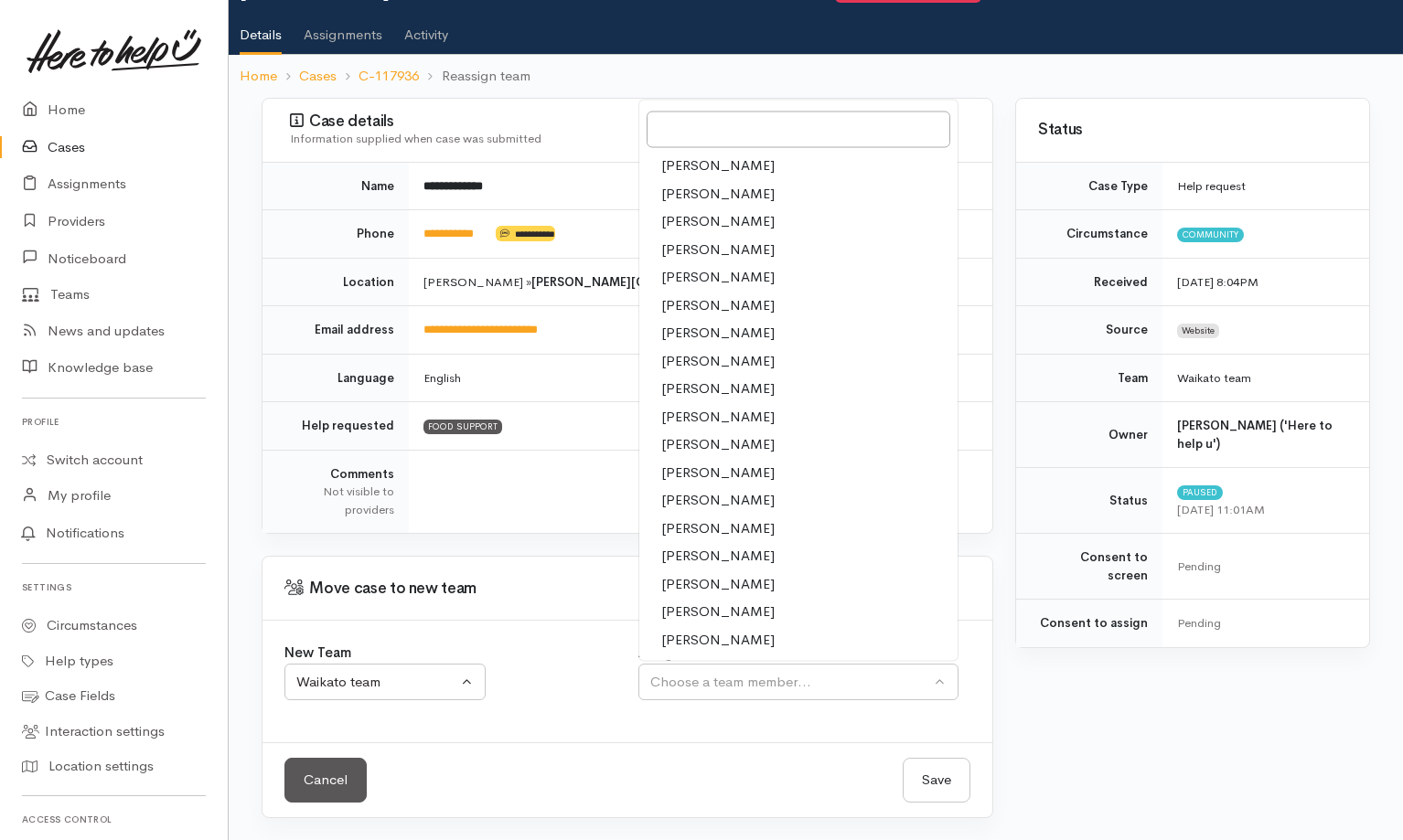
click at [738, 613] on span "[PERSON_NAME]" at bounding box center [718, 612] width 113 height 21
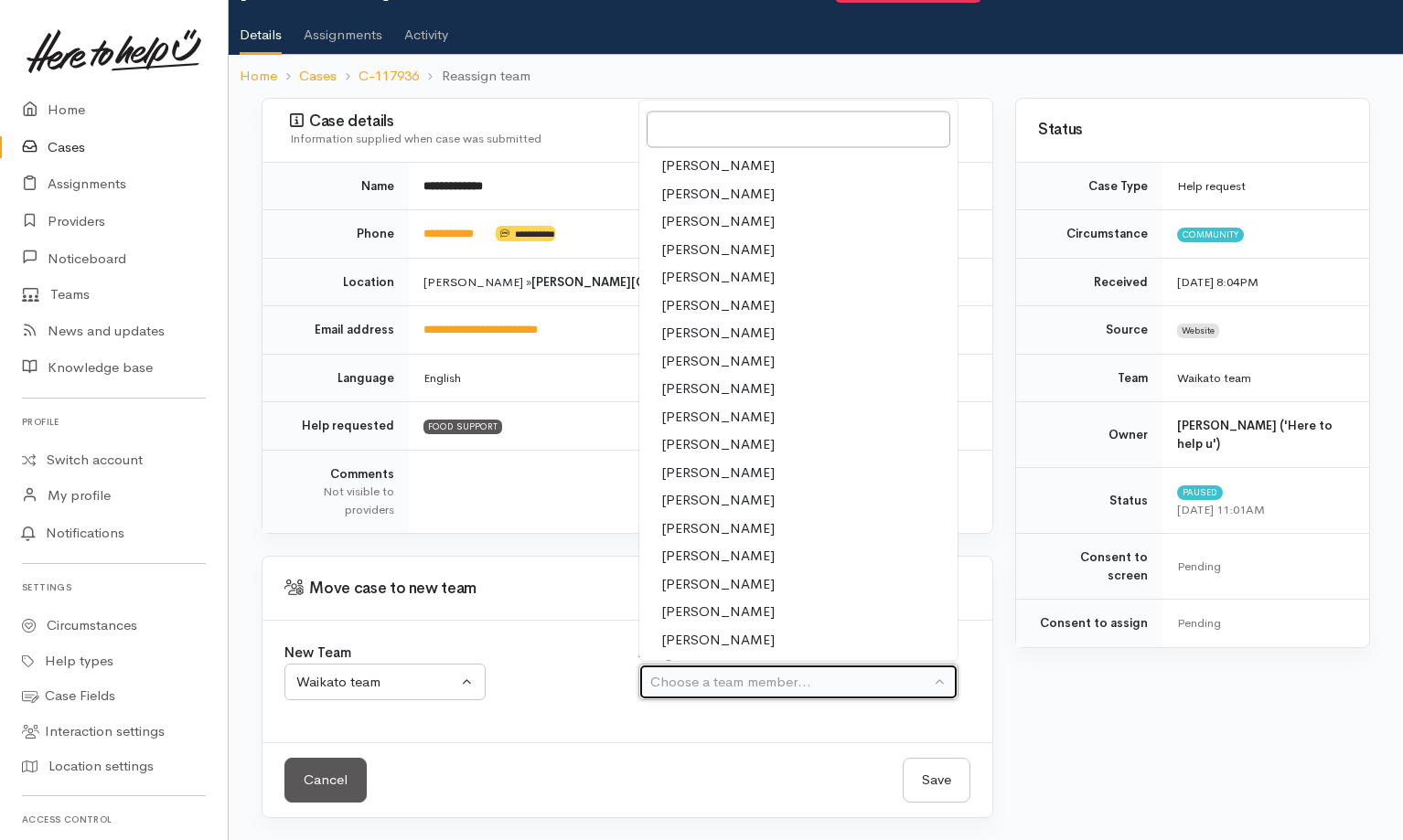
select select "2106"
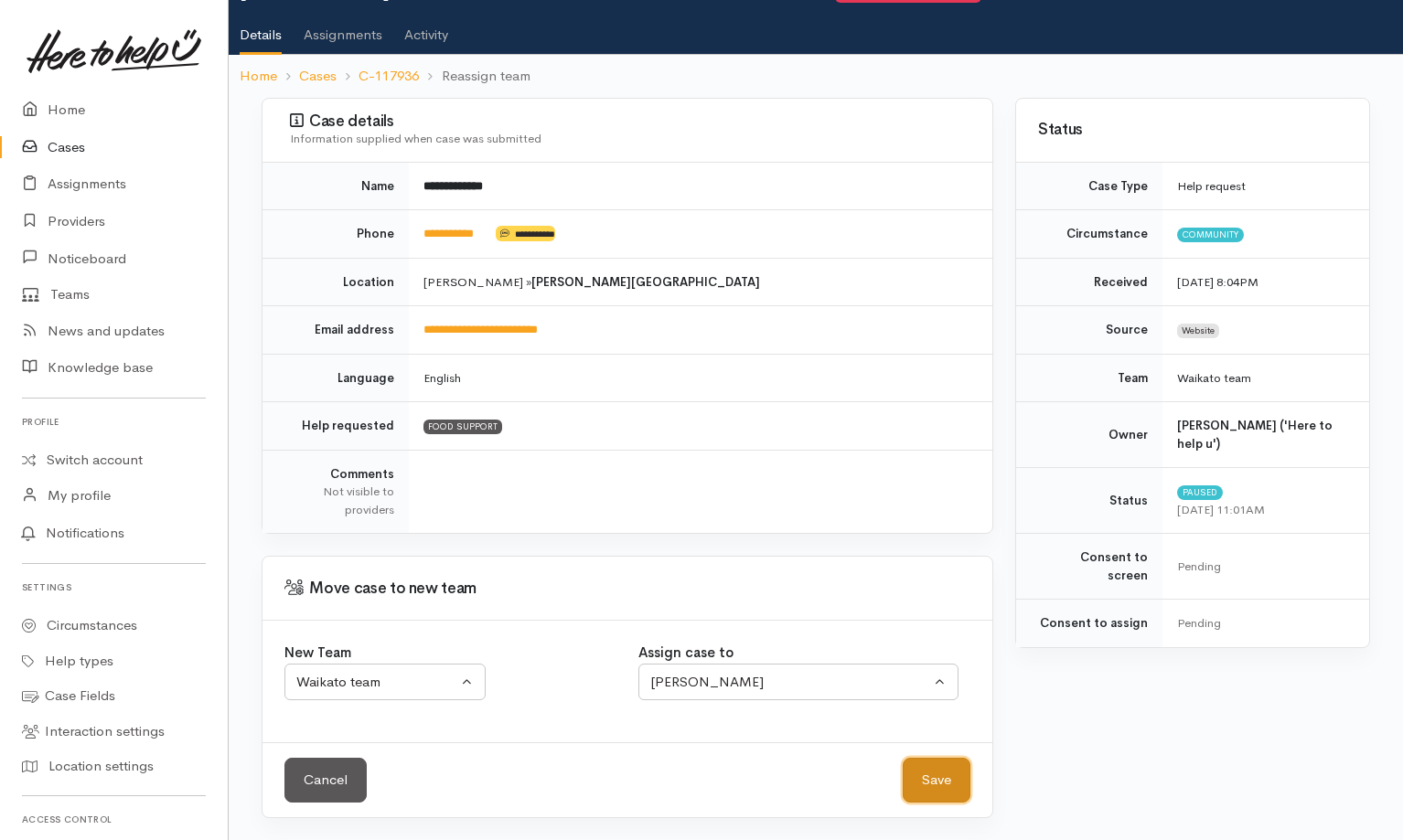
click at [935, 800] on button "Save" at bounding box center [936, 780] width 67 height 45
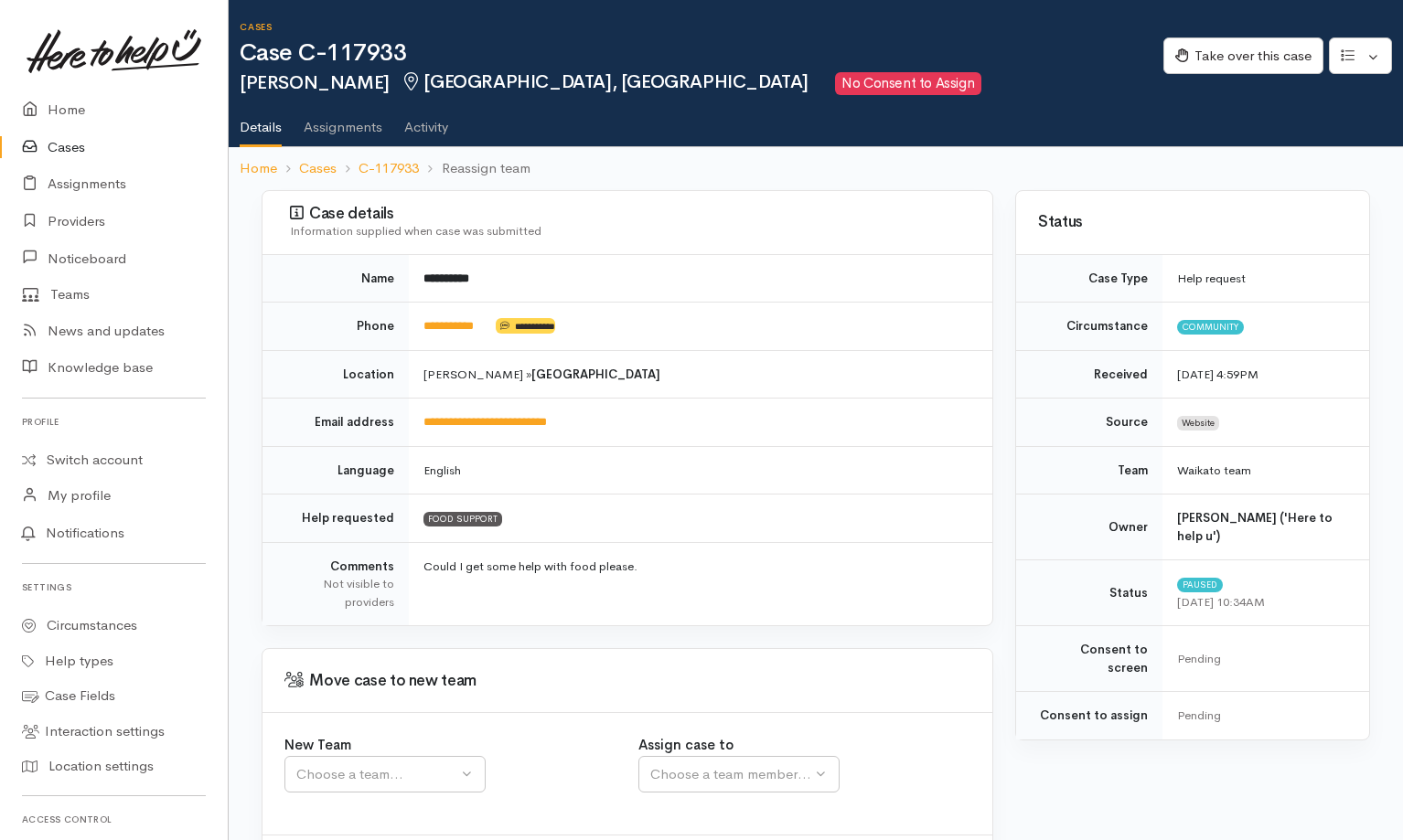
scroll to position [92, 0]
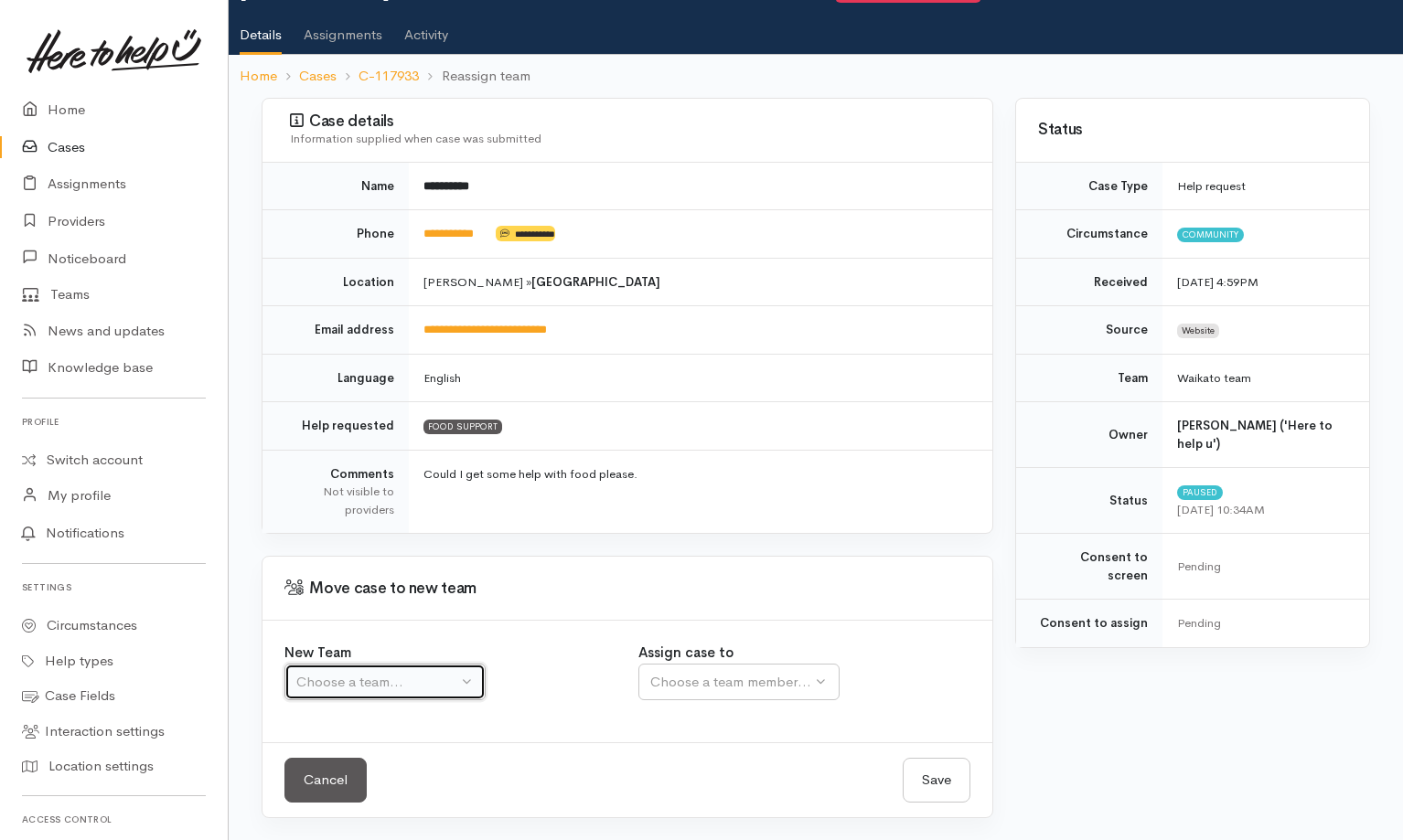
click at [434, 686] on div "Choose a team..." at bounding box center [377, 682] width 161 height 21
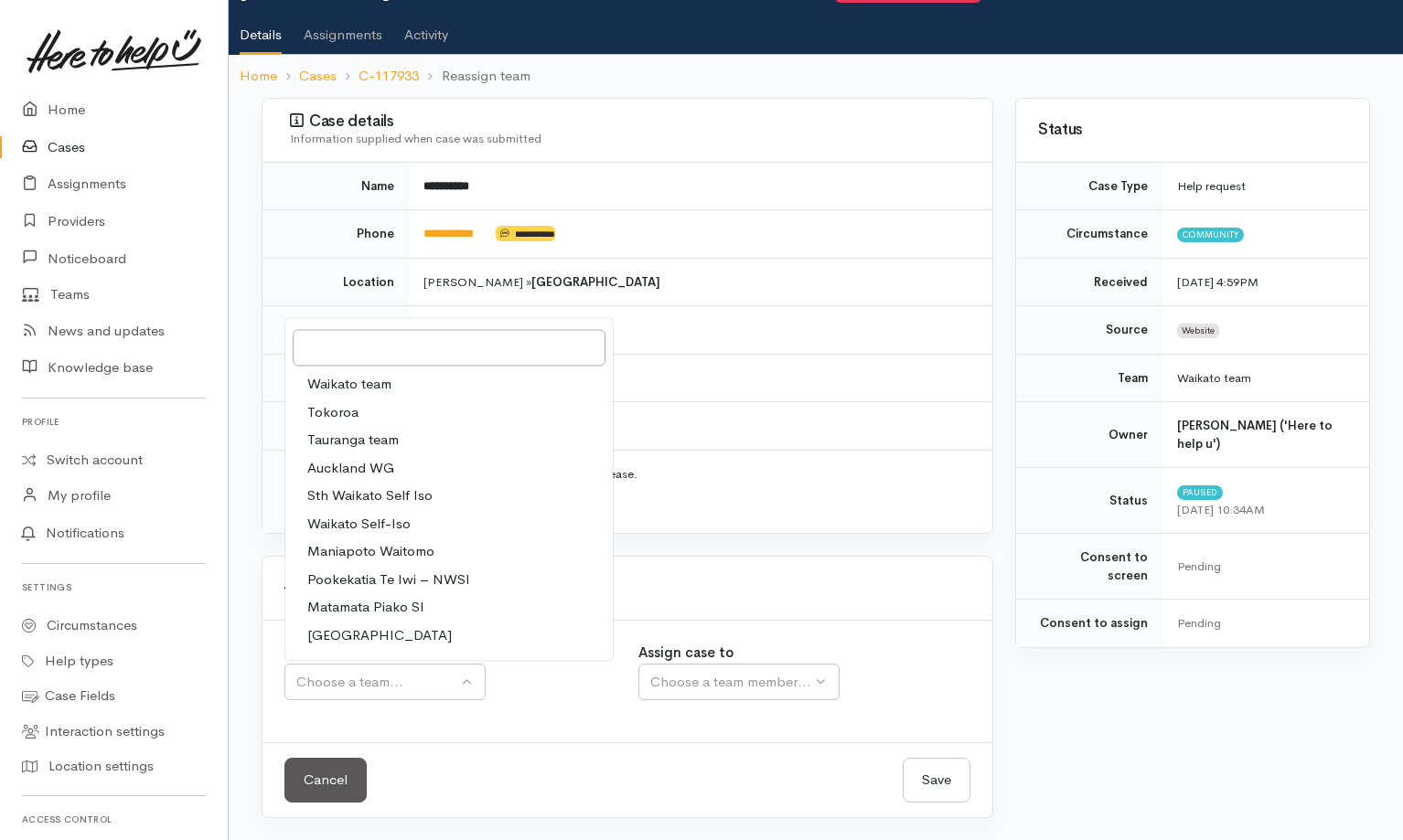
click at [411, 383] on link "Waikato team" at bounding box center [449, 384] width 327 height 28
select select "1"
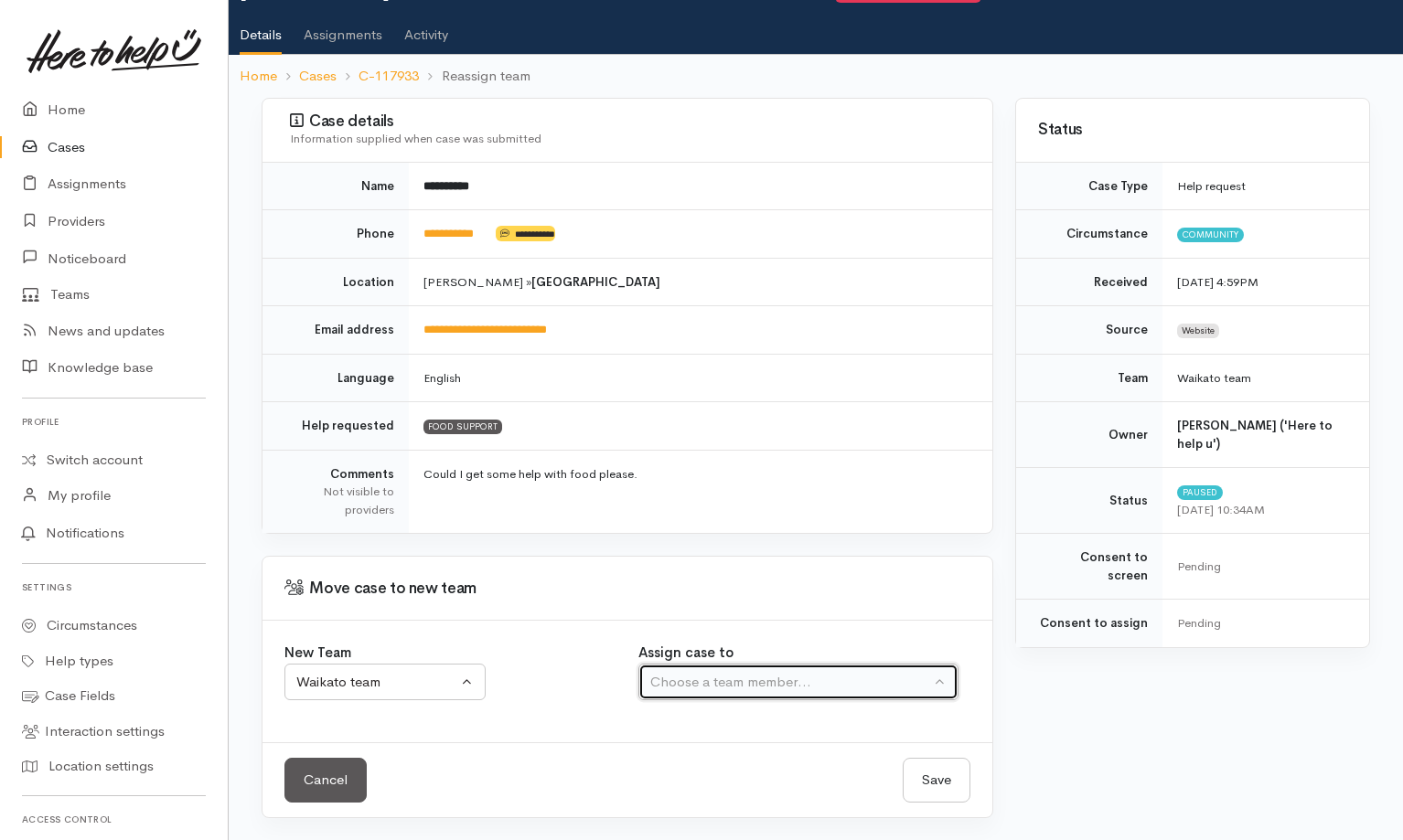
click at [781, 689] on div "Choose a team member..." at bounding box center [790, 682] width 280 height 21
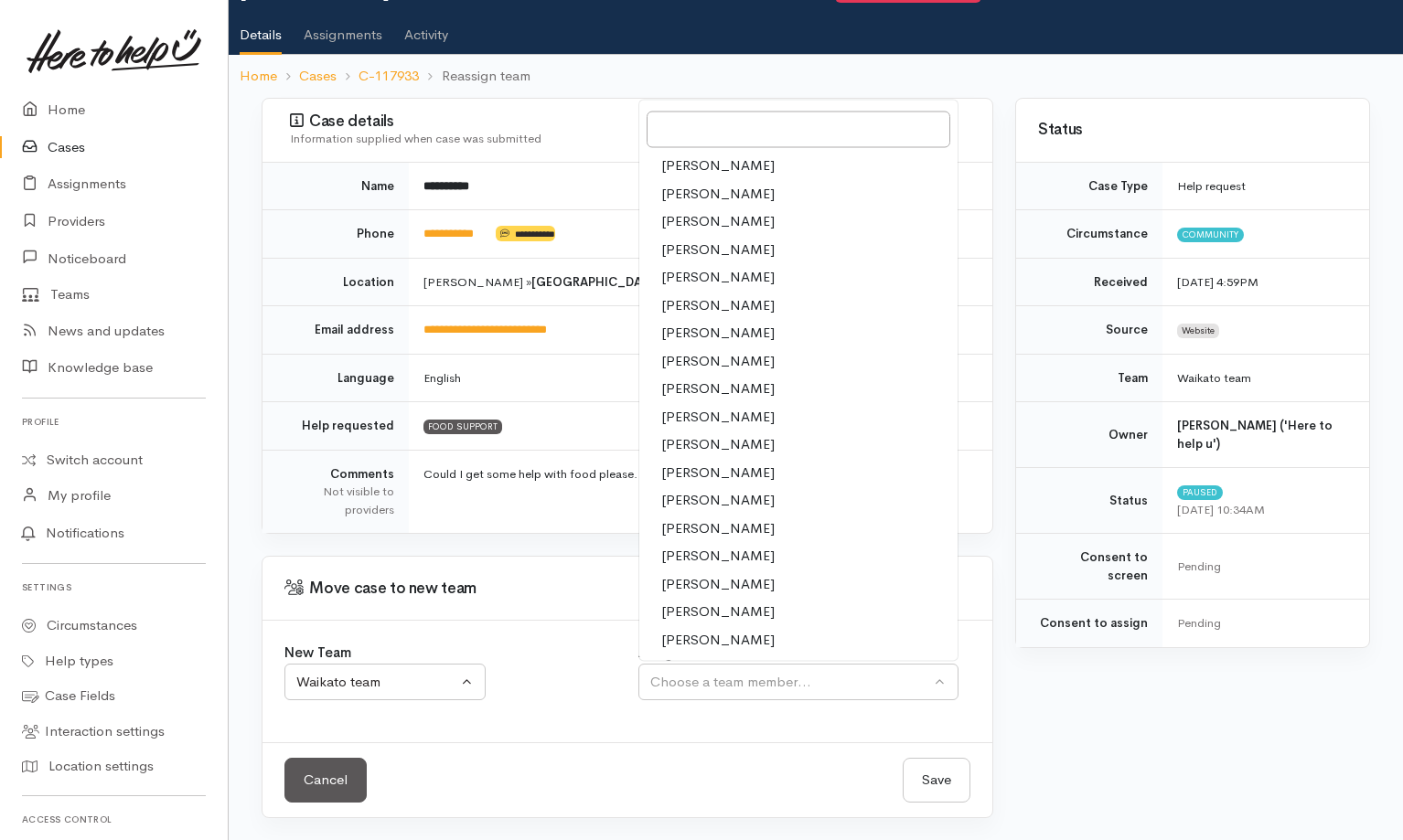
click at [738, 616] on span "Sarah Guinness" at bounding box center [718, 612] width 113 height 21
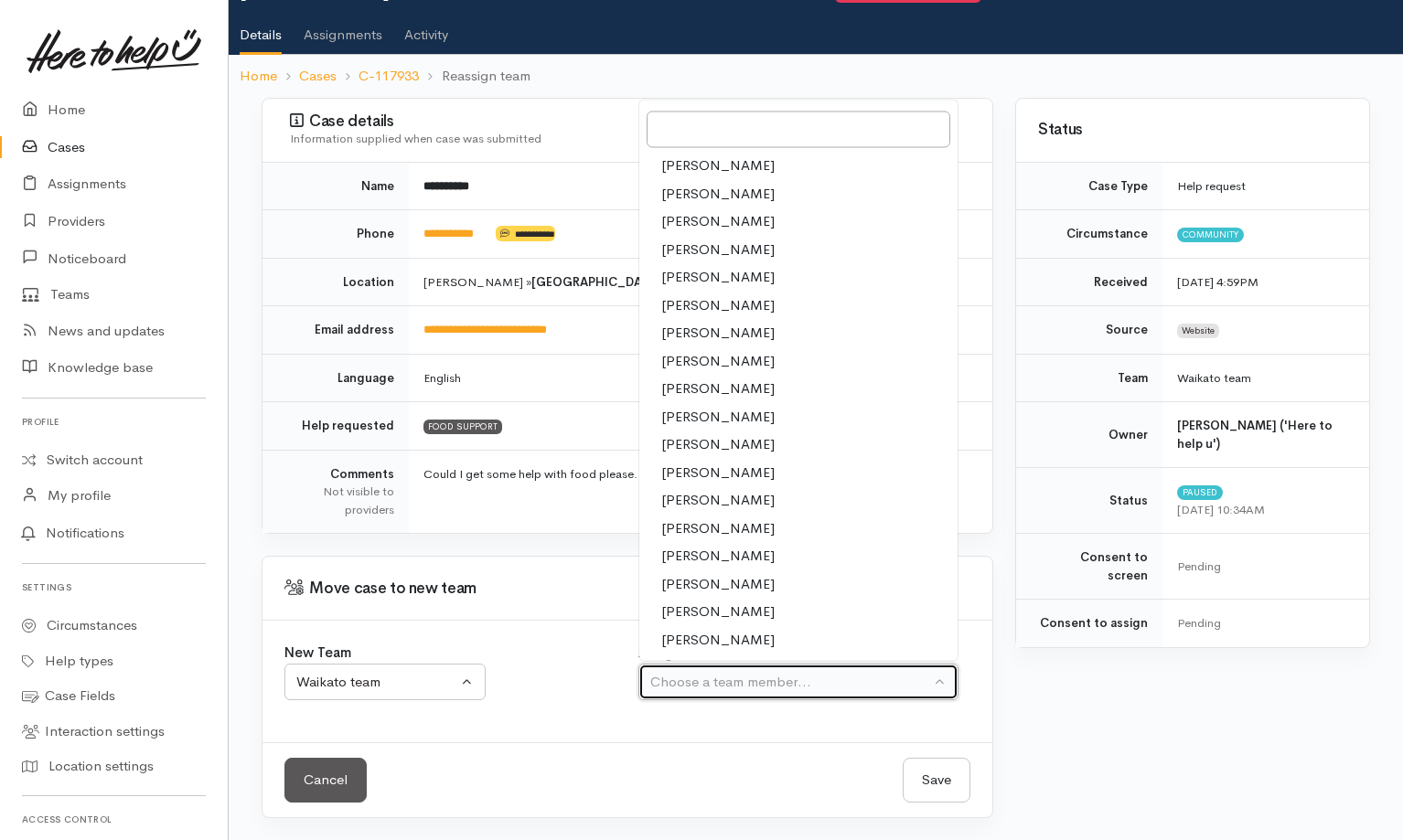
select select "2106"
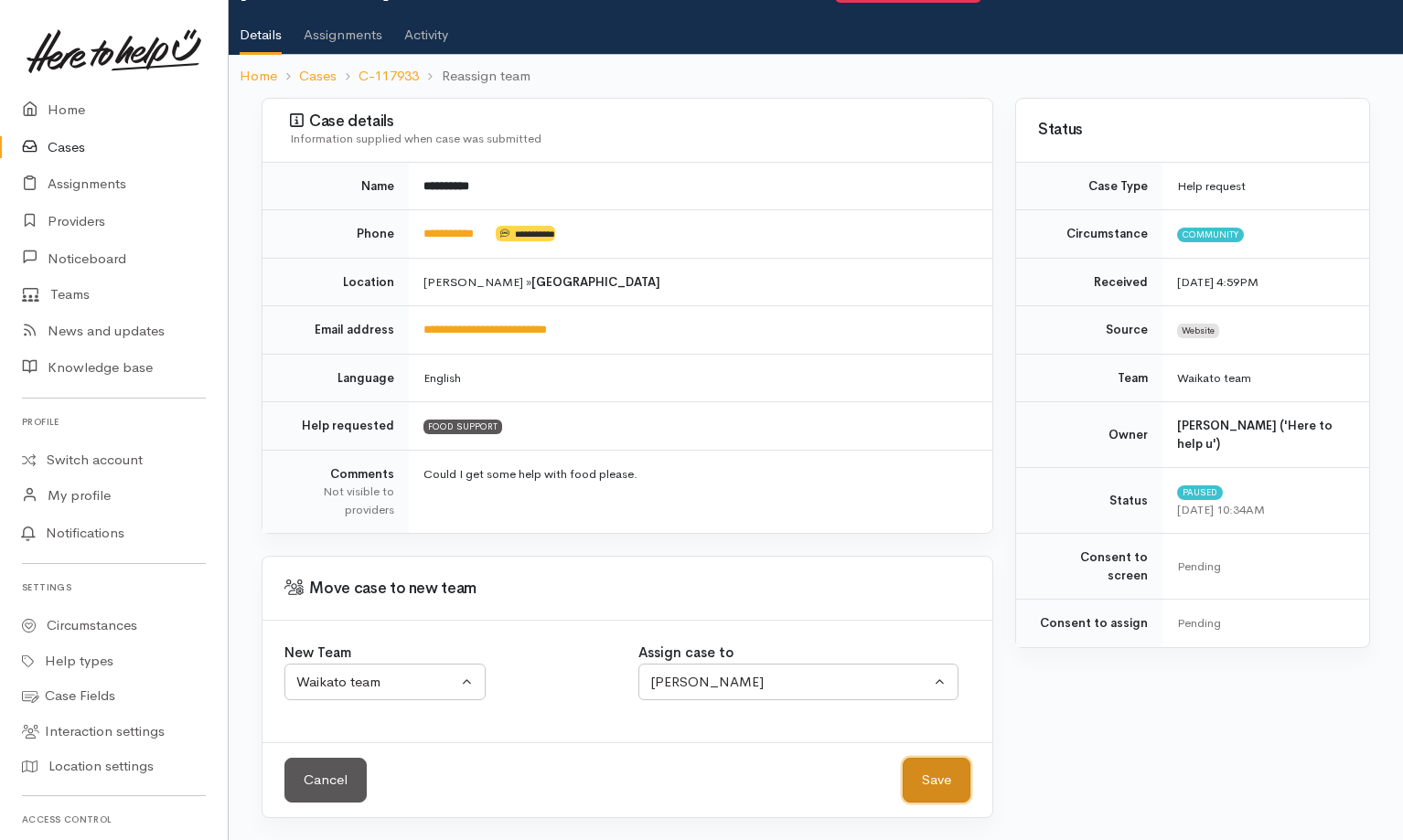
click at [942, 783] on button "Save" at bounding box center [936, 780] width 67 height 45
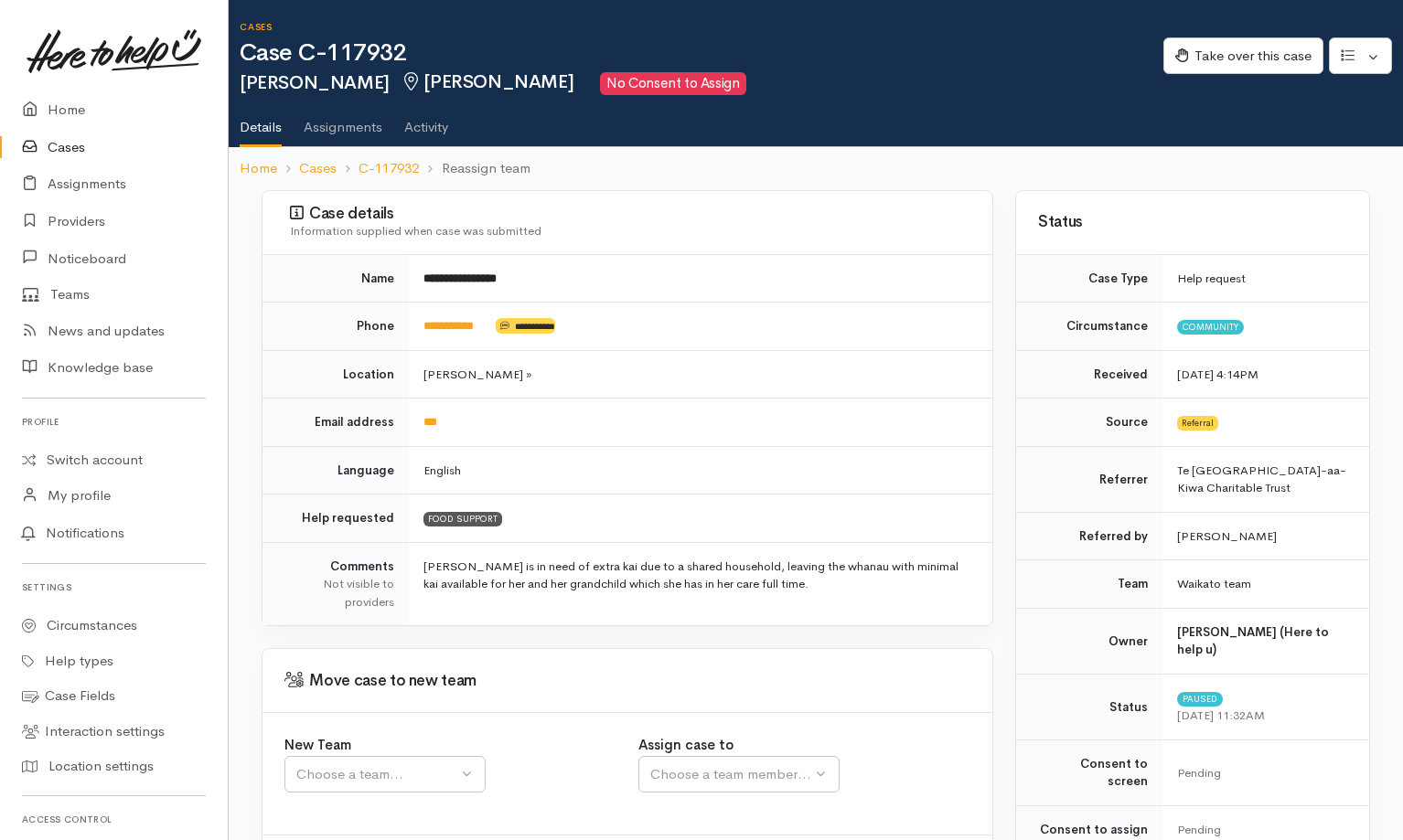
scroll to position [92, 0]
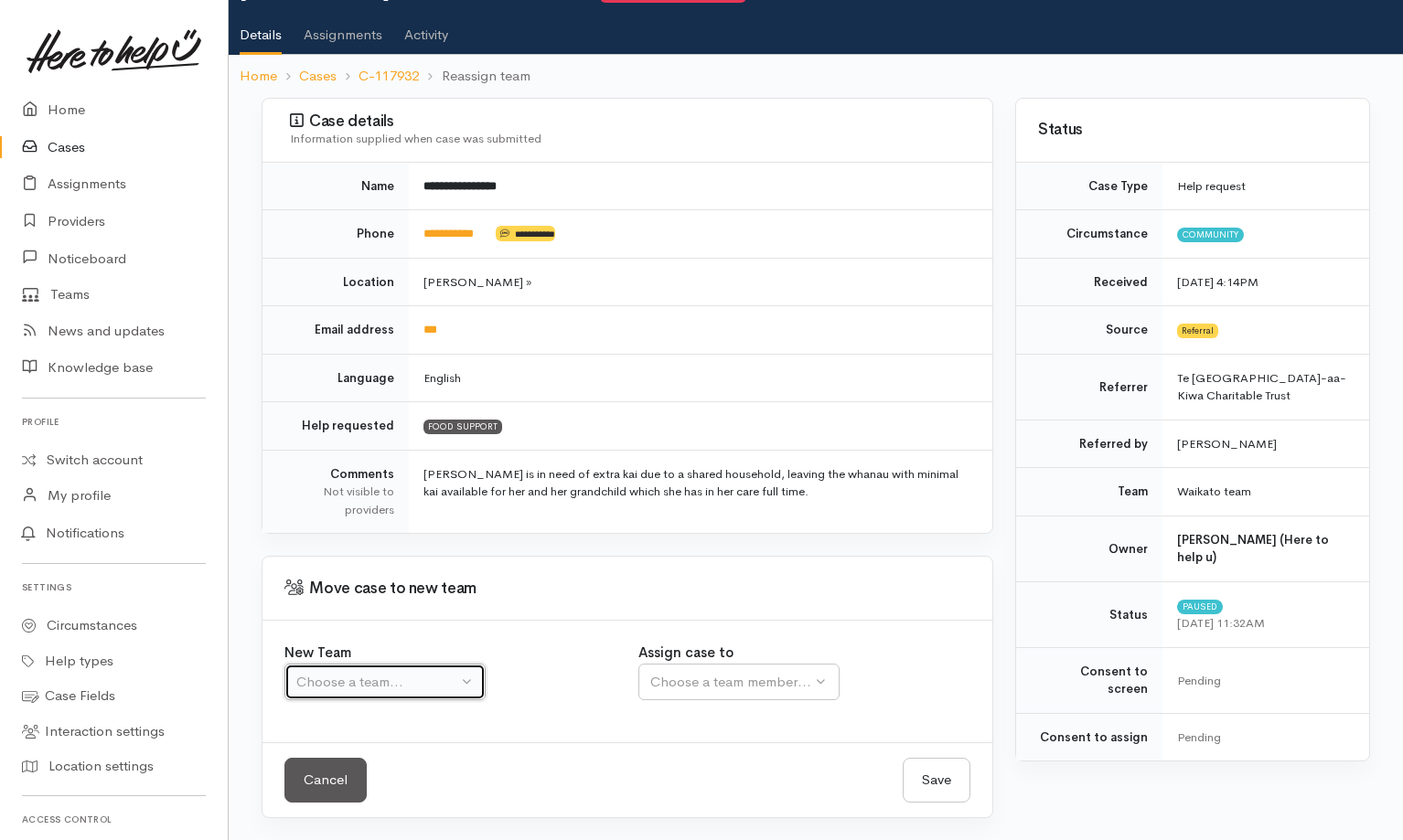
click at [428, 689] on div "Choose a team..." at bounding box center [377, 682] width 161 height 21
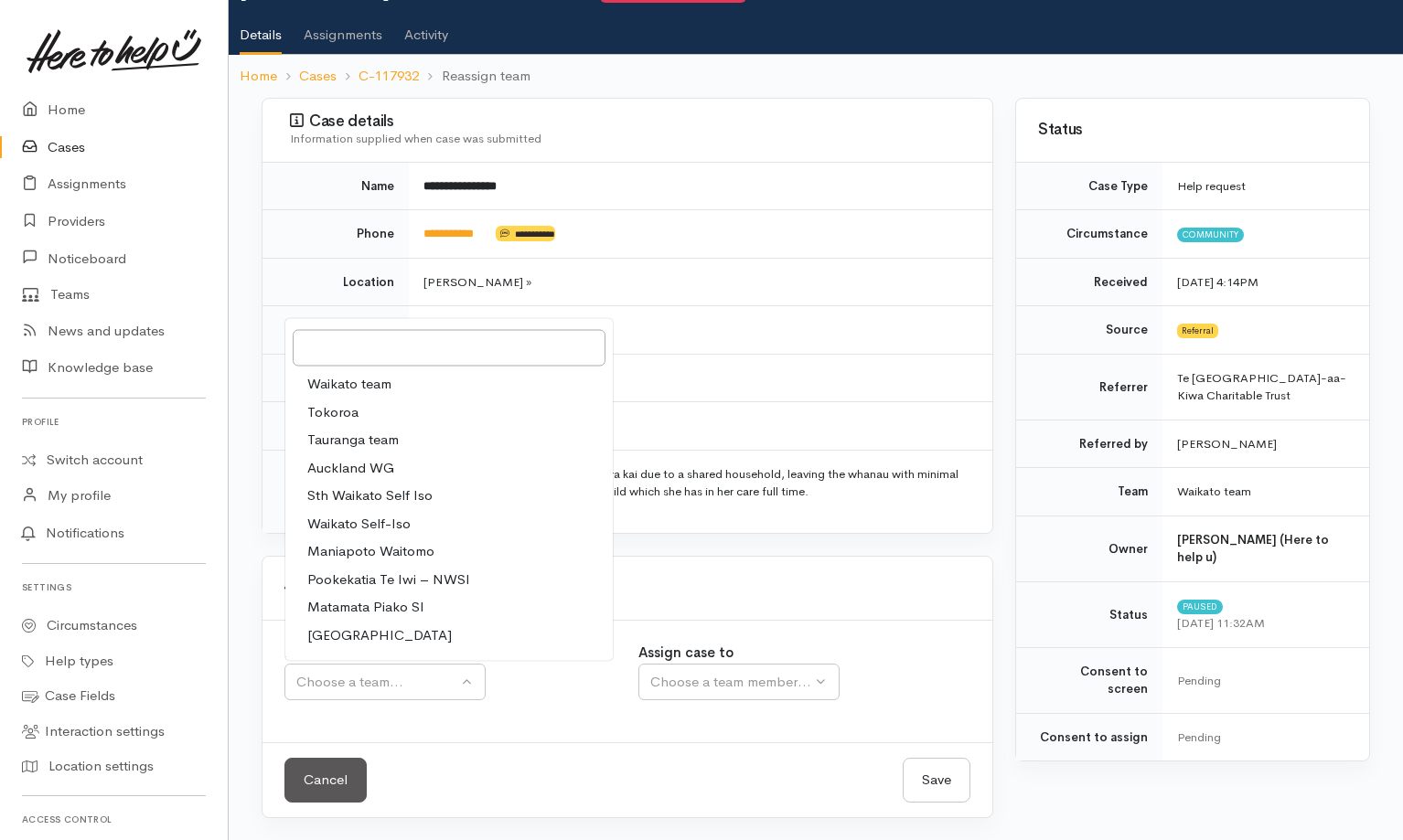
click at [406, 382] on link "Waikato team" at bounding box center [449, 384] width 327 height 28
select select "1"
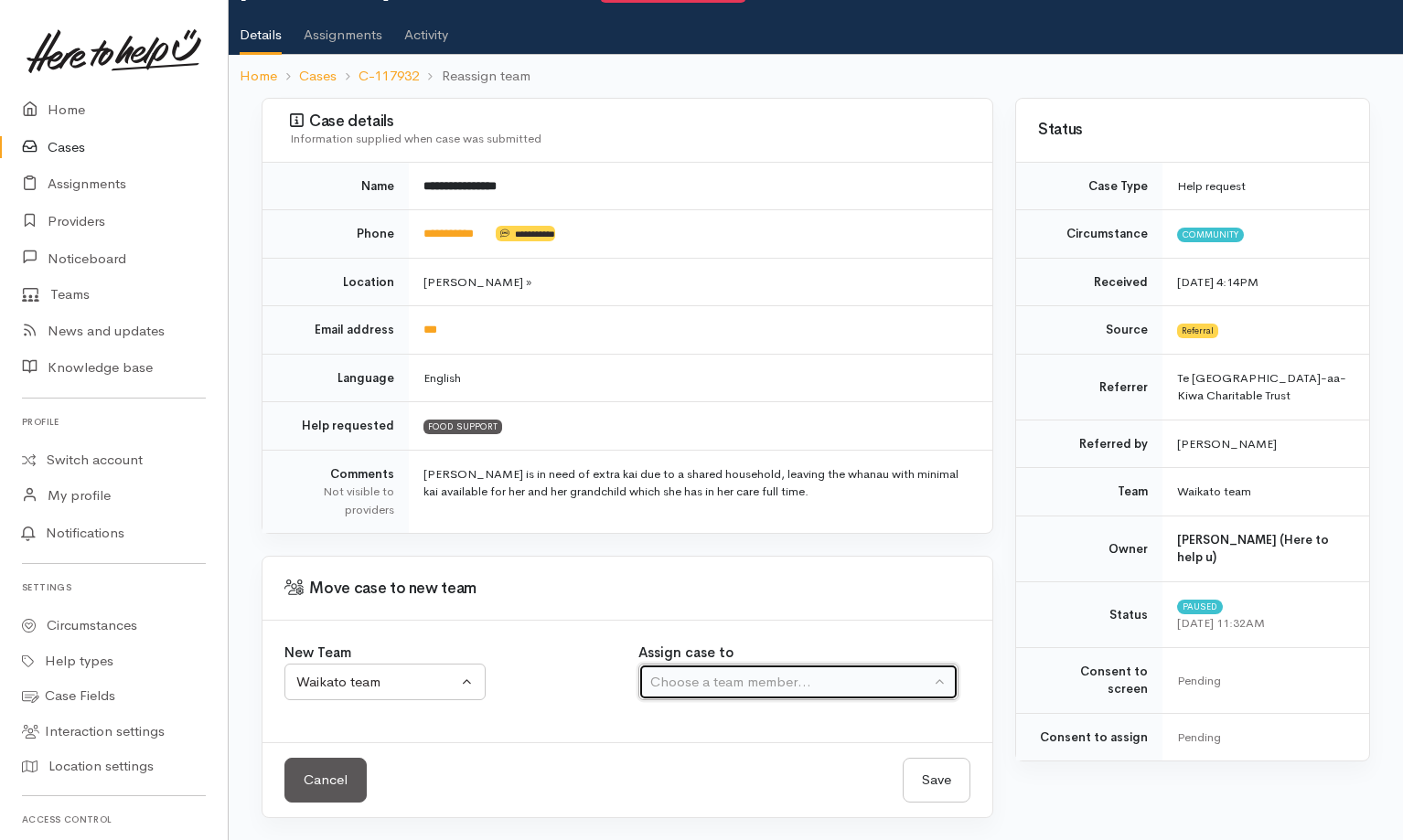
click at [777, 681] on div "Choose a team member..." at bounding box center [790, 682] width 280 height 21
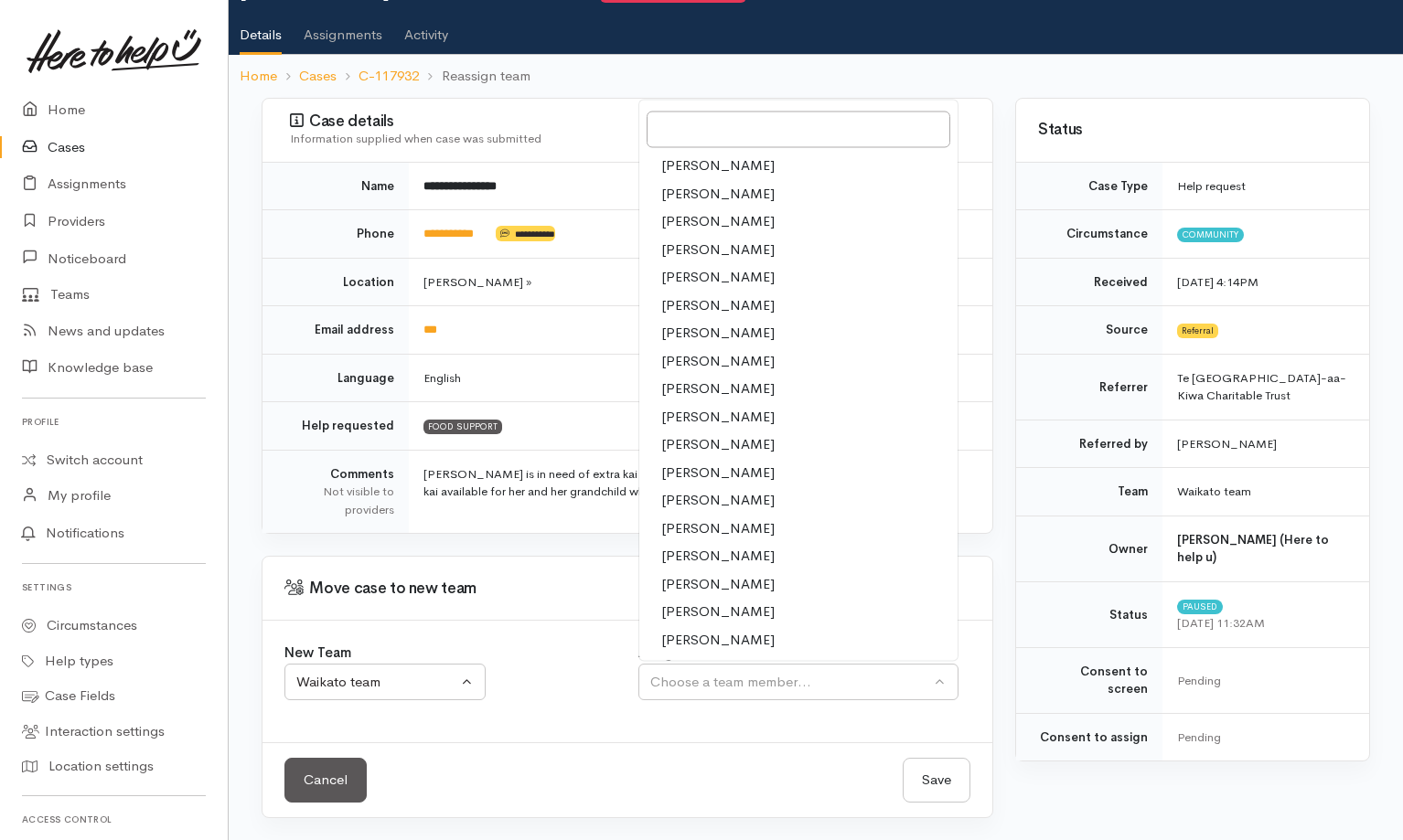
click at [738, 622] on span "[PERSON_NAME]" at bounding box center [718, 612] width 113 height 21
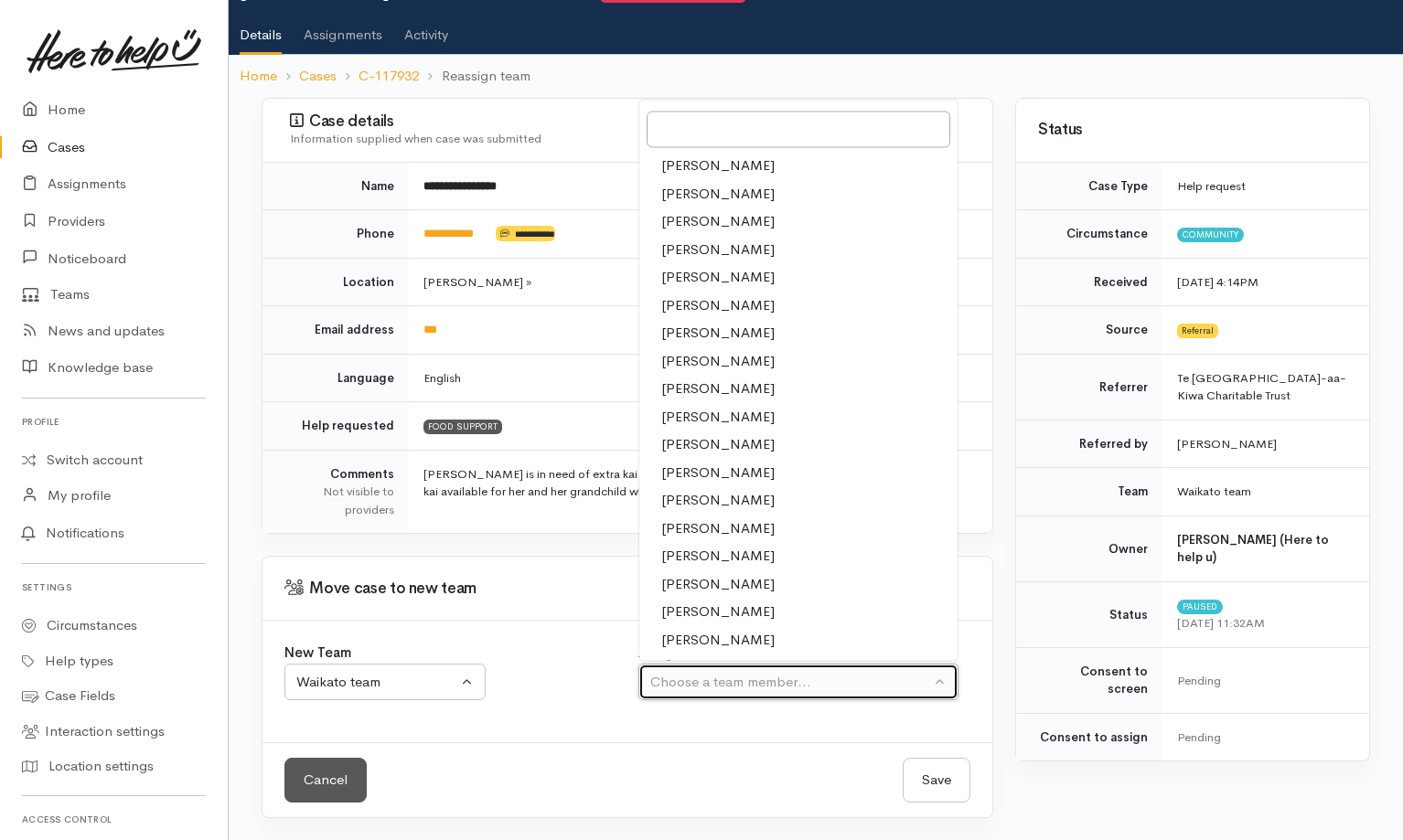
select select "2106"
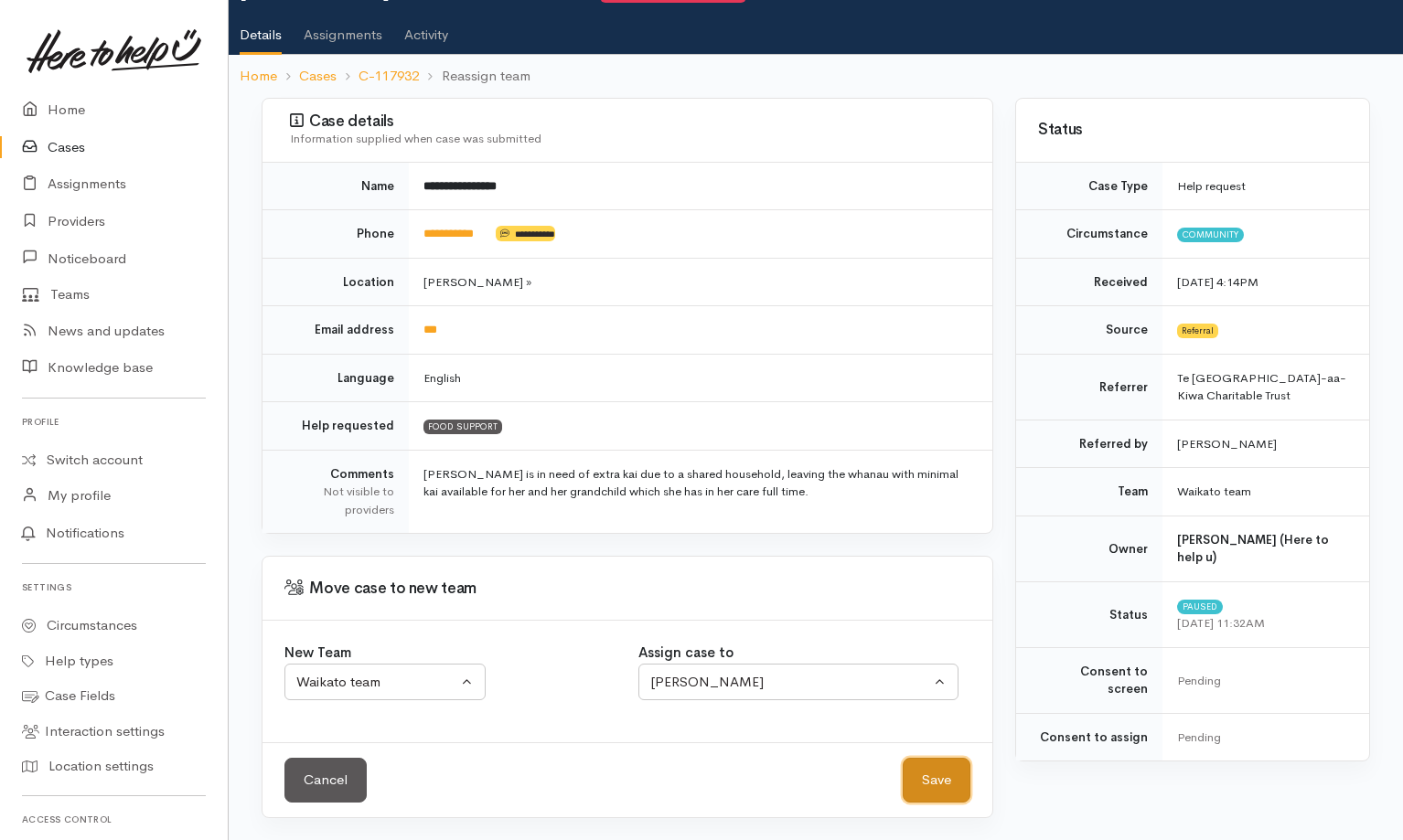
click at [945, 787] on button "Save" at bounding box center [936, 780] width 67 height 45
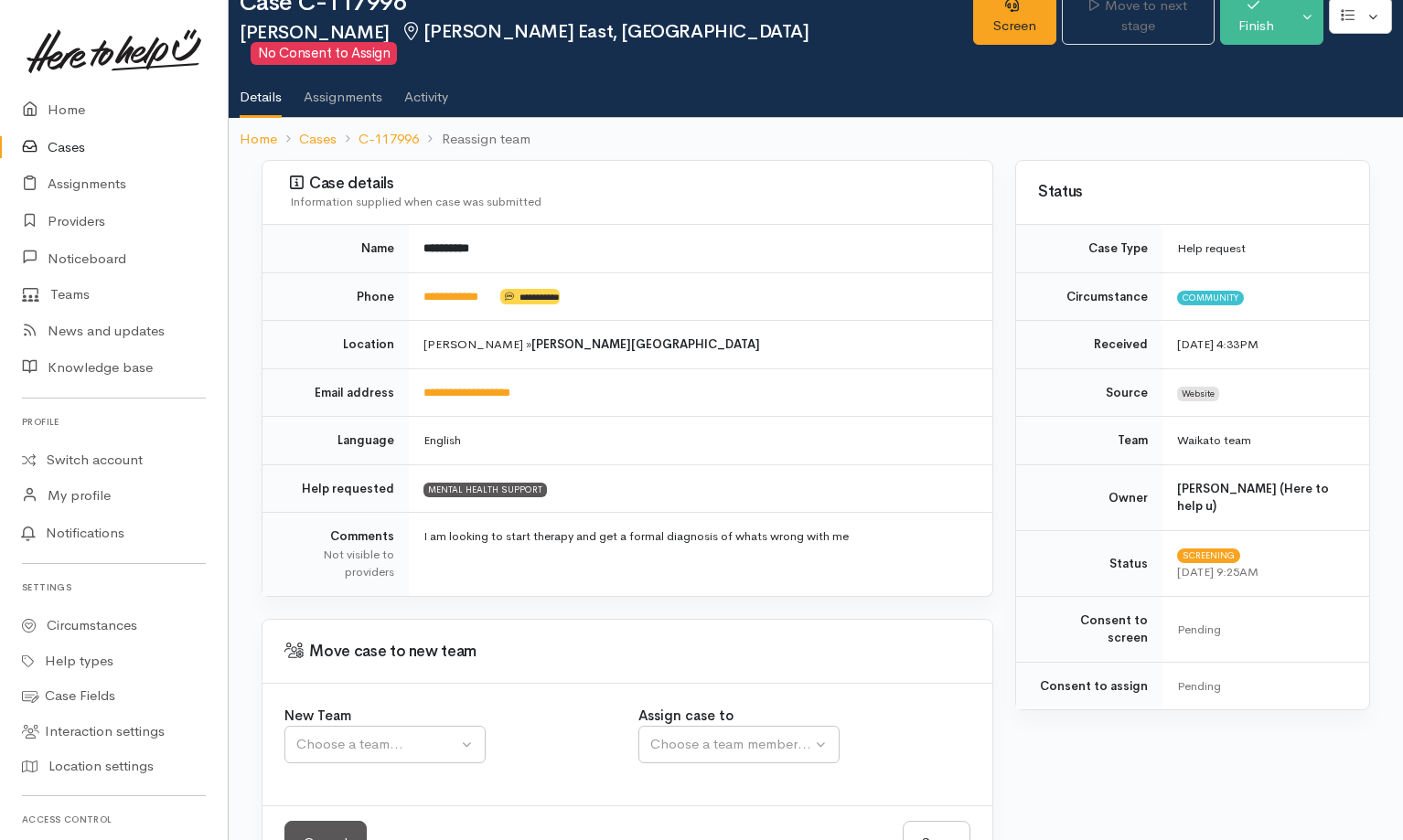
scroll to position [92, 0]
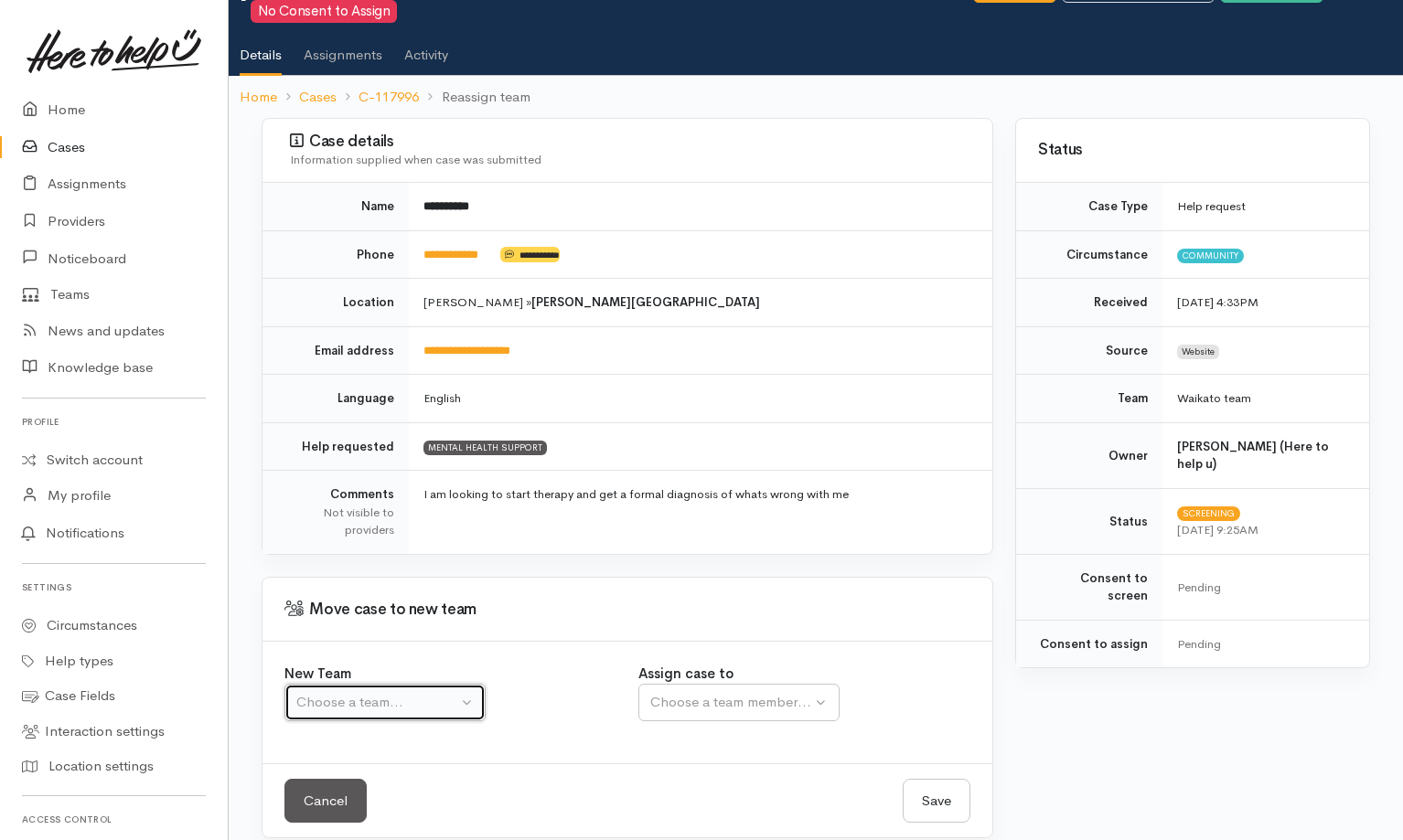
click at [421, 684] on button "Choose a team..." at bounding box center [385, 702] width 201 height 37
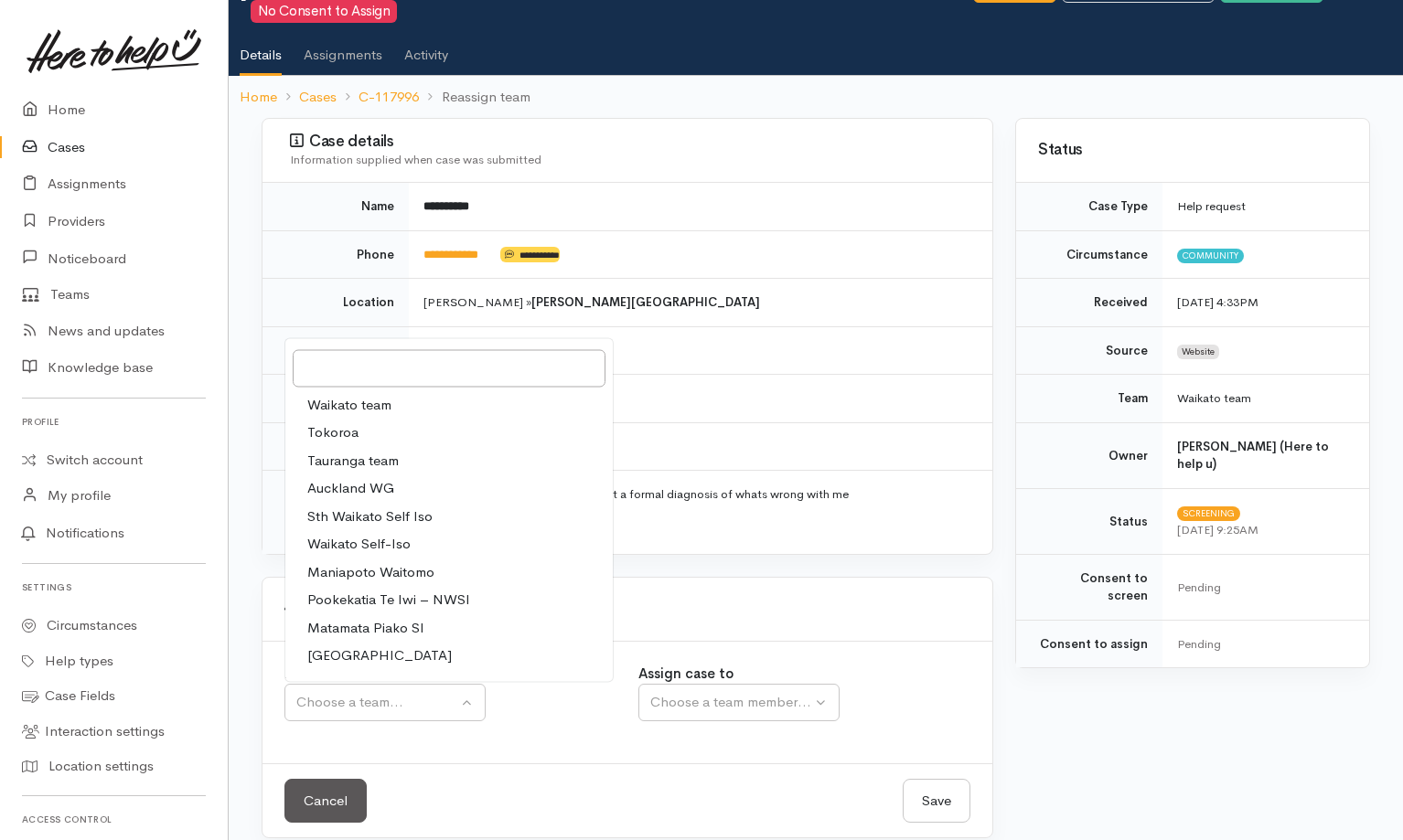
click at [364, 394] on span "Waikato team" at bounding box center [349, 404] width 84 height 21
select select "1"
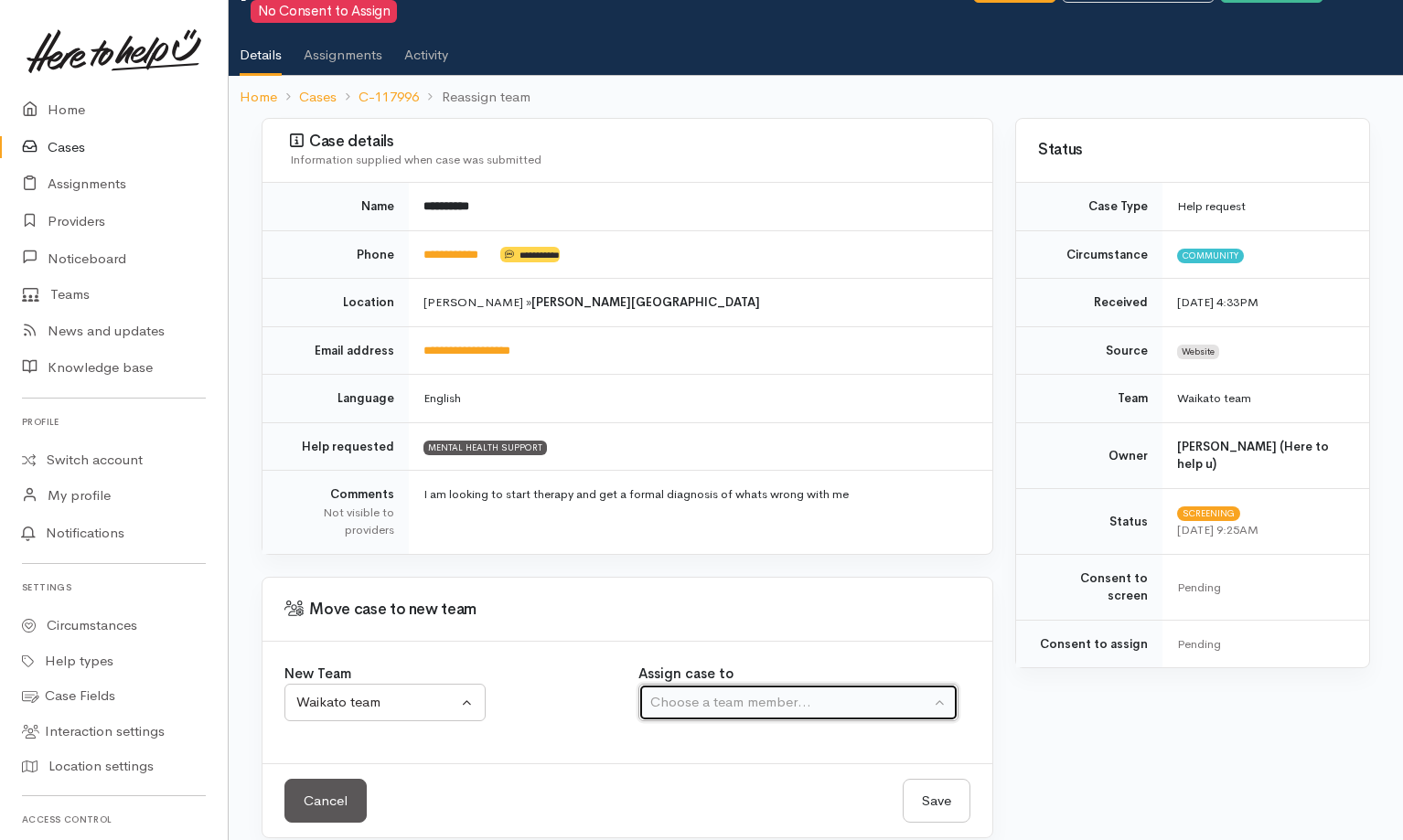
click at [788, 692] on div "Choose a team member..." at bounding box center [790, 702] width 280 height 21
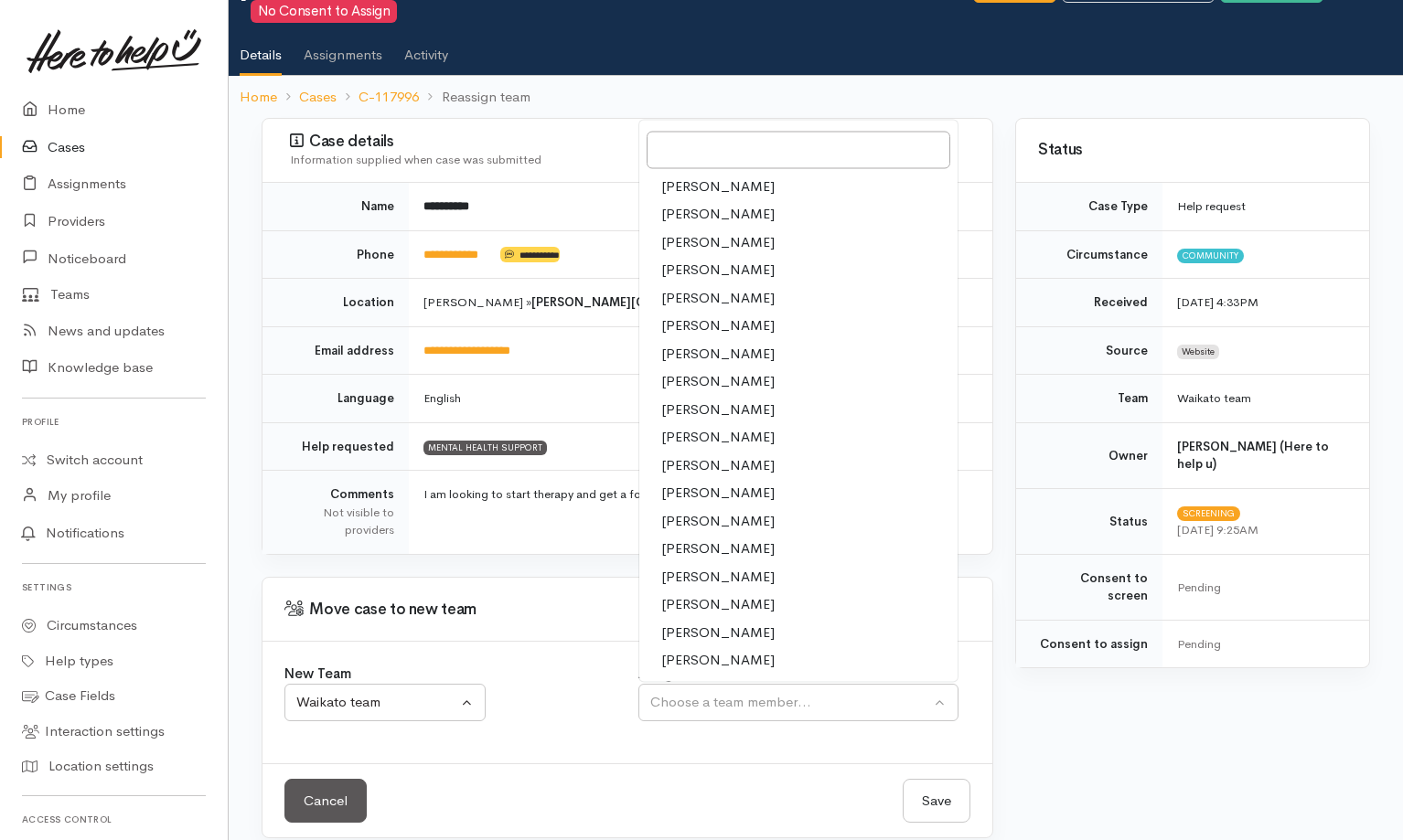
click at [737, 650] on span "[PERSON_NAME]" at bounding box center [718, 661] width 113 height 21
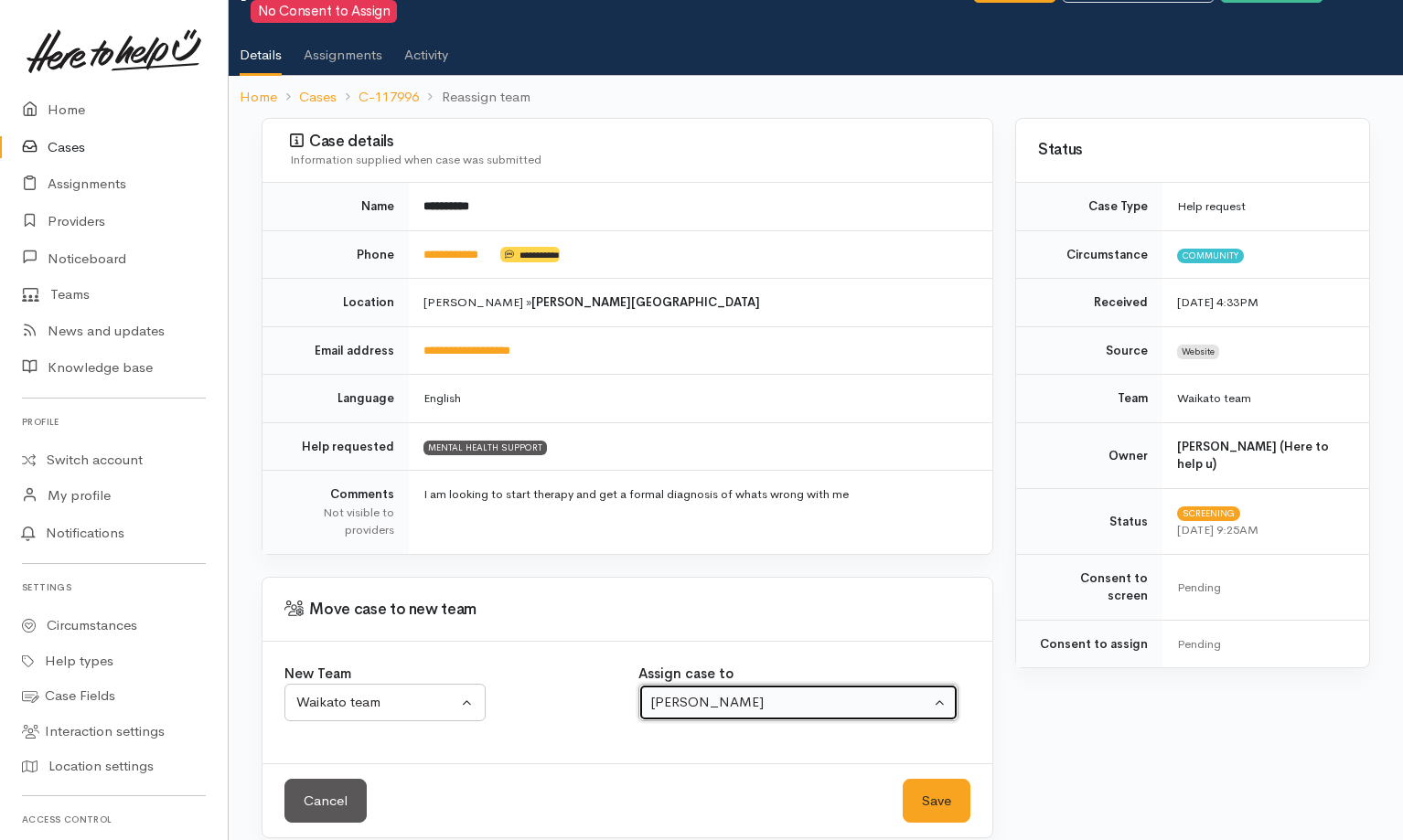
click at [786, 692] on div "[PERSON_NAME]" at bounding box center [790, 702] width 280 height 21
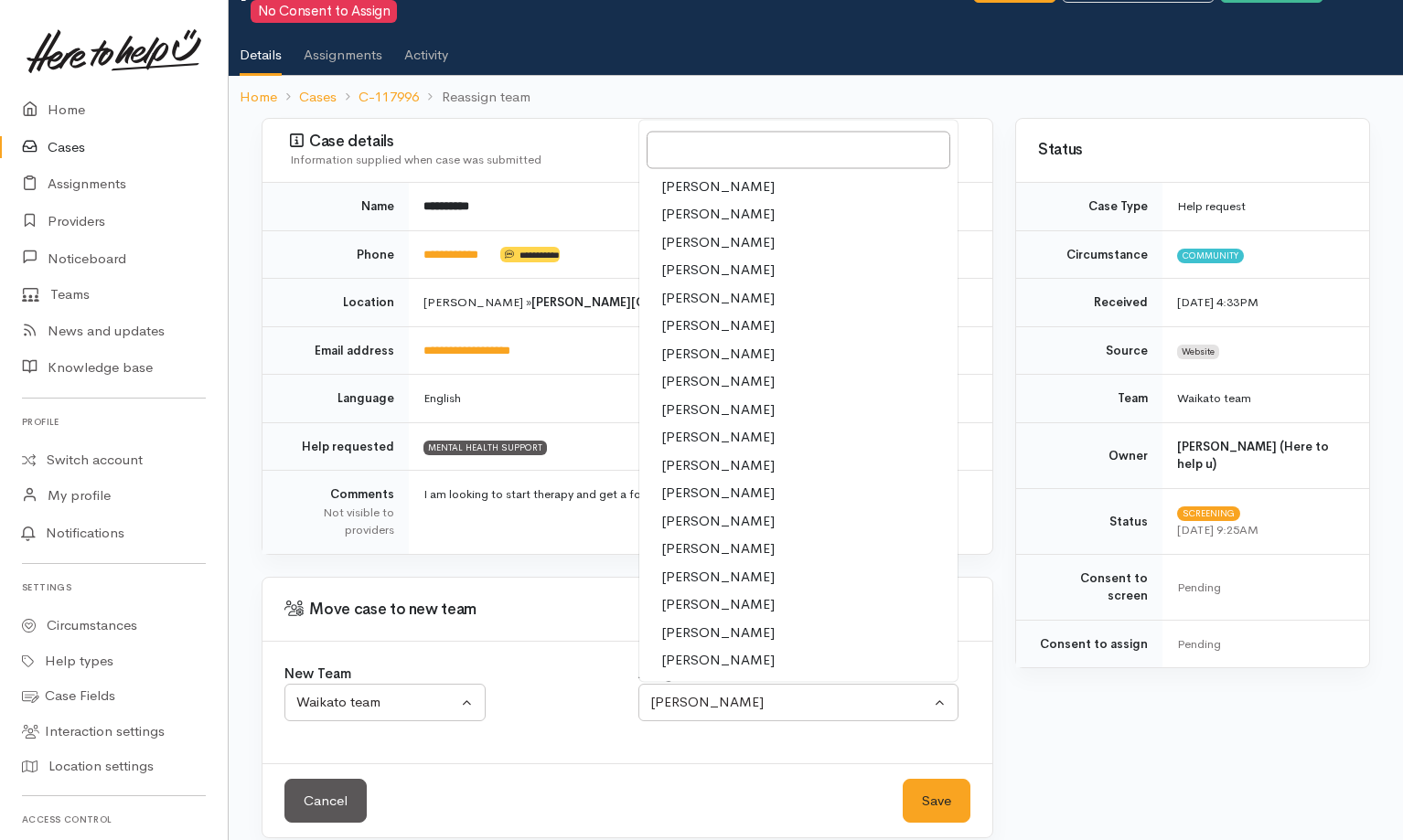
click at [729, 538] on span "[PERSON_NAME]" at bounding box center [718, 549] width 113 height 21
select select "2314"
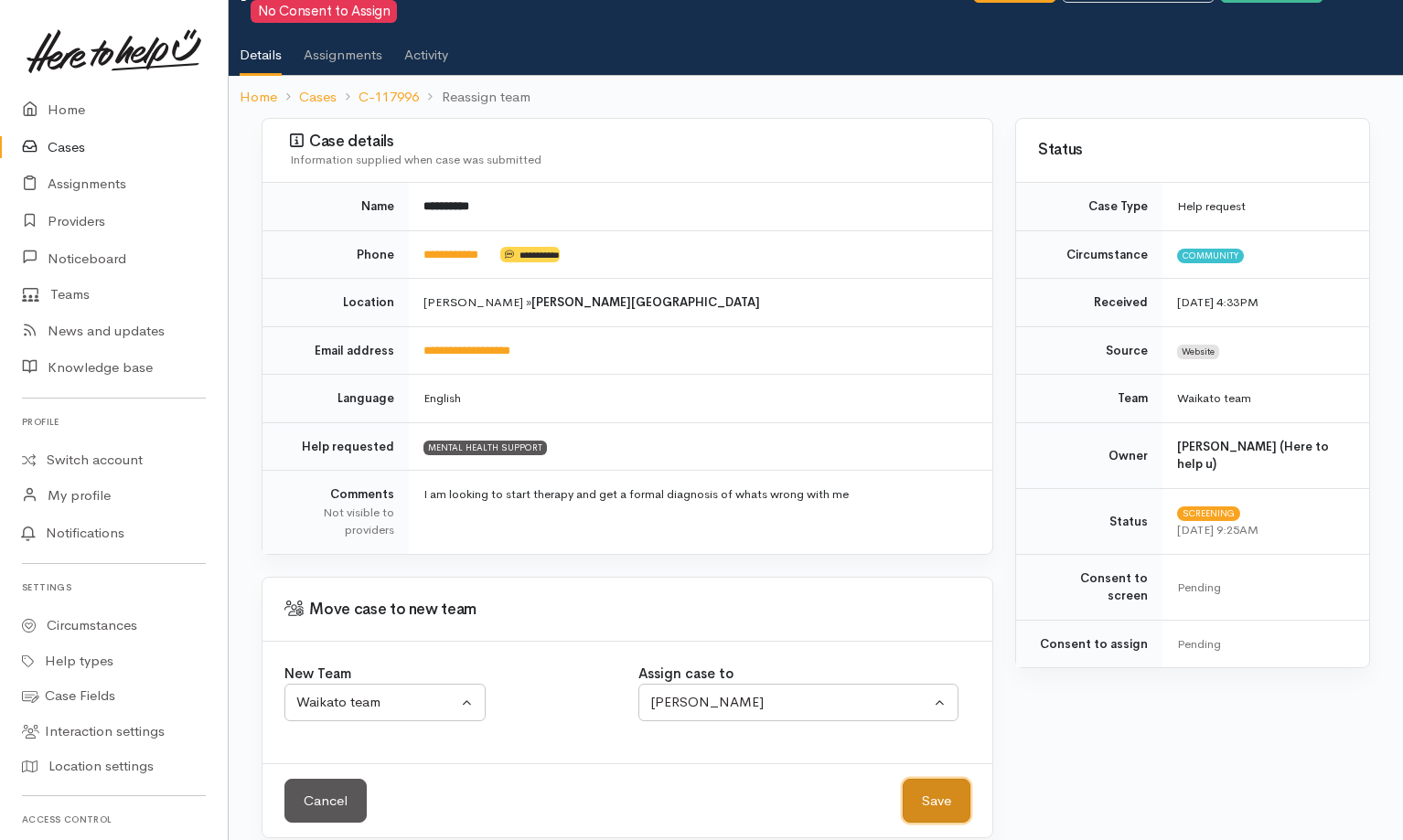
click at [962, 782] on button "Save" at bounding box center [936, 801] width 67 height 45
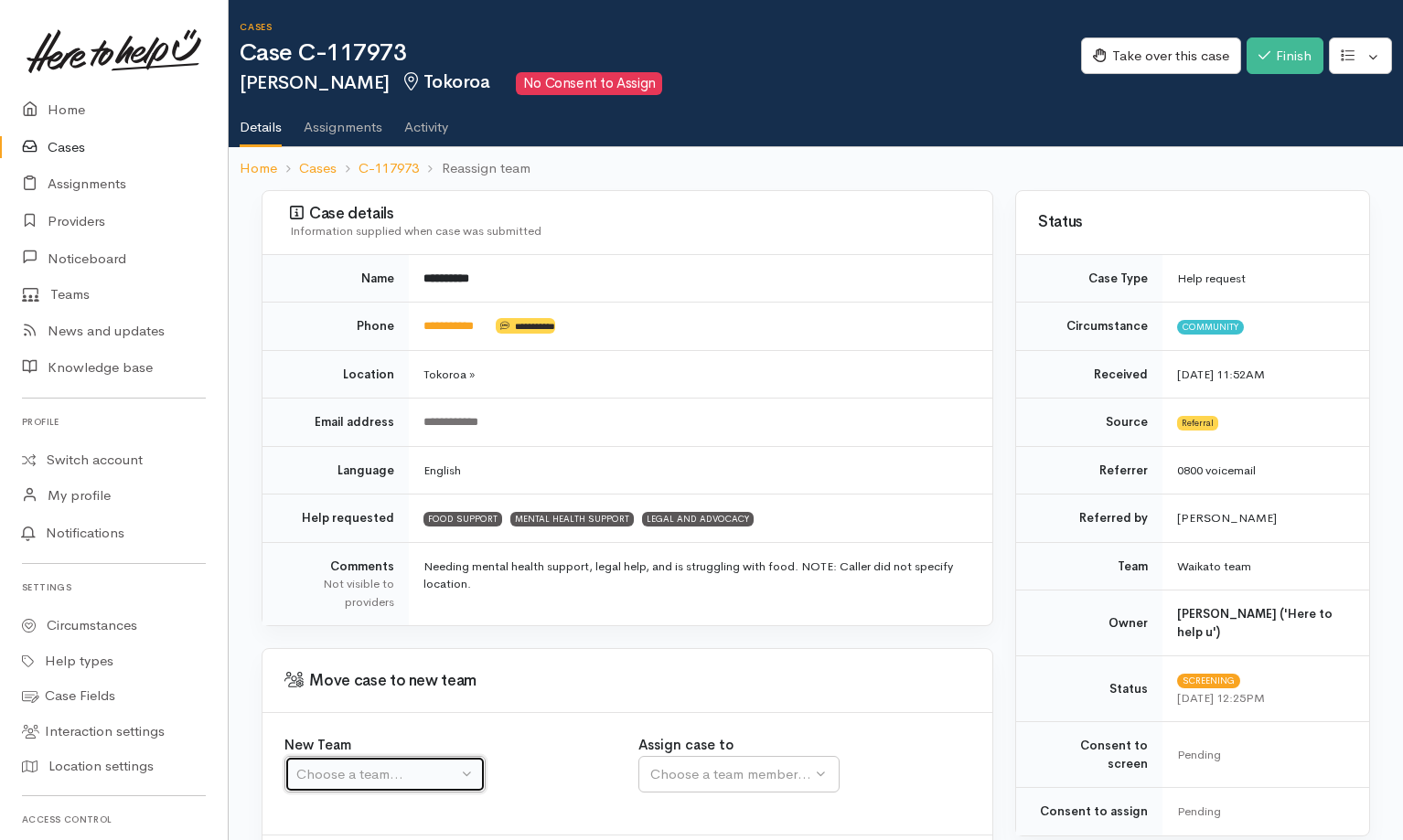
click at [411, 770] on div "Choose a team..." at bounding box center [377, 775] width 161 height 21
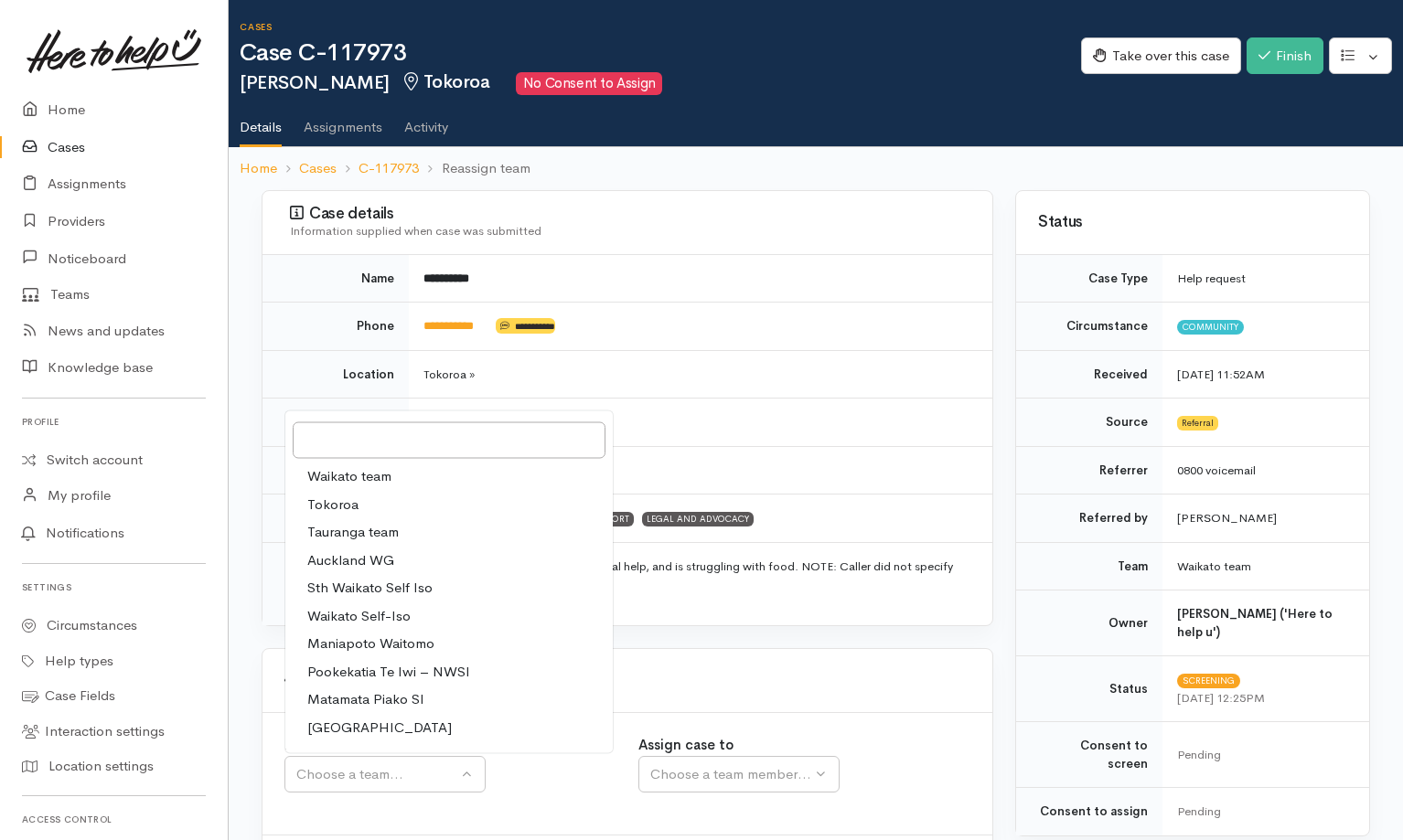
click at [423, 487] on link "Waikato team" at bounding box center [449, 476] width 327 height 28
select select "1"
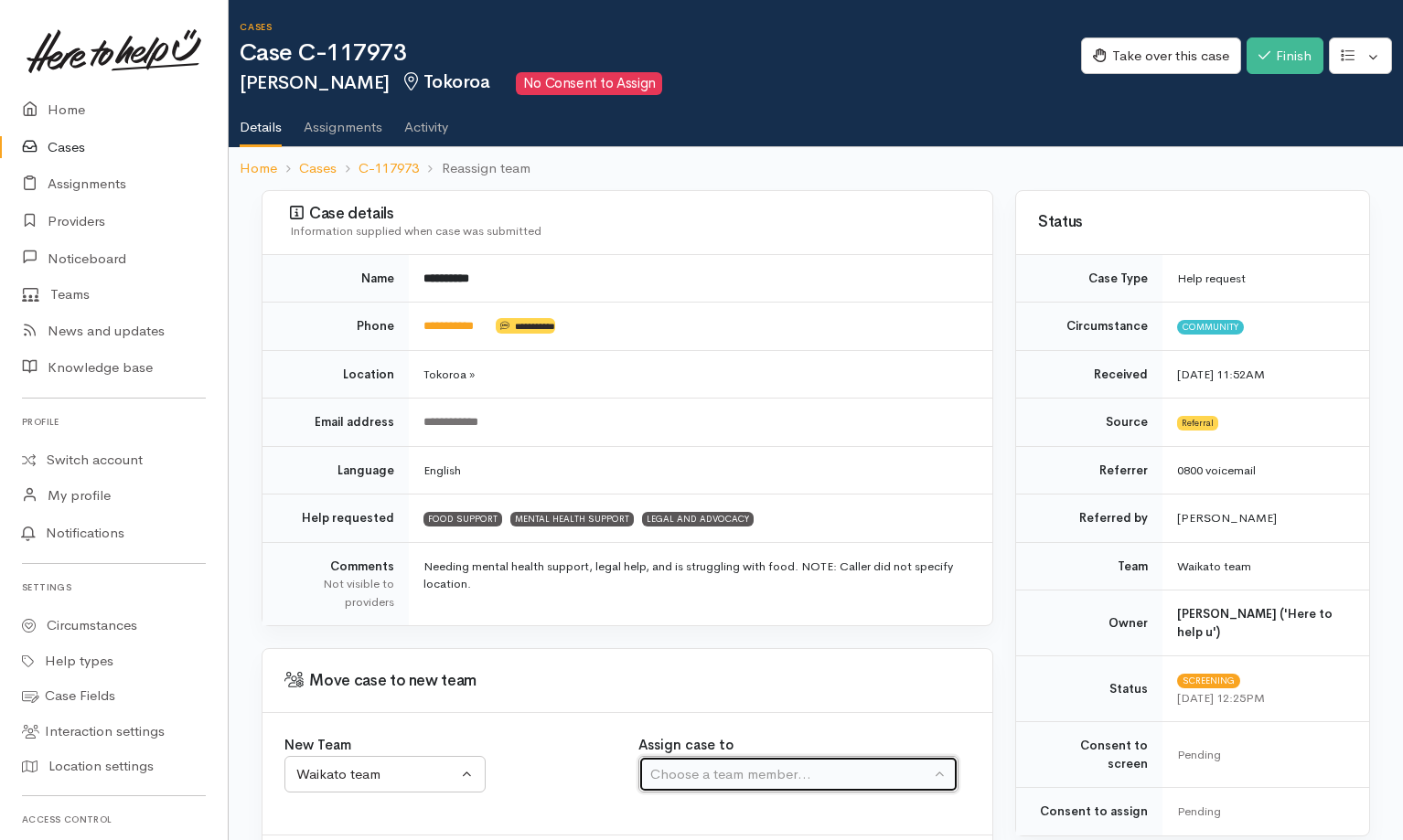
click at [719, 782] on div "Choose a team member..." at bounding box center [790, 775] width 280 height 21
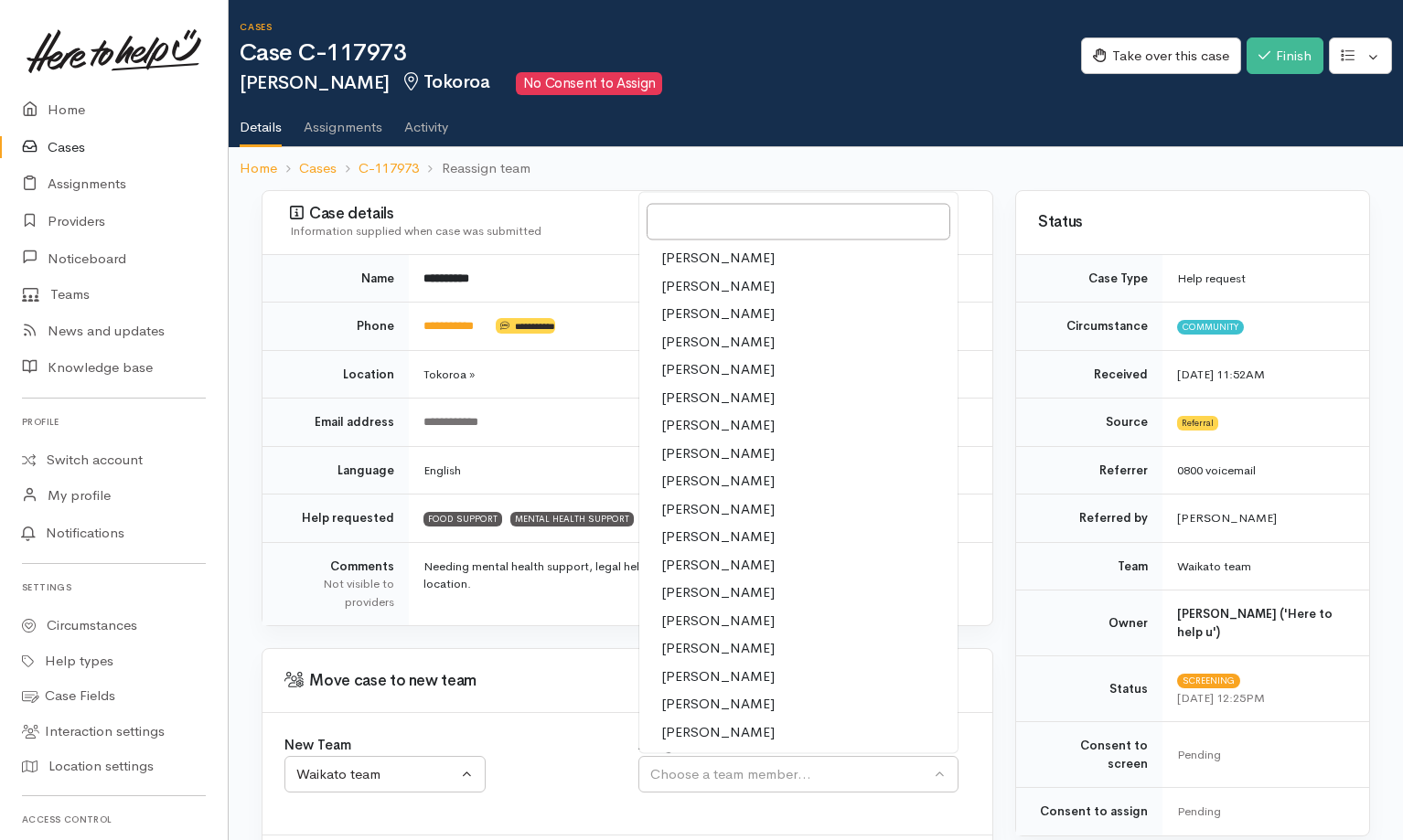
click at [701, 628] on span "[PERSON_NAME]" at bounding box center [718, 621] width 113 height 21
select select "2314"
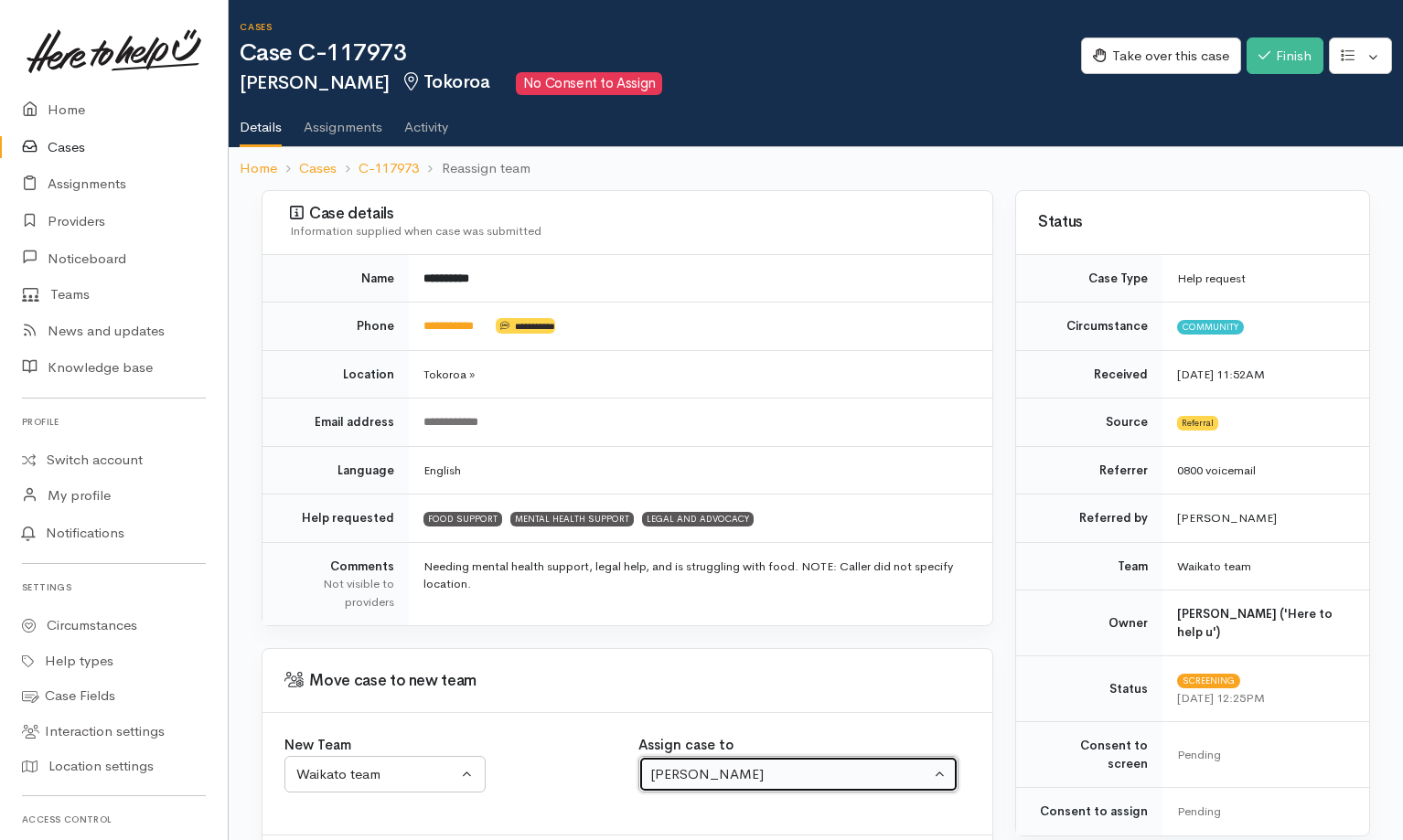
scroll to position [92, 0]
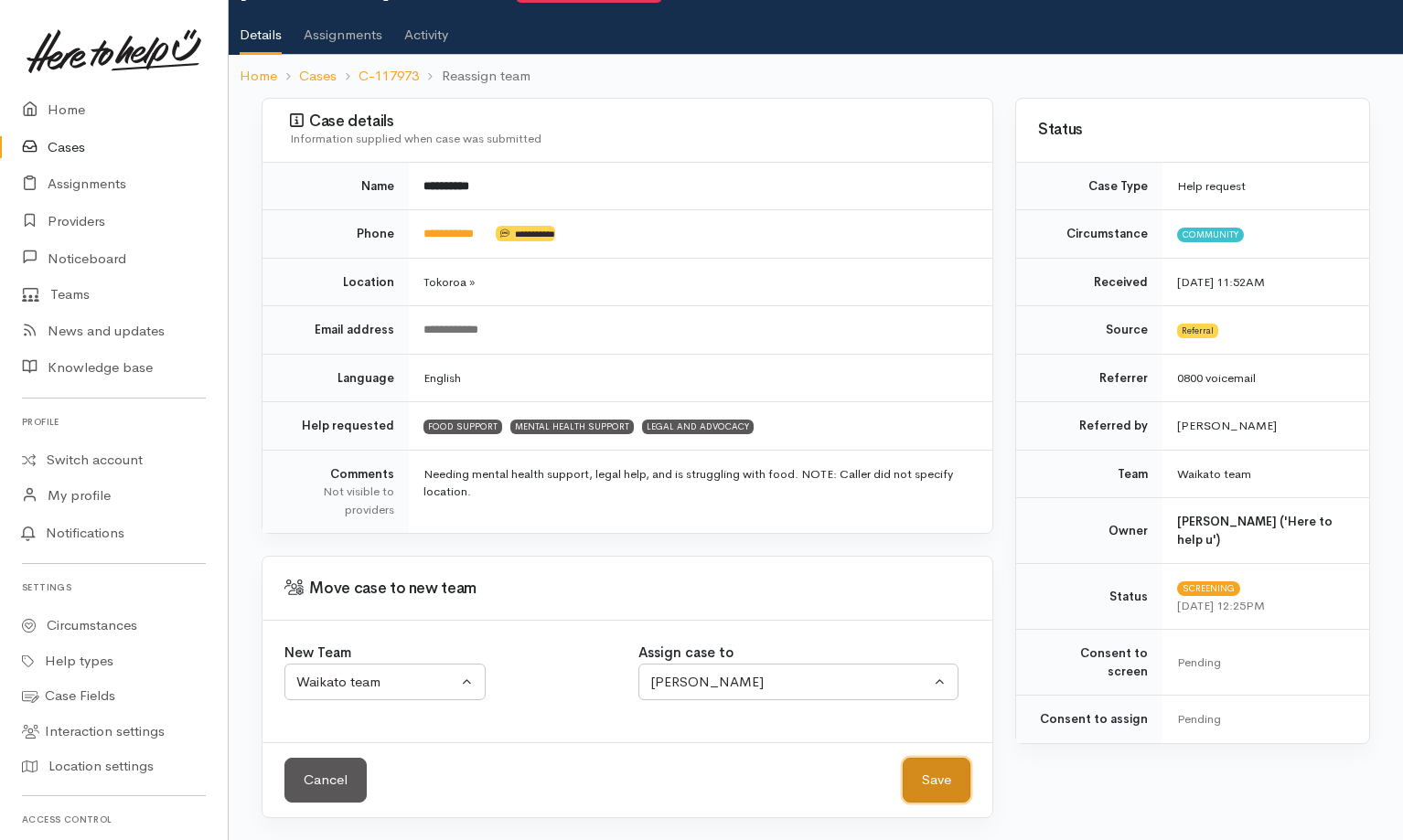
click at [944, 782] on button "Save" at bounding box center [936, 780] width 67 height 45
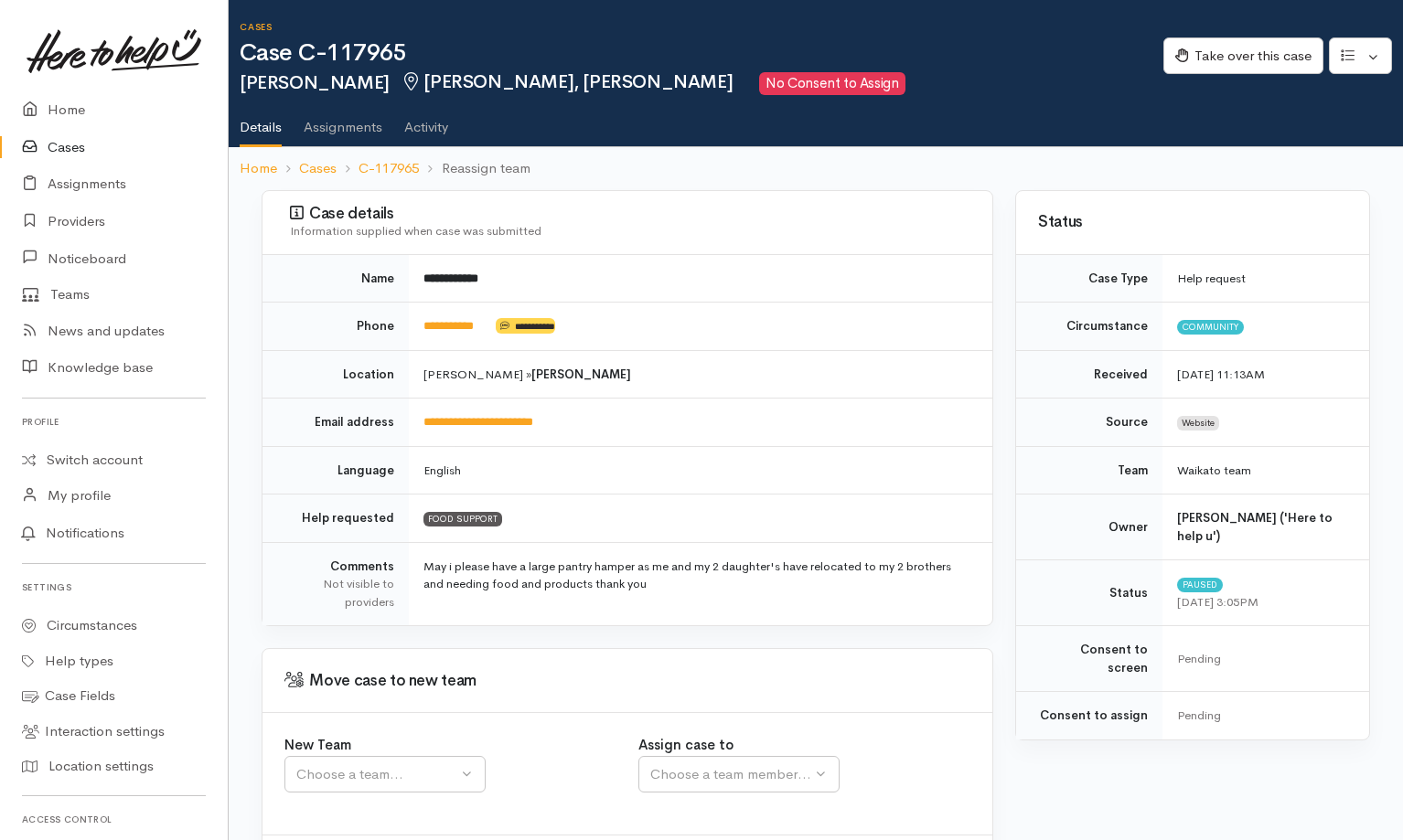
scroll to position [92, 0]
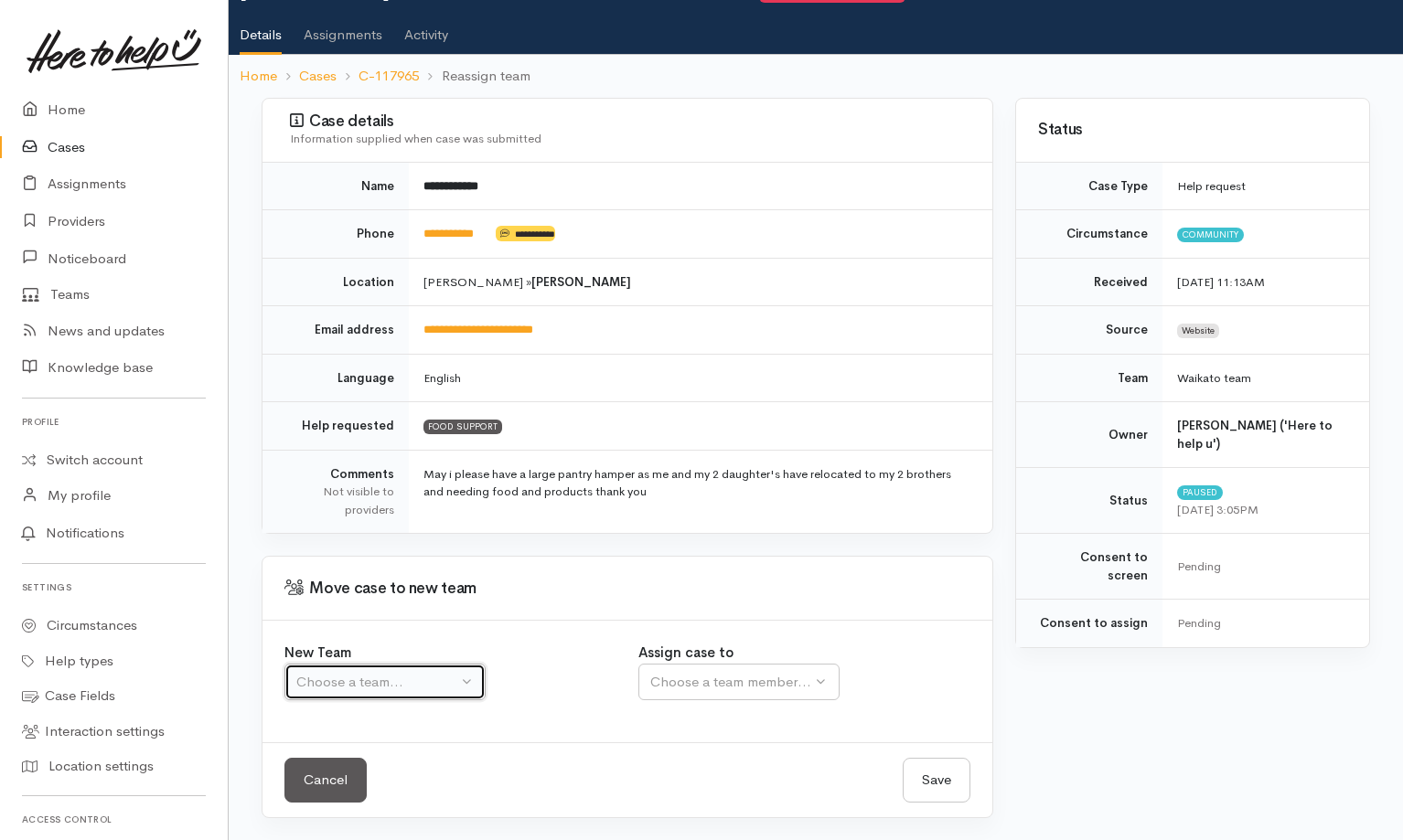
click at [421, 673] on div "Choose a team..." at bounding box center [377, 682] width 161 height 21
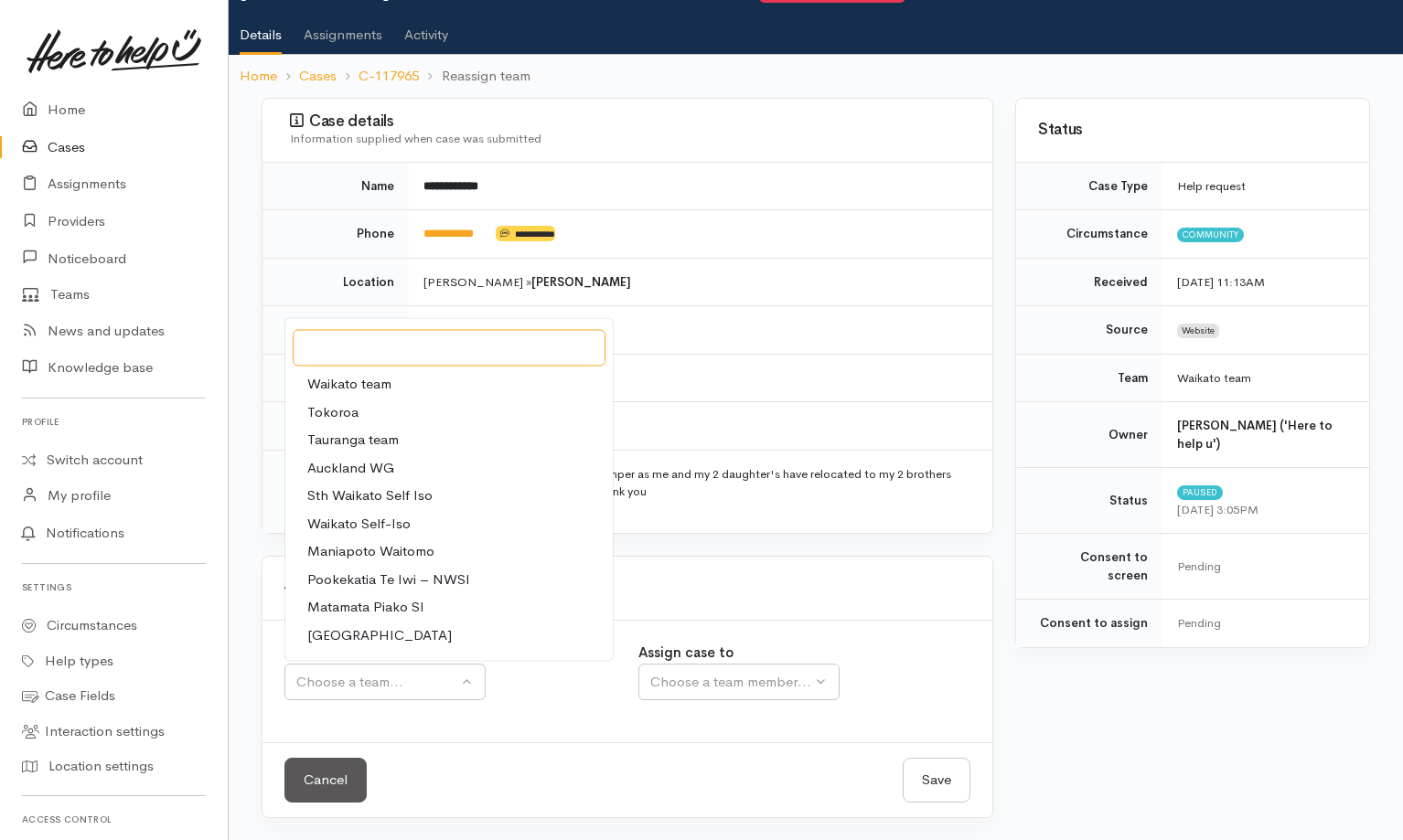
click at [402, 364] on input "Search" at bounding box center [448, 347] width 312 height 37
click at [387, 383] on span "Waikato team" at bounding box center [349, 384] width 84 height 21
select select "1"
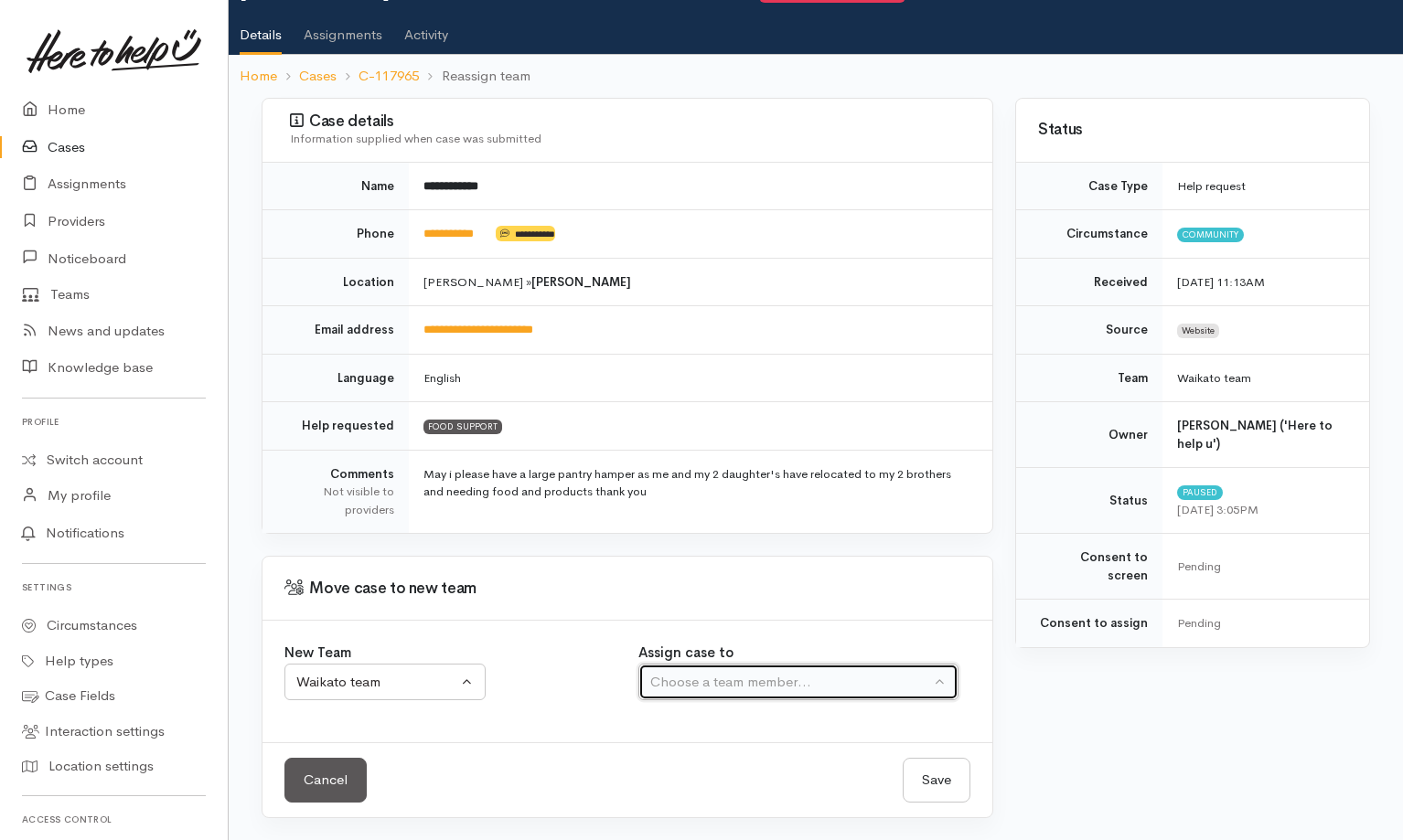
click at [718, 700] on button "Choose a team member..." at bounding box center [797, 681] width 320 height 37
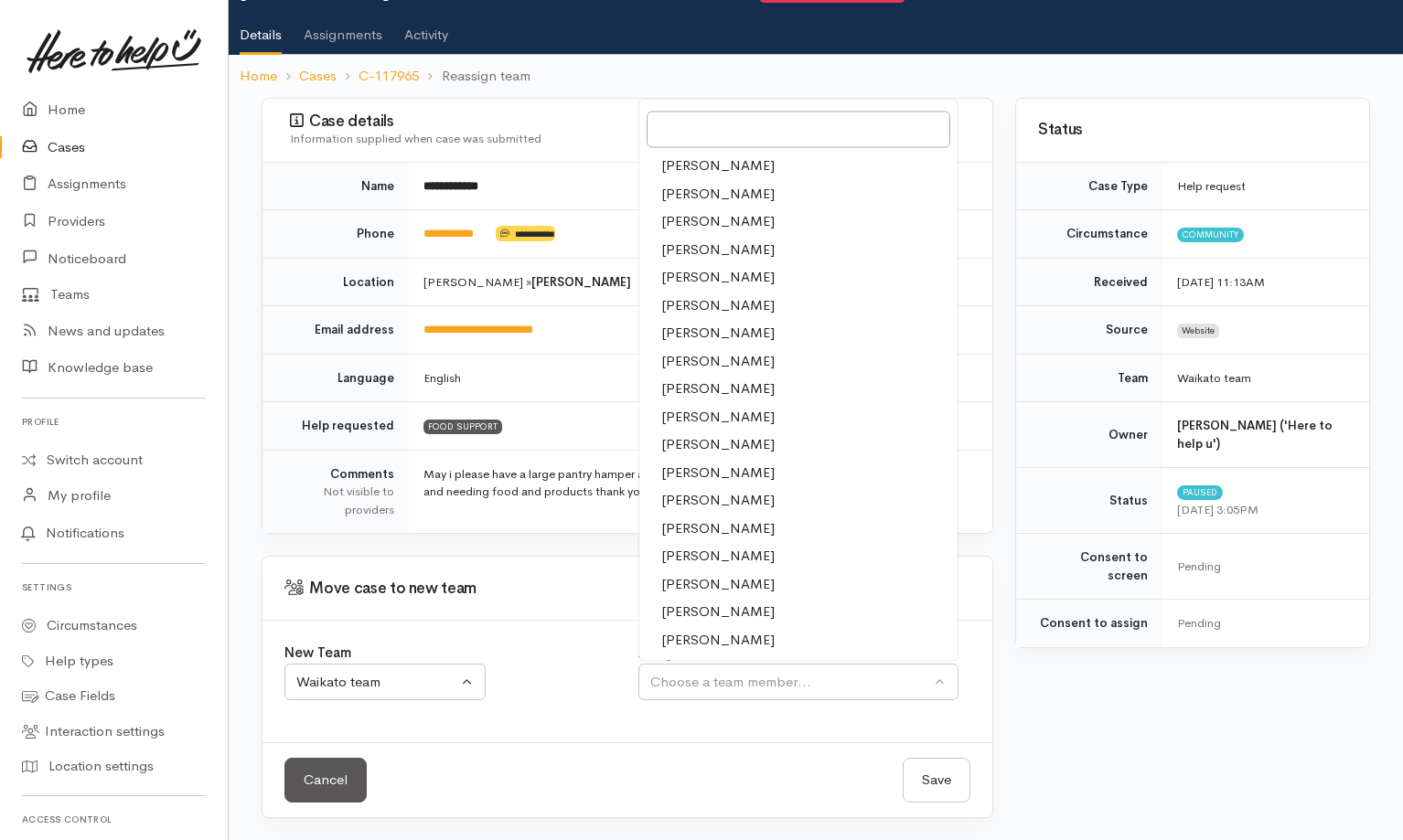
click at [707, 639] on span "Shirley Mackie" at bounding box center [718, 640] width 113 height 21
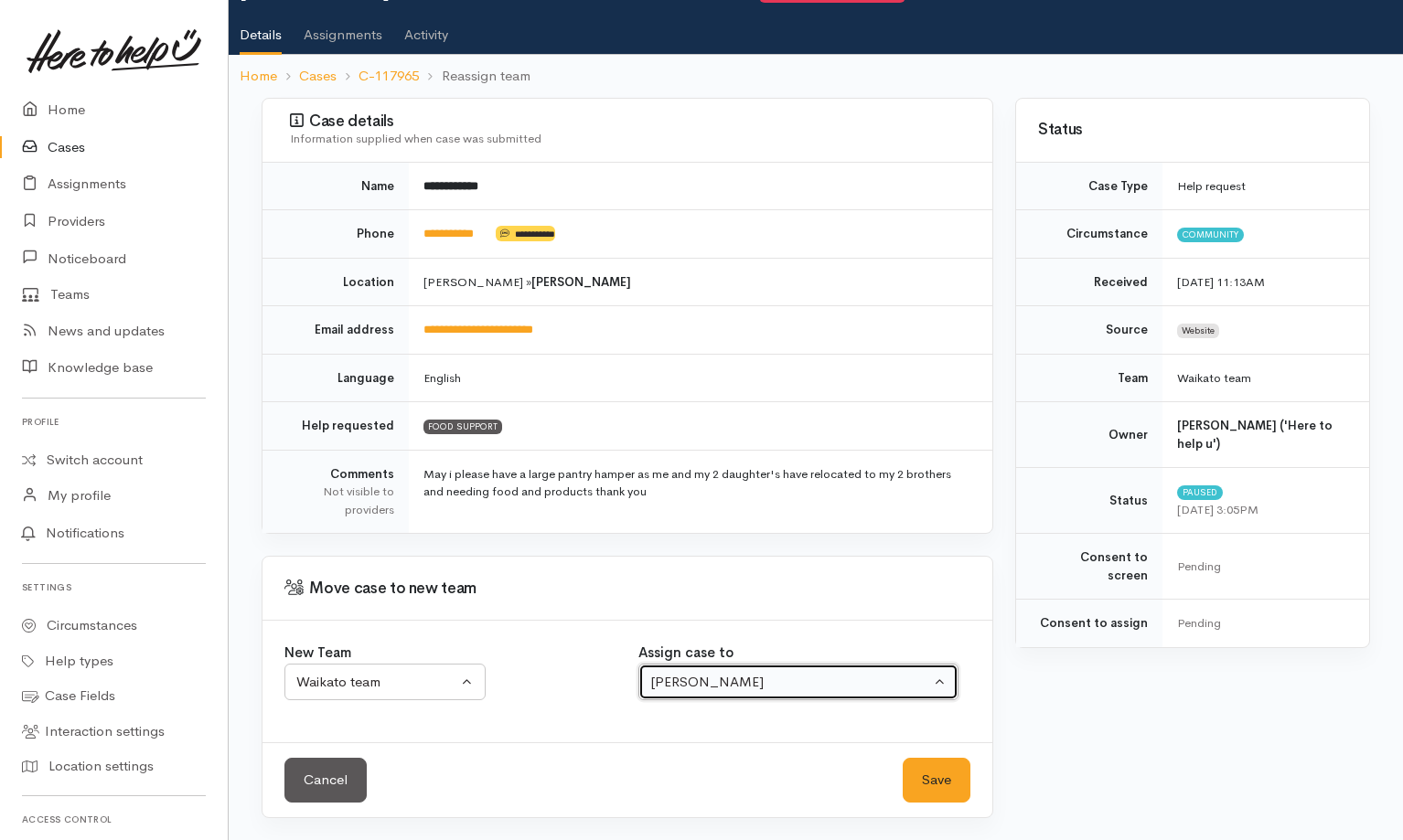
click at [711, 693] on button "Shirley Mackie" at bounding box center [797, 681] width 320 height 37
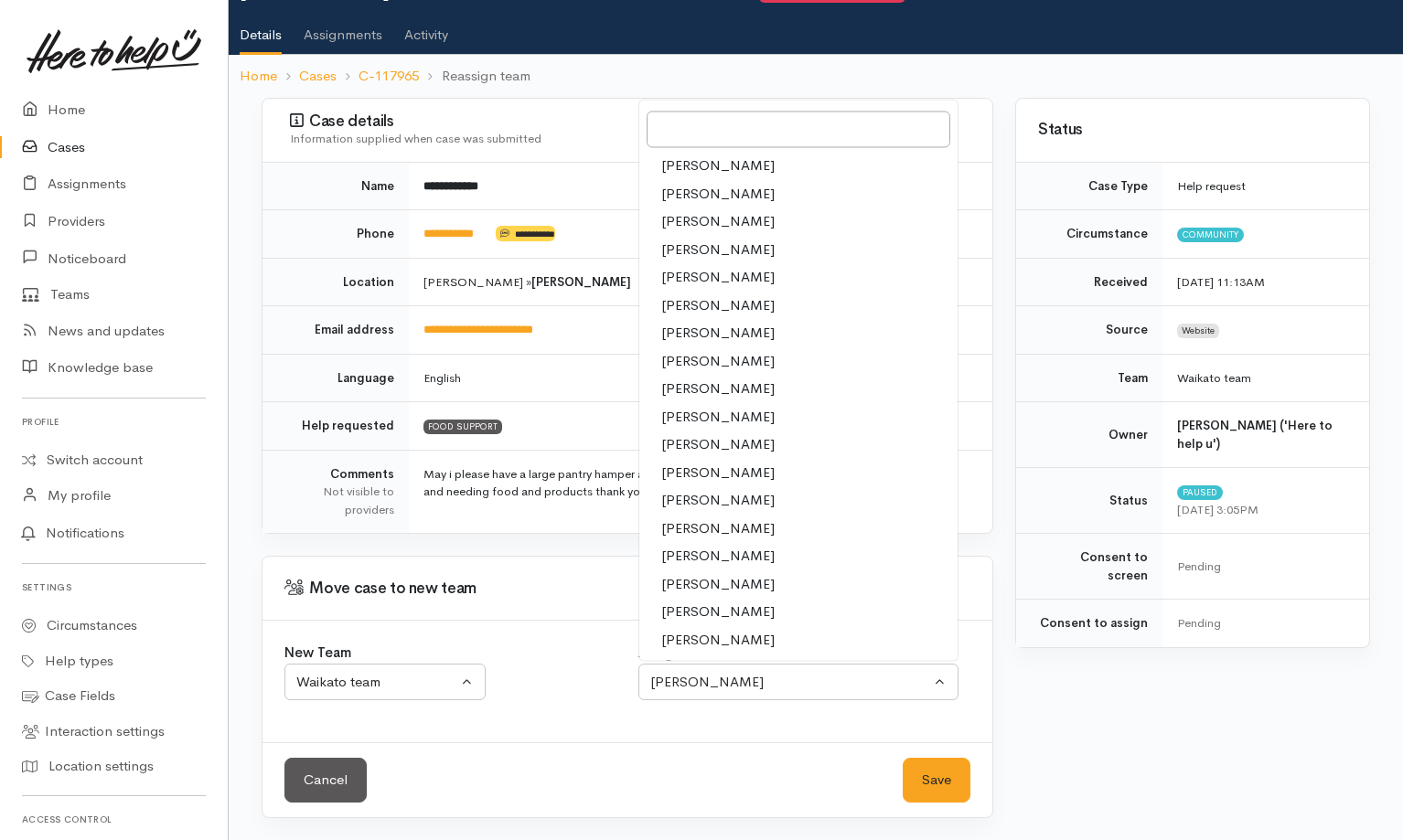
click at [711, 533] on span "Nicole Rusk" at bounding box center [718, 528] width 113 height 21
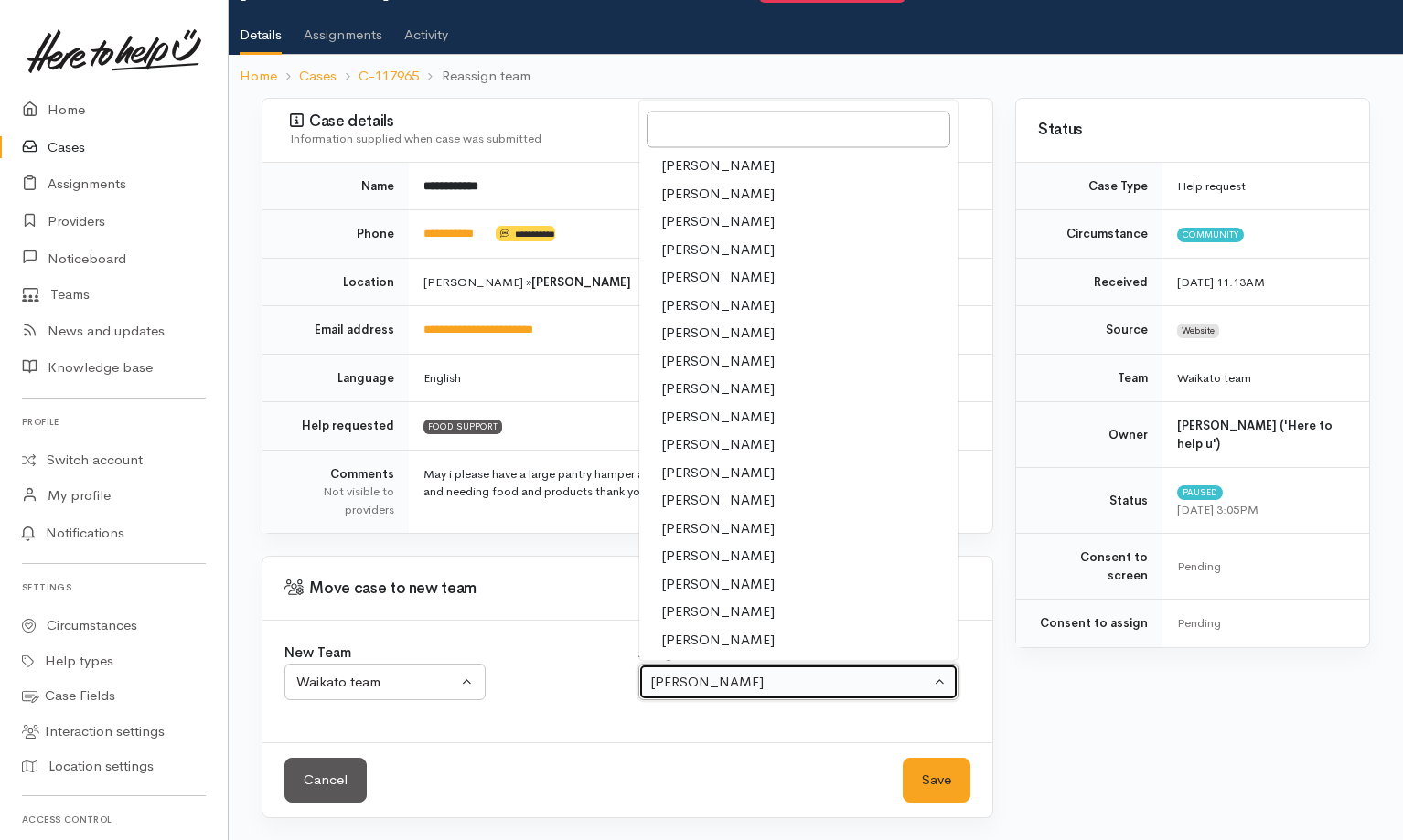
select select "2314"
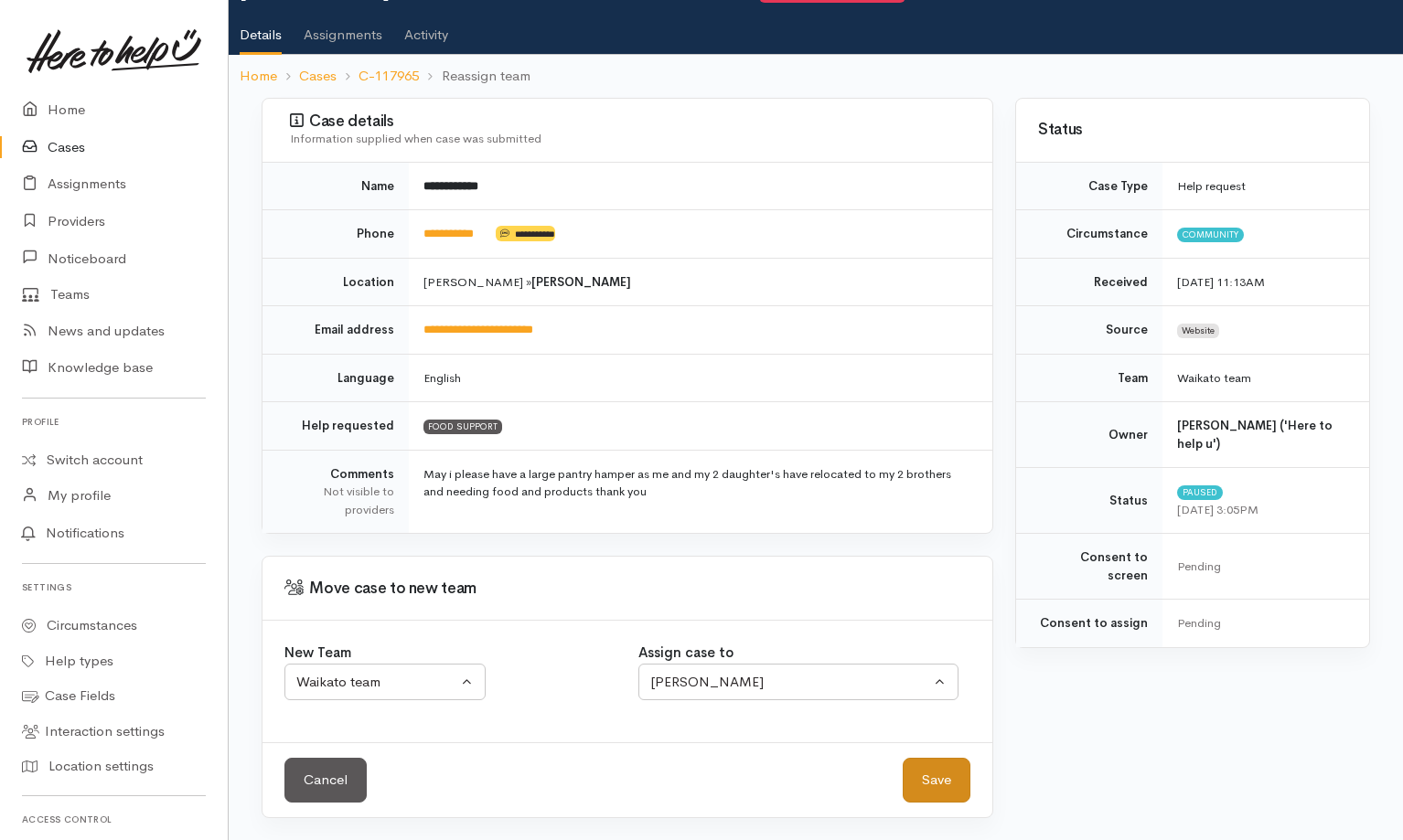
click at [941, 778] on button "Save" at bounding box center [936, 780] width 67 height 45
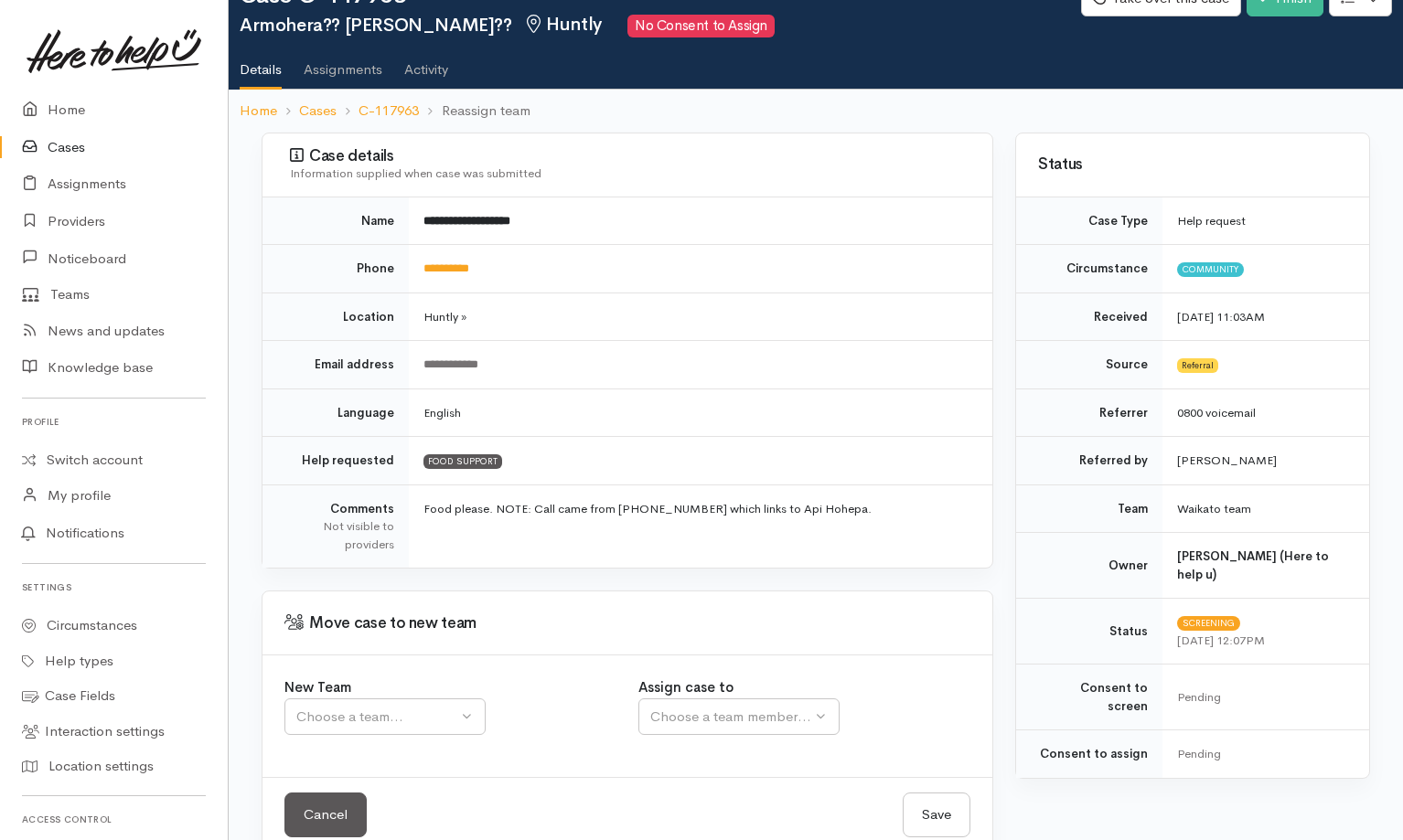
scroll to position [92, 0]
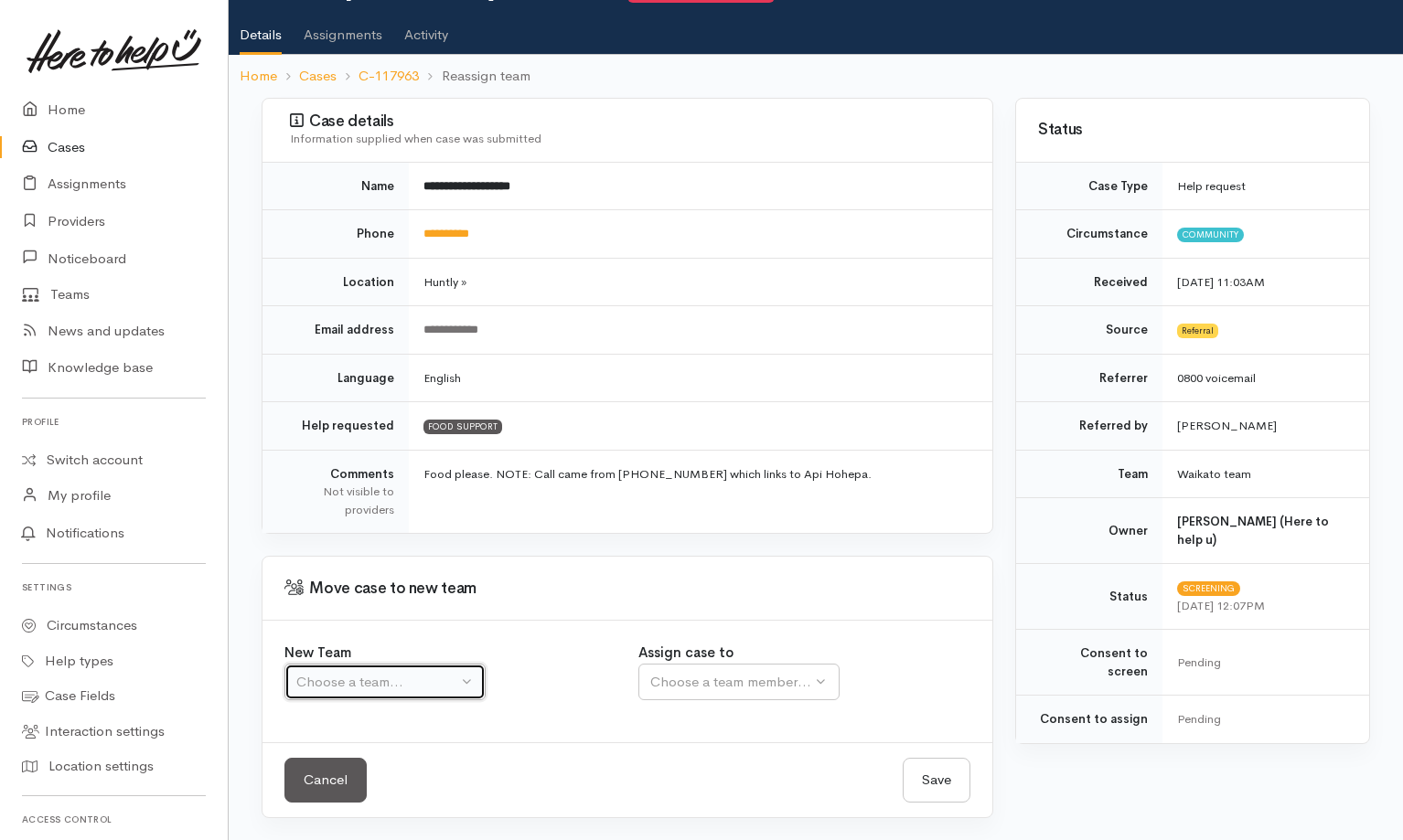
click at [432, 686] on div "Choose a team..." at bounding box center [377, 682] width 161 height 21
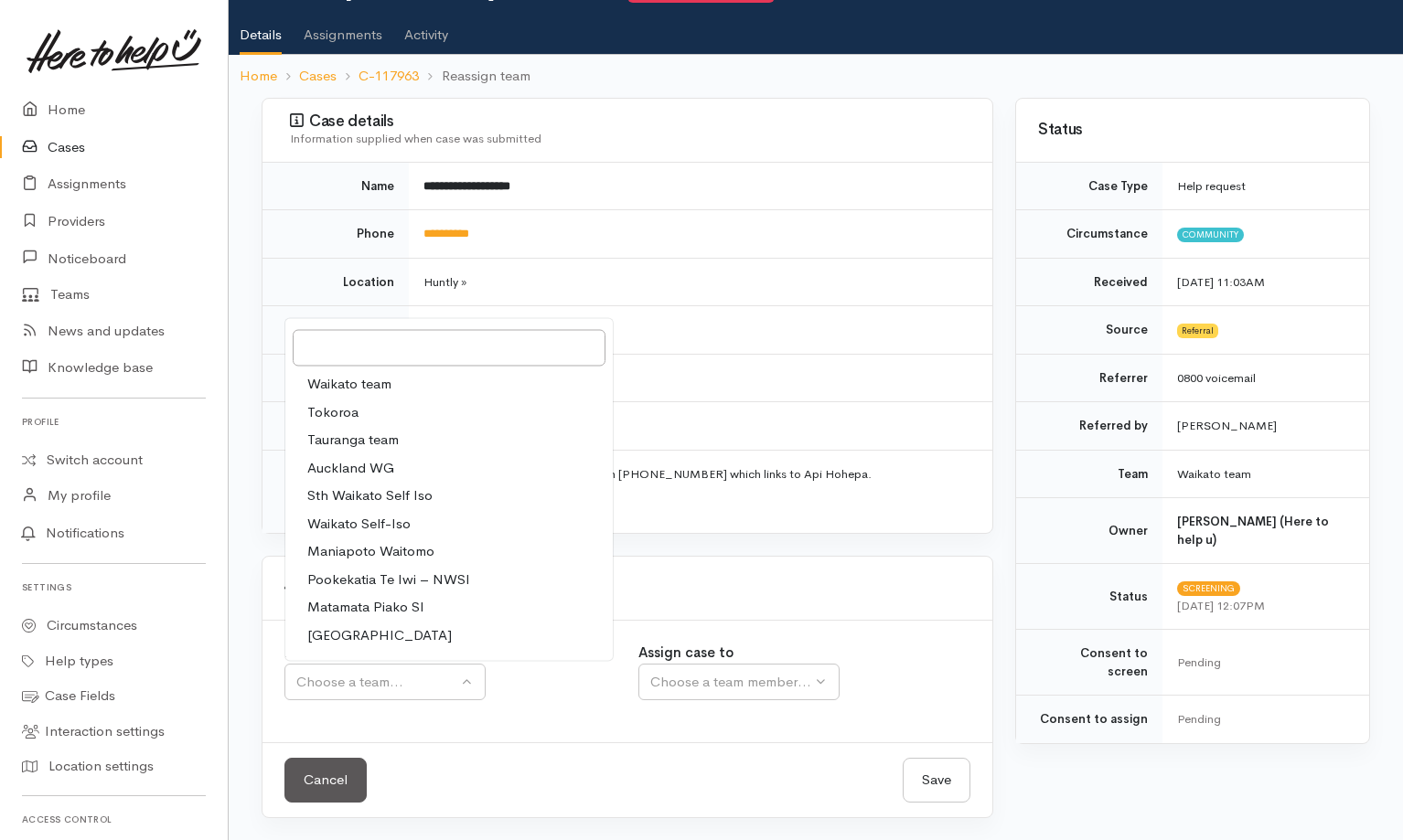
click at [414, 383] on link "Waikato team" at bounding box center [449, 384] width 327 height 28
select select "1"
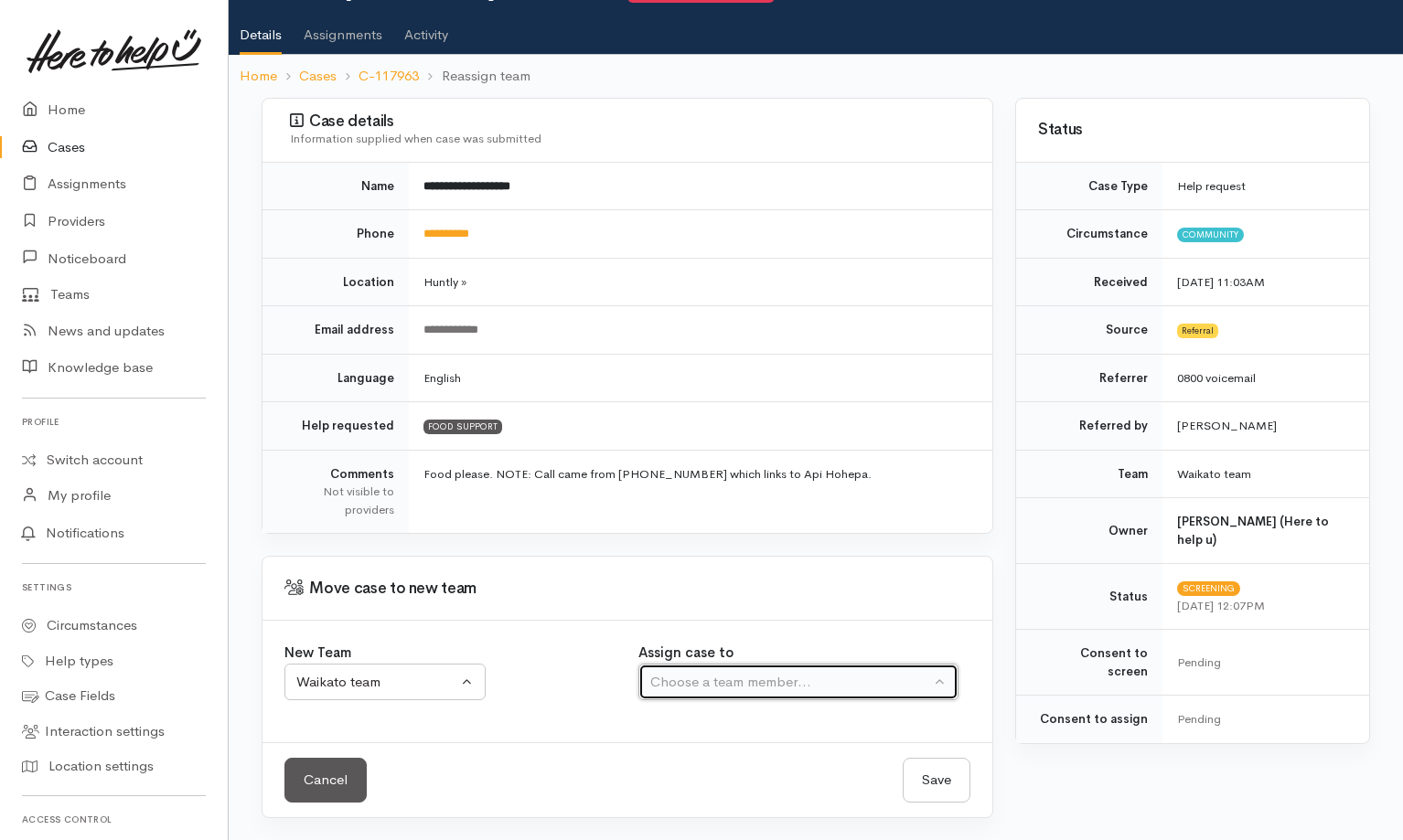
click at [756, 687] on div "Choose a team member..." at bounding box center [790, 682] width 280 height 21
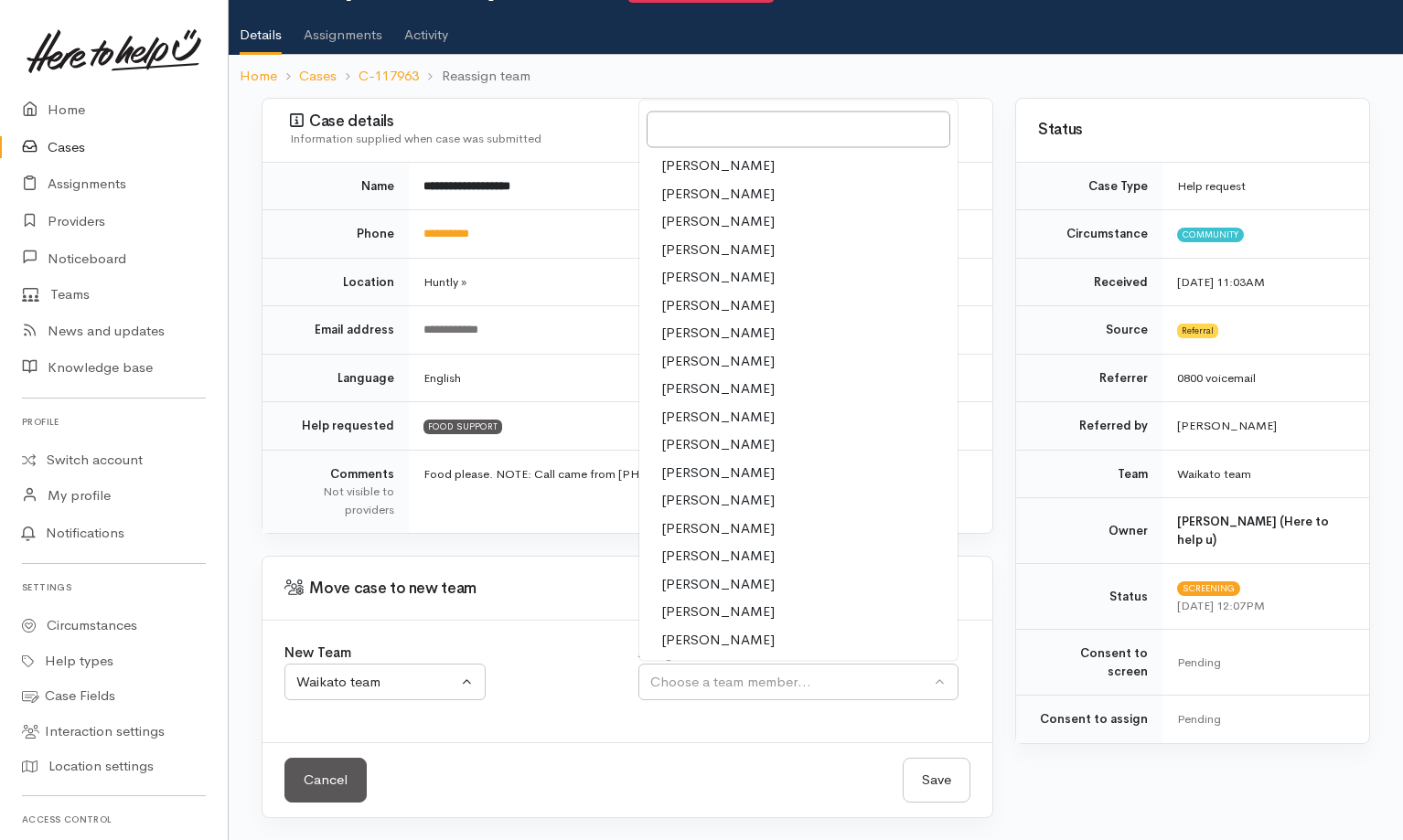
click at [724, 532] on span "[PERSON_NAME]" at bounding box center [718, 528] width 113 height 21
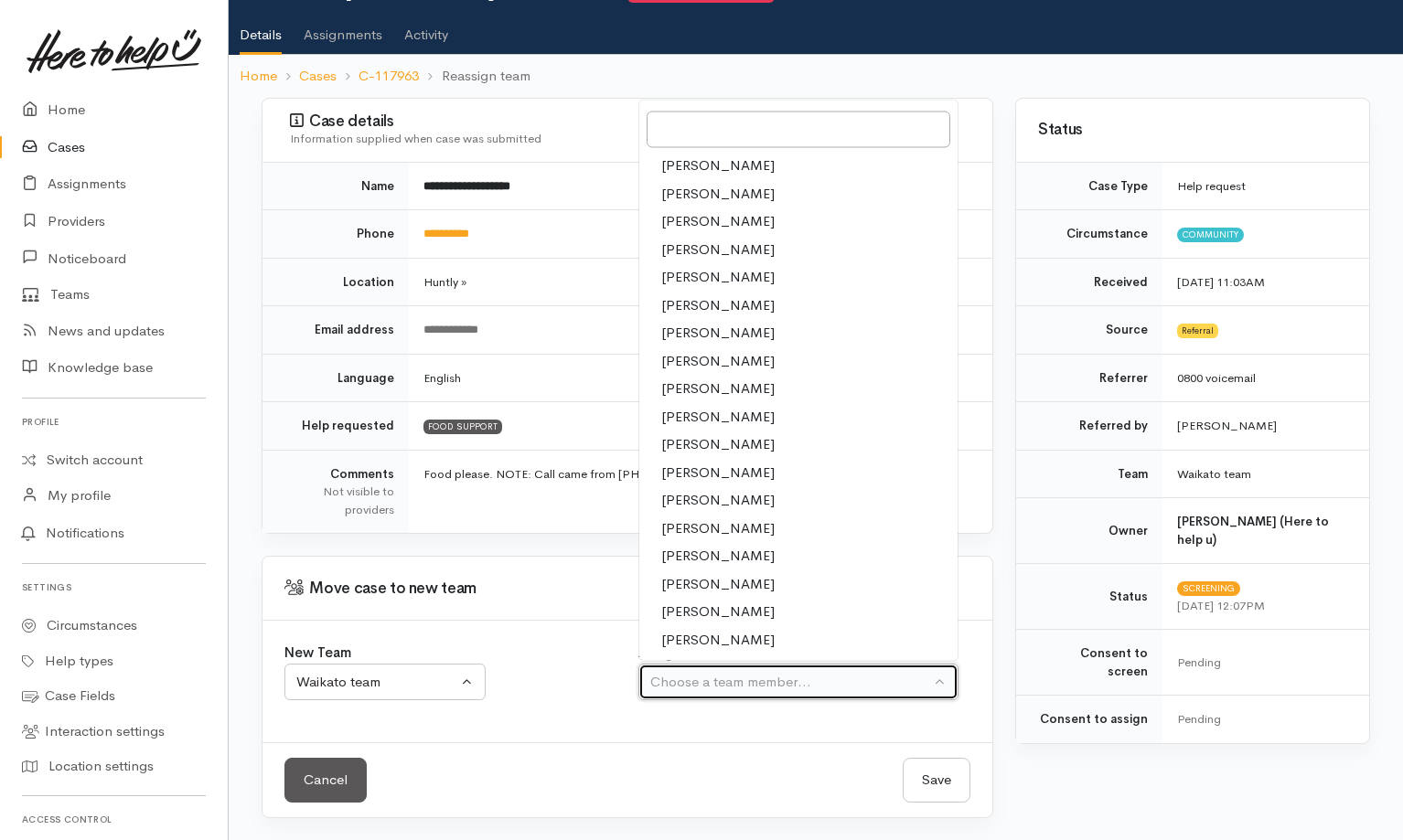
select select "2314"
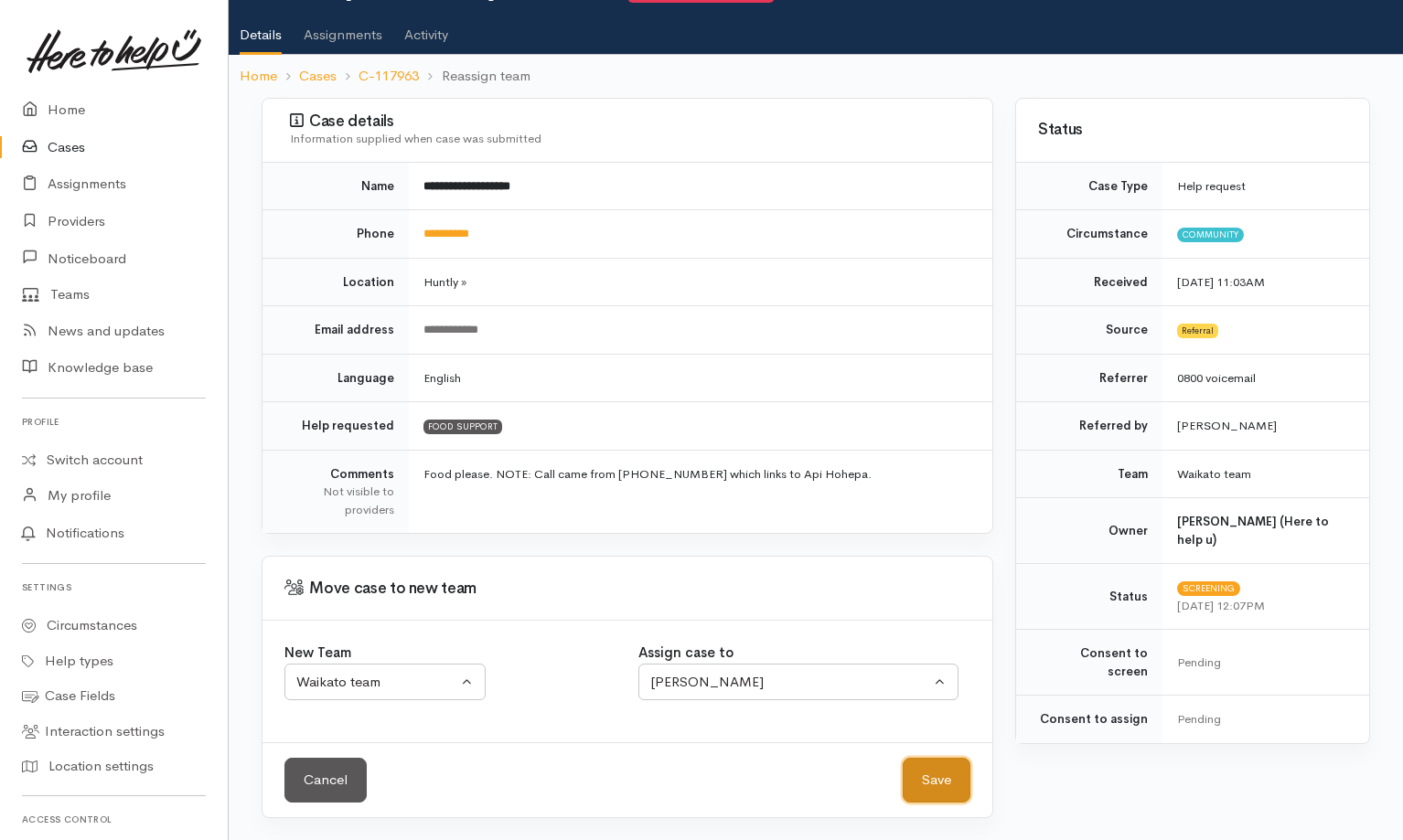
click at [944, 791] on button "Save" at bounding box center [936, 780] width 67 height 45
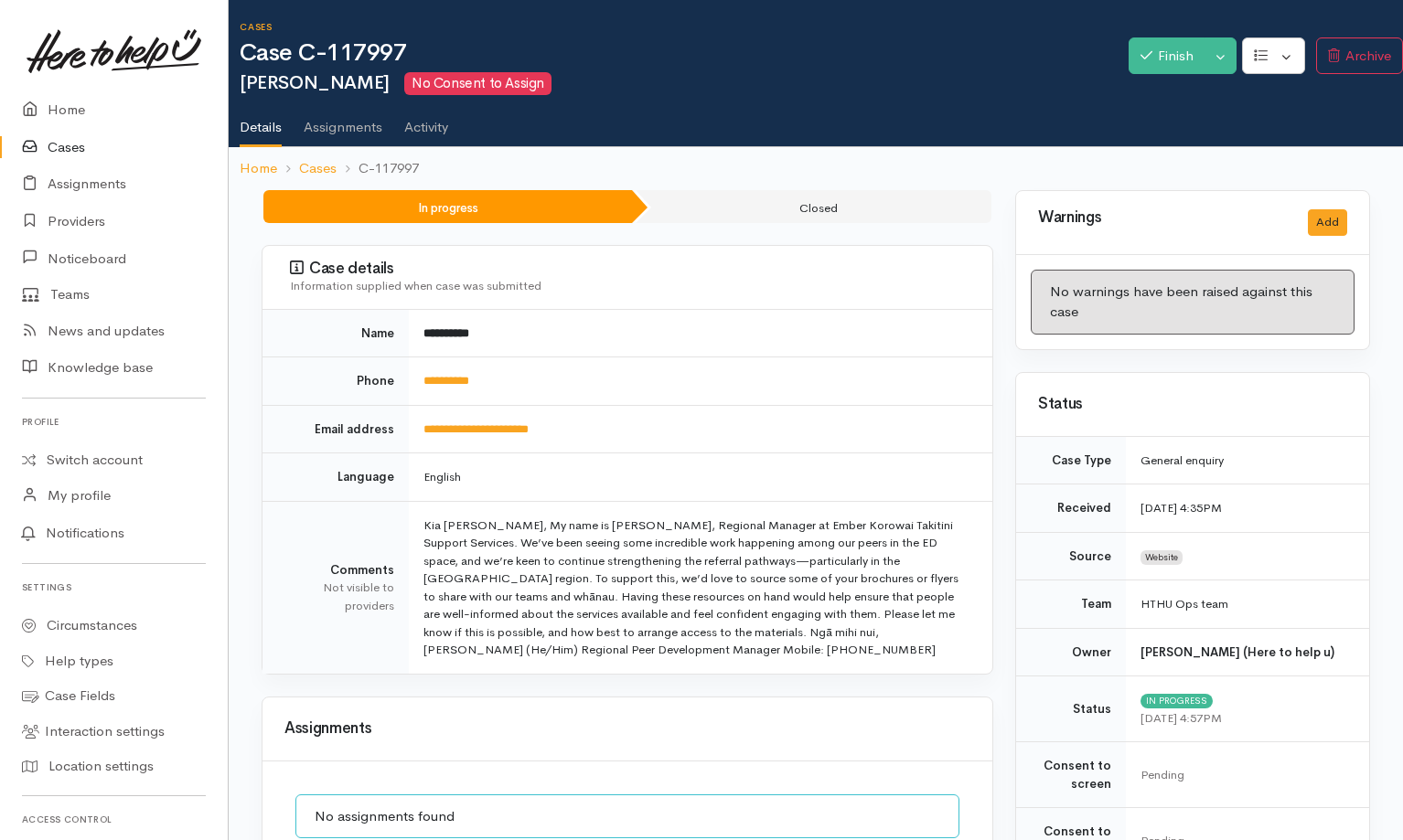
scroll to position [252, 0]
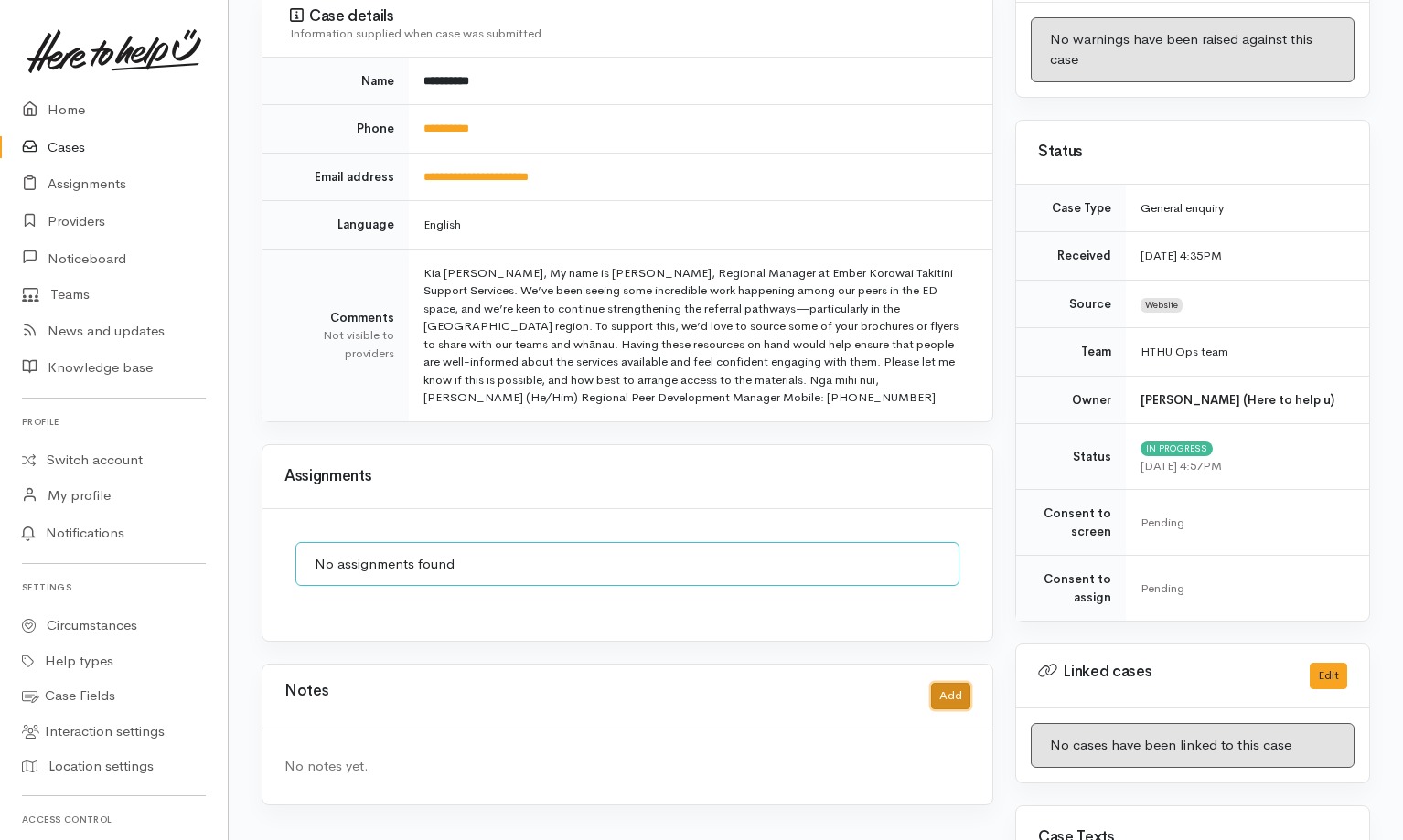
click at [964, 700] on button "Add" at bounding box center [950, 697] width 39 height 27
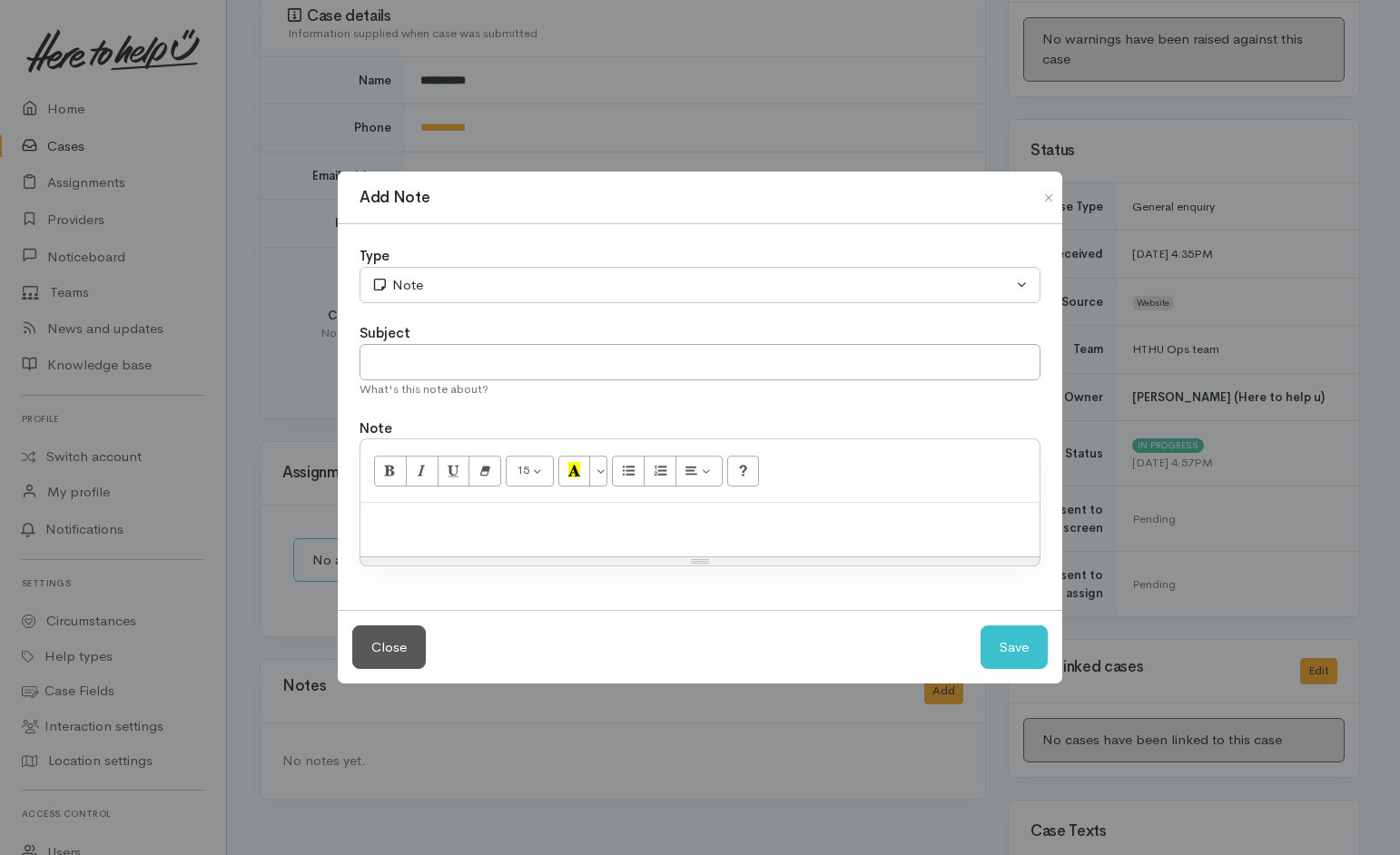
click at [805, 550] on div at bounding box center [700, 530] width 680 height 54
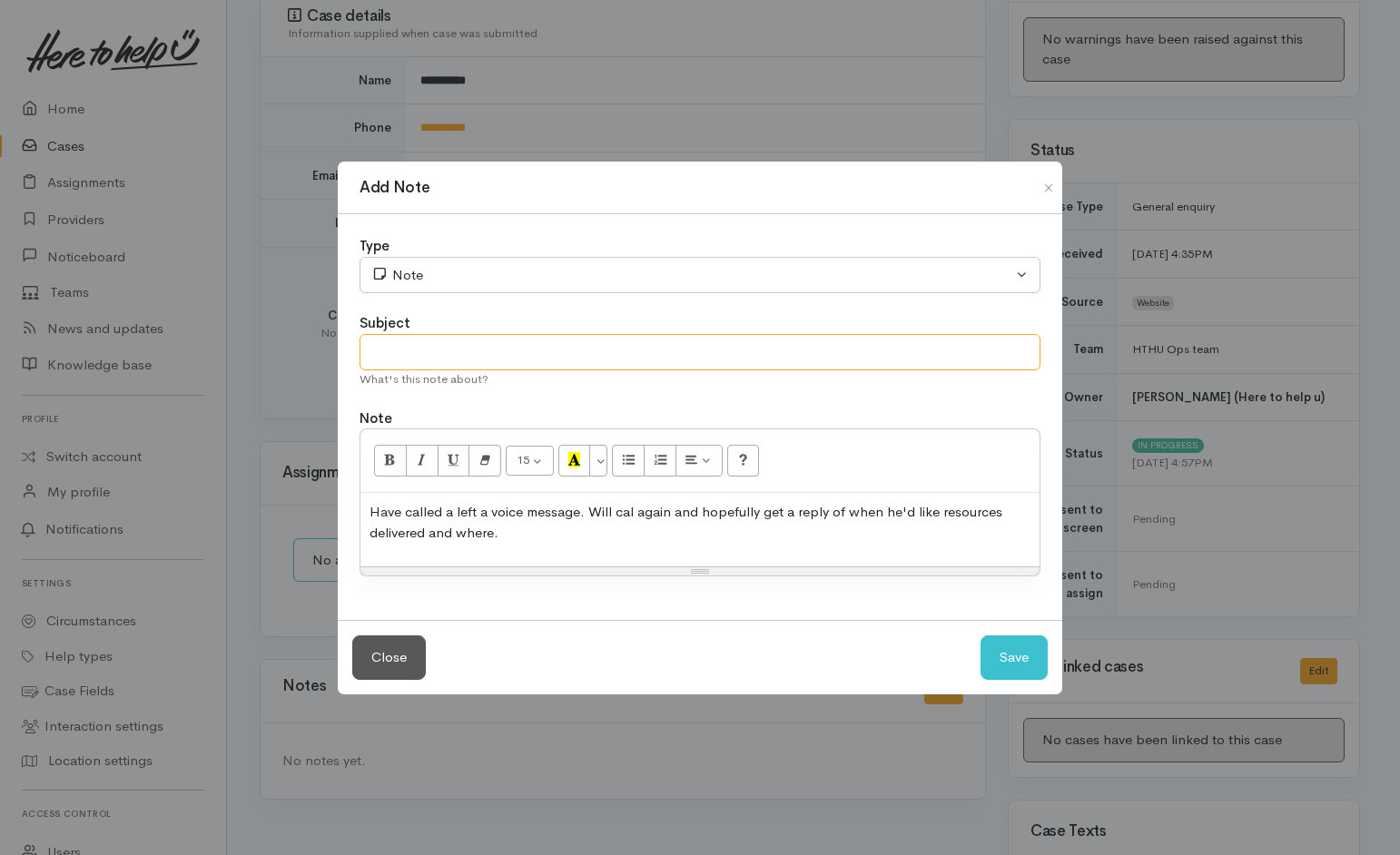
click at [817, 354] on input "text" at bounding box center [700, 353] width 682 height 37
type input "Called"
click at [920, 293] on div "Type Correspondence Discussion Email Note Phone call SMS text message Note Subj…" at bounding box center [700, 417] width 725 height 406
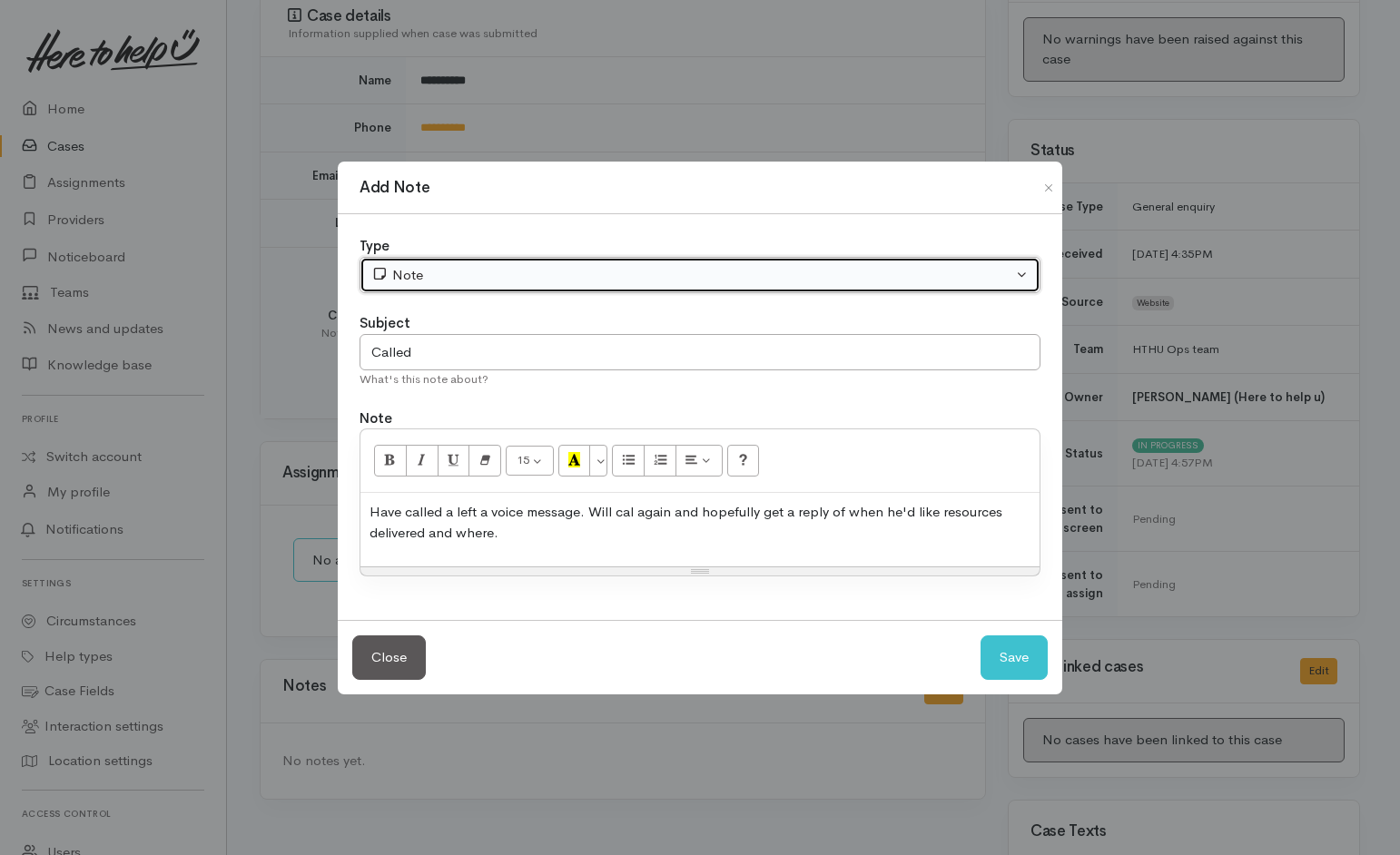
click at [947, 273] on div "Note" at bounding box center [692, 275] width 641 height 21
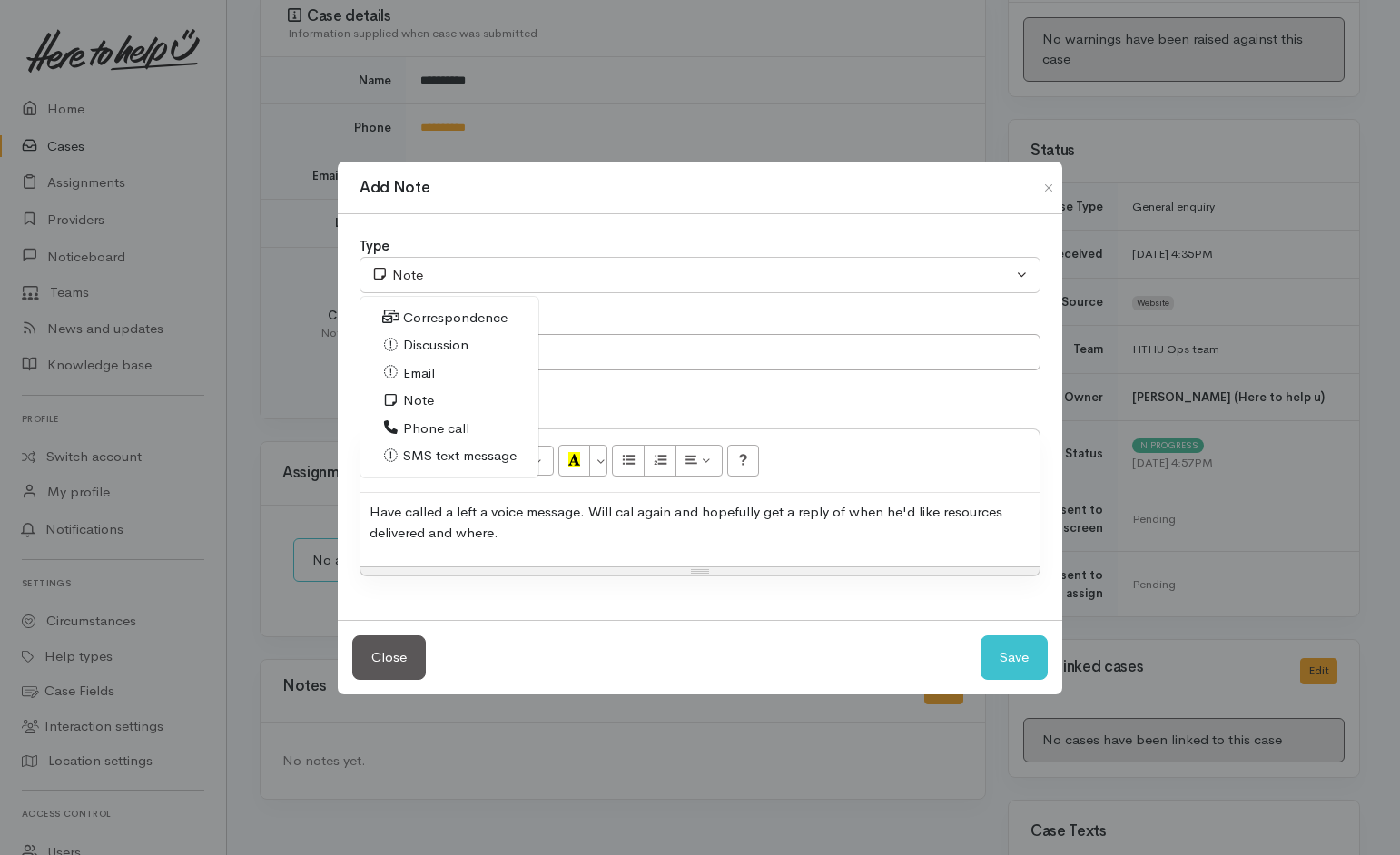
click at [422, 417] on link "Phone call" at bounding box center [449, 429] width 178 height 28
select select "3"
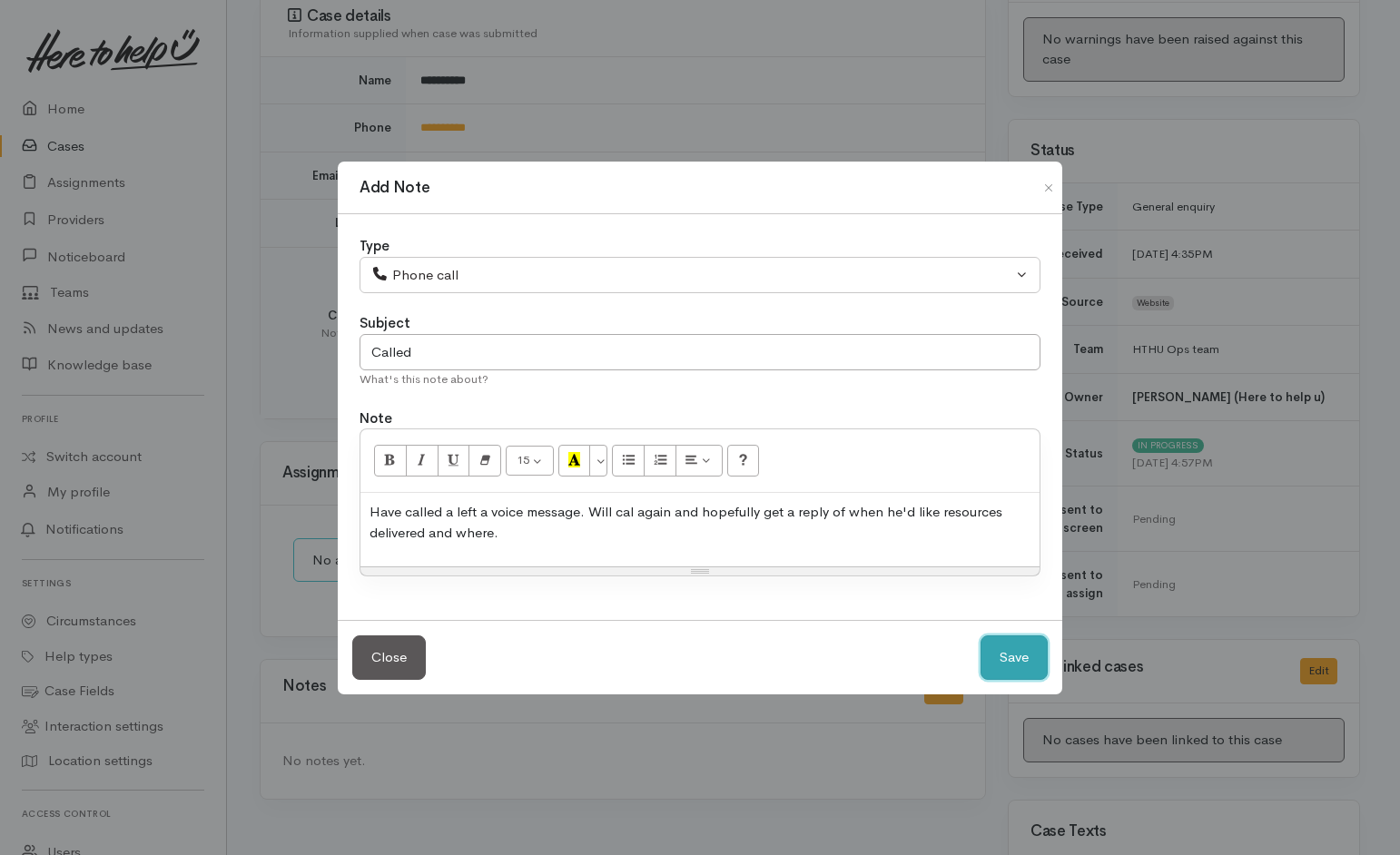
click at [1004, 647] on button "Save" at bounding box center [1013, 657] width 67 height 44
select select "1"
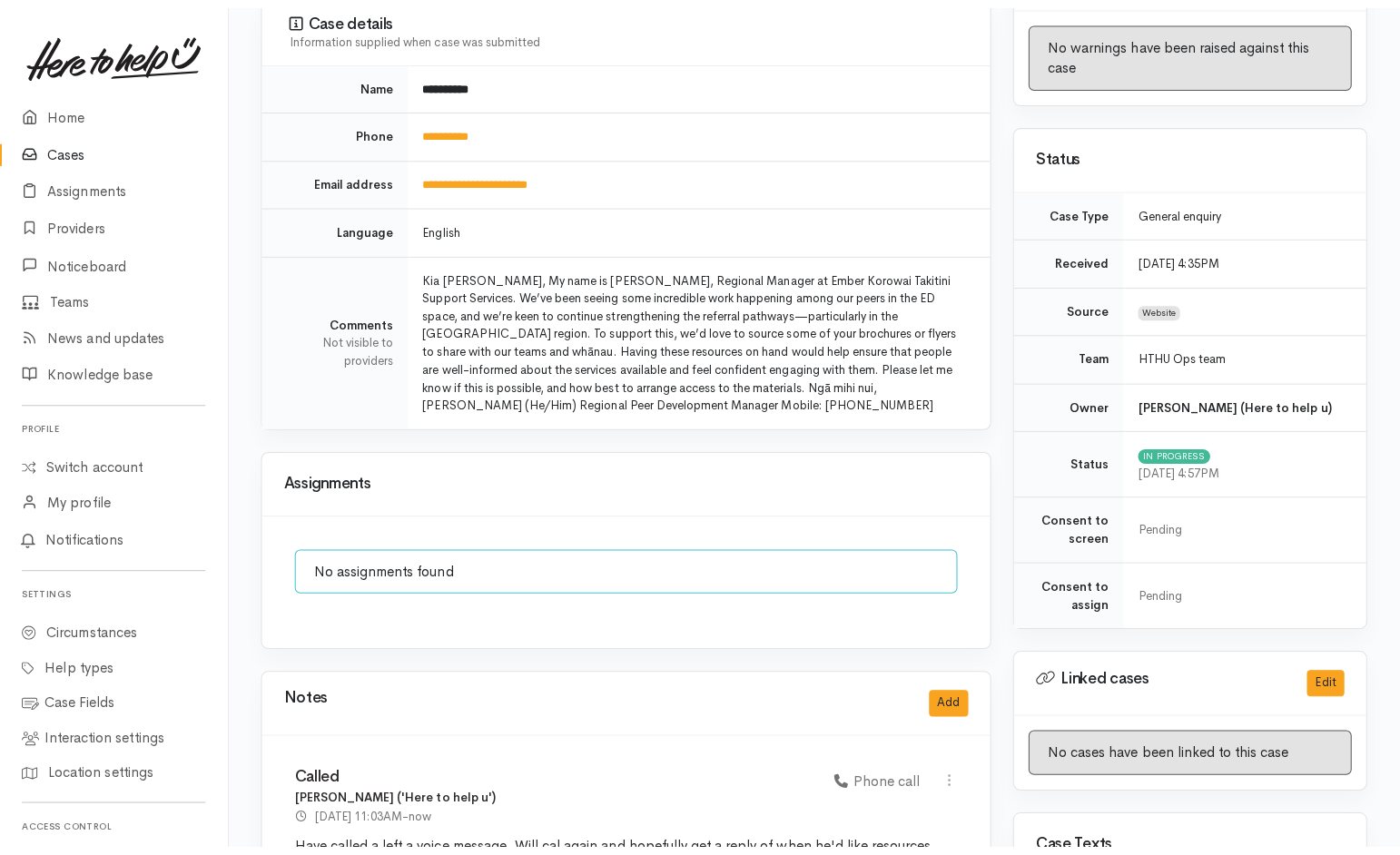
scroll to position [0, 0]
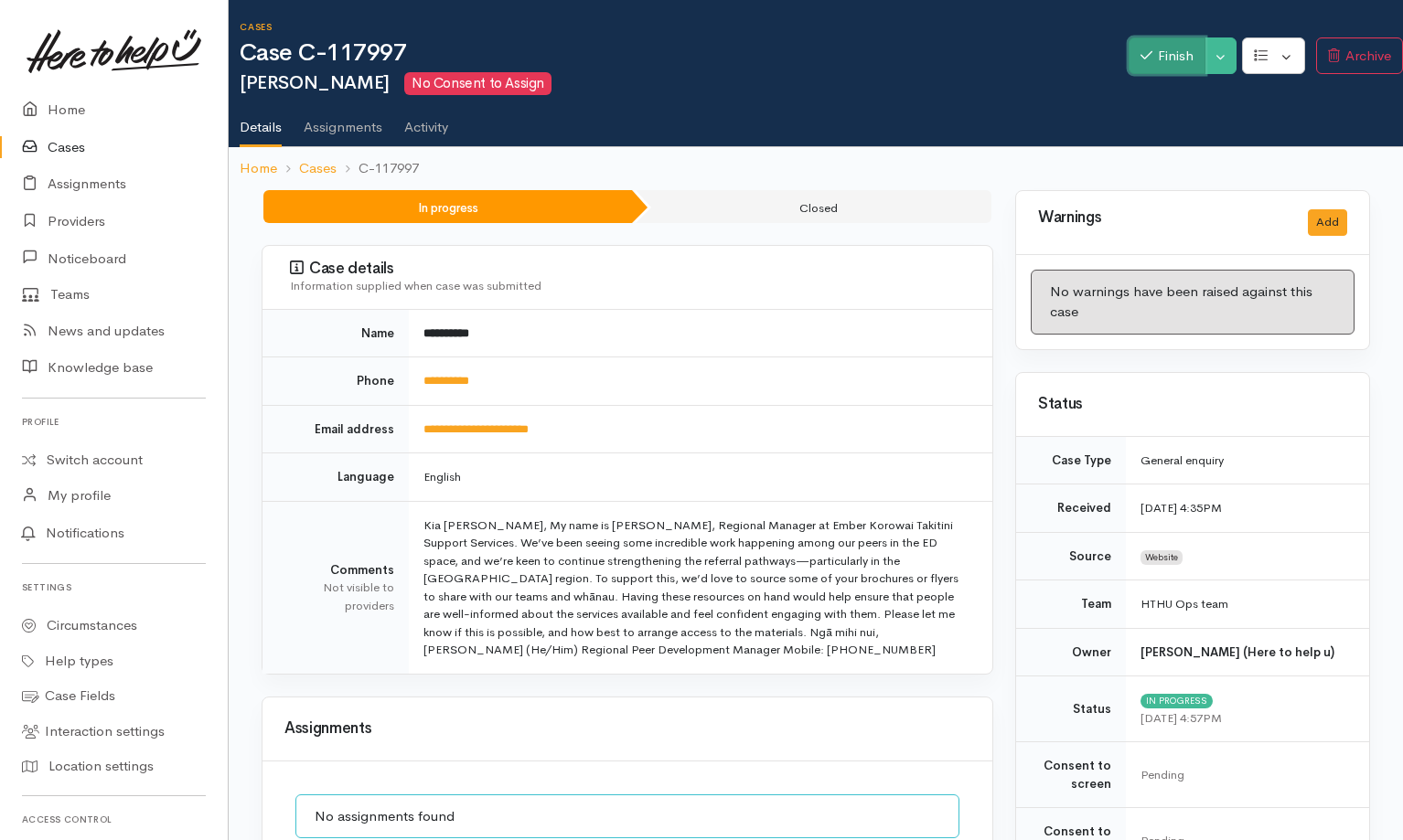
click at [1171, 54] on button "Finish" at bounding box center [1167, 55] width 77 height 37
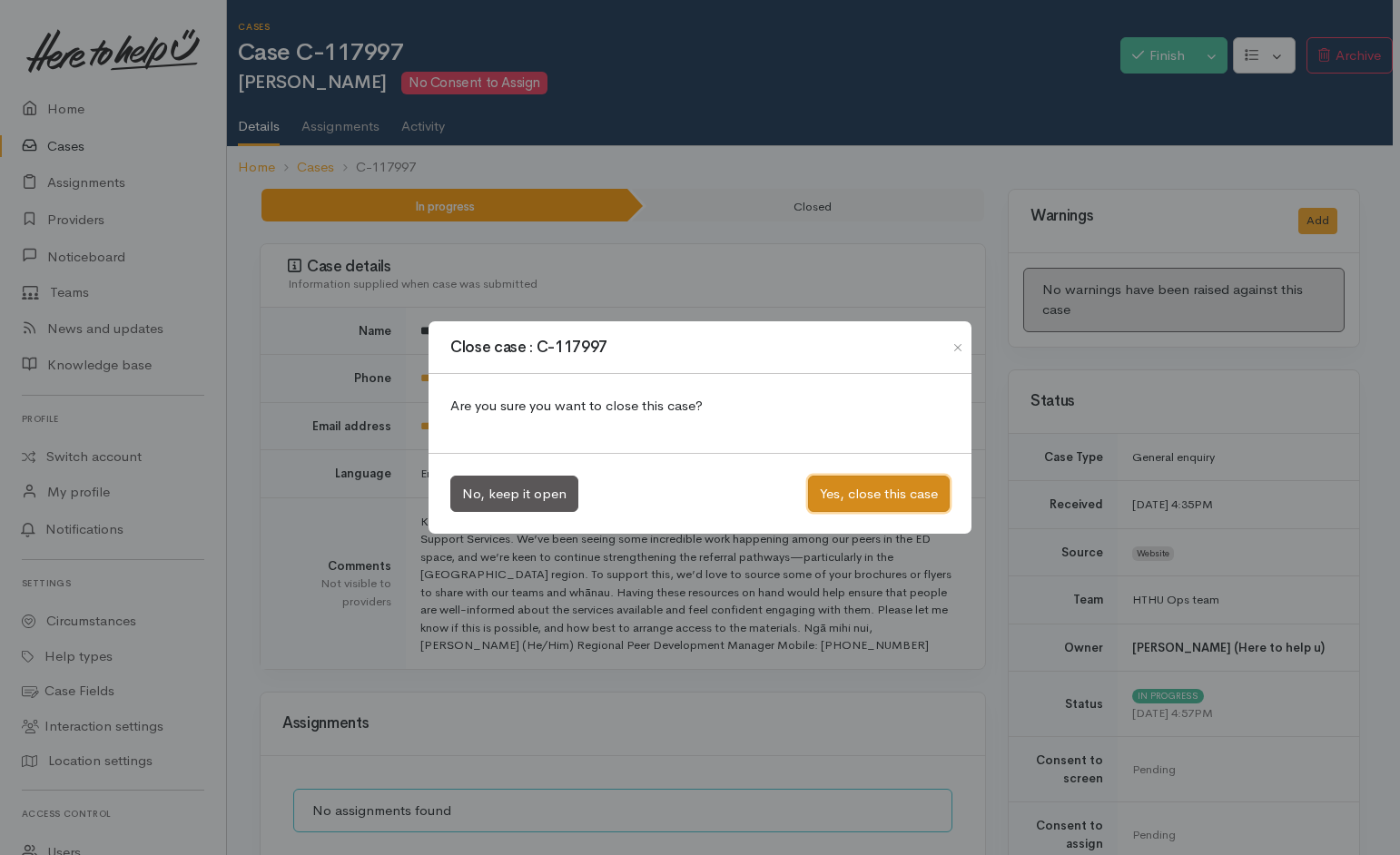
click at [904, 479] on button "Yes, close this case" at bounding box center [879, 494] width 141 height 37
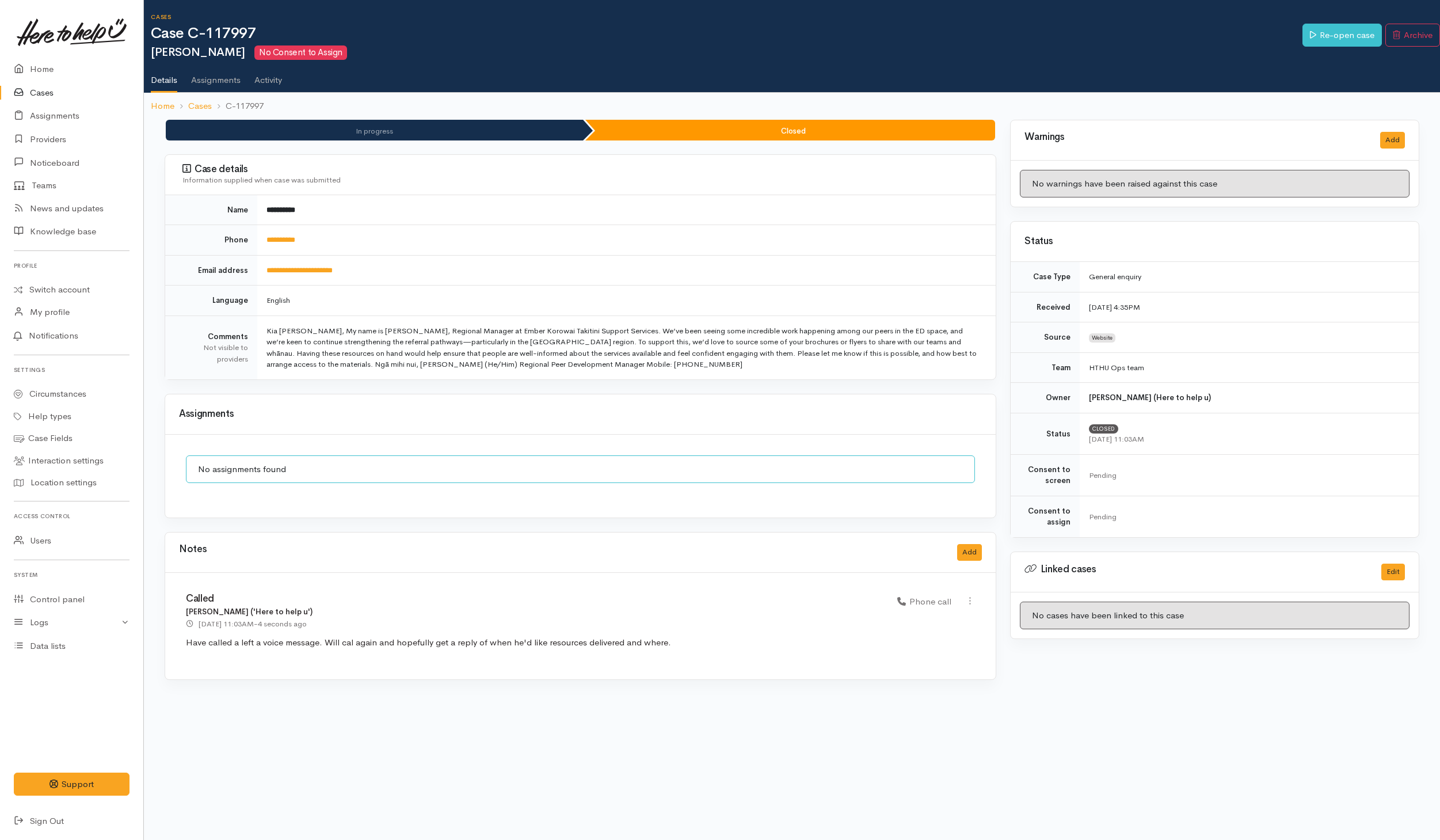
click at [54, 92] on link "Cases" at bounding box center [72, 93] width 143 height 23
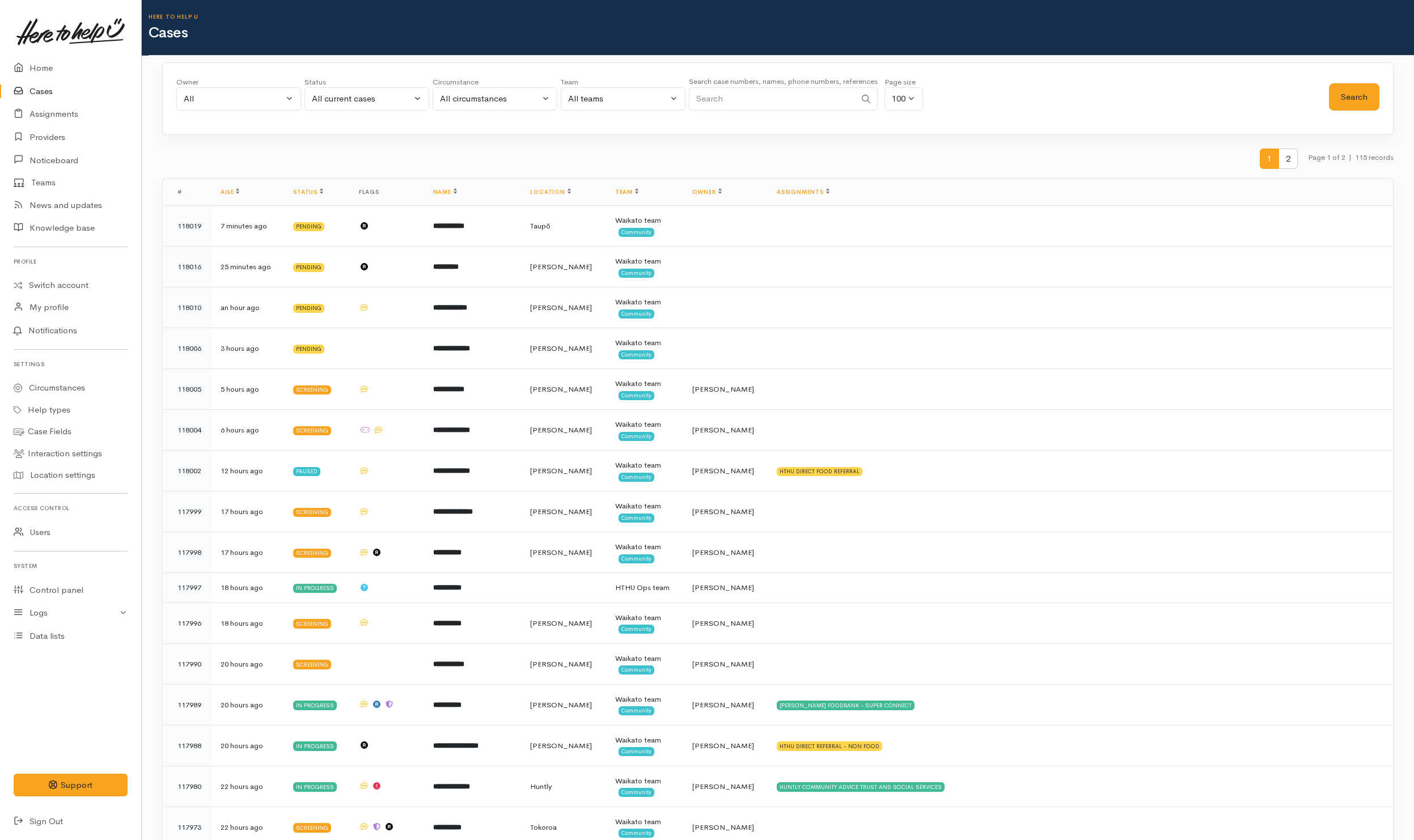
scroll to position [3149, 0]
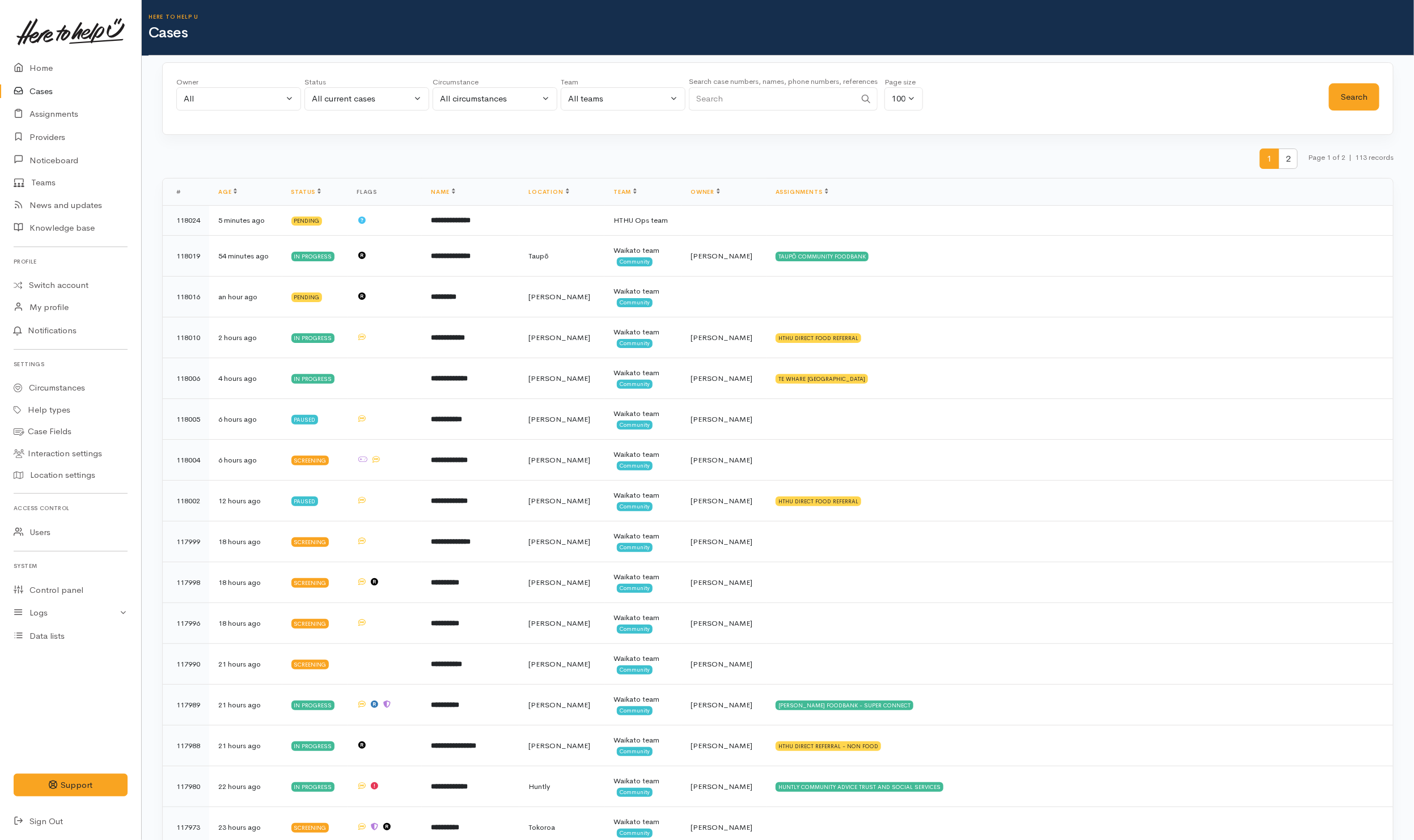
click at [774, 101] on input "Search" at bounding box center [771, 98] width 167 height 23
type input "Uerata"
click at [1352, 85] on button "Search" at bounding box center [1354, 97] width 51 height 28
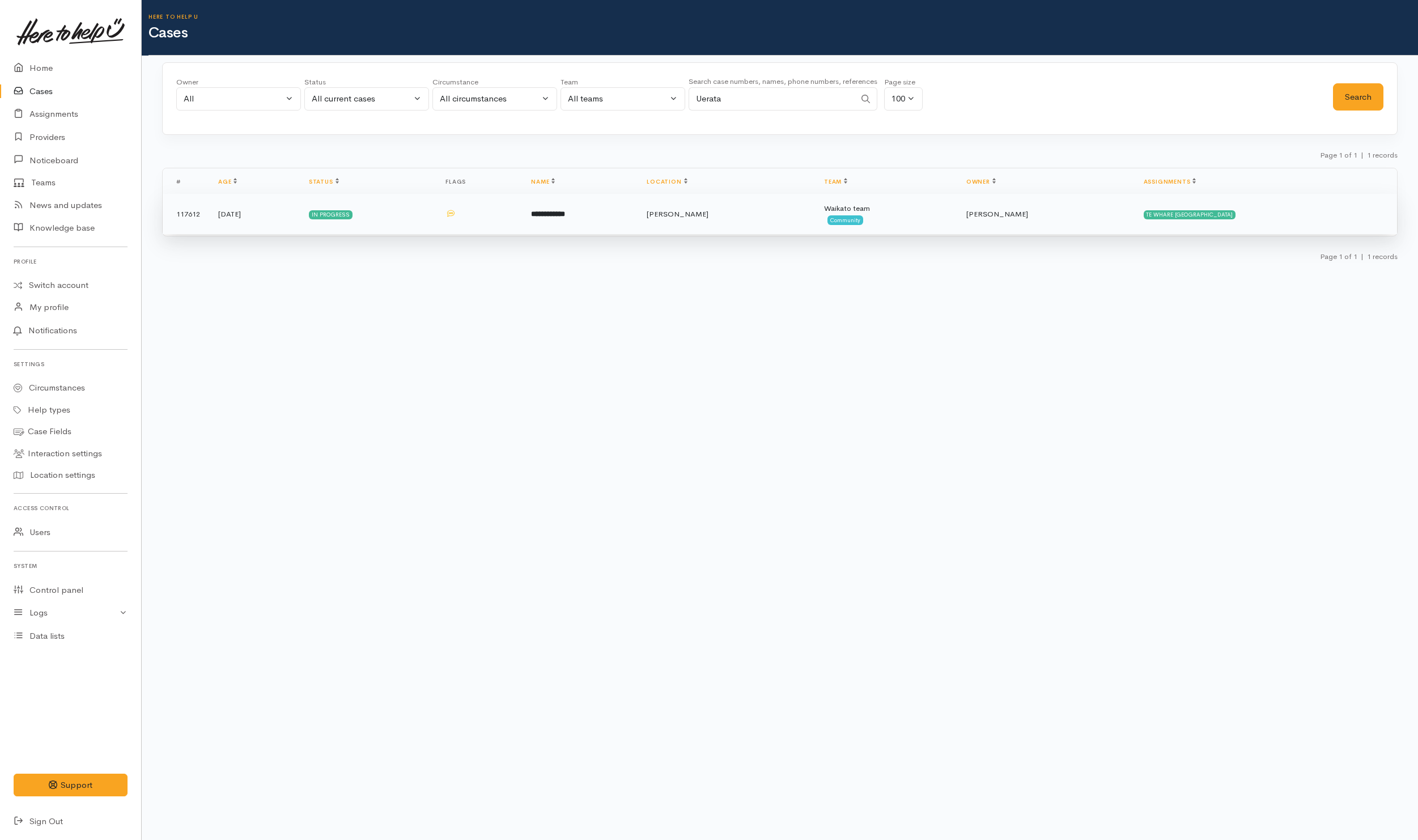
click at [634, 229] on td "**********" at bounding box center [580, 214] width 116 height 41
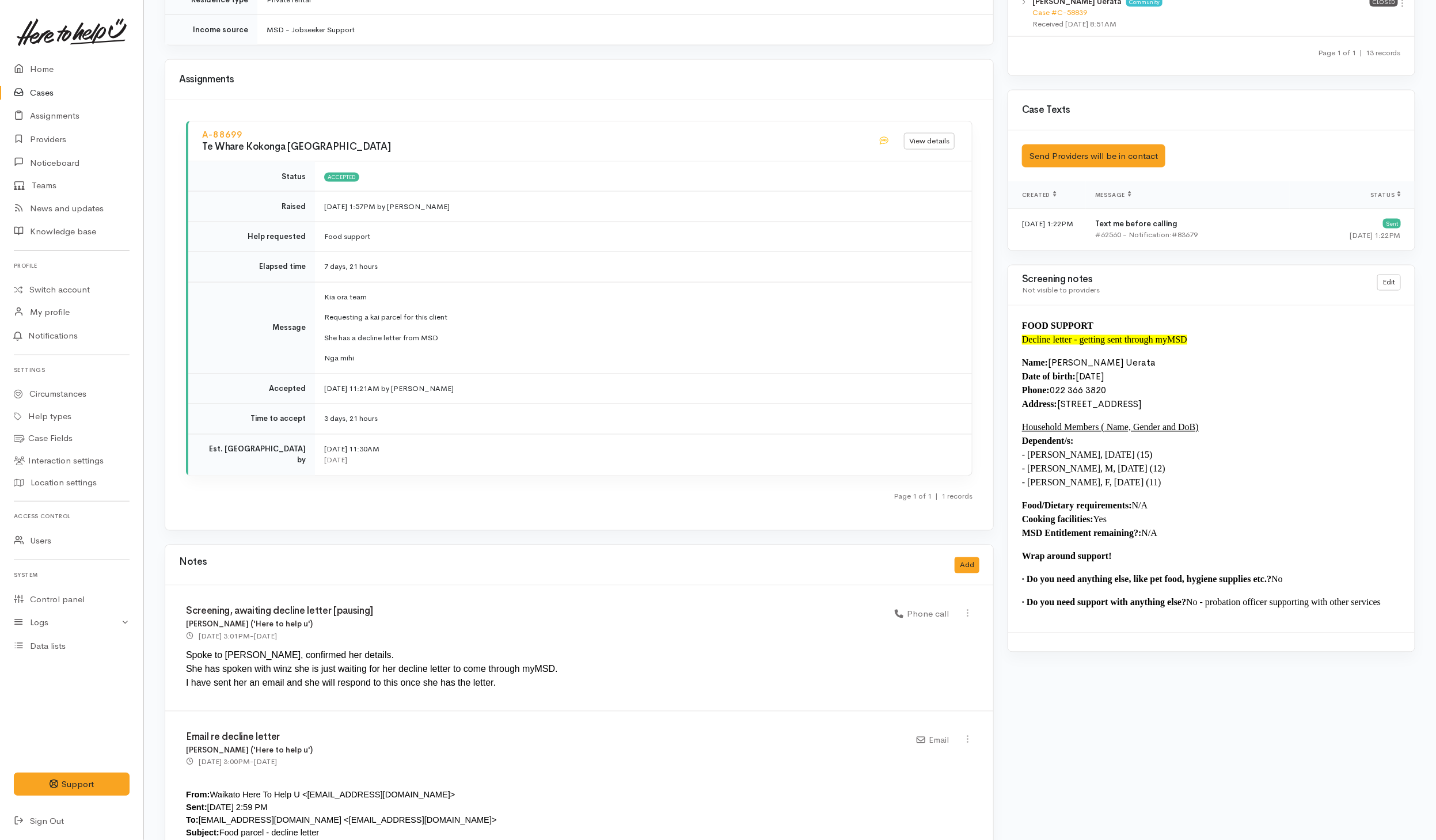
scroll to position [1339, 0]
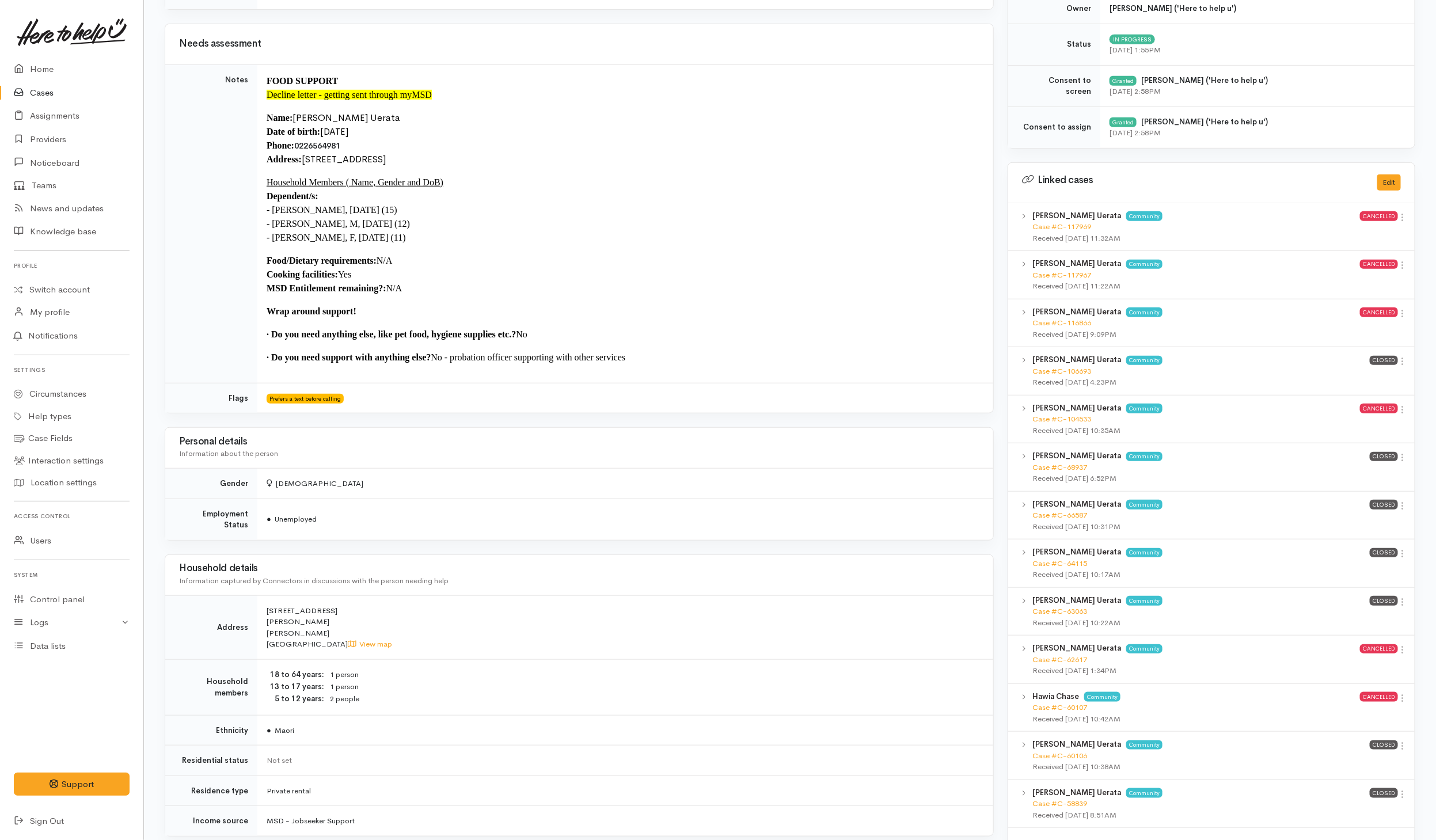
scroll to position [389, 0]
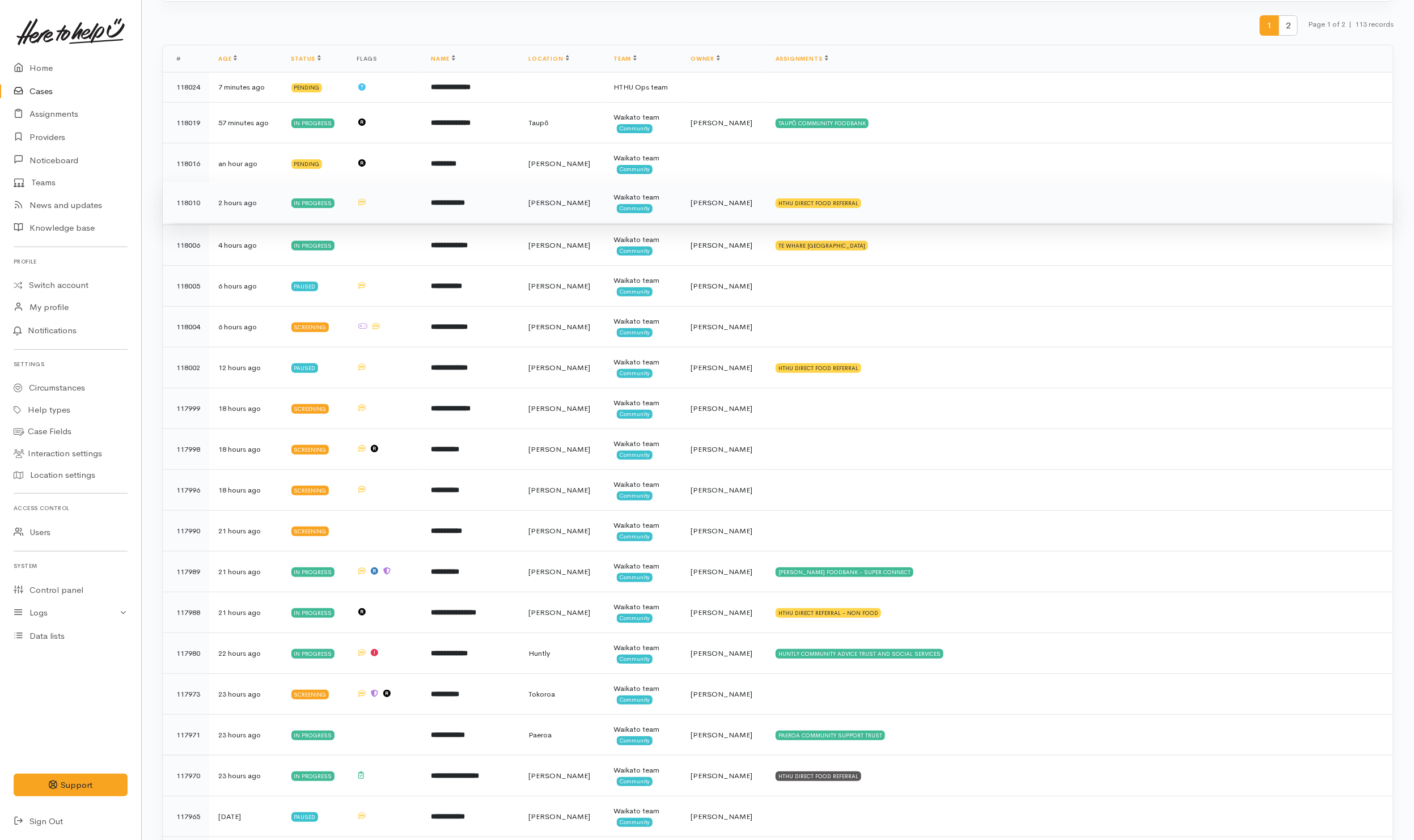
scroll to position [255, 0]
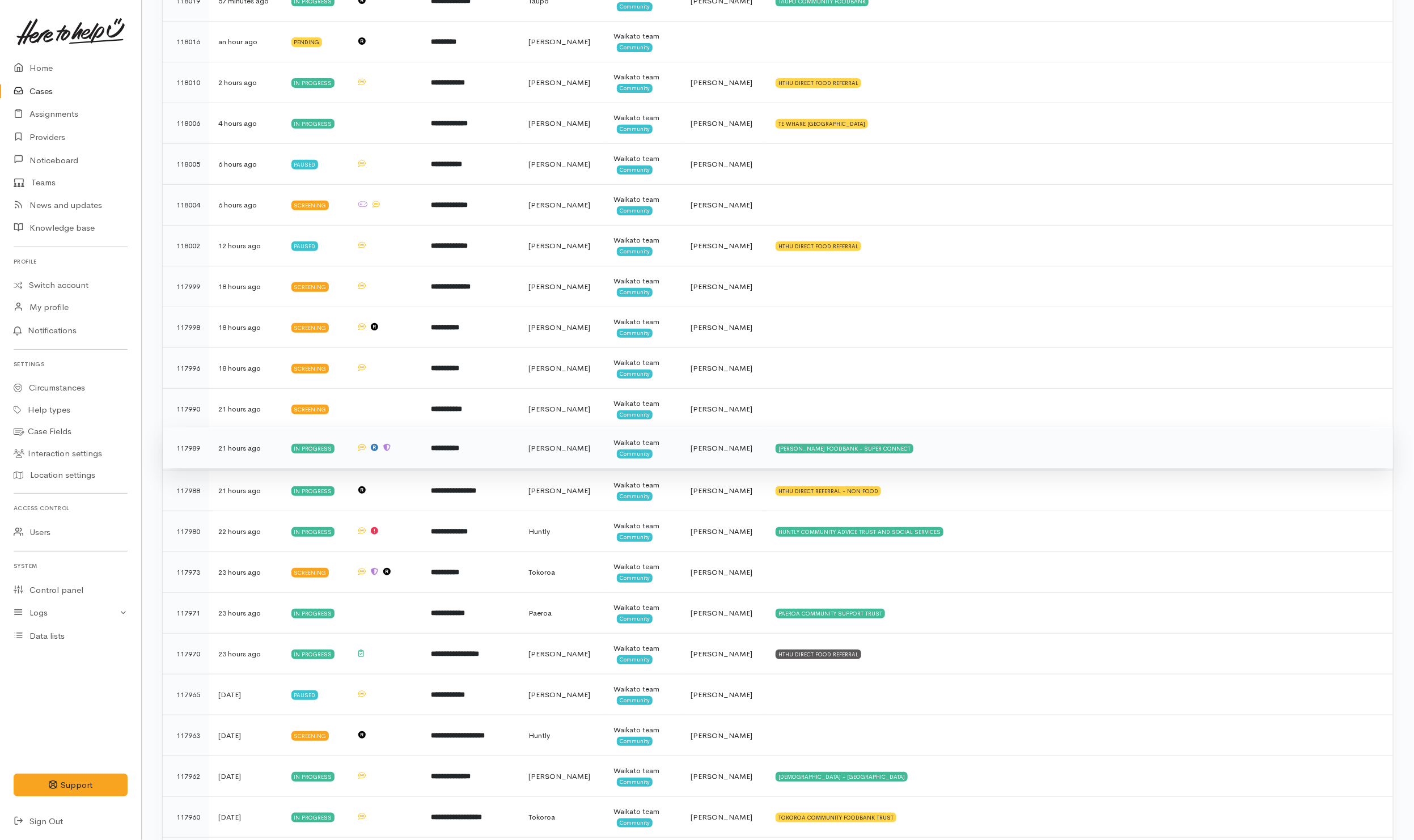
click at [960, 458] on td "HAMILTON FOODBANK - SUPER CONNECT" at bounding box center [1079, 447] width 627 height 41
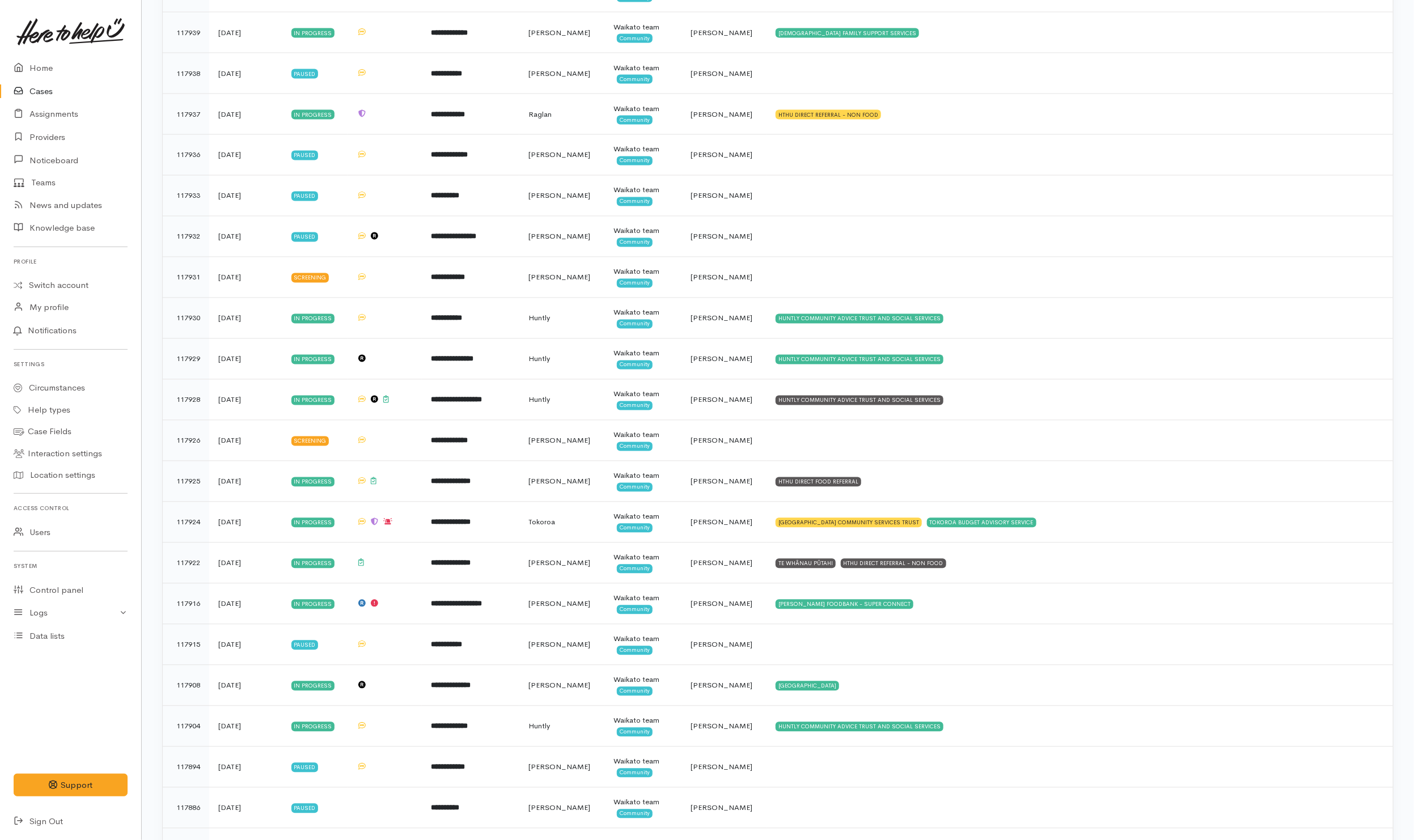
scroll to position [1360, 0]
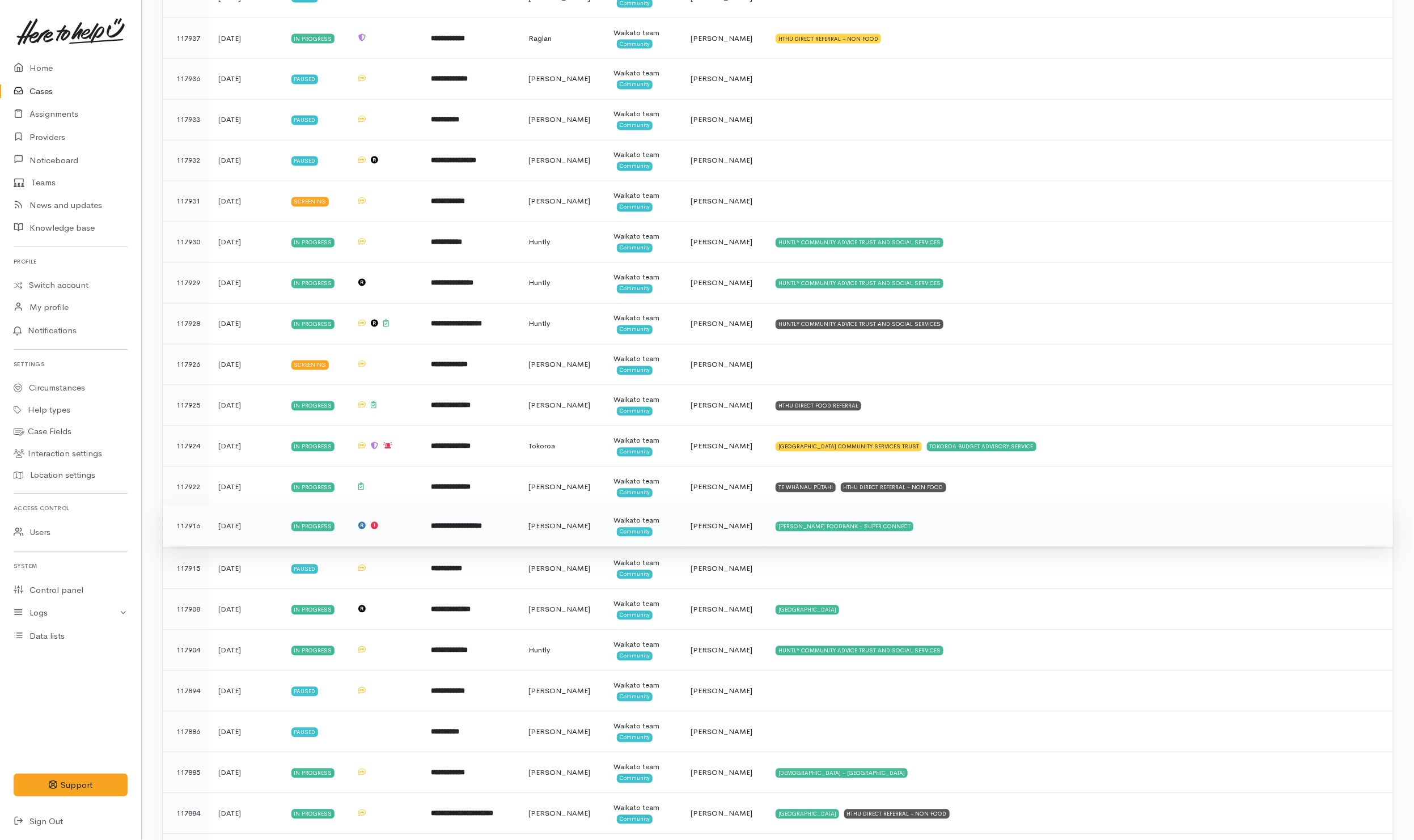
click at [917, 545] on td "HAMILTON FOODBANK - SUPER CONNECT" at bounding box center [1079, 525] width 627 height 41
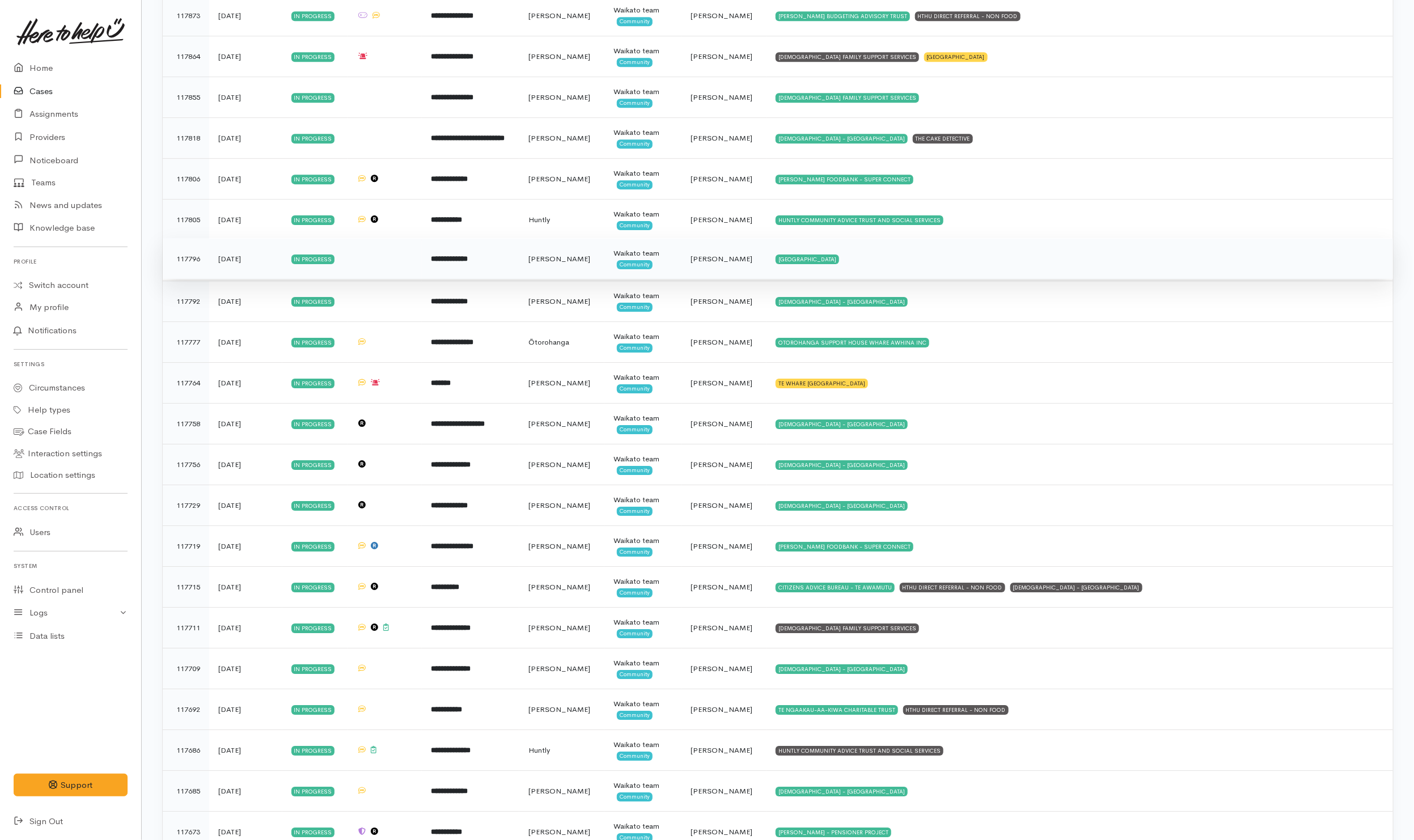
scroll to position [2295, 0]
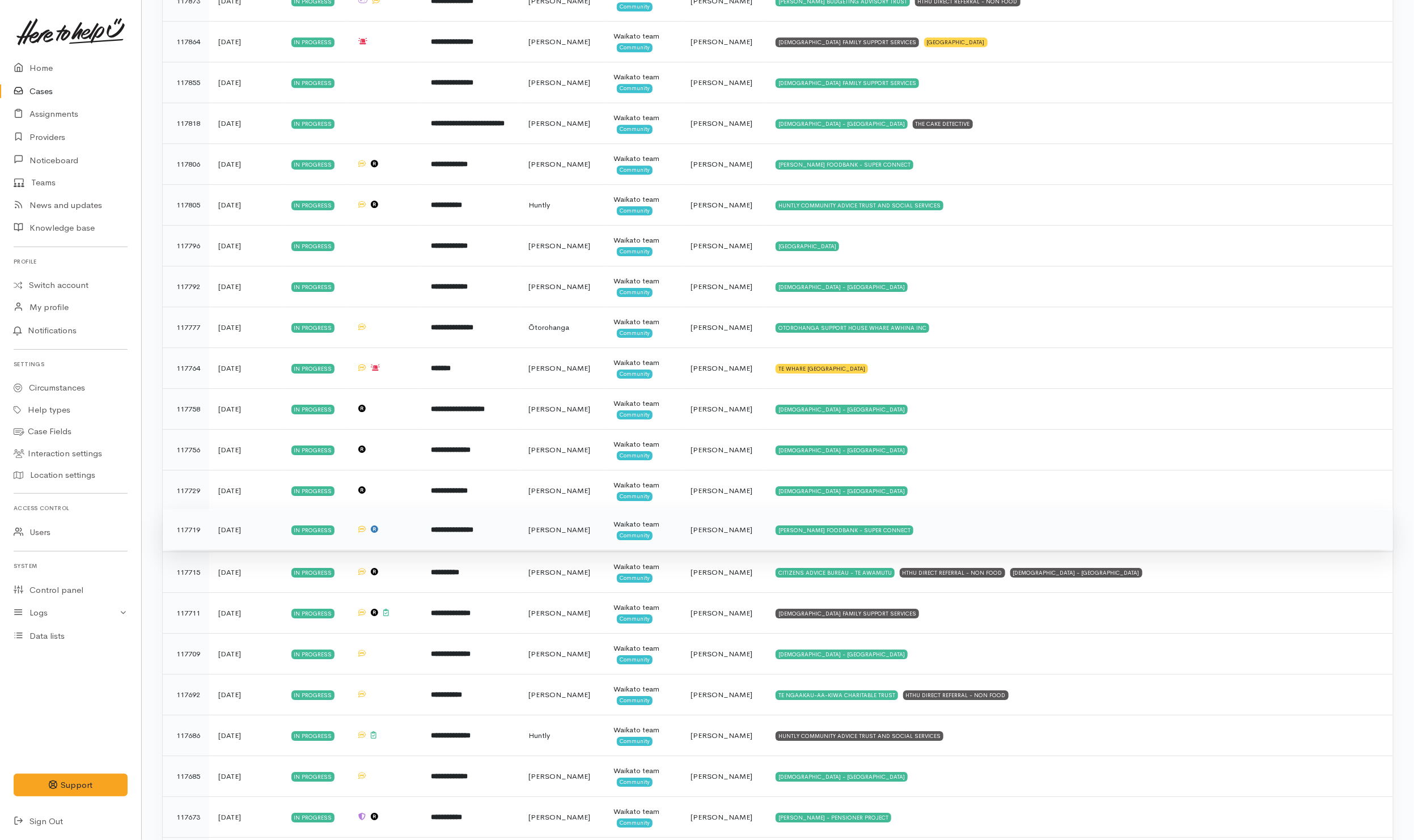
click at [917, 549] on td "HAMILTON FOODBANK - SUPER CONNECT" at bounding box center [1079, 529] width 627 height 41
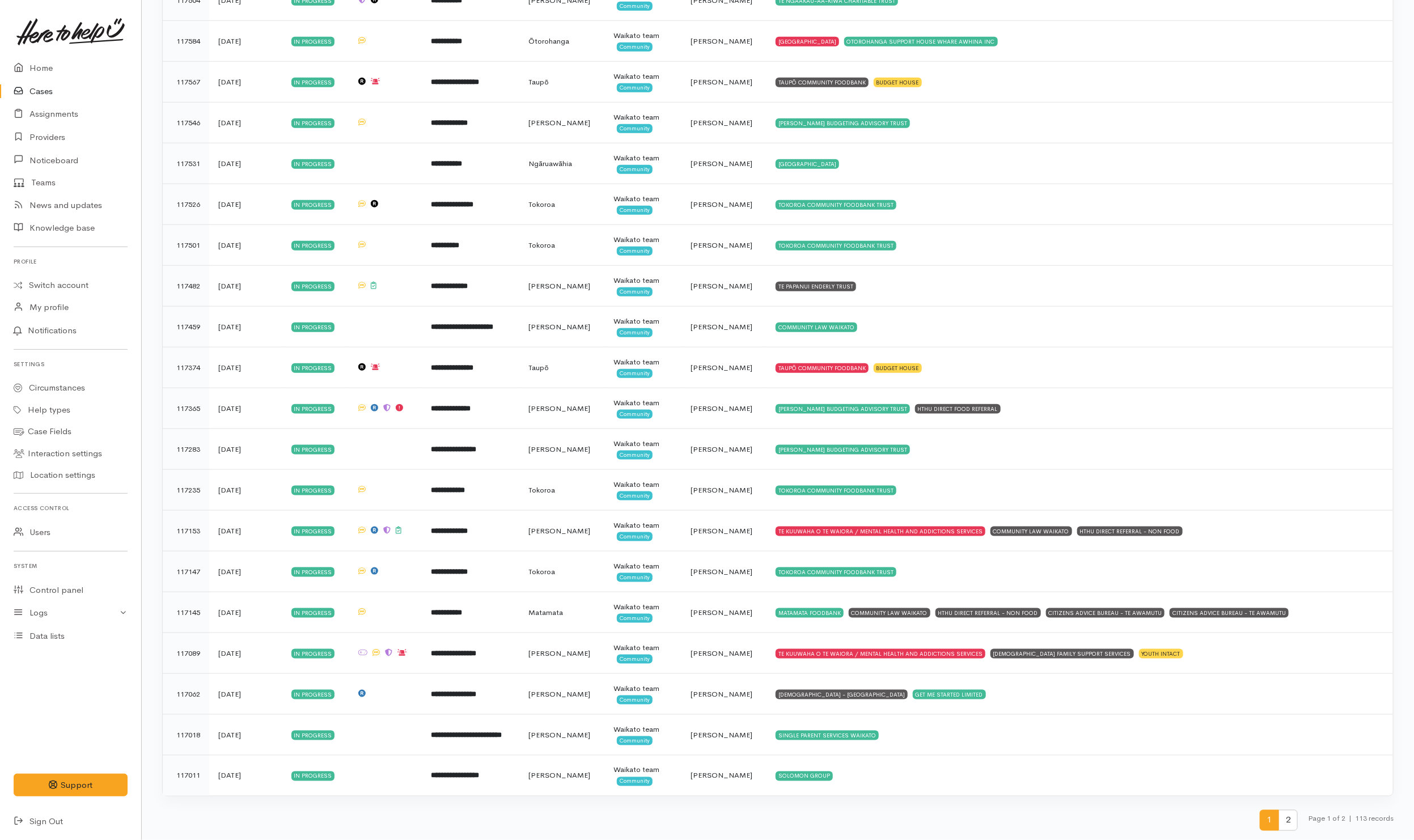
scroll to position [3508, 0]
click at [1293, 822] on span "2" at bounding box center [1287, 821] width 19 height 21
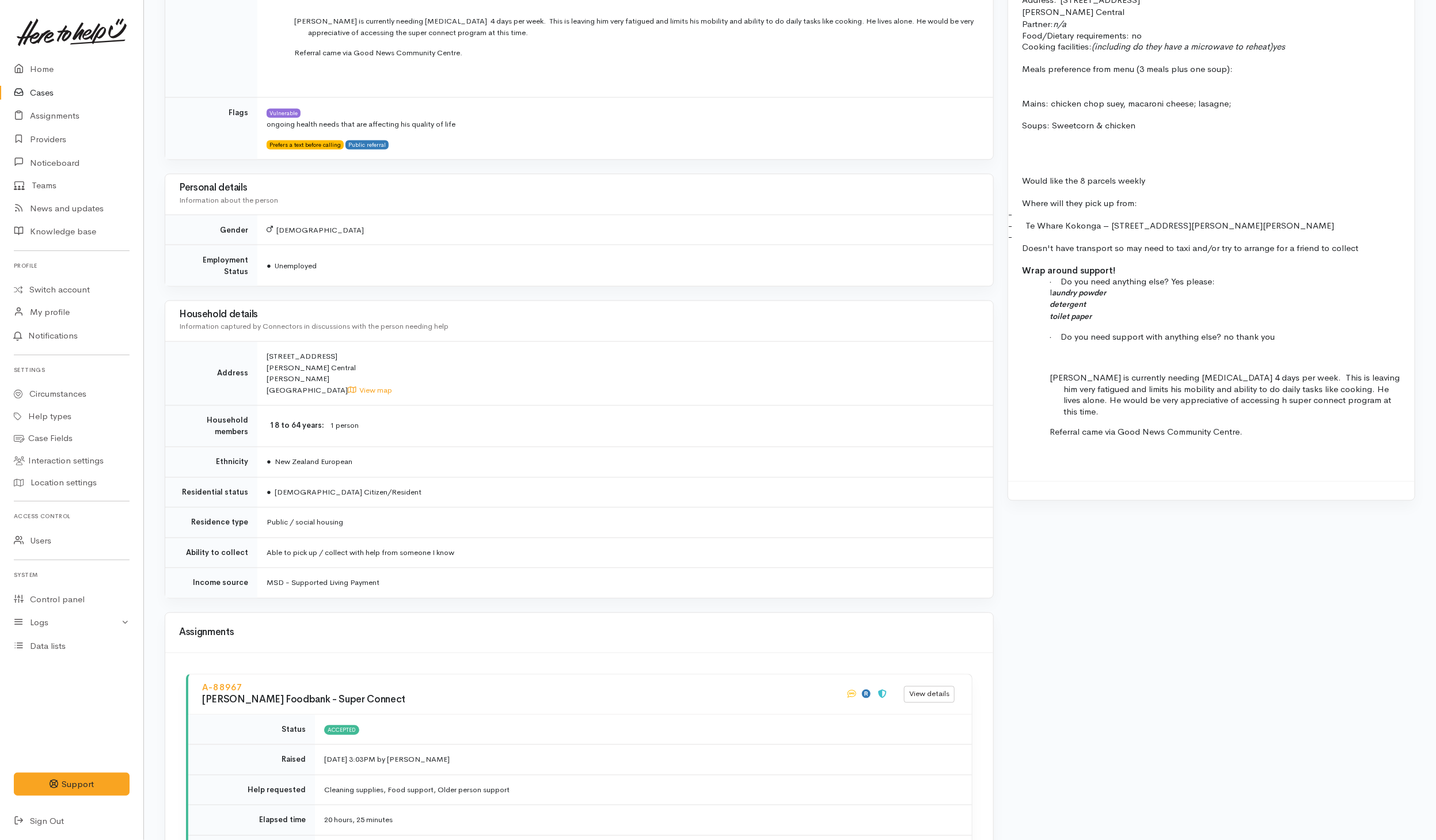
scroll to position [863, 0]
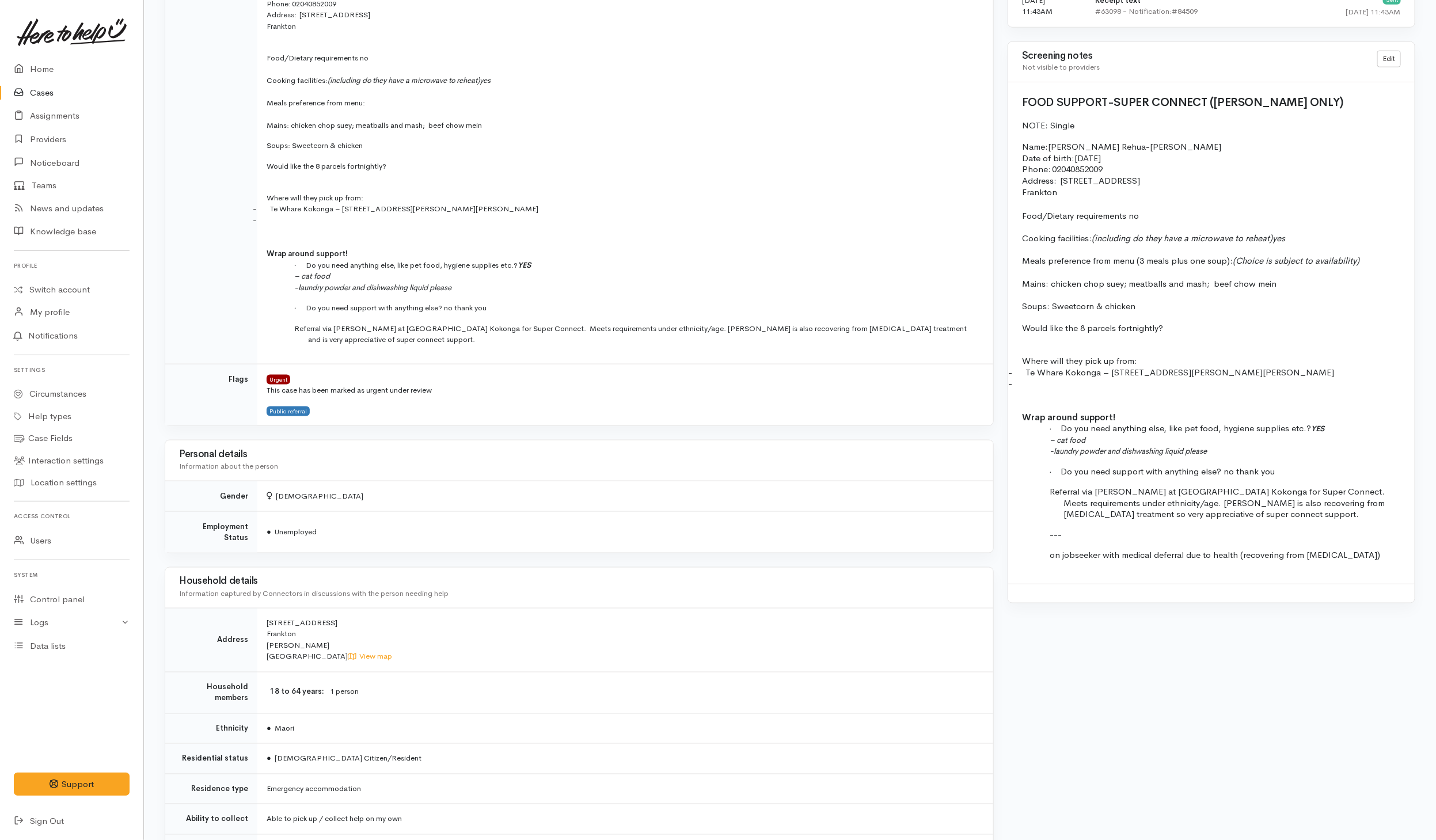
scroll to position [605, 0]
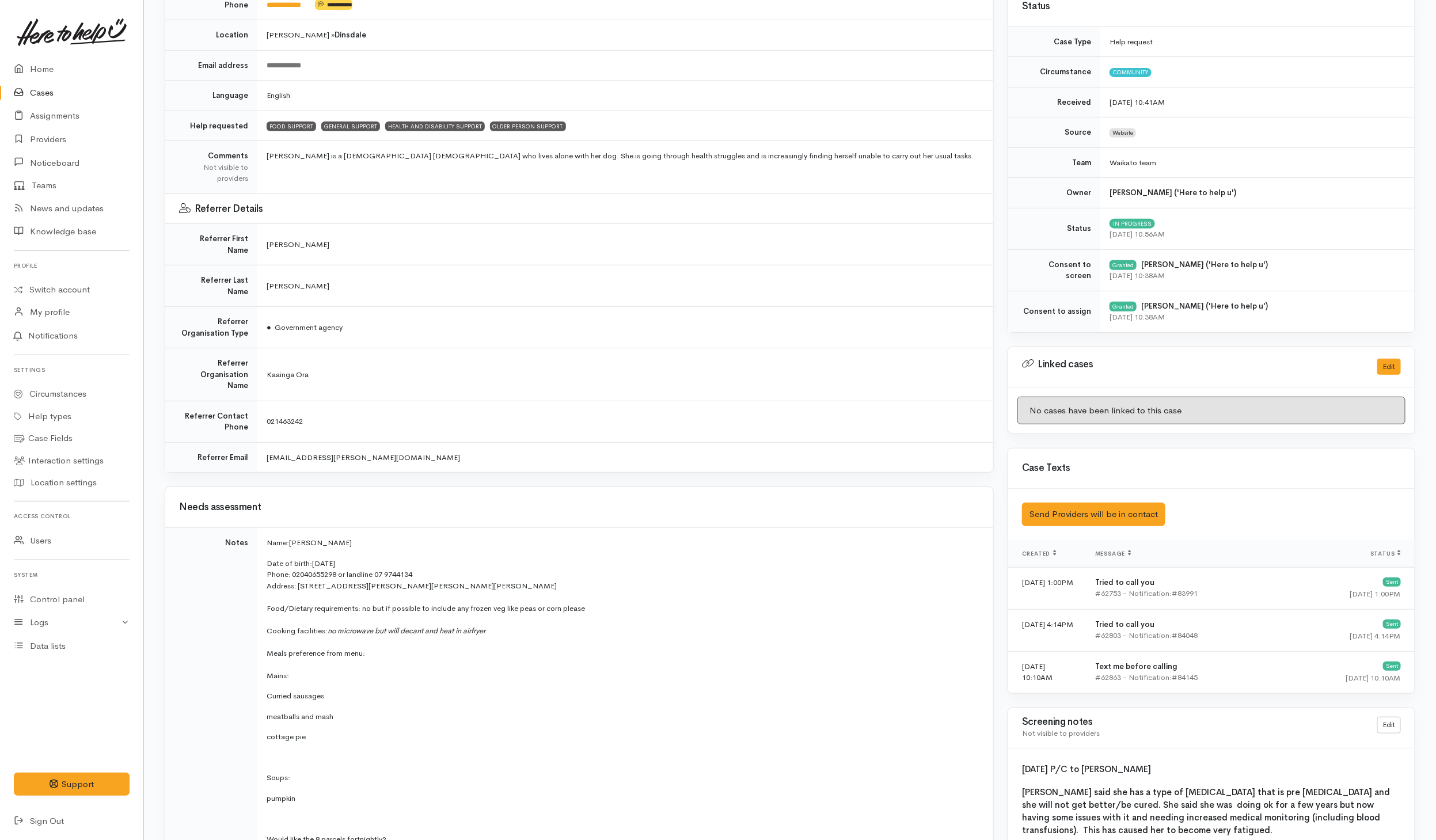
scroll to position [432, 0]
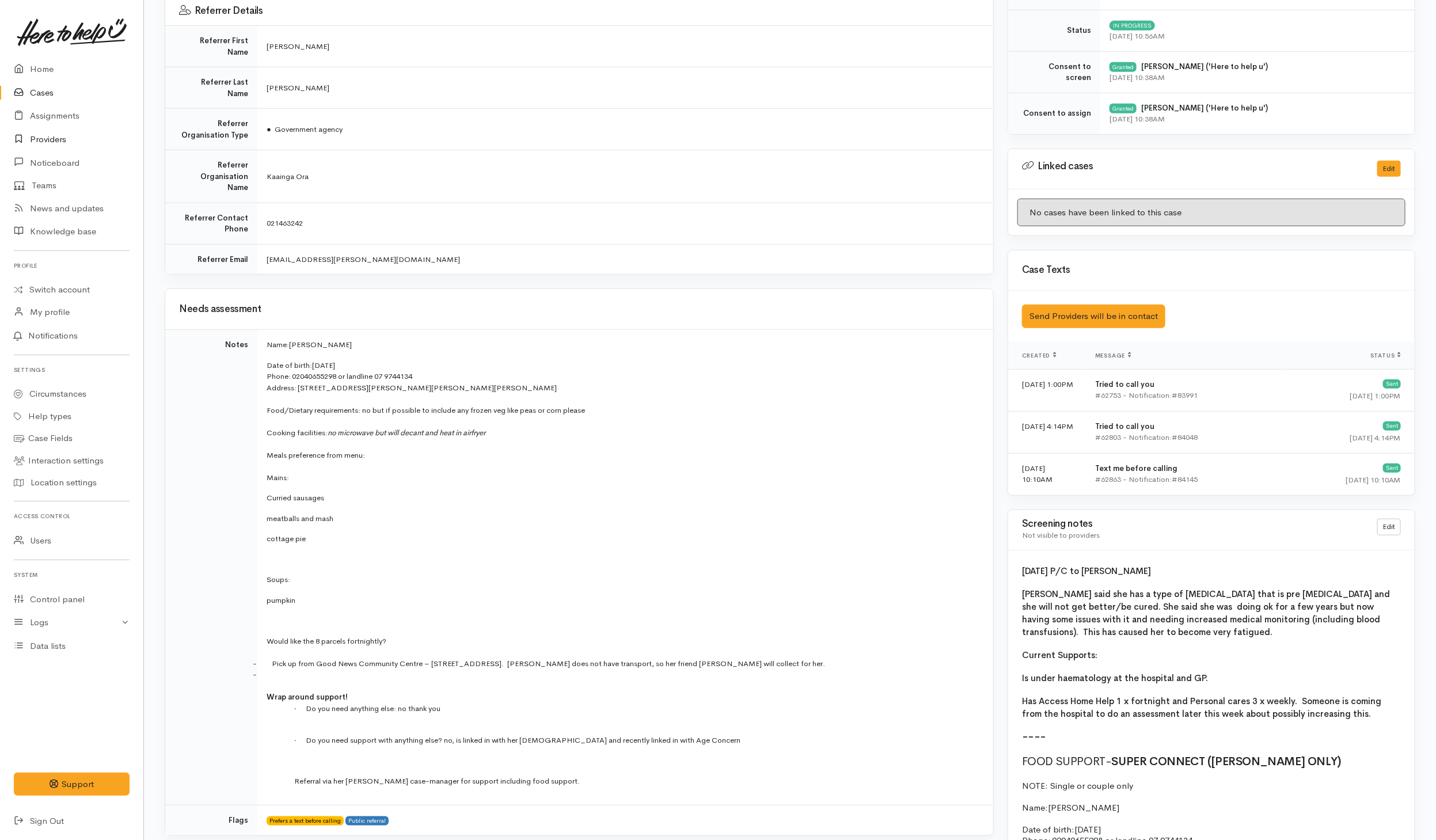
click at [45, 143] on link "Providers" at bounding box center [72, 139] width 143 height 23
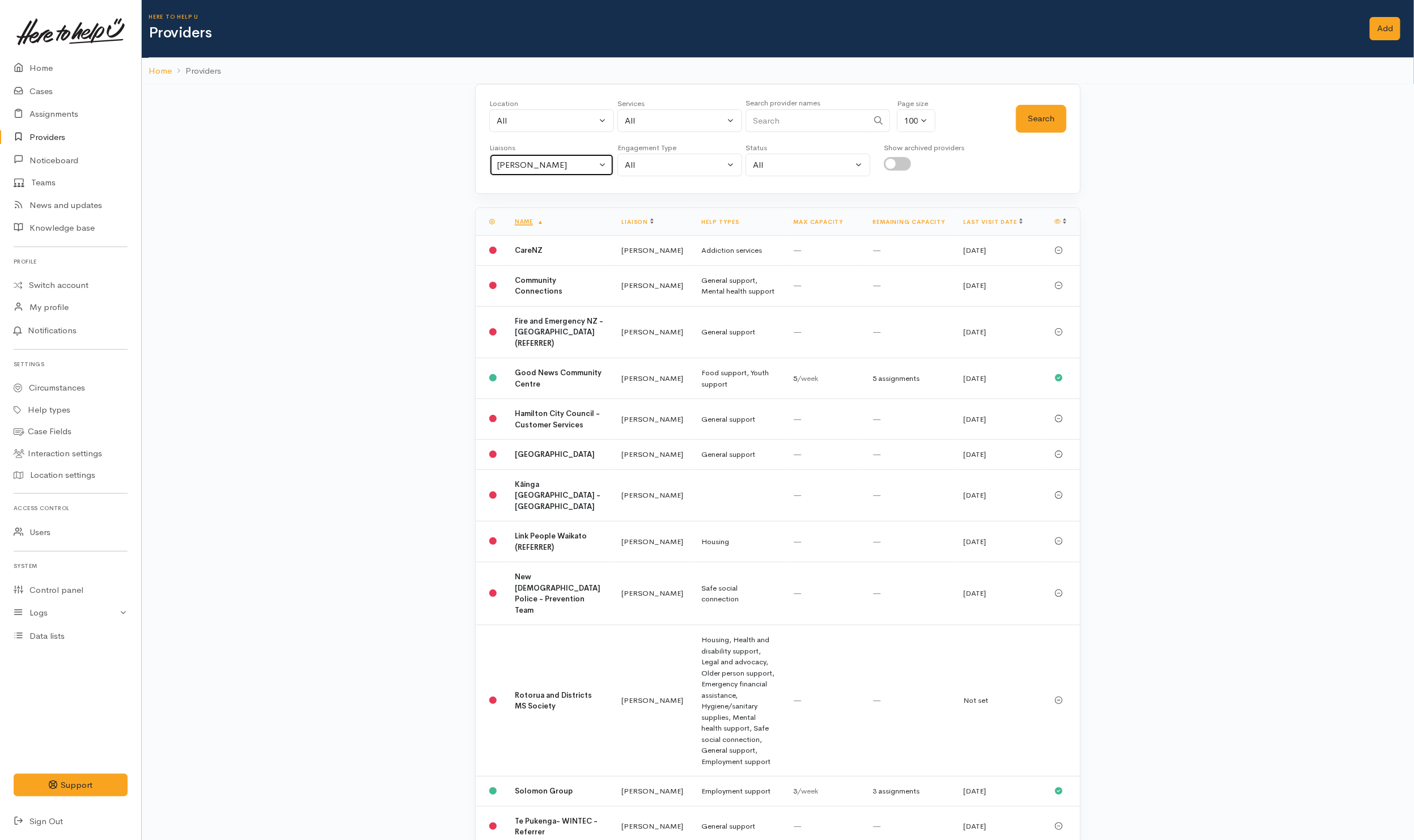
click at [524, 175] on button "[PERSON_NAME]" at bounding box center [551, 165] width 125 height 23
click at [512, 223] on span "All" at bounding box center [508, 219] width 10 height 13
select select "null"
click at [789, 131] on input "Search" at bounding box center [807, 121] width 122 height 23
drag, startPoint x: 355, startPoint y: 159, endPoint x: 380, endPoint y: 153, distance: 25.7
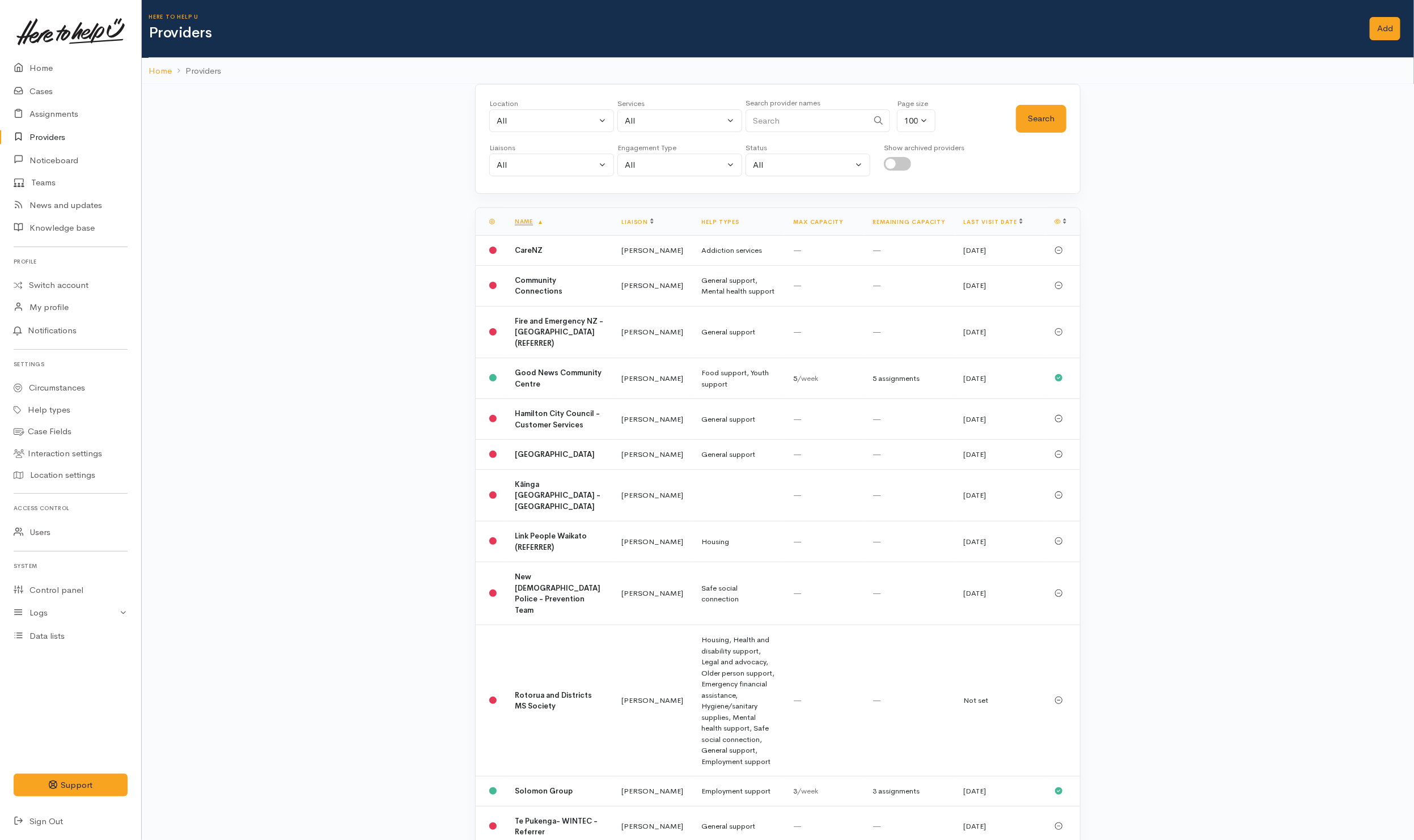
click at [357, 158] on div "Location All Tauranga Eastern Bay of Plenty - other Kawerau Ōhope Ōpōtiki Whaka…" at bounding box center [778, 497] width 1272 height 826
